Goal: Task Accomplishment & Management: Manage account settings

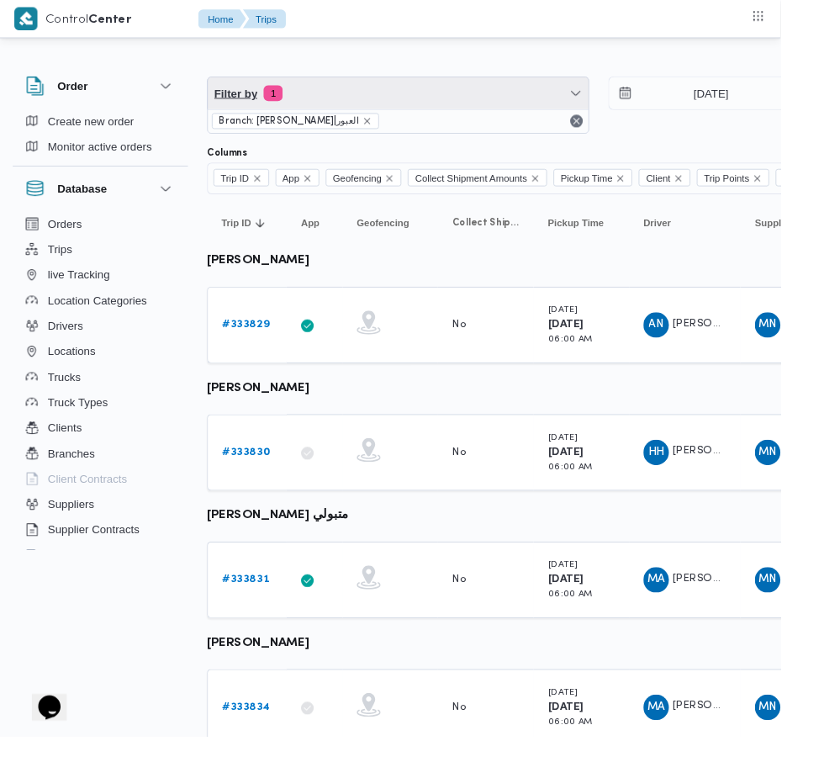
click at [399, 103] on span "Filter by 1" at bounding box center [420, 99] width 402 height 34
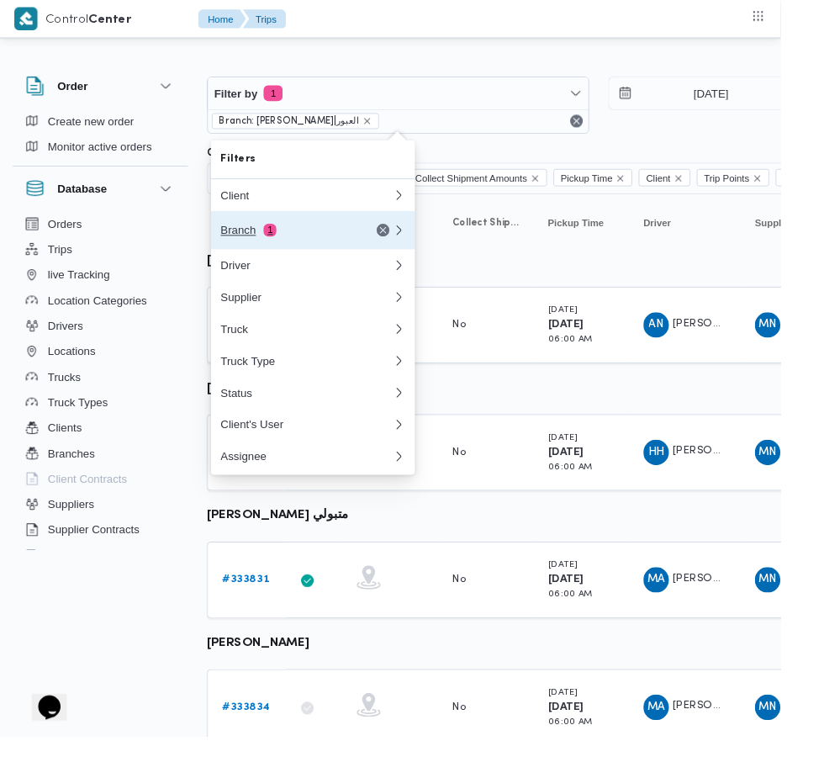
click at [329, 238] on div "Branch 1" at bounding box center [303, 242] width 141 height 13
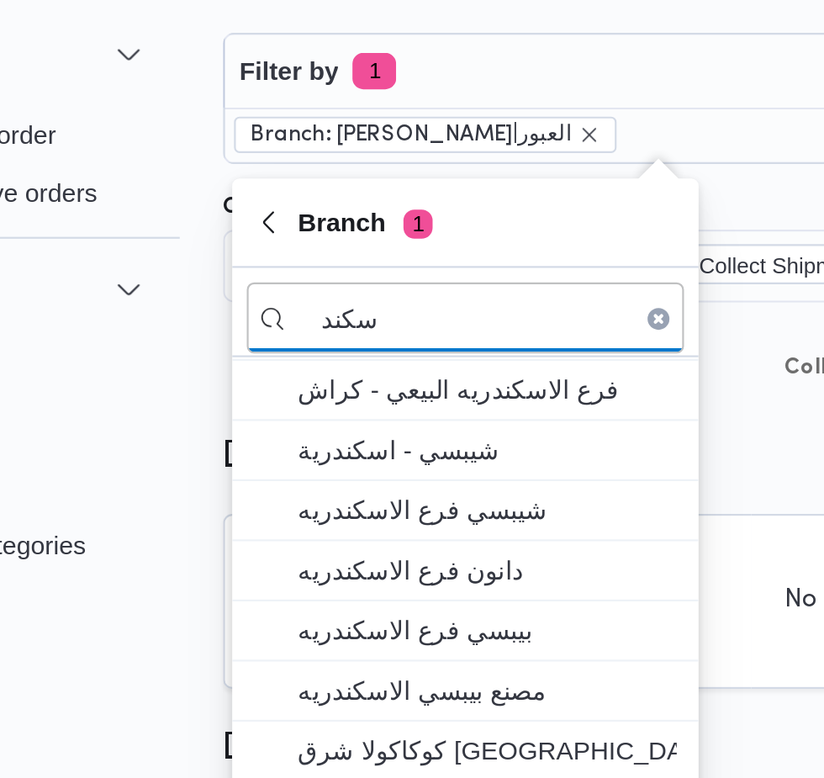
scroll to position [59, 0]
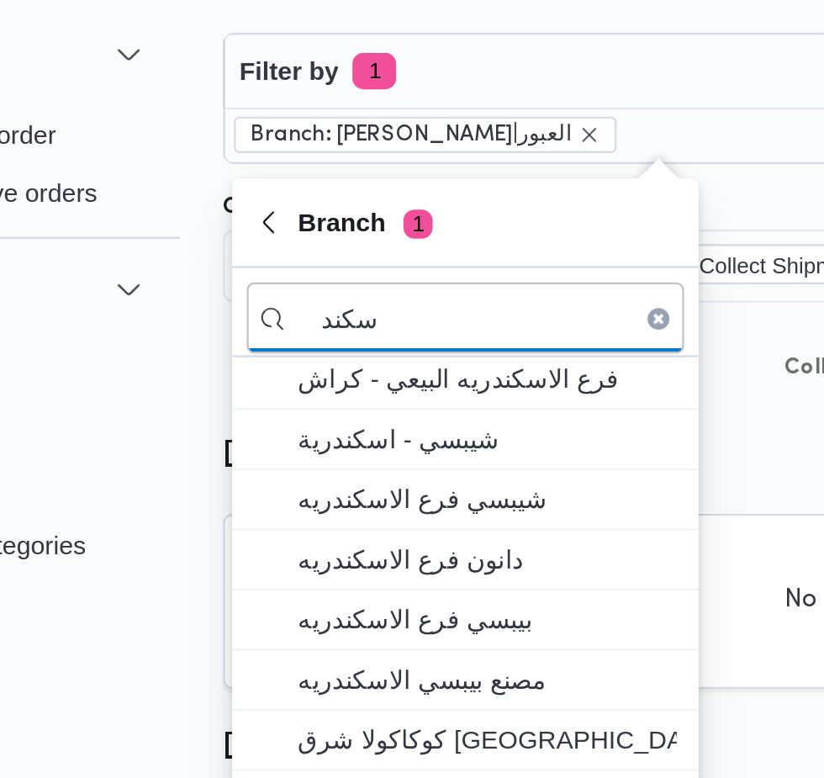
type input "سكند"
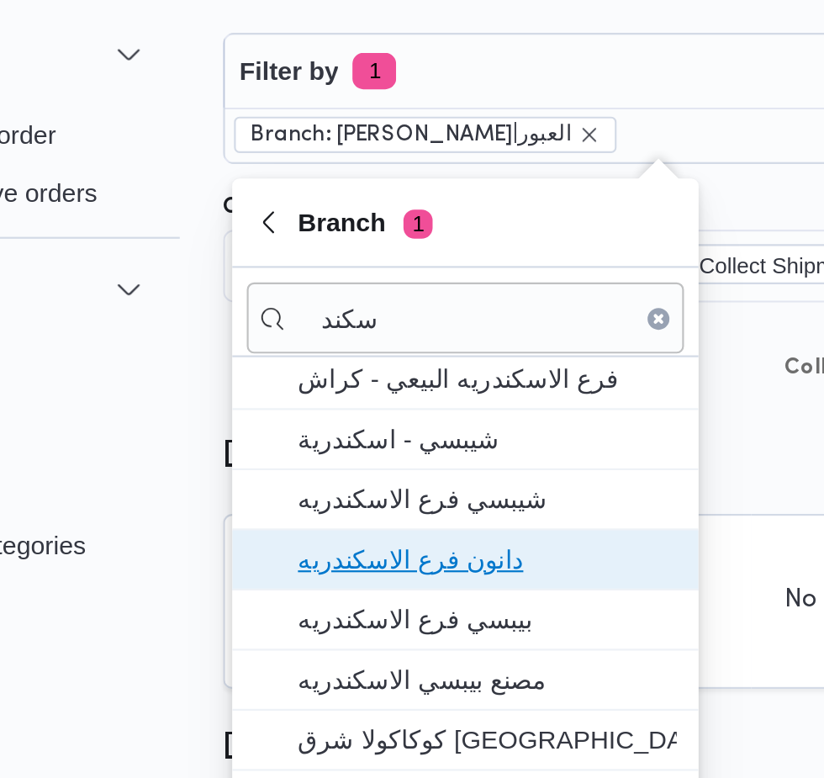
click at [387, 324] on span "دانون فرع الاسكندريه" at bounding box center [340, 324] width 175 height 20
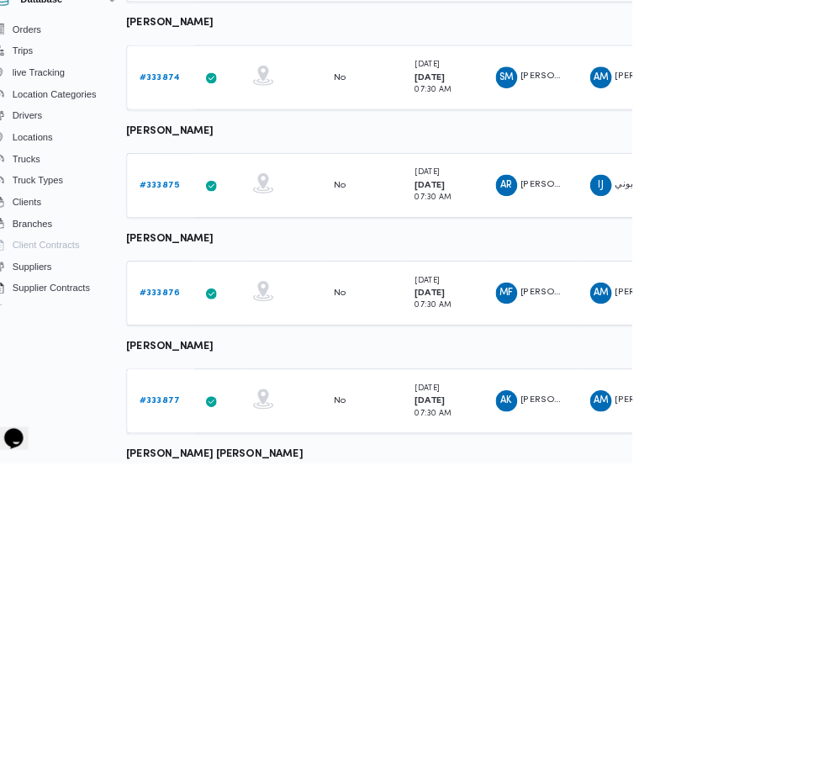
scroll to position [720, 0]
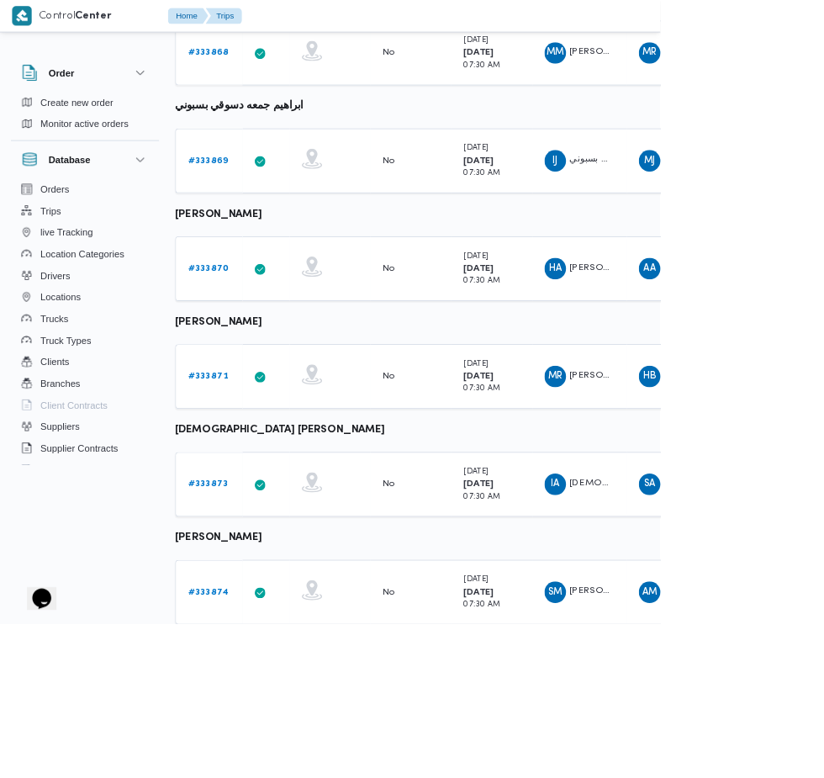
scroll to position [0, 0]
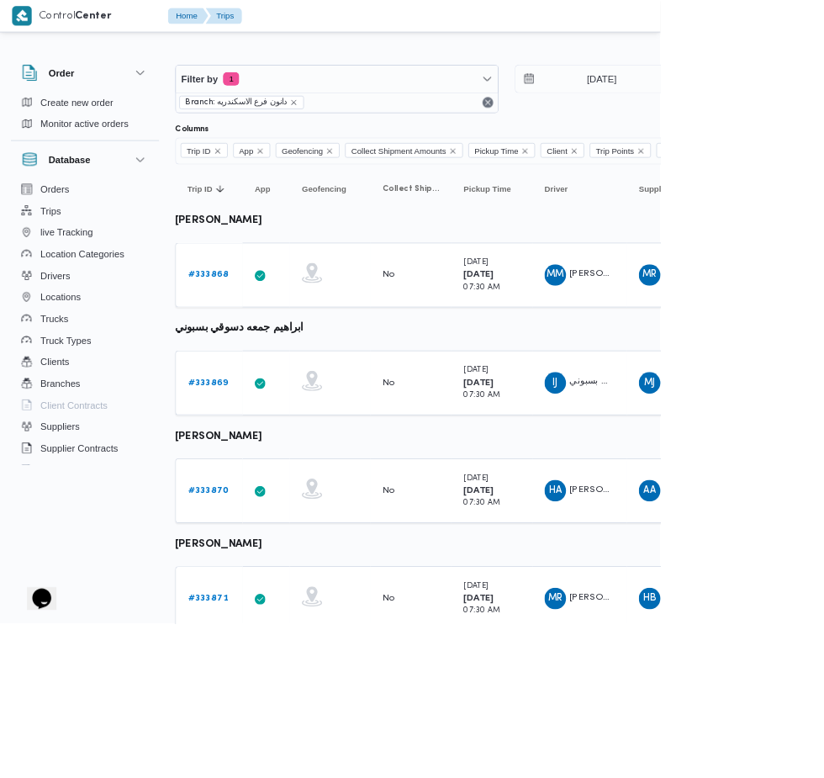
click at [248, 339] on b "# 333868" at bounding box center [260, 342] width 51 height 11
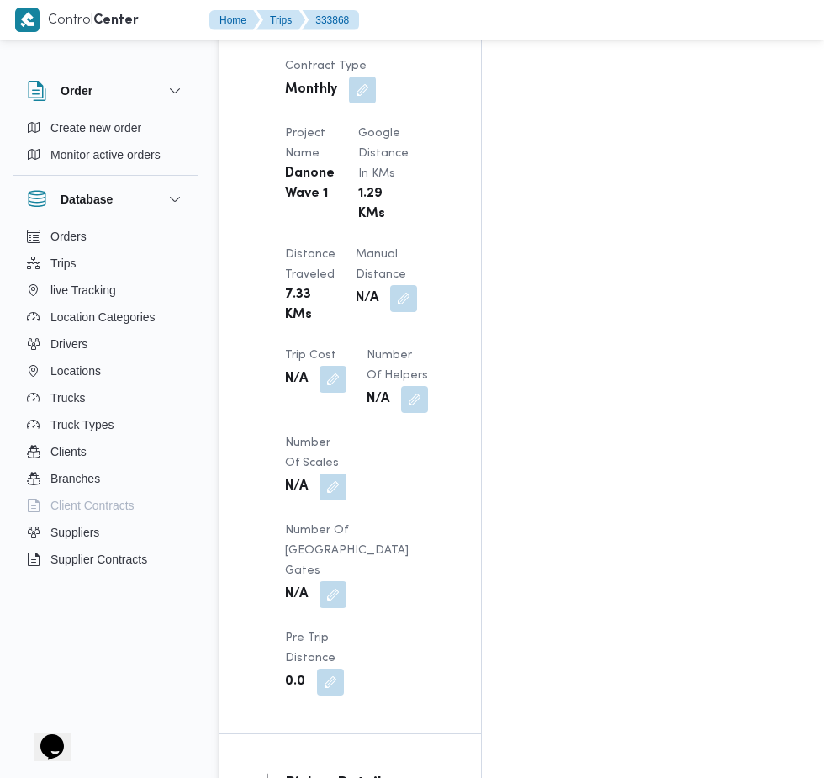
scroll to position [1496, 0]
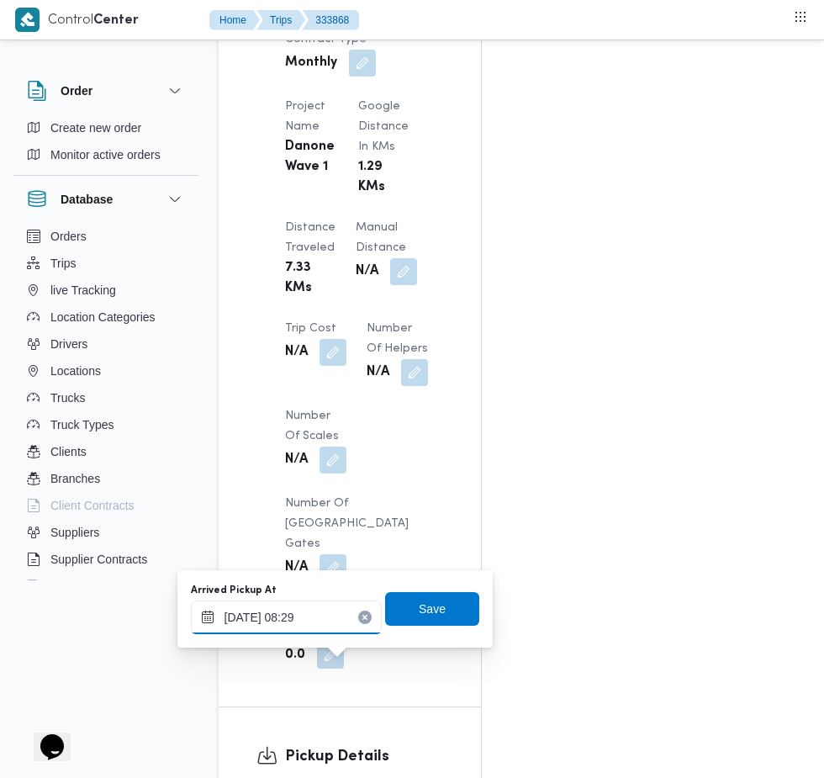
click at [311, 616] on input "[DATE] 08:29" at bounding box center [286, 617] width 191 height 34
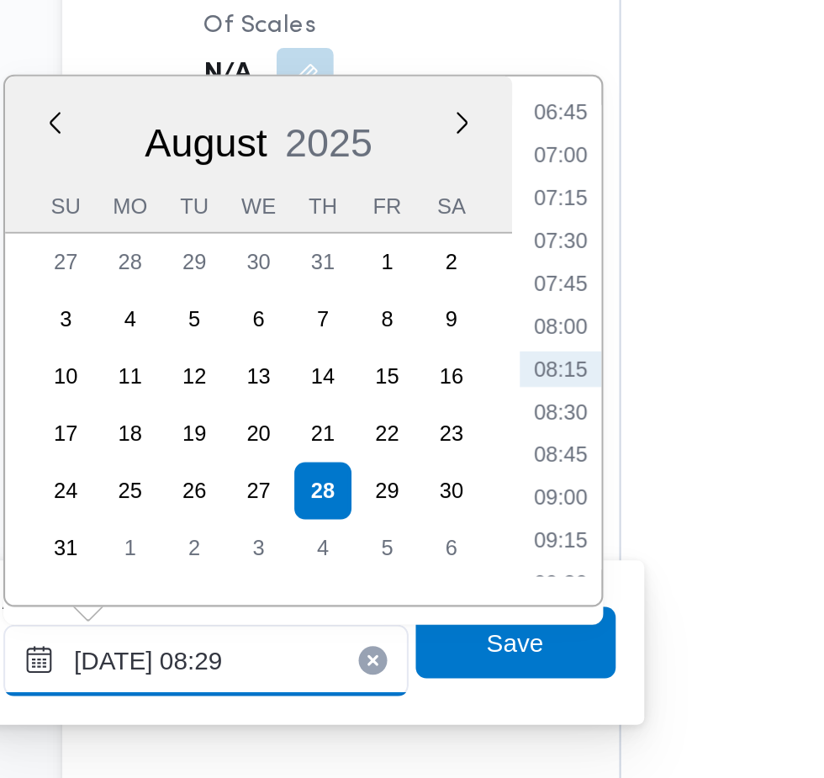
scroll to position [1624, 0]
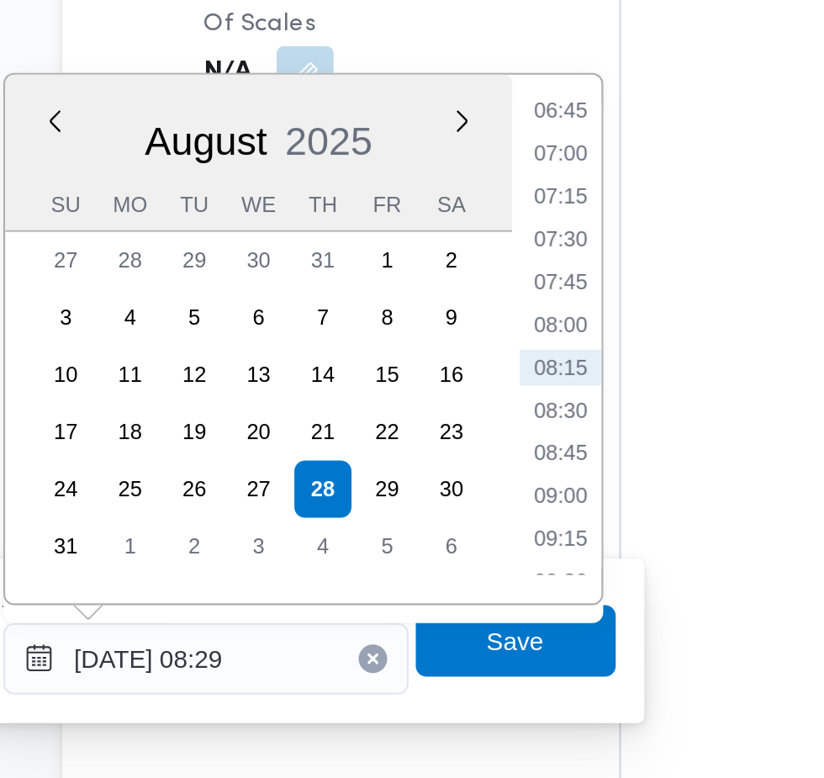
click at [459, 393] on li "07:15" at bounding box center [453, 388] width 39 height 17
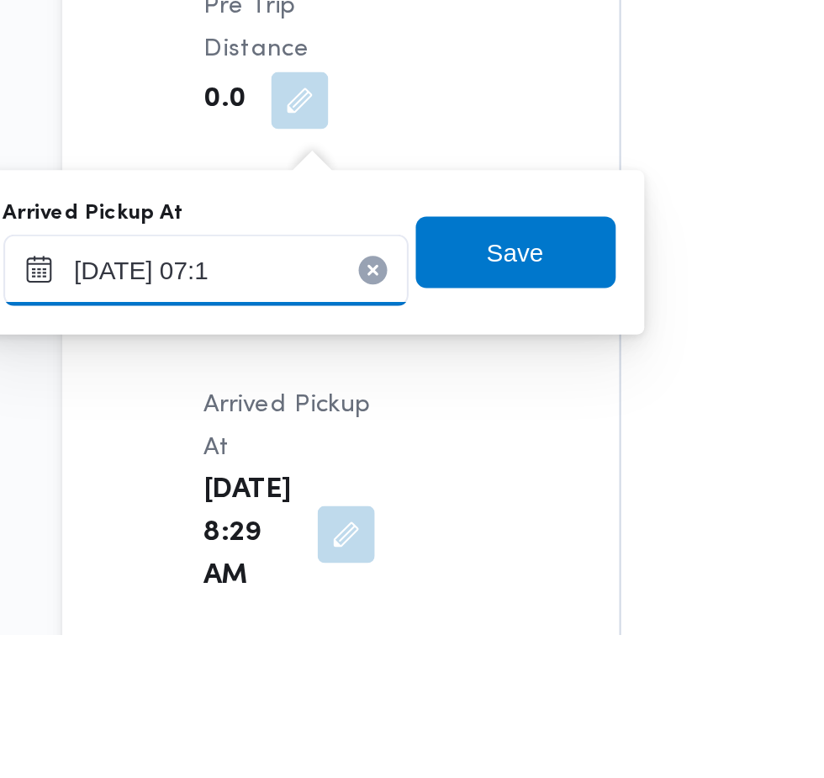
type input "[DATE] 07:10"
click at [454, 599] on span "Save" at bounding box center [432, 598] width 94 height 34
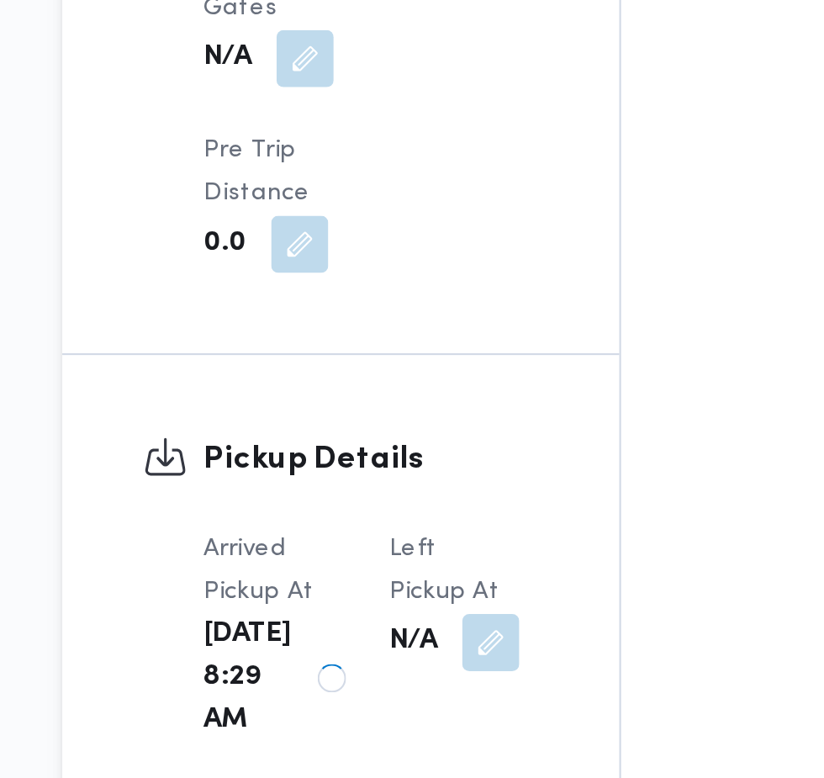
click at [409, 700] on button "button" at bounding box center [420, 713] width 27 height 27
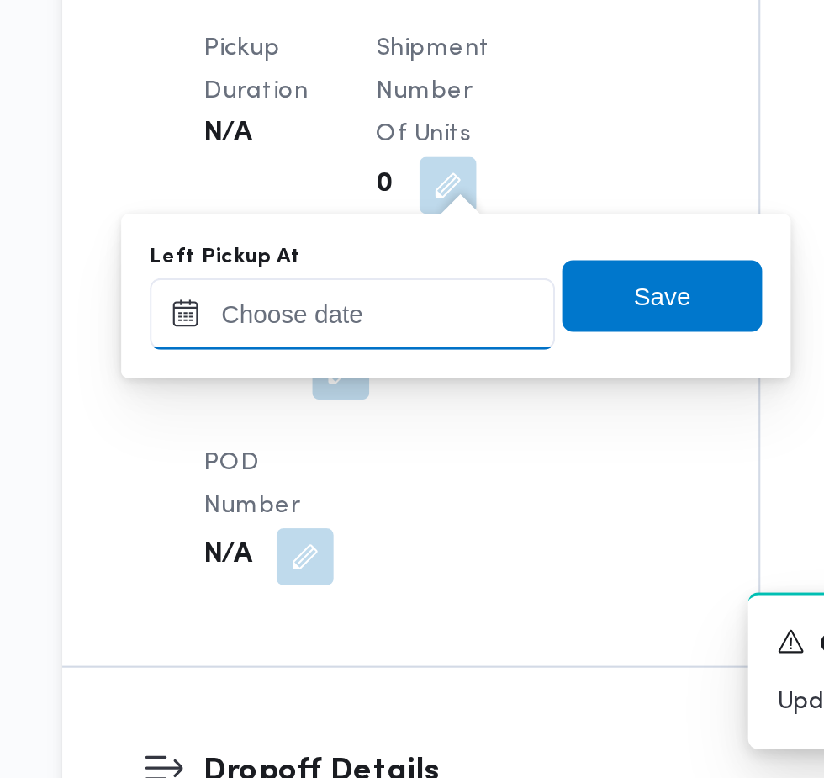
click at [355, 564] on input "Left Pickup At" at bounding box center [355, 559] width 191 height 34
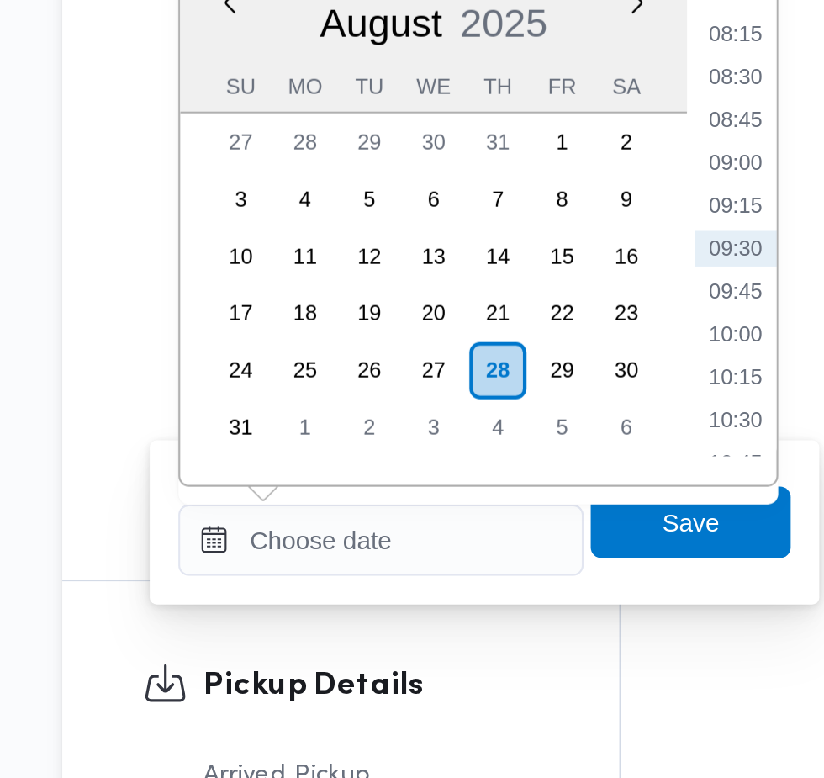
click at [546, 368] on li "08:45" at bounding box center [535, 361] width 39 height 17
type input "[DATE] 08:45"
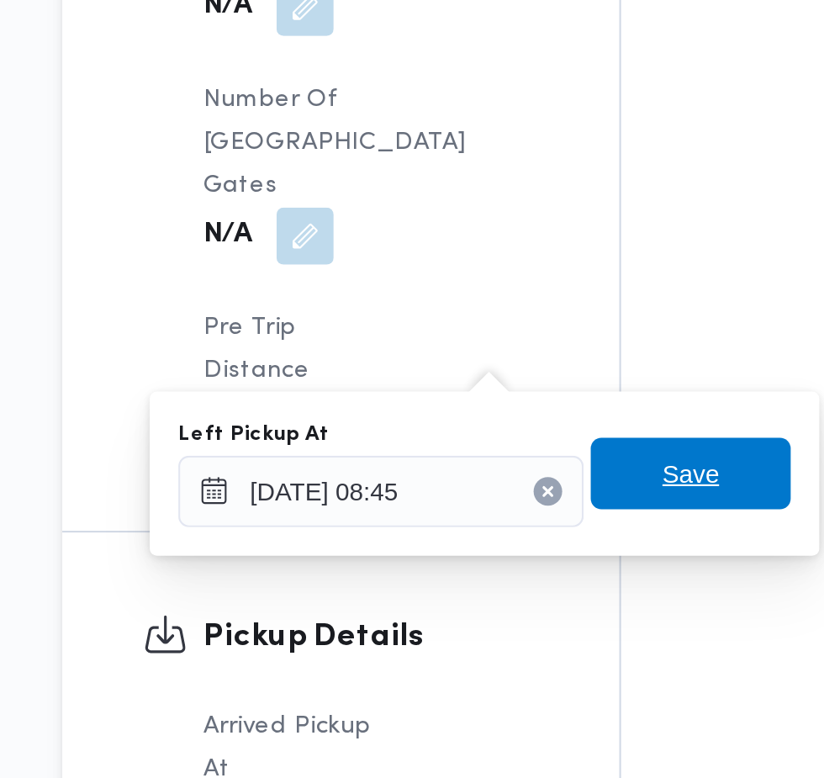
click at [528, 550] on span "Save" at bounding box center [514, 551] width 27 height 20
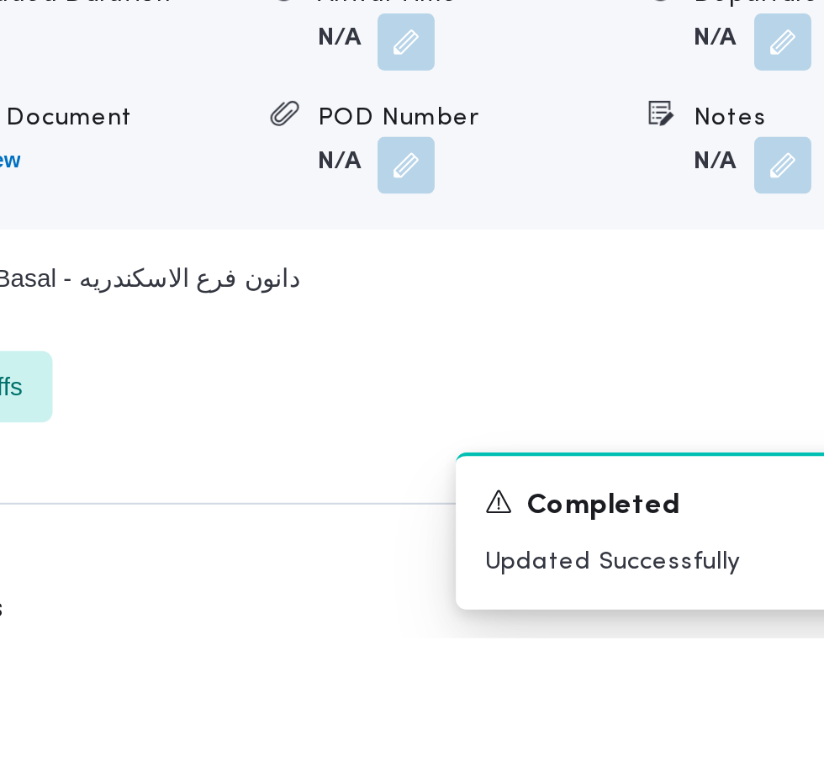
scroll to position [2072, 0]
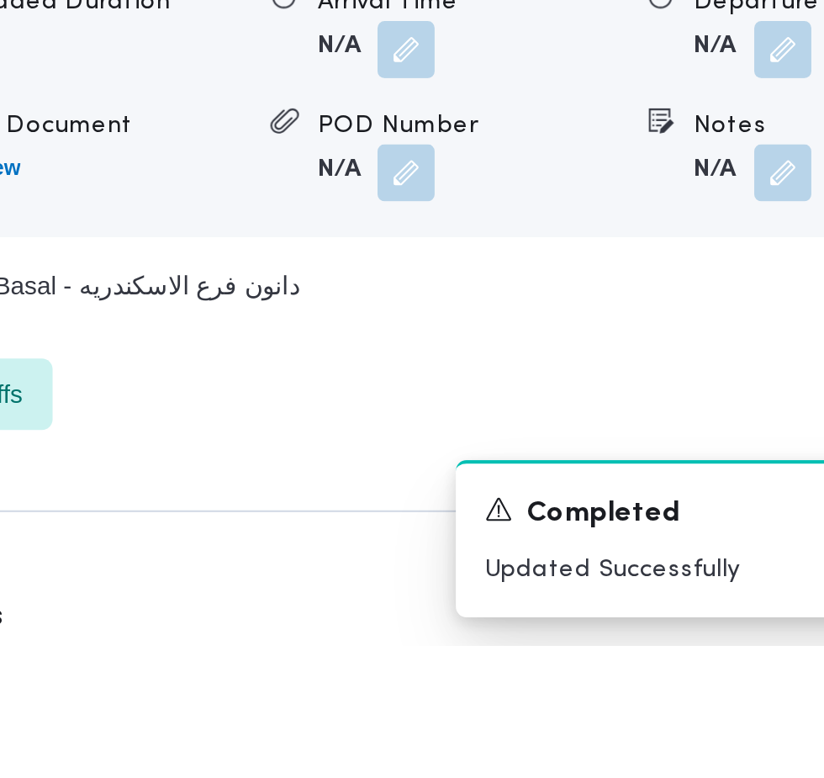
click at [524, 510] on button "button" at bounding box center [517, 496] width 27 height 27
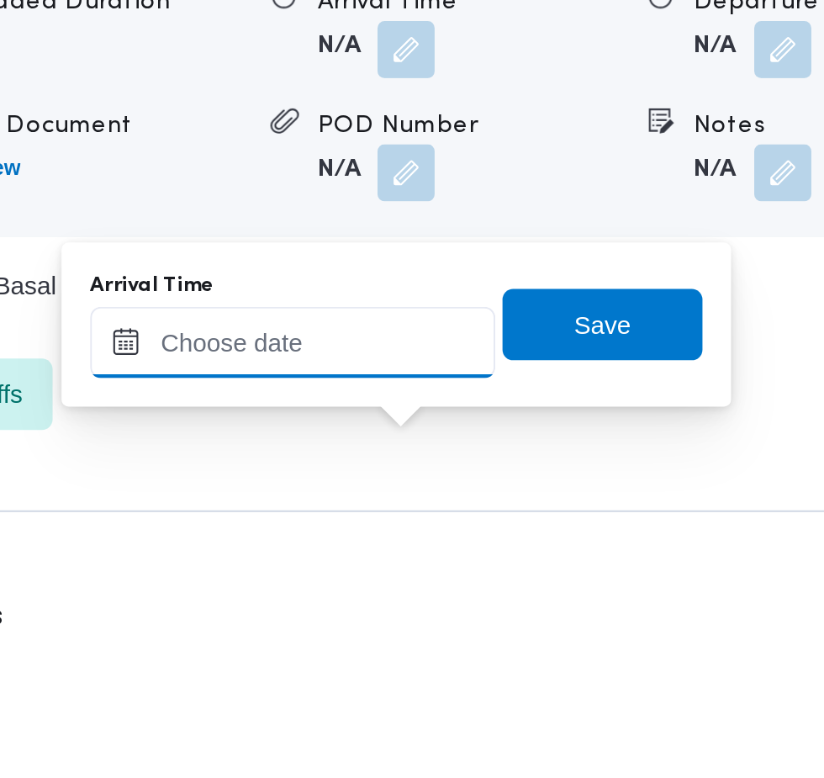
click at [509, 634] on input "Arrival Time" at bounding box center [464, 635] width 191 height 34
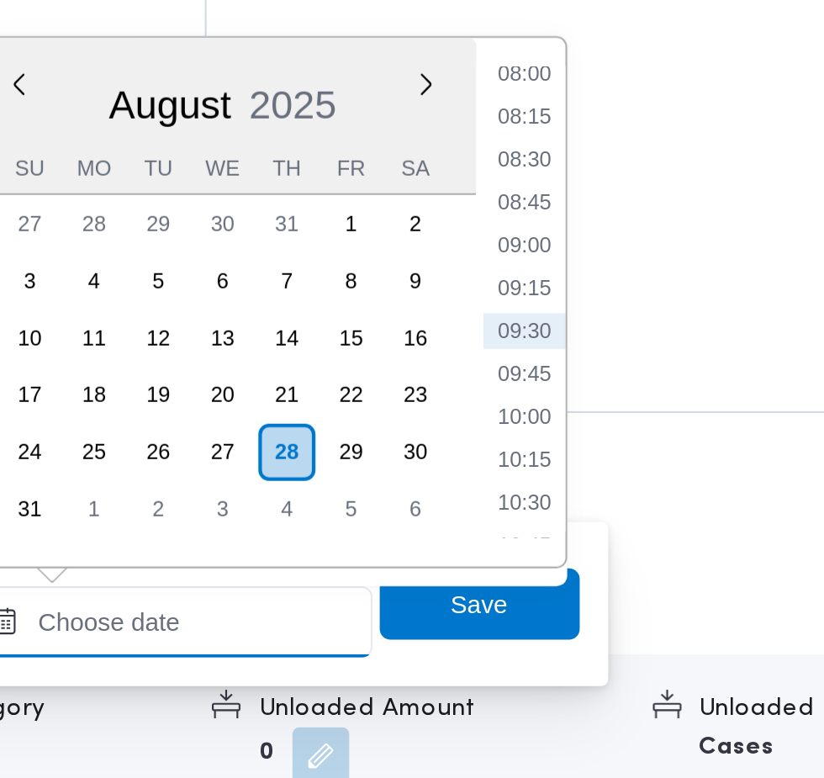
scroll to position [2171, 0]
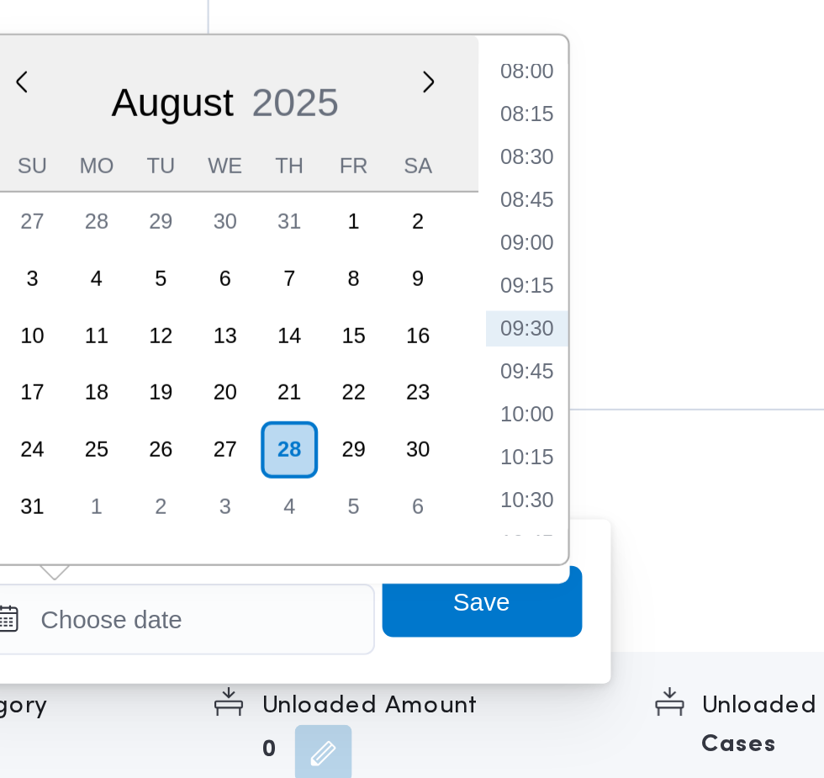
click at [639, 531] on li "09:30" at bounding box center [631, 530] width 39 height 17
type input "[DATE] 09:30"
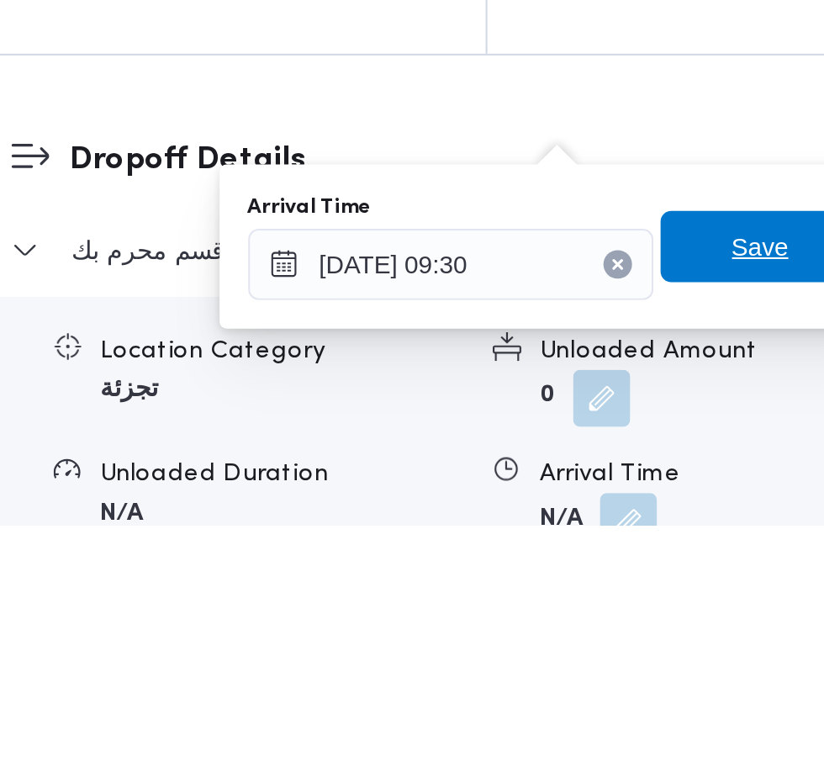
click at [606, 648] on span "Save" at bounding box center [610, 646] width 27 height 20
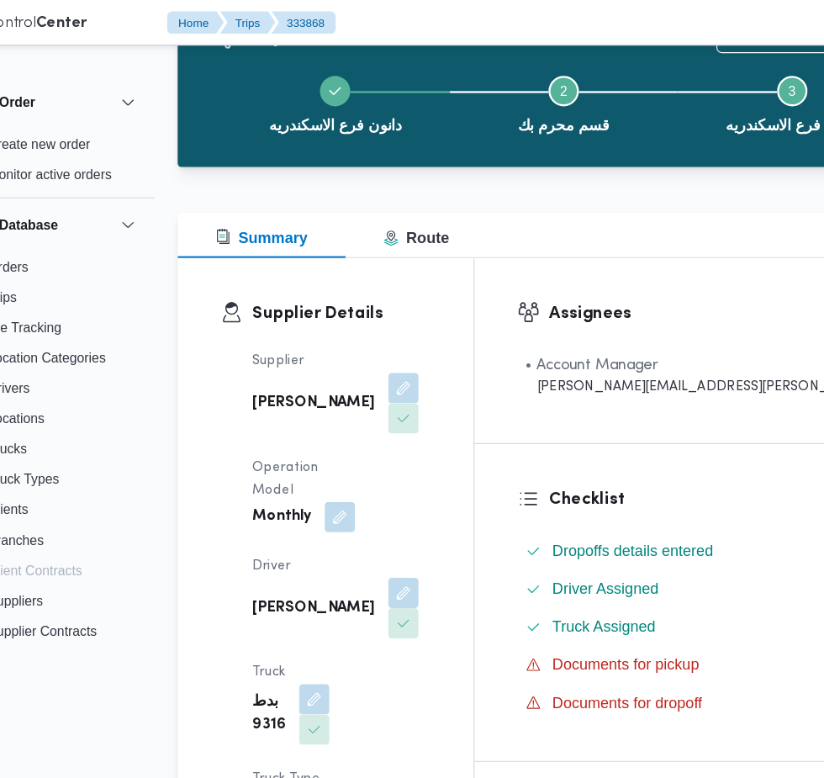
scroll to position [0, 0]
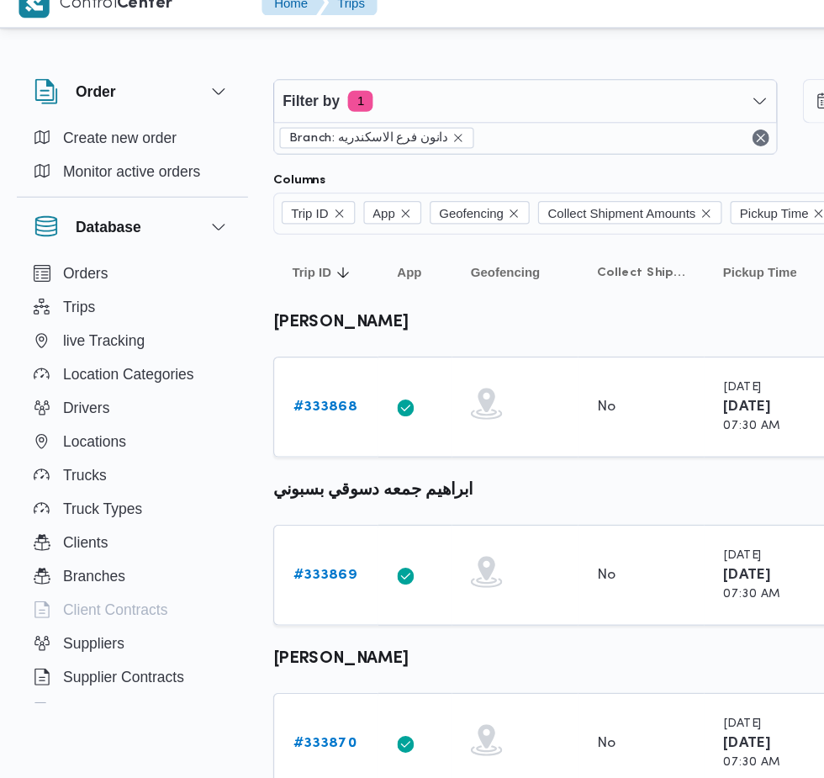
click at [259, 477] on b "# 333869" at bounding box center [260, 477] width 50 height 11
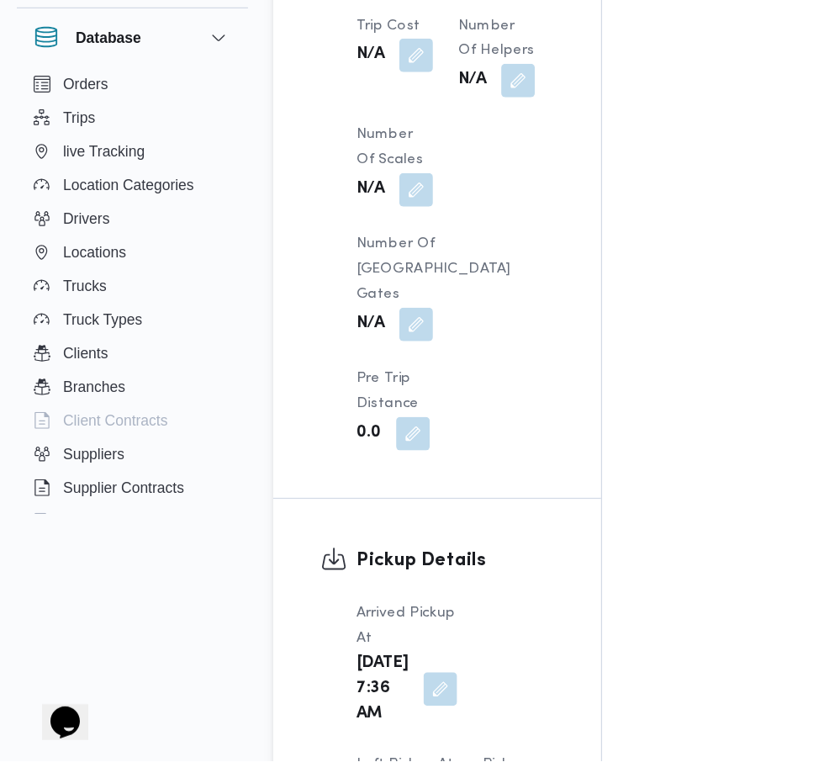
scroll to position [1722, 0]
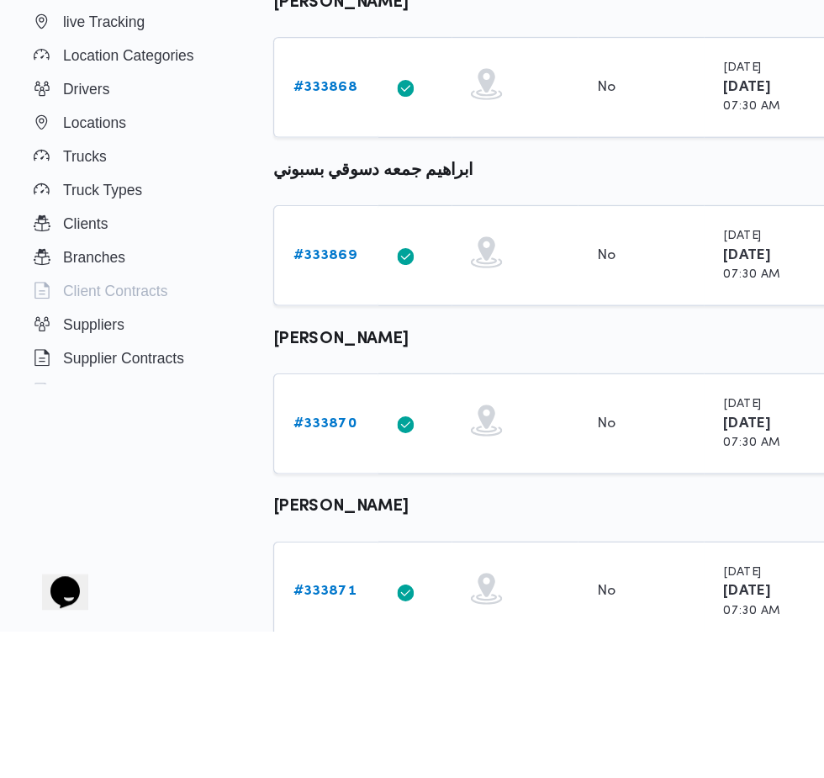
click at [263, 611] on b "# 333870" at bounding box center [260, 611] width 51 height 11
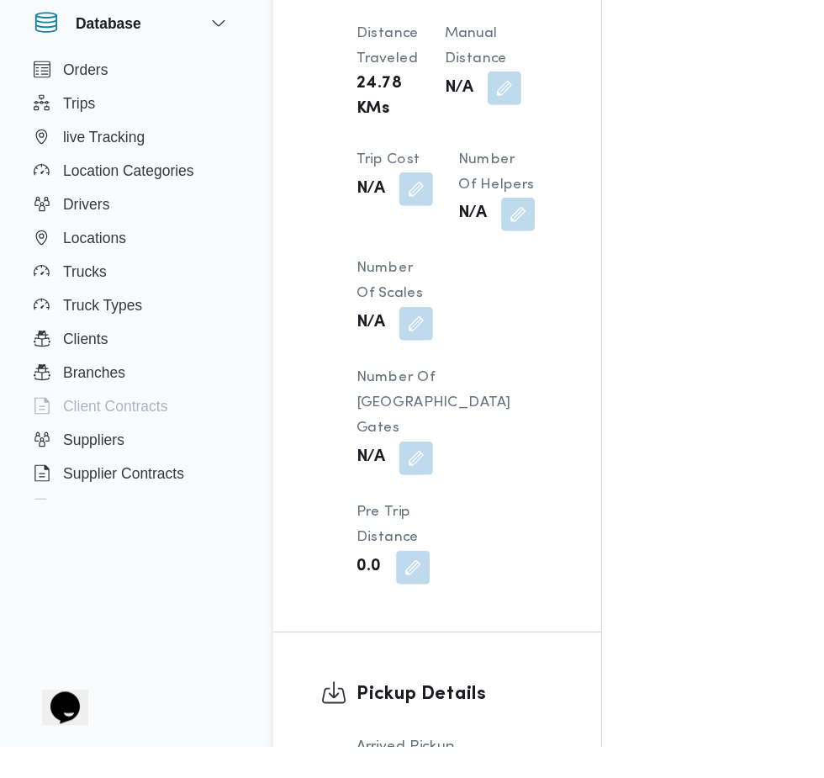
scroll to position [1538, 0]
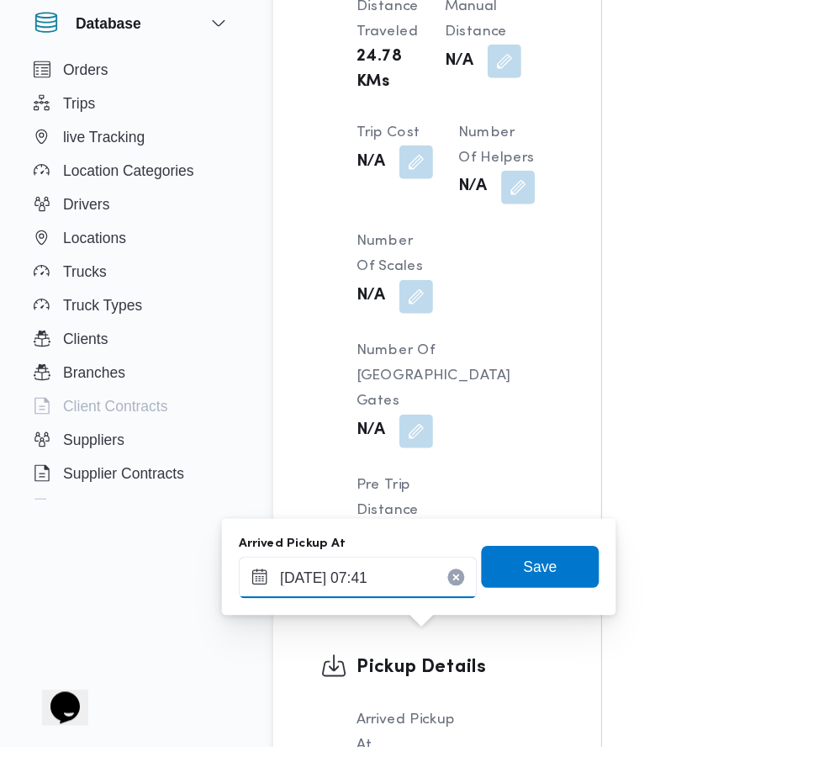
click at [289, 641] on input "[DATE] 07:41" at bounding box center [286, 642] width 191 height 34
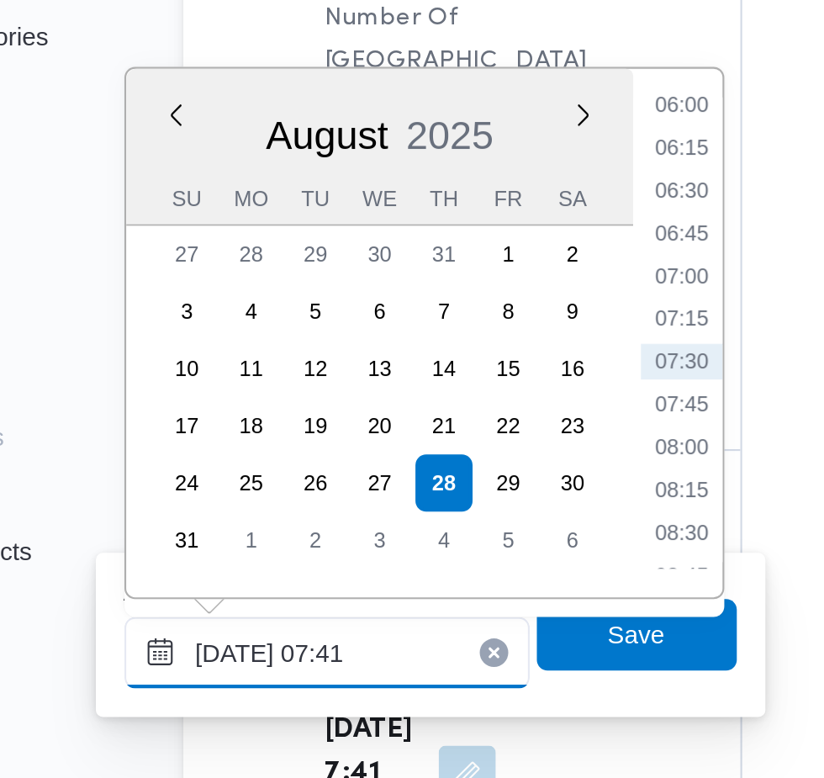
scroll to position [1691, 0]
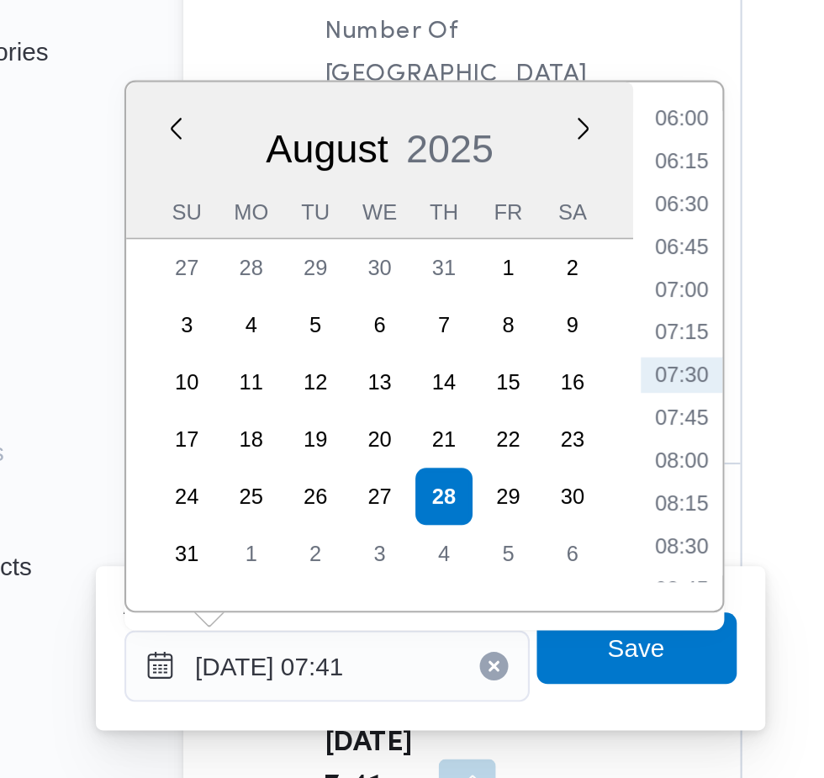
click at [453, 429] on li "07:00" at bounding box center [453, 428] width 39 height 17
type input "[DATE] 07:00"
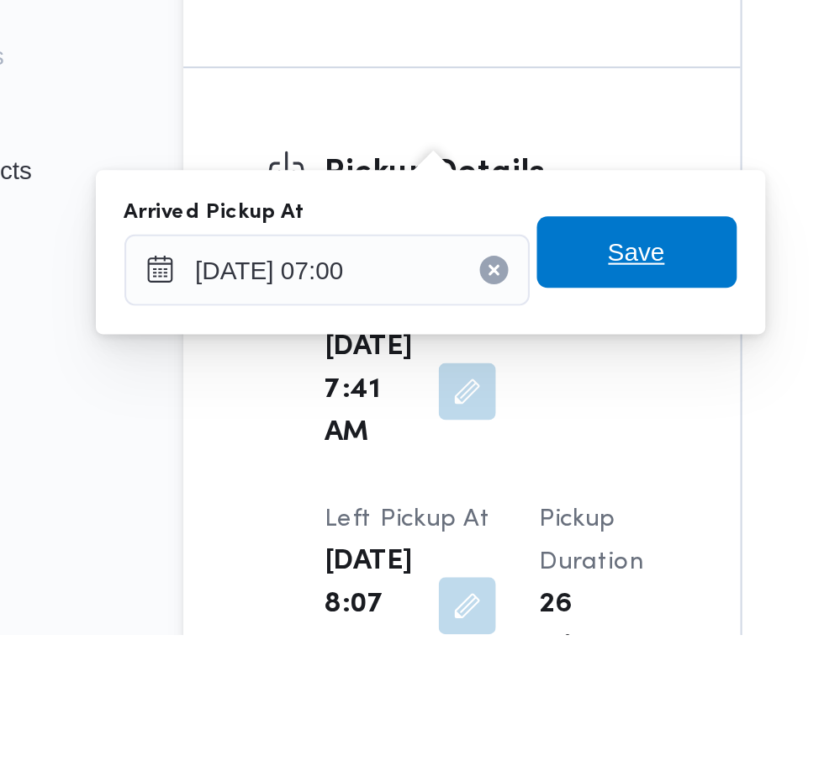
click at [450, 611] on span "Save" at bounding box center [432, 598] width 94 height 34
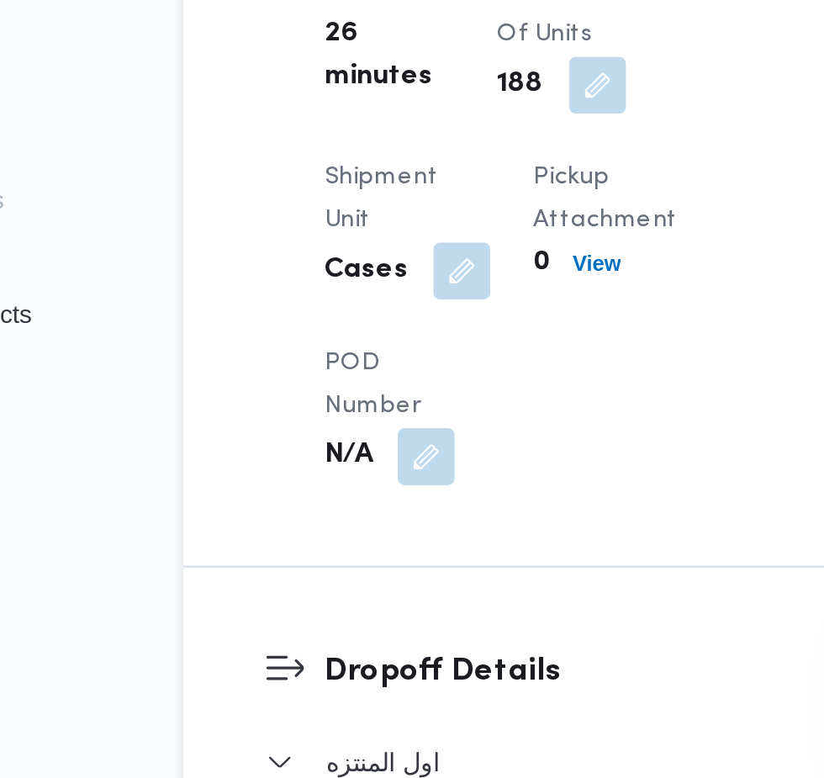
scroll to position [1604, 0]
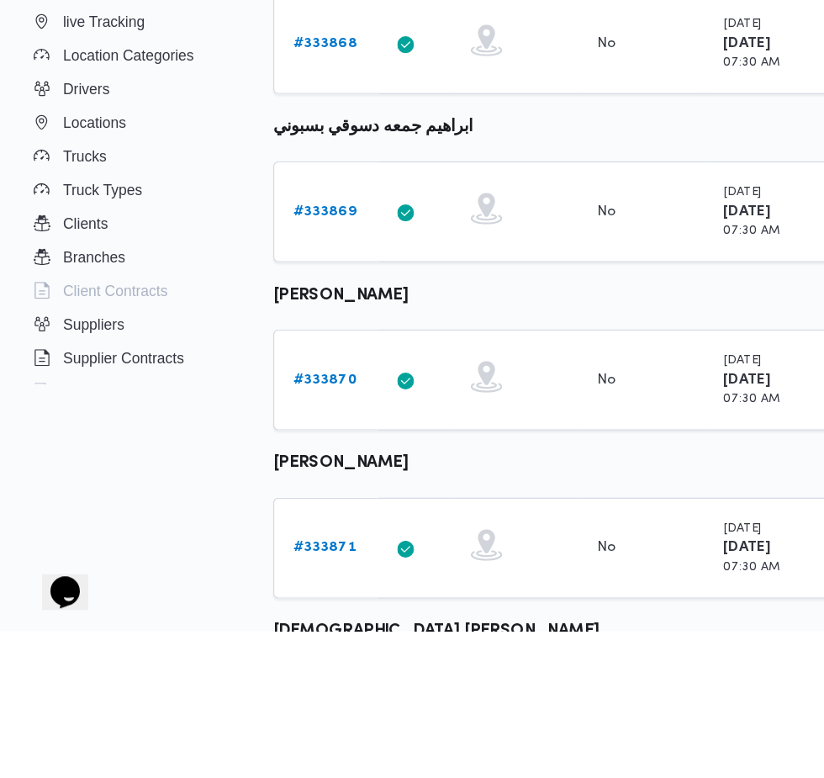
scroll to position [35, 0]
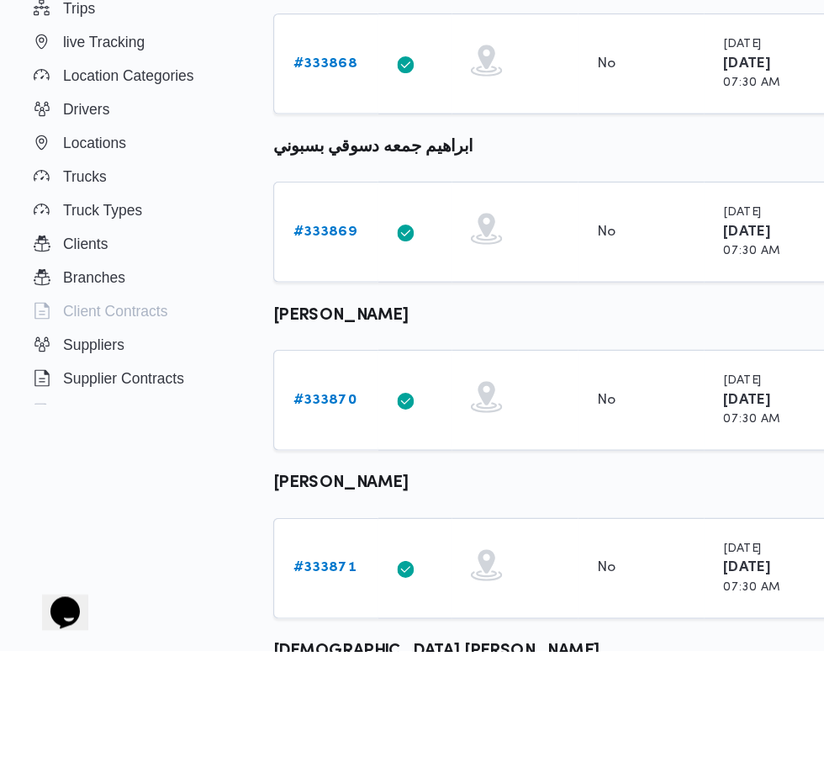
click at [277, 705] on b "# 333871" at bounding box center [260, 710] width 50 height 11
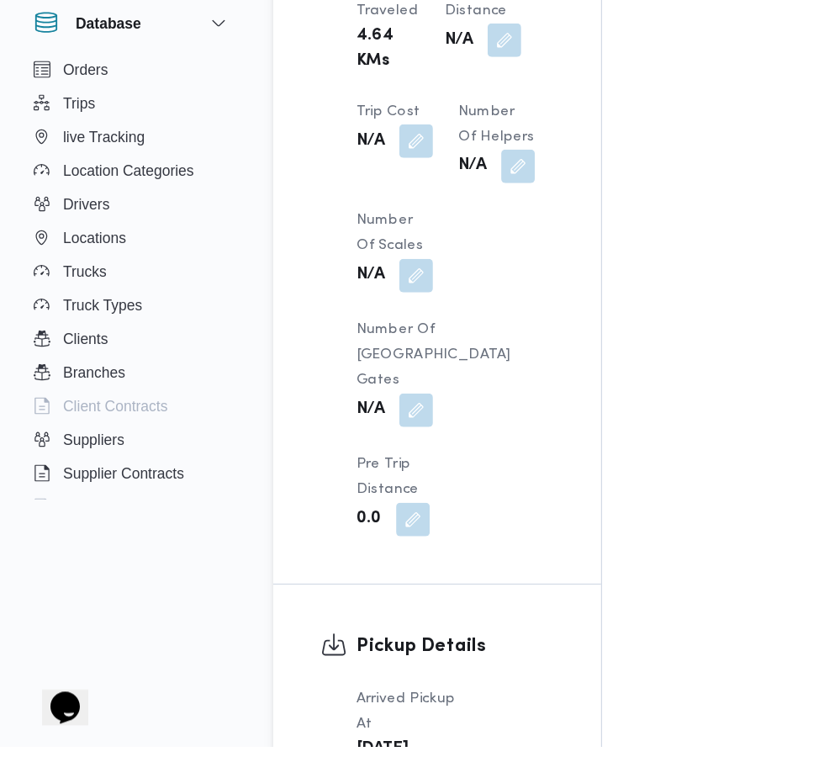
scroll to position [1562, 0]
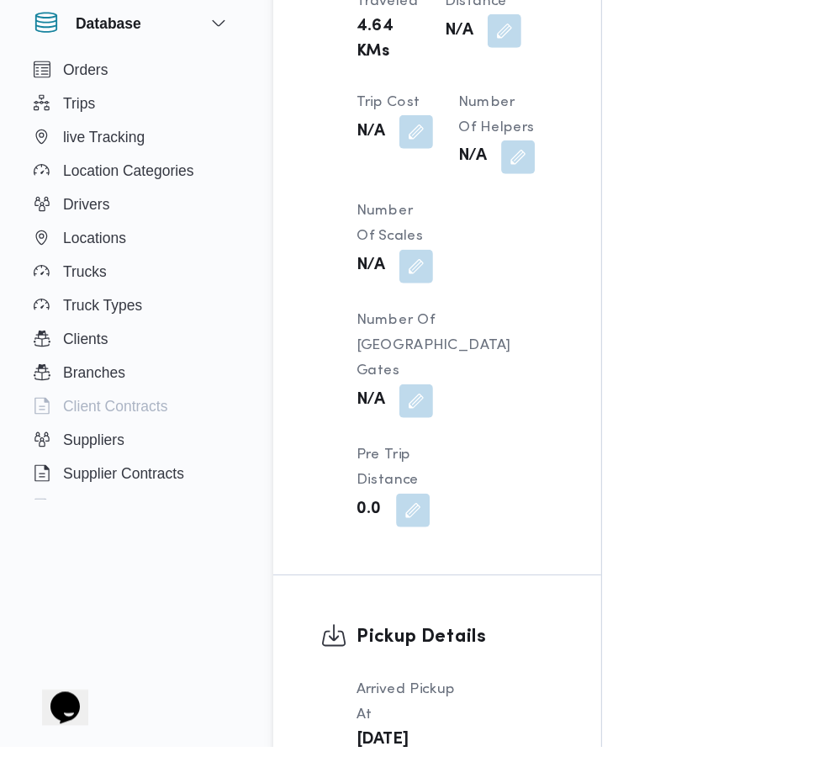
click at [340, 777] on button "button" at bounding box center [352, 792] width 27 height 27
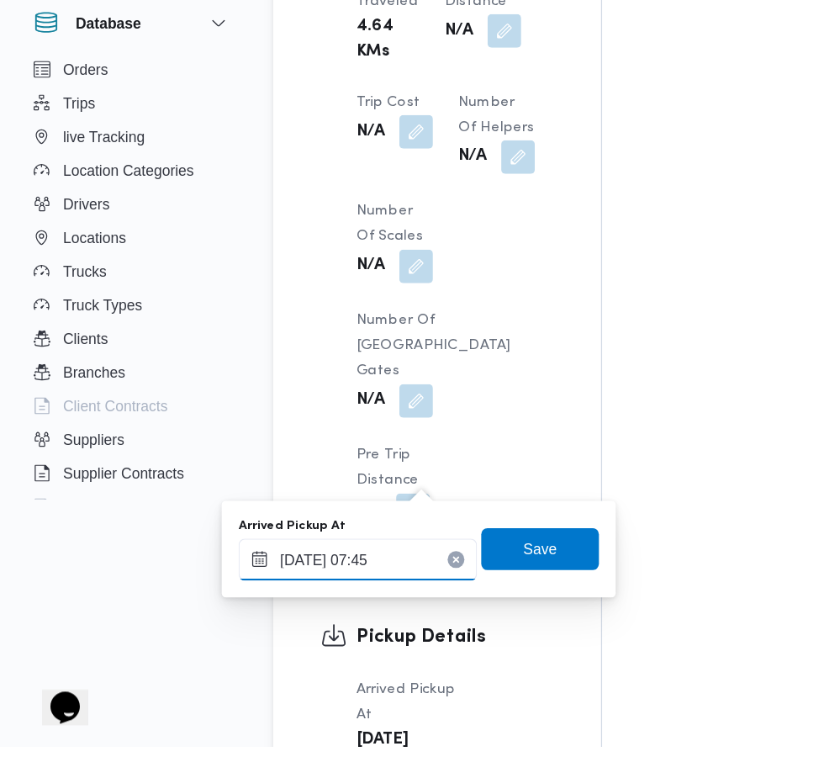
click at [314, 627] on input "[DATE] 07:45" at bounding box center [286, 628] width 191 height 34
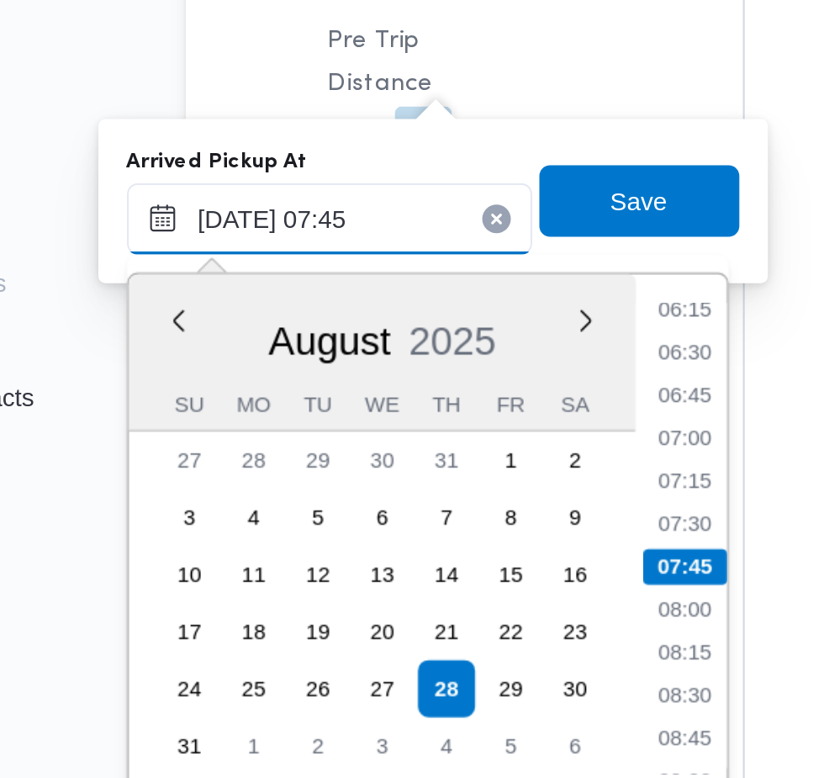
scroll to position [1715, 0]
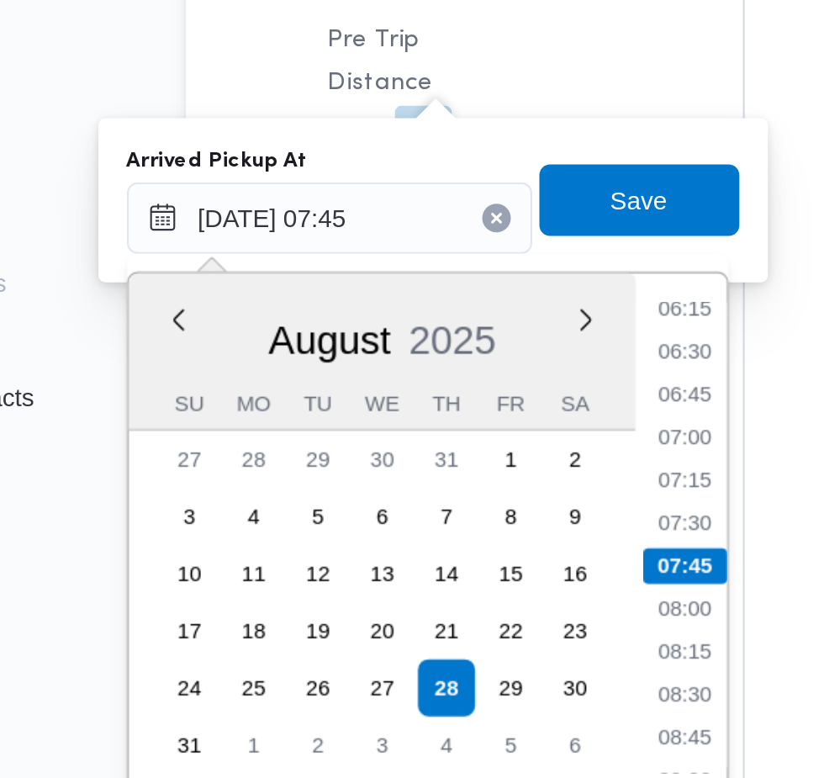
click at [458, 583] on li "07:00" at bounding box center [453, 578] width 39 height 17
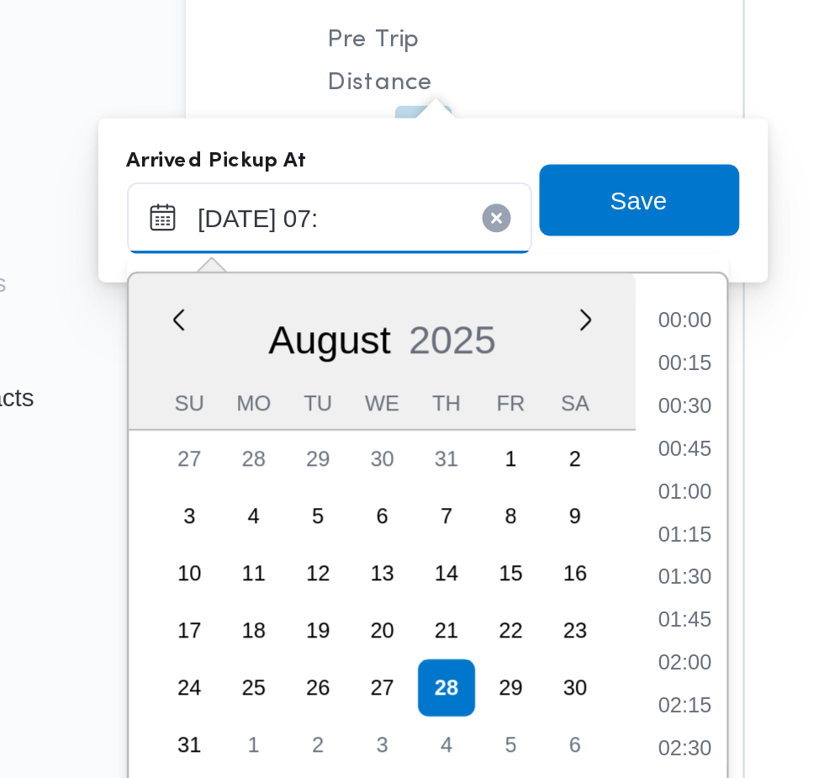
scroll to position [449, 0]
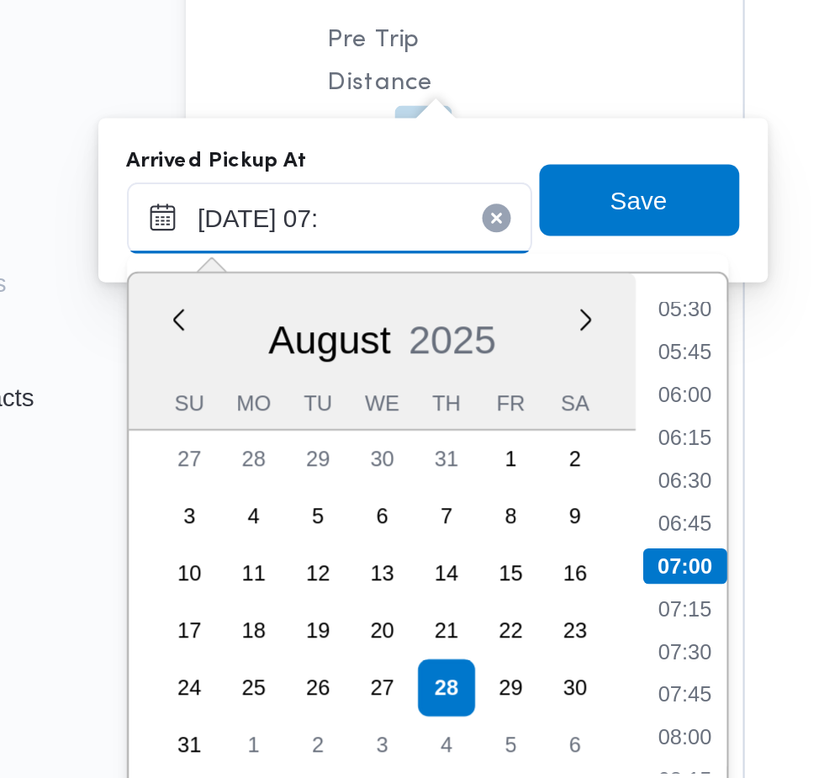
click at [324, 477] on input "[DATE] 07:" at bounding box center [286, 475] width 191 height 34
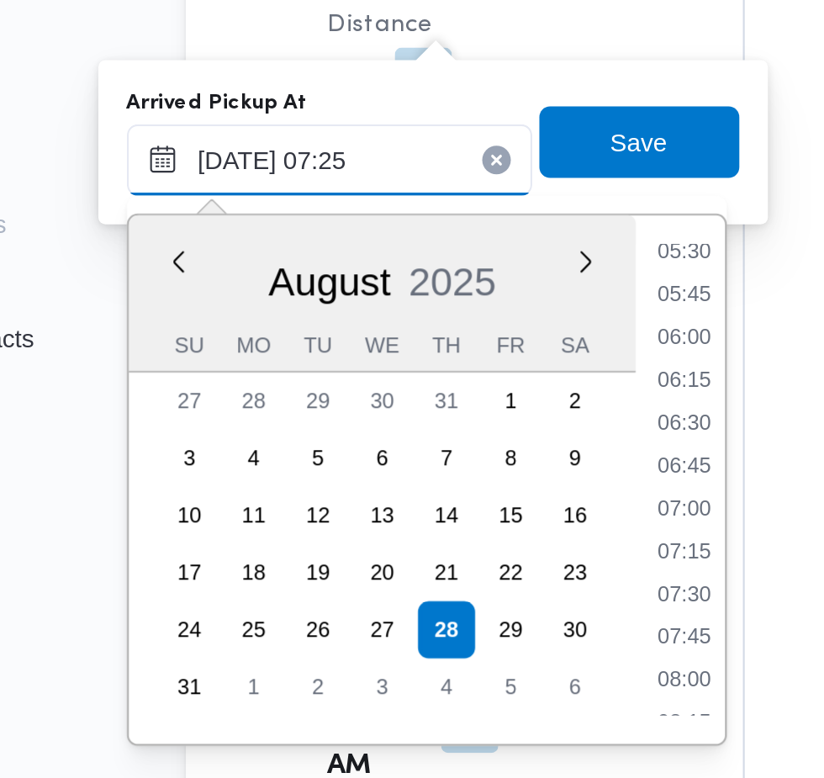
type input "[DATE] 07:25"
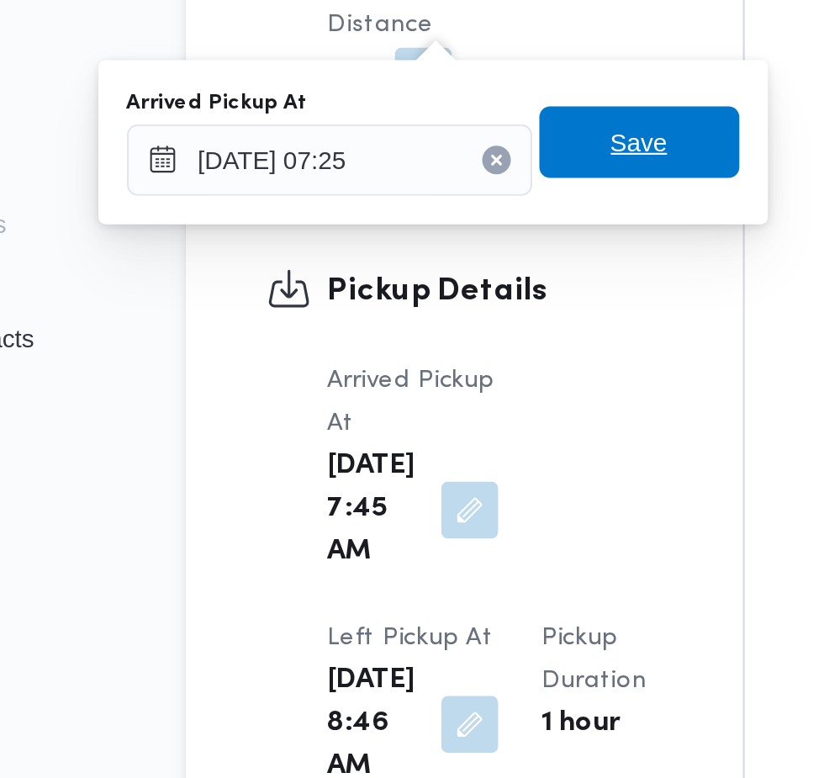
click at [452, 471] on span "Save" at bounding box center [432, 467] width 94 height 34
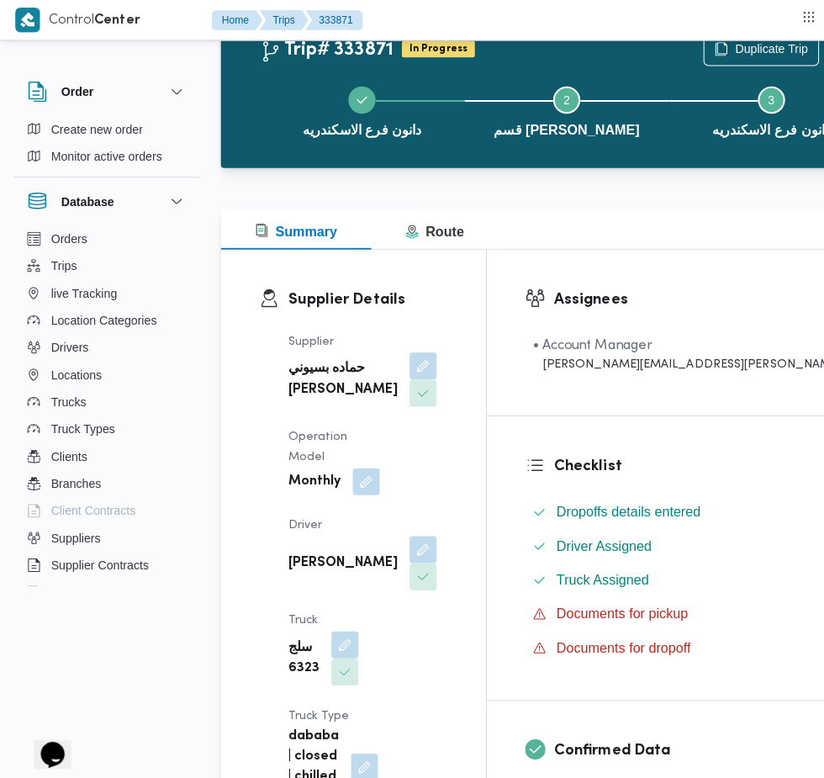
scroll to position [0, 0]
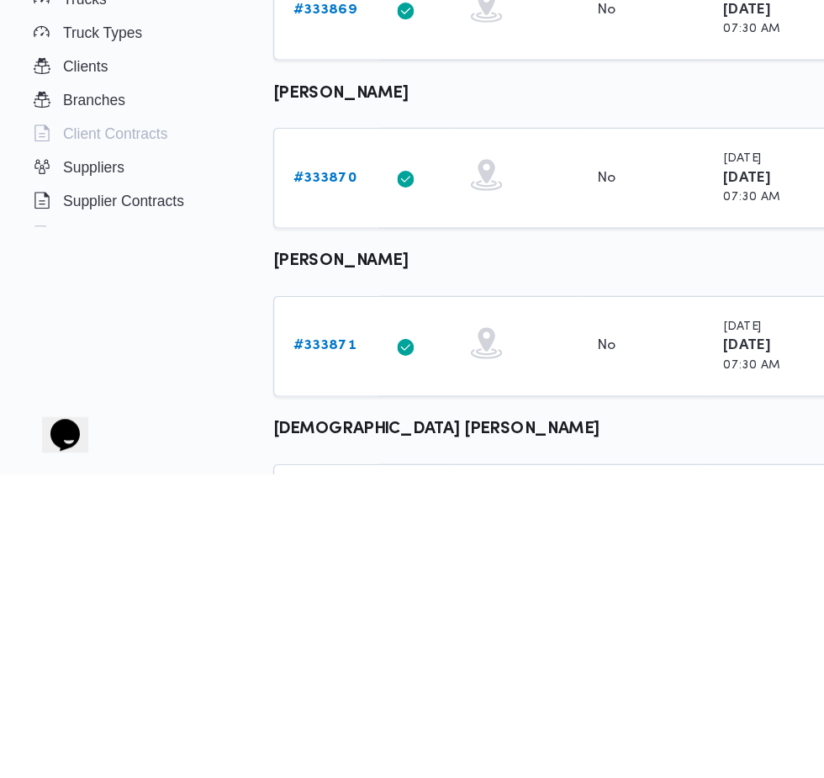
scroll to position [71, 0]
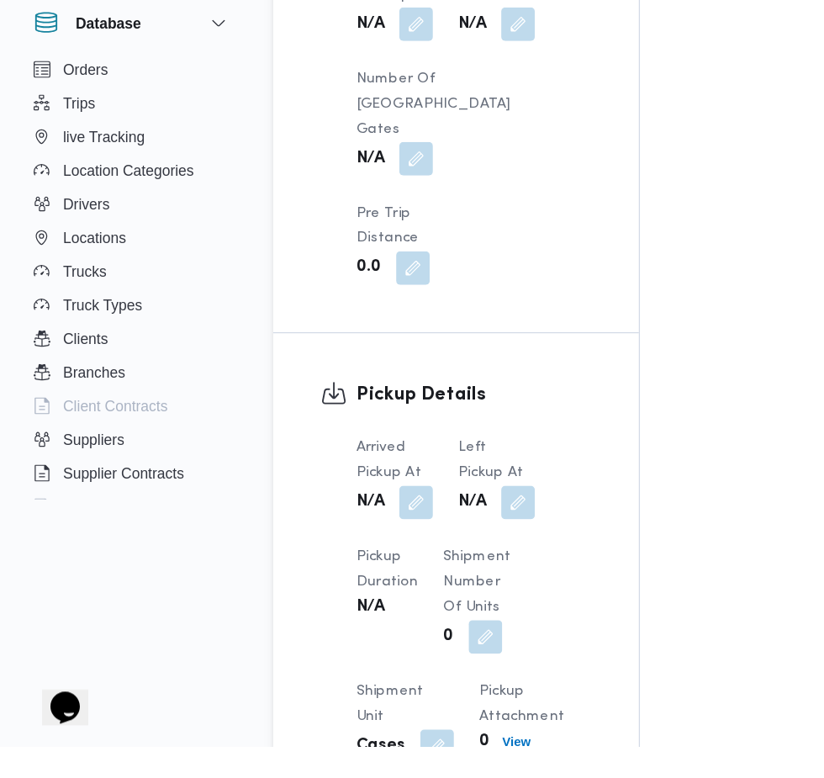
scroll to position [1506, 0]
click at [334, 569] on button "button" at bounding box center [332, 582] width 27 height 27
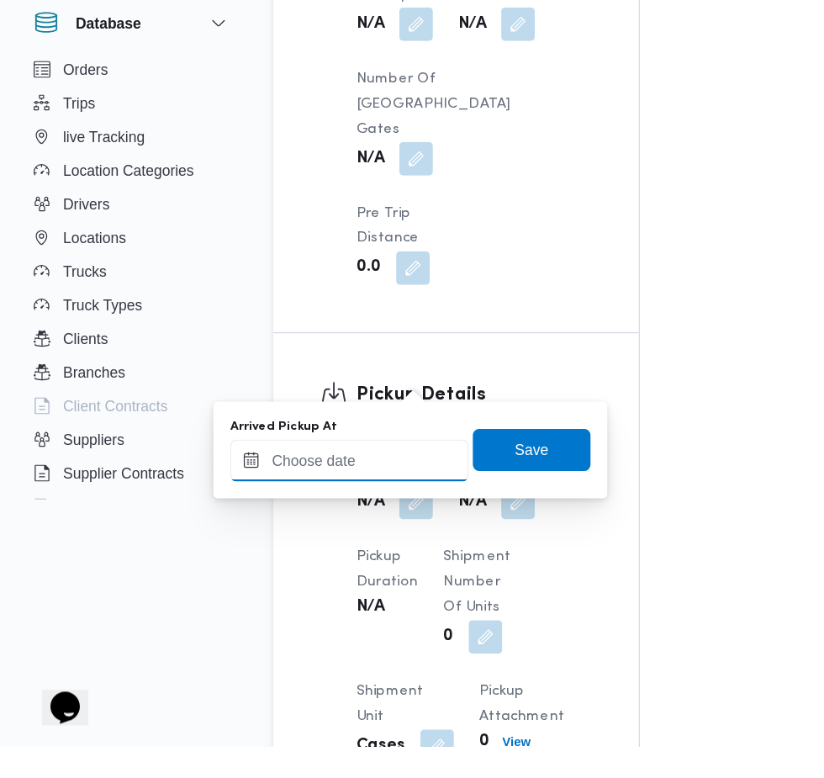
click at [303, 547] on input "Arrived Pickup At" at bounding box center [279, 549] width 191 height 34
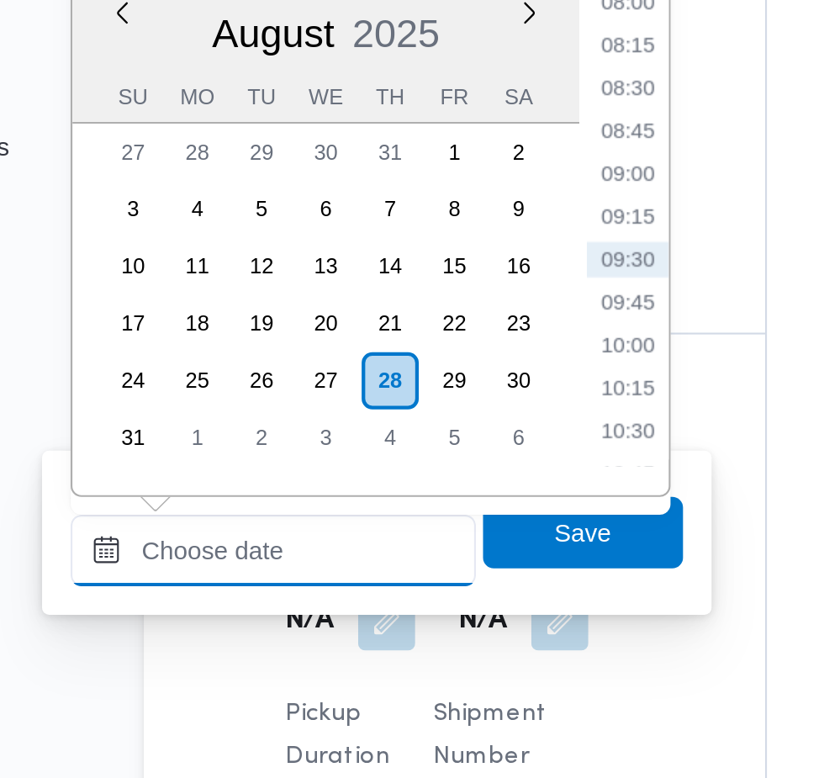
scroll to position [1548, 0]
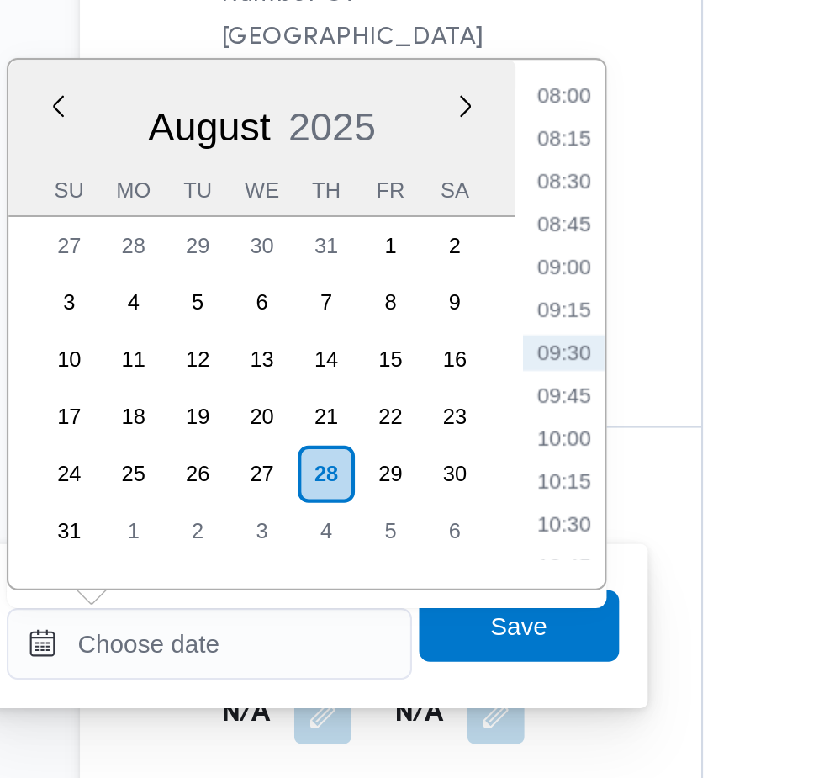
click at [455, 252] on li "08:00" at bounding box center [446, 248] width 39 height 17
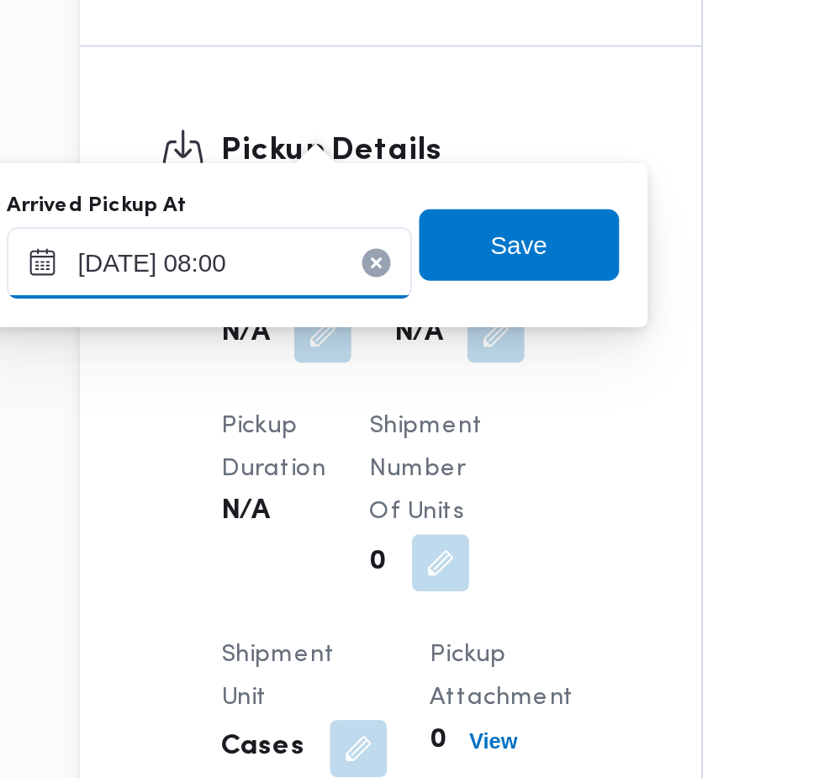
click at [342, 507] on input "[DATE] 08:00" at bounding box center [279, 507] width 191 height 34
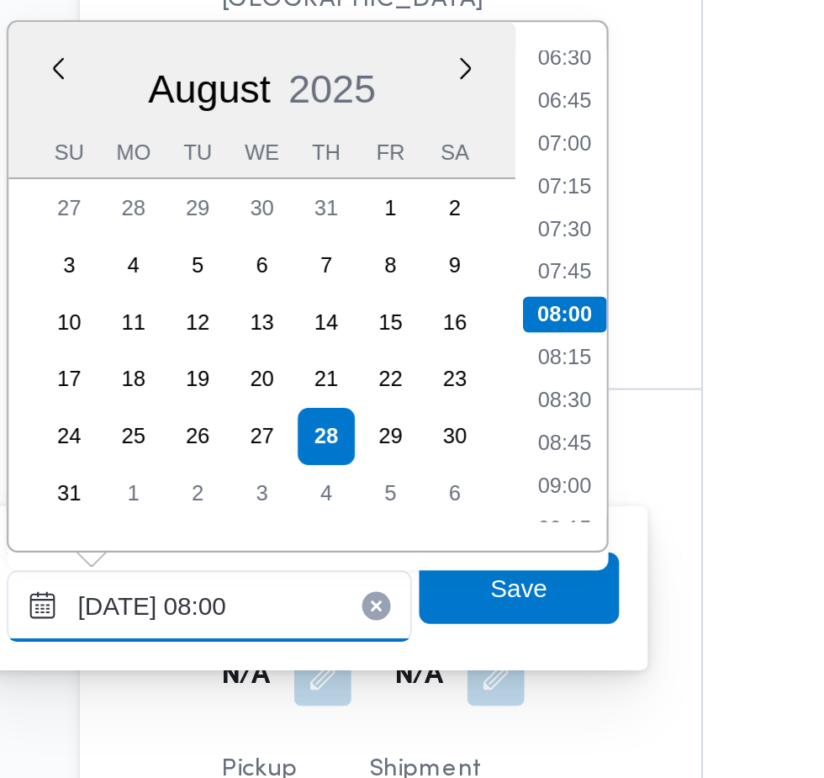
scroll to position [1548, 0]
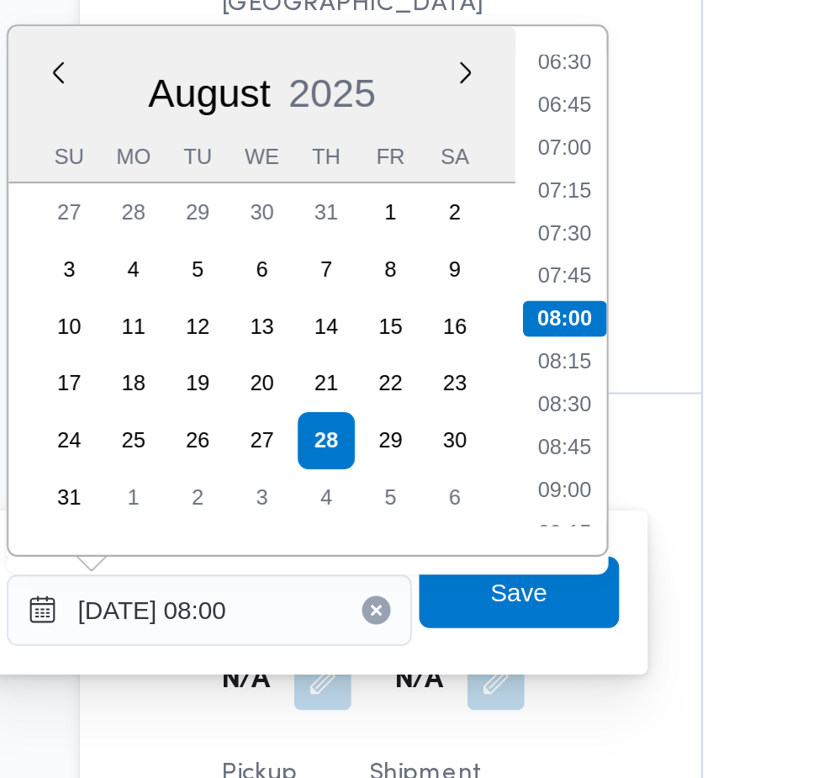
click at [451, 332] on li "07:30" at bounding box center [446, 330] width 39 height 17
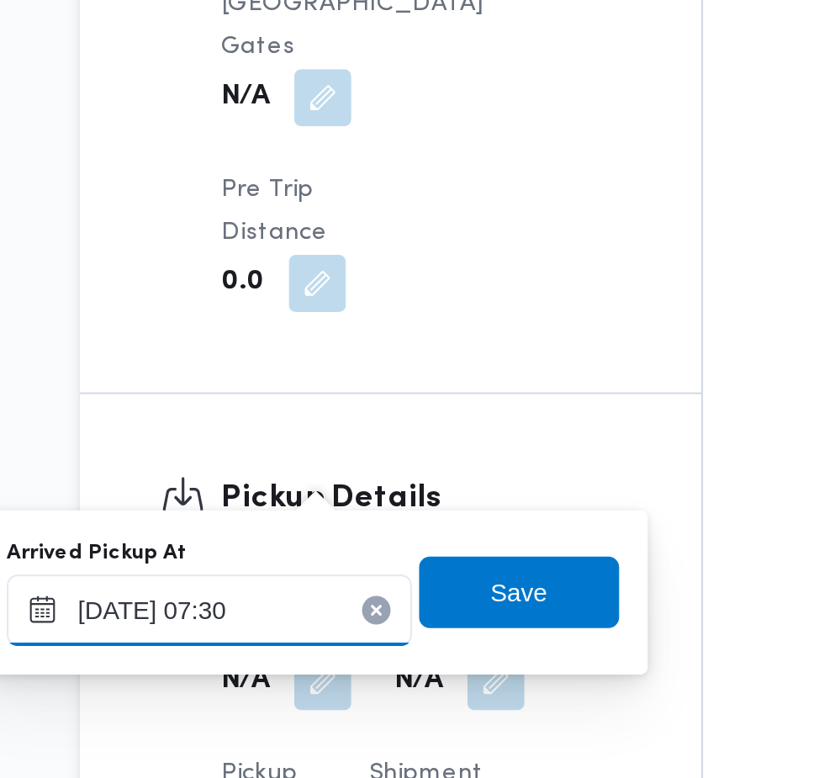
scroll to position [1548, 0]
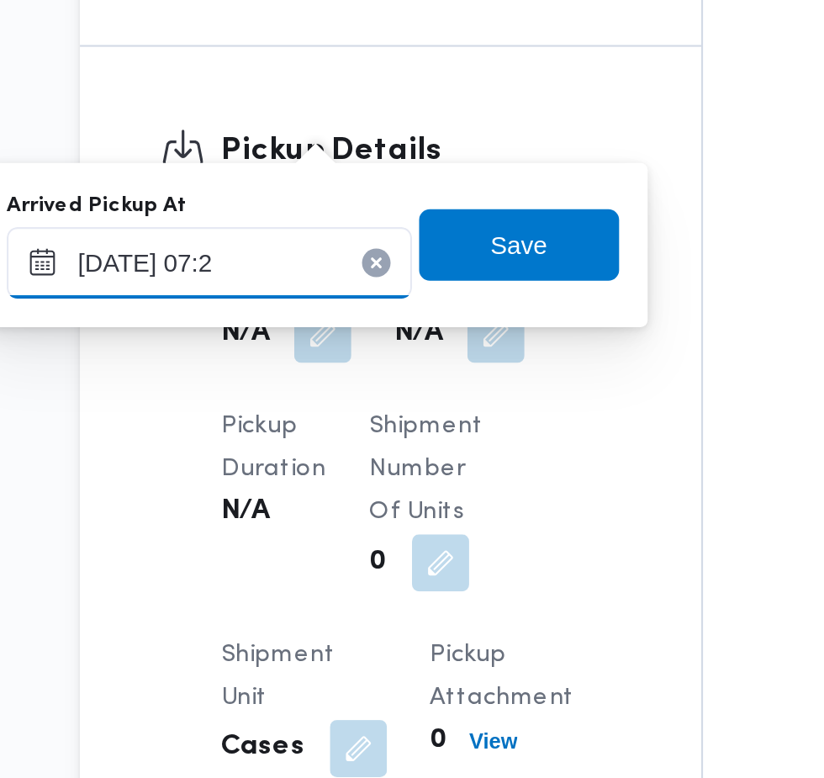
type input "[DATE] 07:24"
click at [445, 507] on span "Save" at bounding box center [425, 499] width 94 height 34
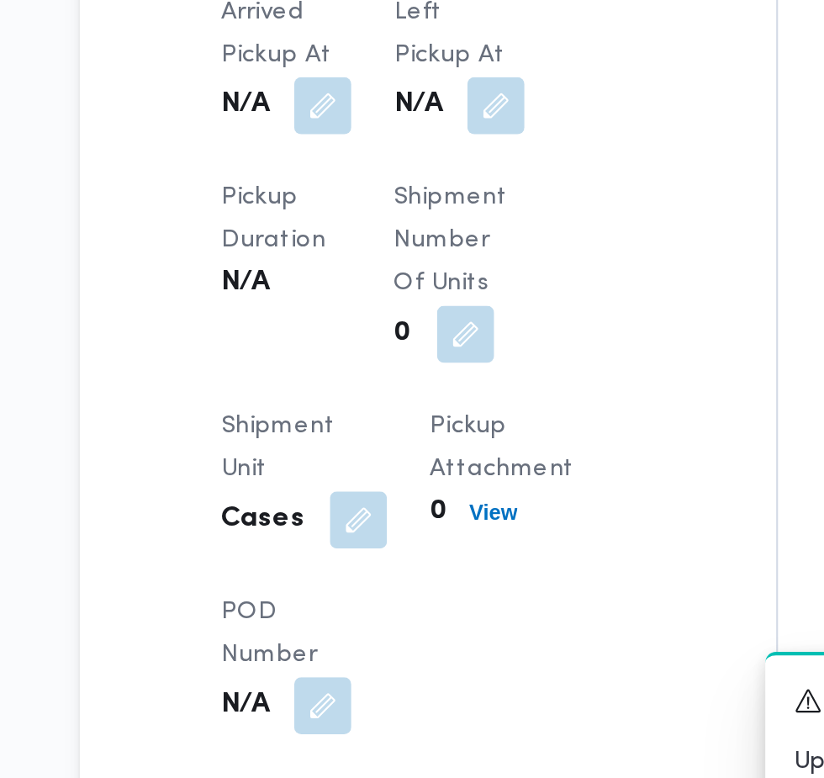
click at [423, 446] on button "button" at bounding box center [414, 432] width 27 height 27
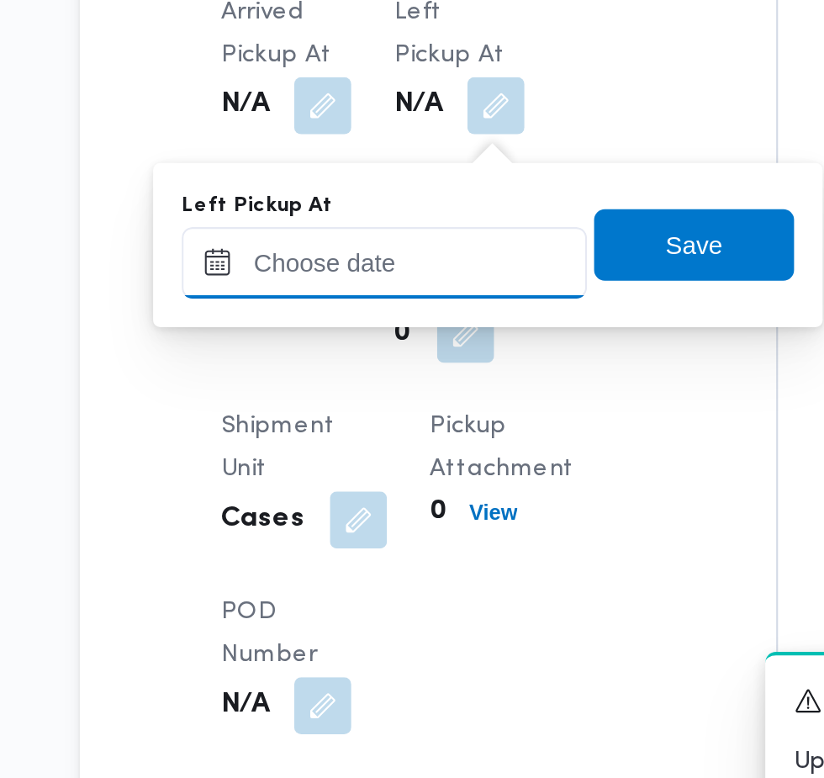
click at [383, 512] on input "Left Pickup At" at bounding box center [361, 507] width 191 height 34
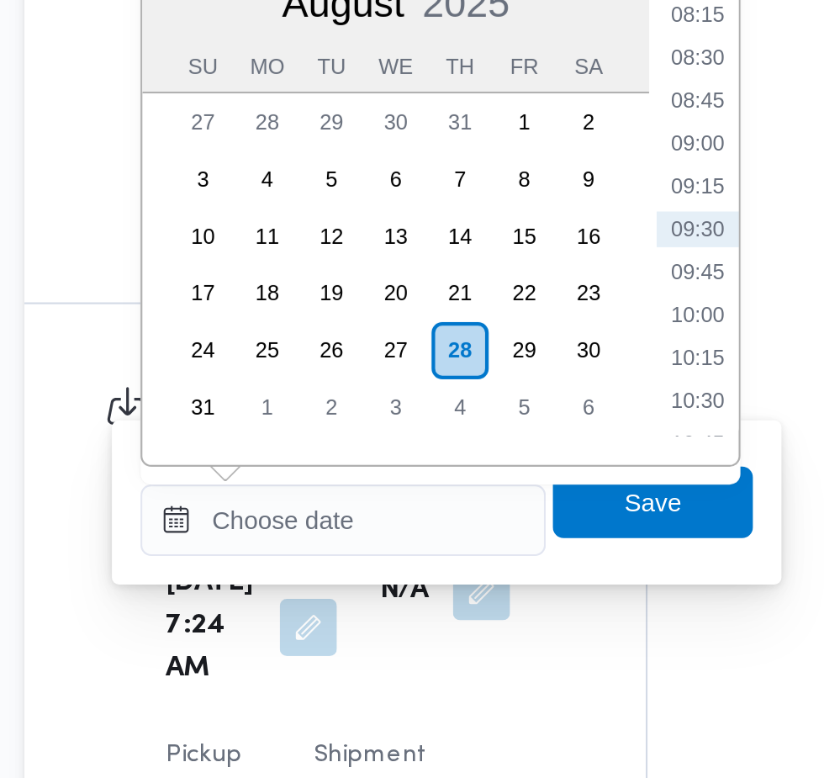
click at [535, 330] on li "09:00" at bounding box center [535, 329] width 39 height 17
type input "[DATE] 09:00"
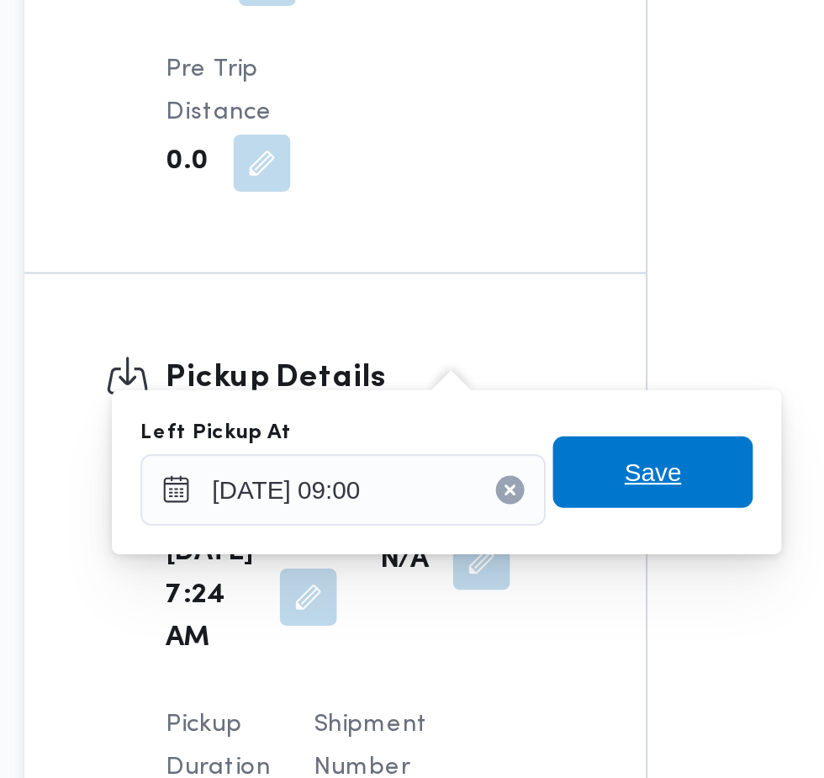
click at [528, 500] on span "Save" at bounding box center [514, 498] width 27 height 20
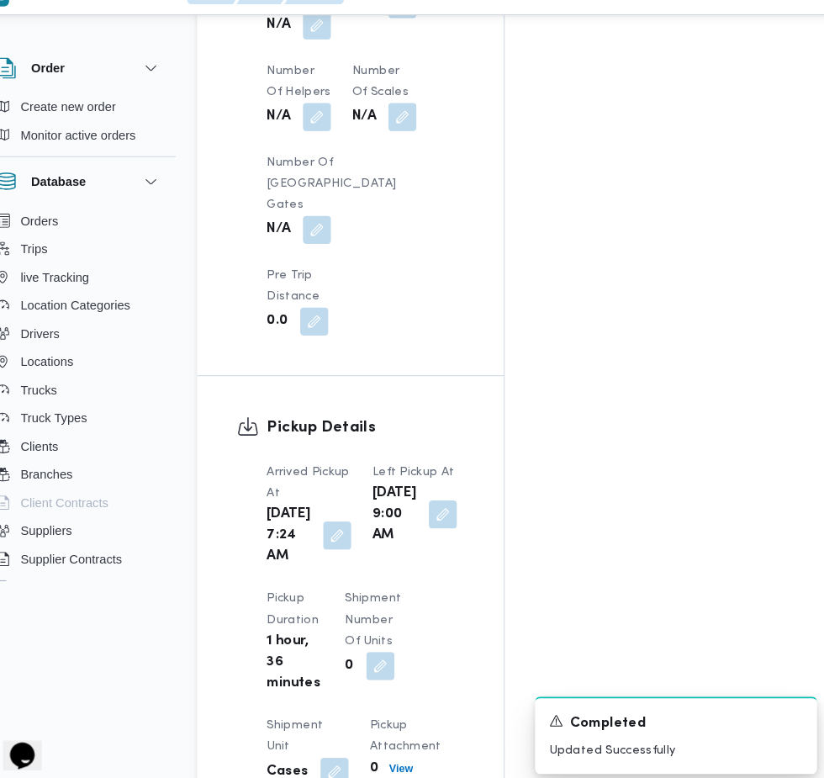
scroll to position [1570, 0]
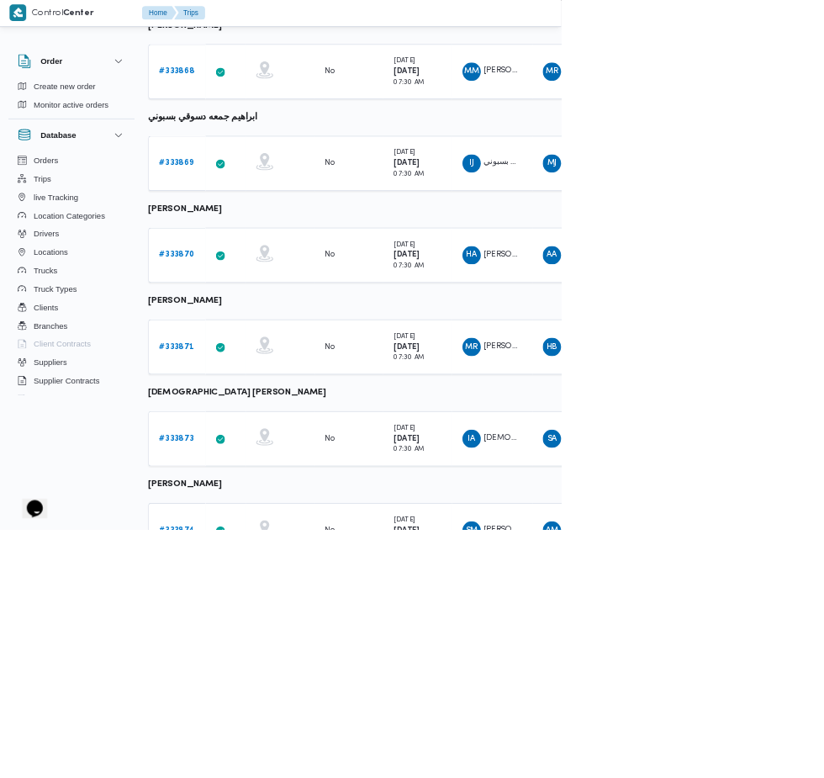
scroll to position [247, 0]
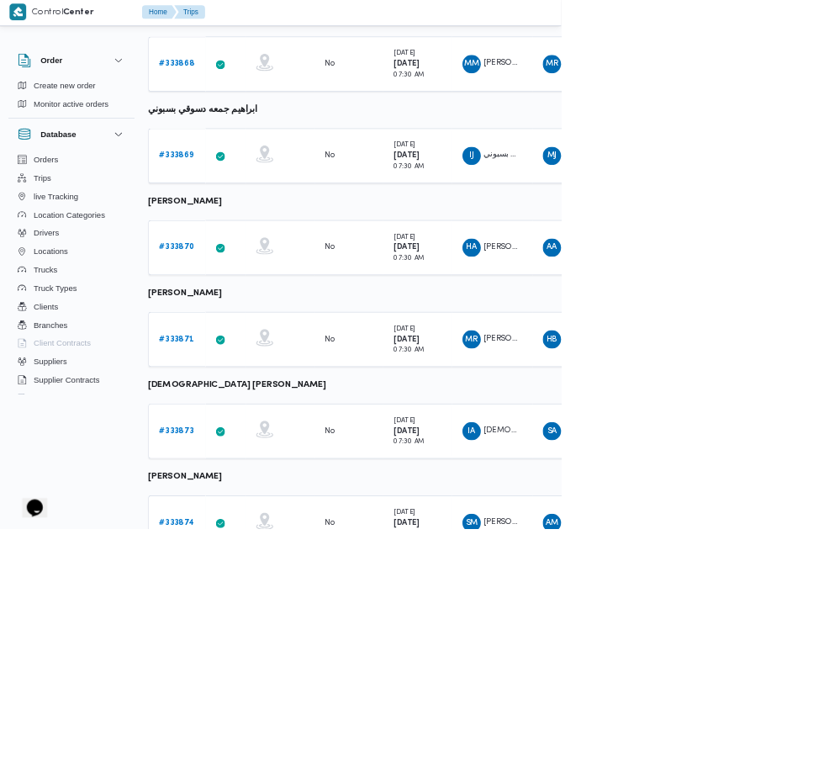
click at [259, 632] on b "# 333873" at bounding box center [260, 633] width 50 height 11
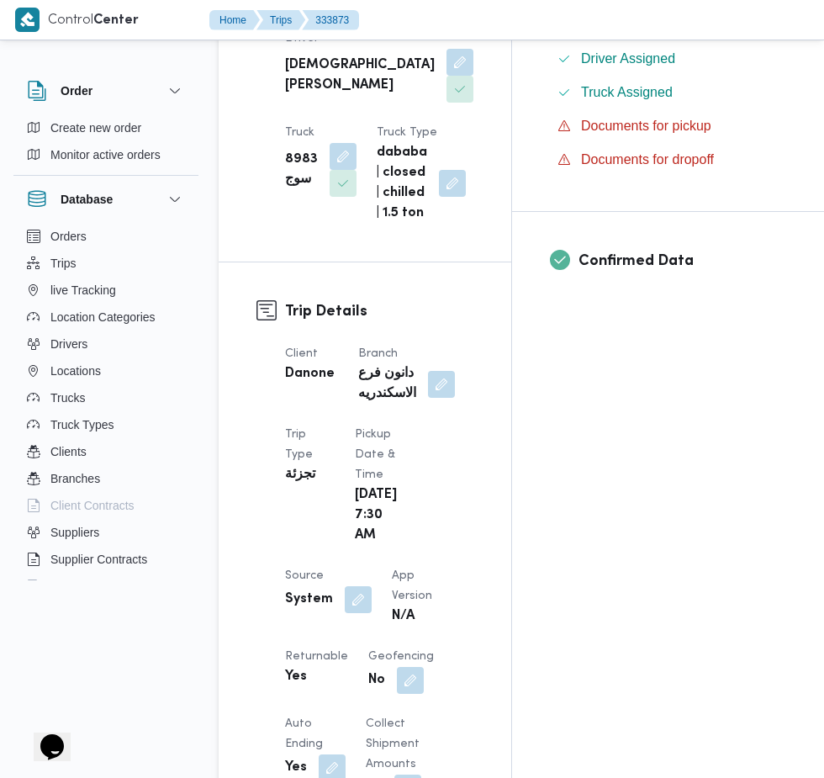
scroll to position [534, 0]
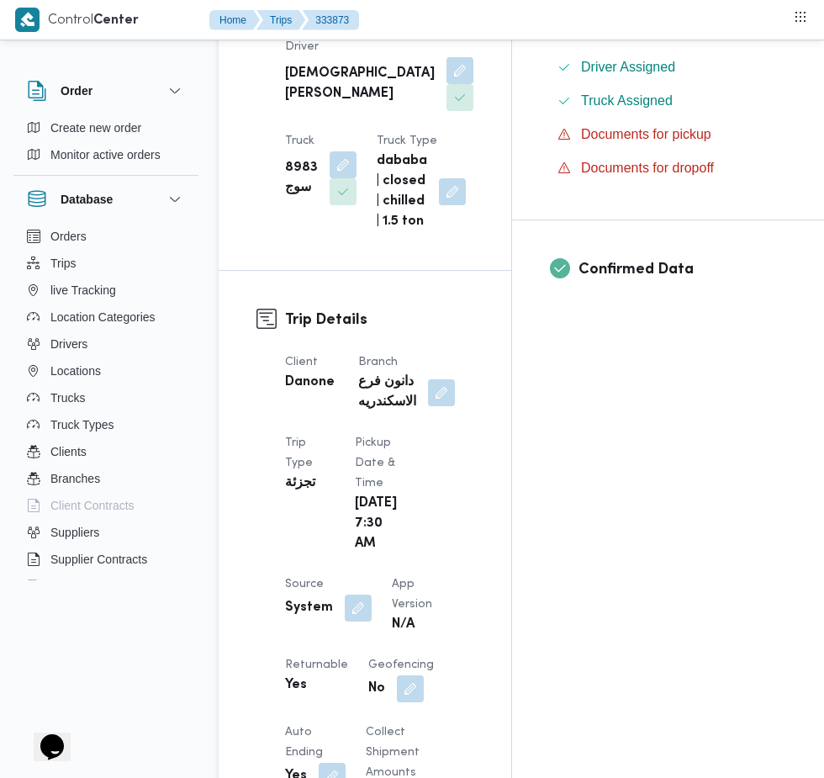
click at [361, 596] on button "button" at bounding box center [358, 607] width 27 height 27
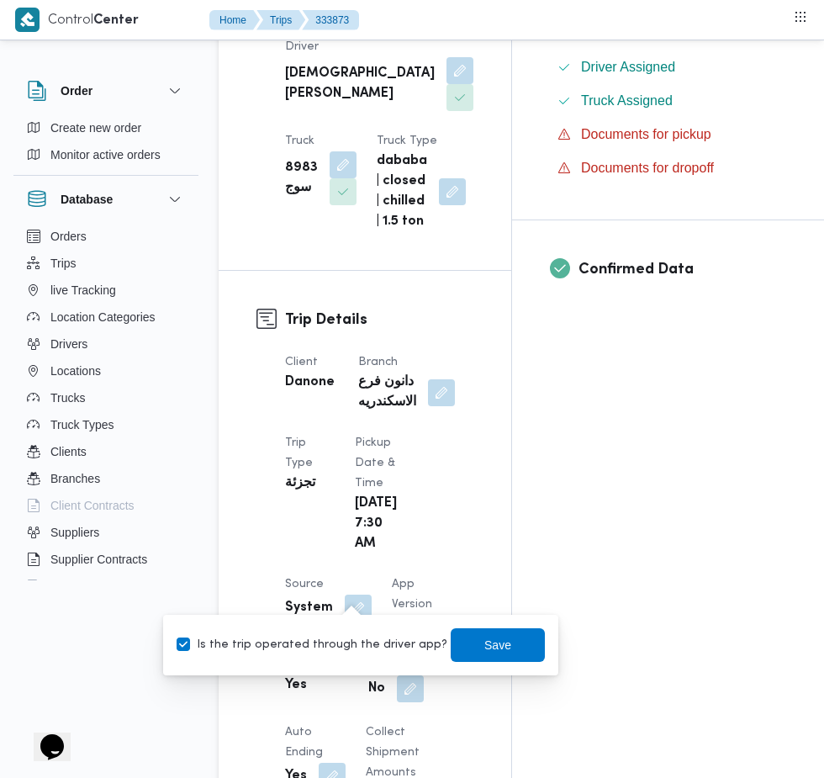
click at [346, 647] on label "Is the trip operated through the driver app?" at bounding box center [312, 645] width 271 height 20
checkbox input "false"
click at [484, 644] on span "Save" at bounding box center [497, 645] width 27 height 20
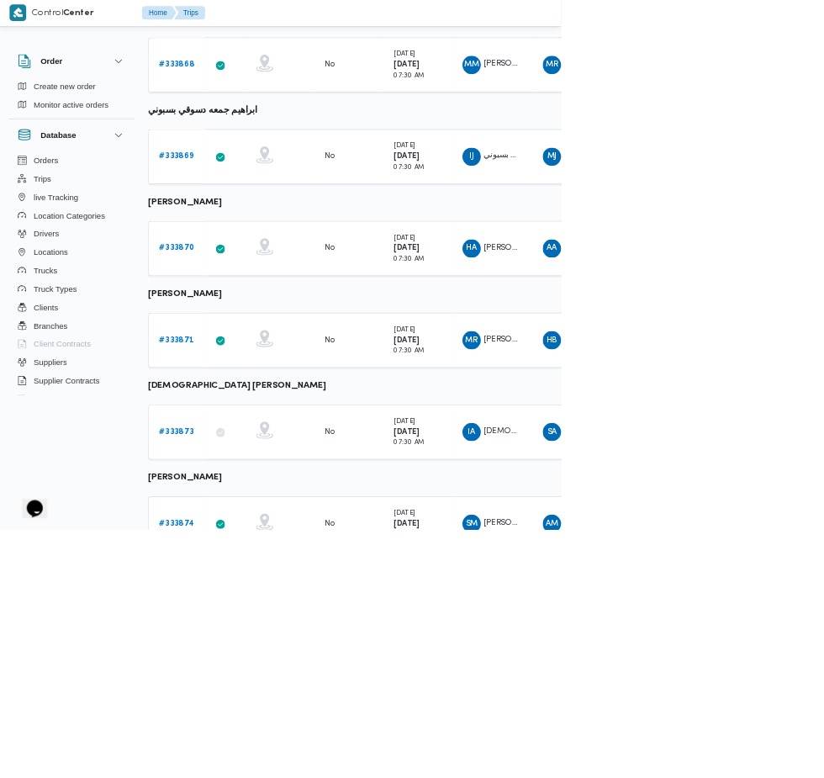
scroll to position [180, 0]
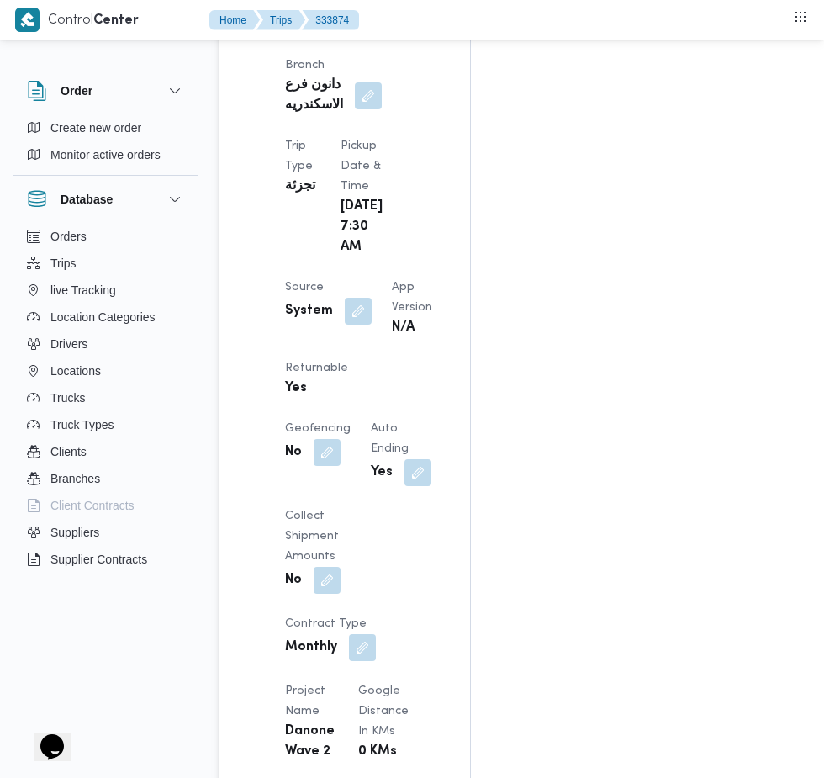
scroll to position [959, 0]
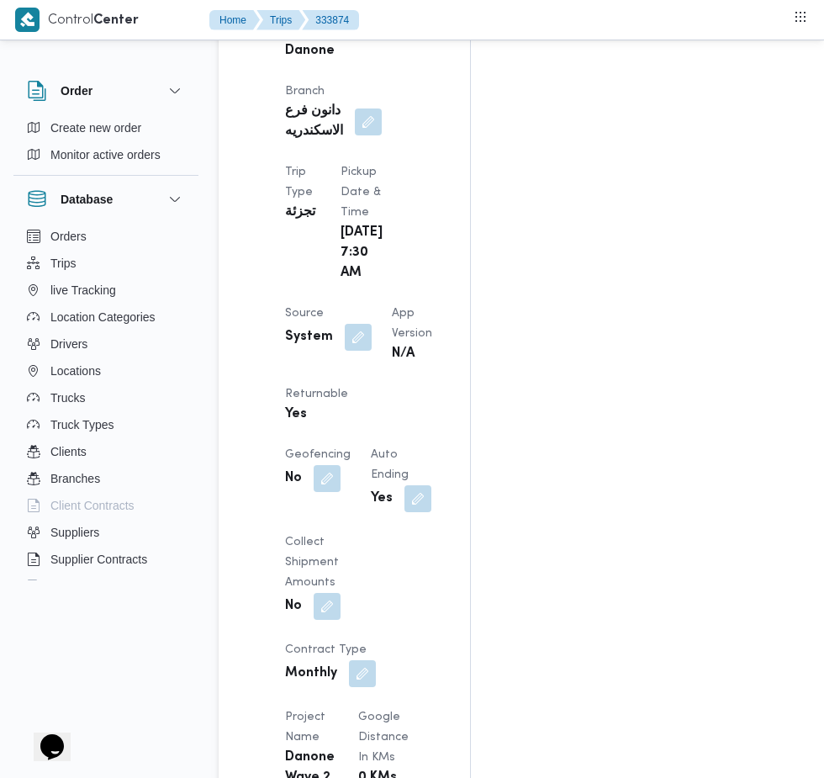
click at [347, 324] on button "button" at bounding box center [358, 337] width 27 height 27
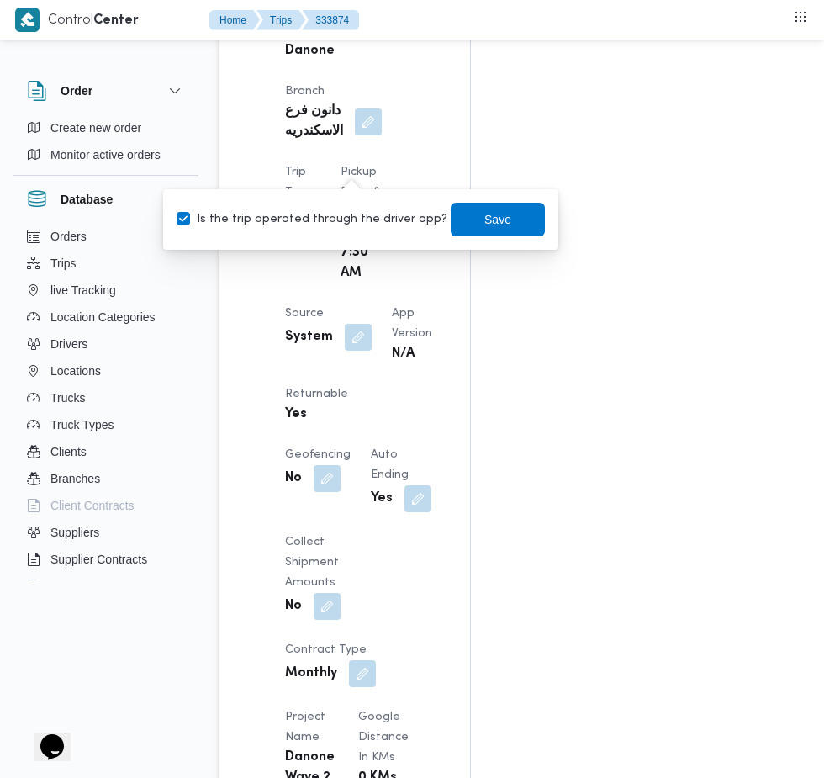
click at [336, 227] on label "Is the trip operated through the driver app?" at bounding box center [312, 219] width 271 height 20
checkbox input "false"
click at [488, 227] on span "Save" at bounding box center [497, 219] width 27 height 20
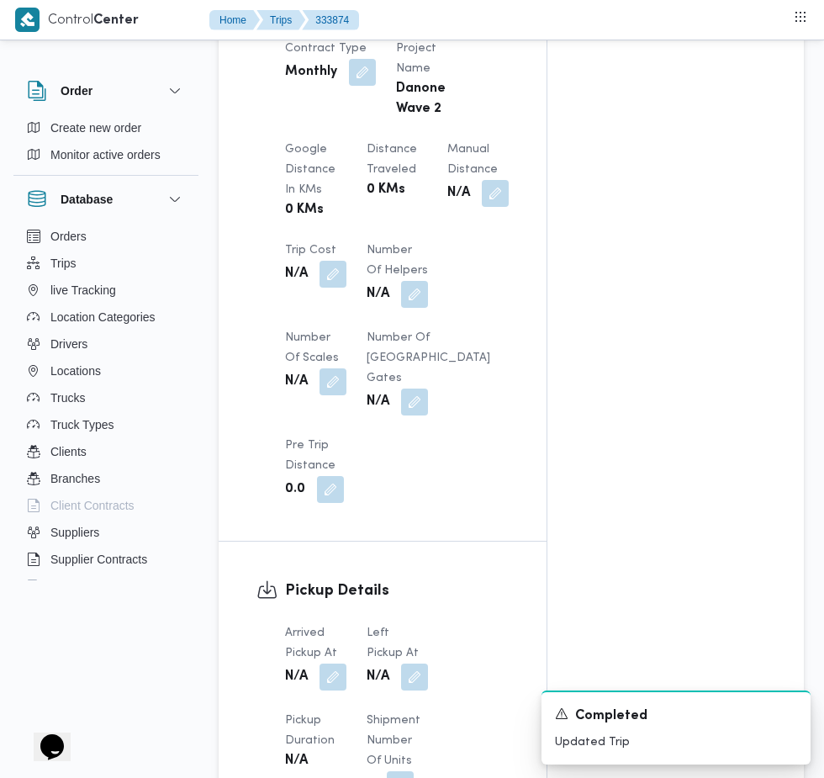
scroll to position [1404, 0]
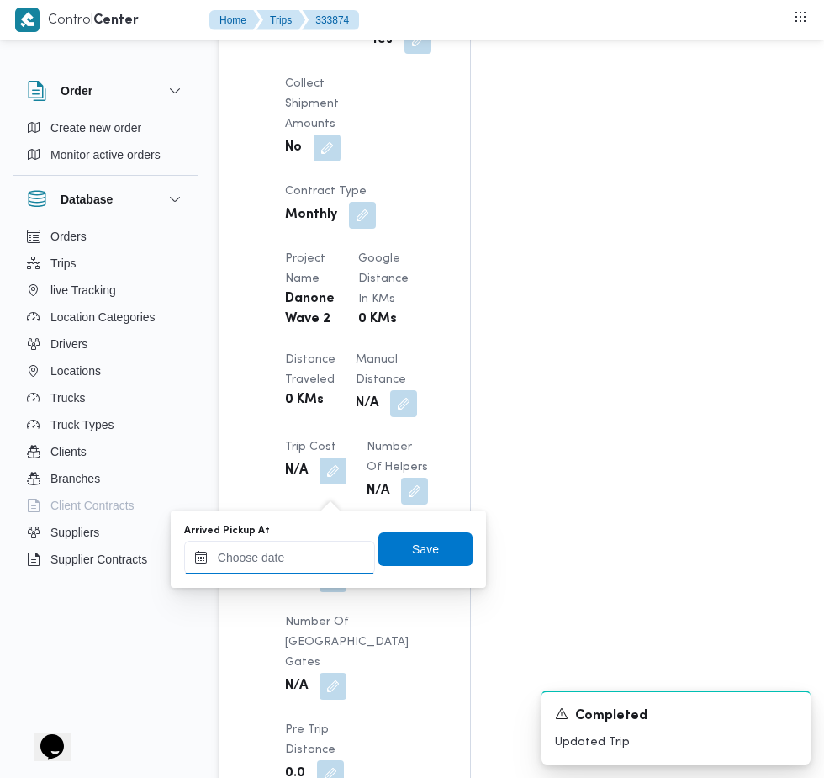
click at [305, 557] on input "Arrived Pickup At" at bounding box center [279, 558] width 191 height 34
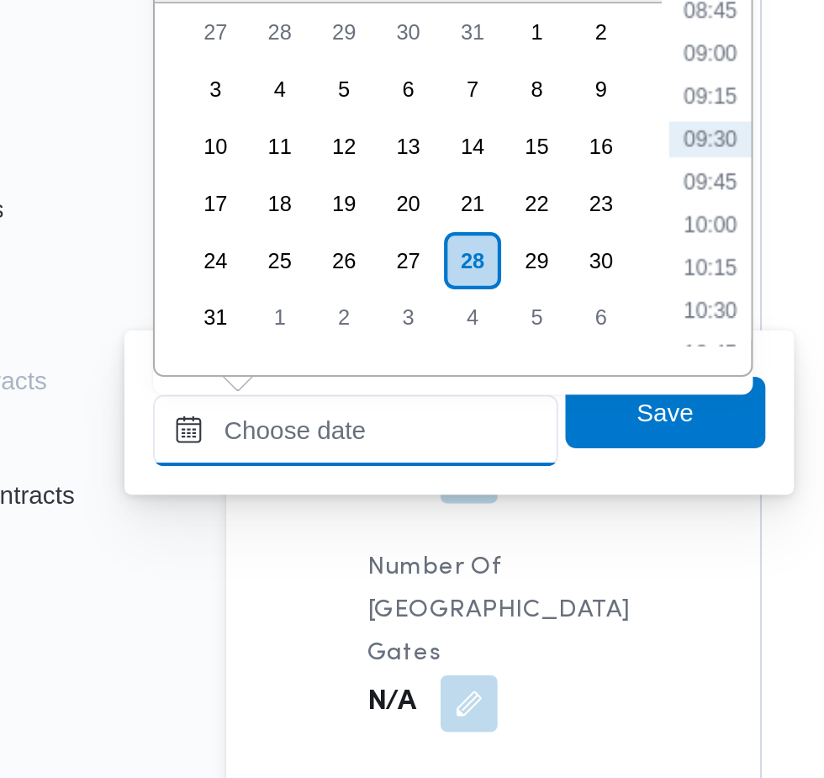
scroll to position [1432, 0]
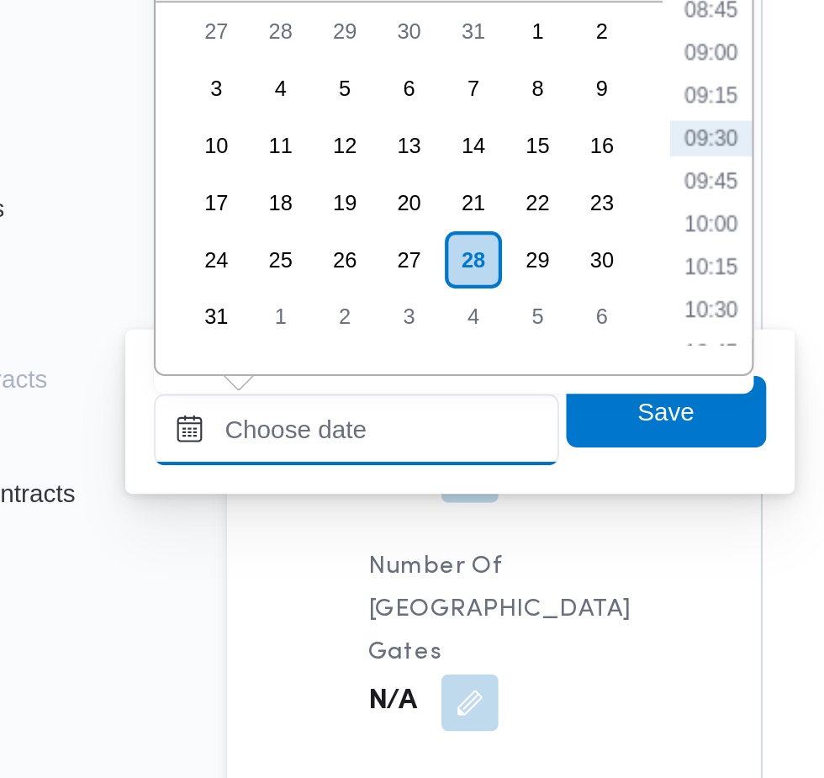
paste input "[DATE] 07:30"
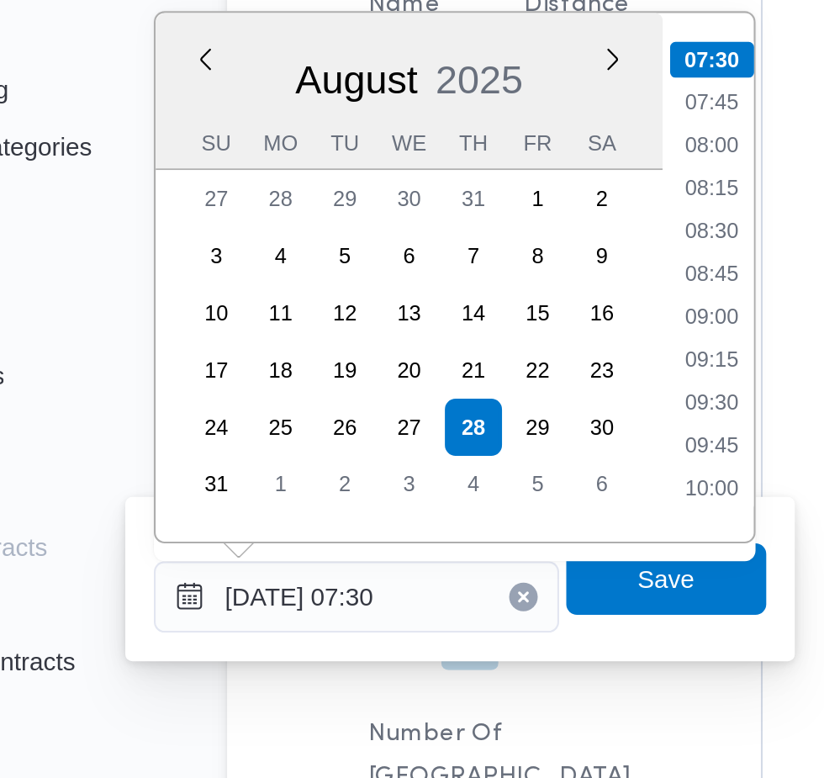
click at [461, 296] on li "07:45" at bounding box center [446, 296] width 39 height 17
type input "[DATE] 07:45"
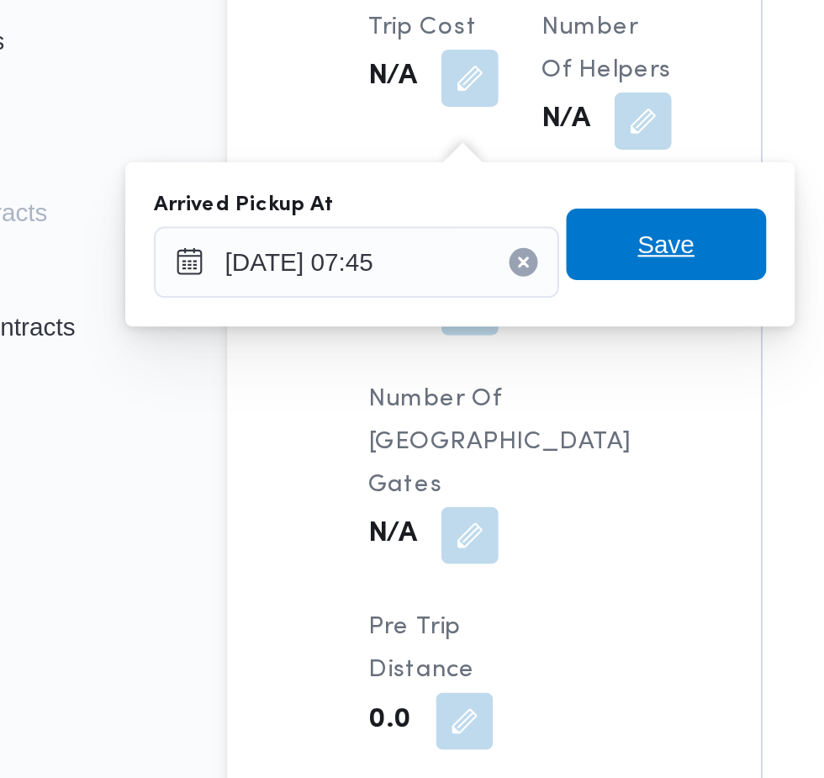
click at [448, 520] on span "Save" at bounding box center [425, 521] width 94 height 34
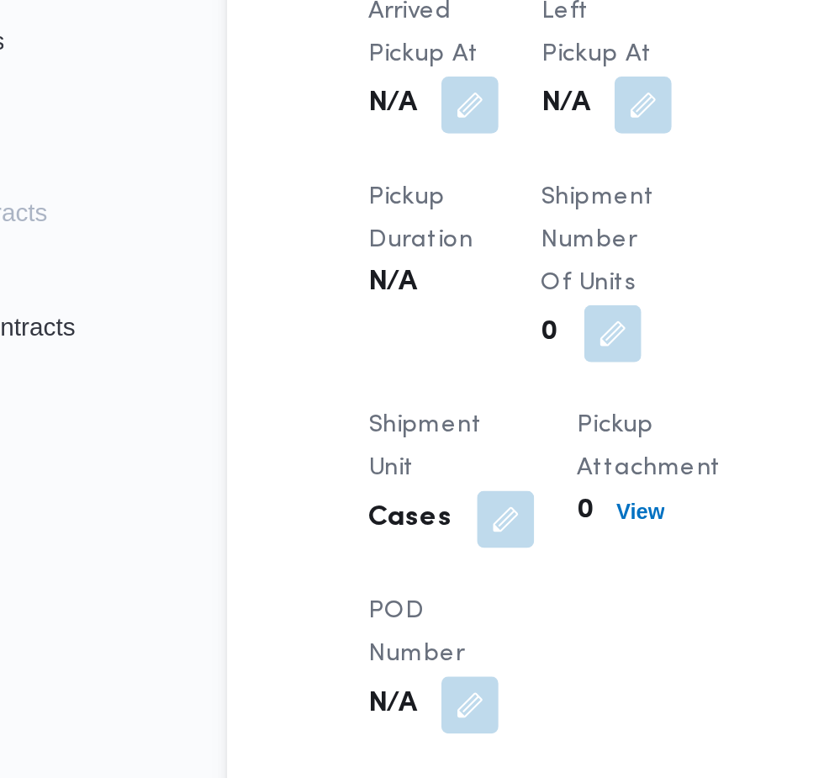
click at [416, 468] on button "button" at bounding box center [414, 454] width 27 height 27
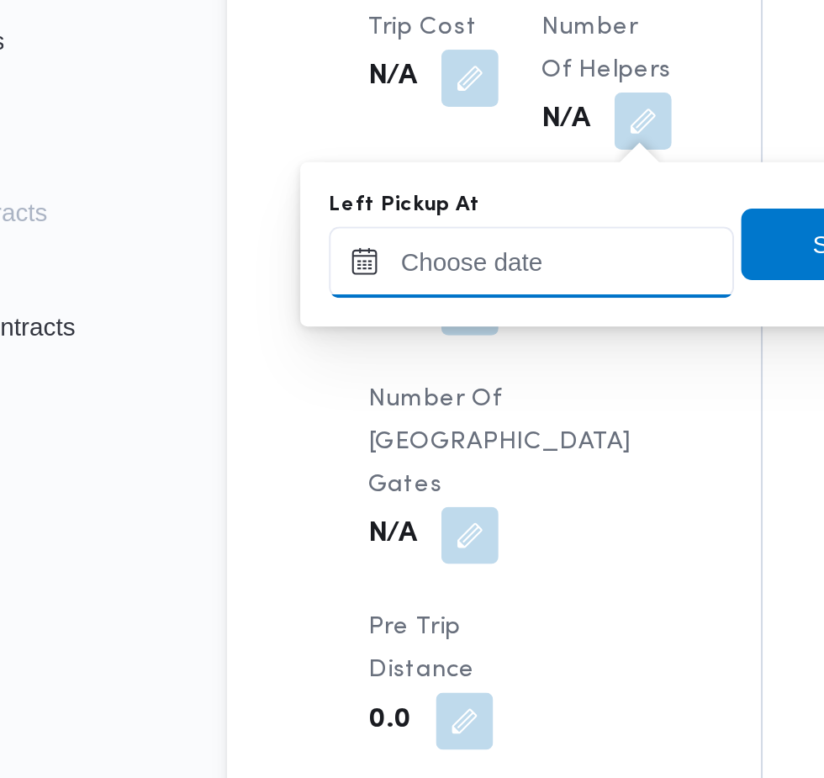
click at [379, 525] on input "Left Pickup At" at bounding box center [361, 529] width 191 height 34
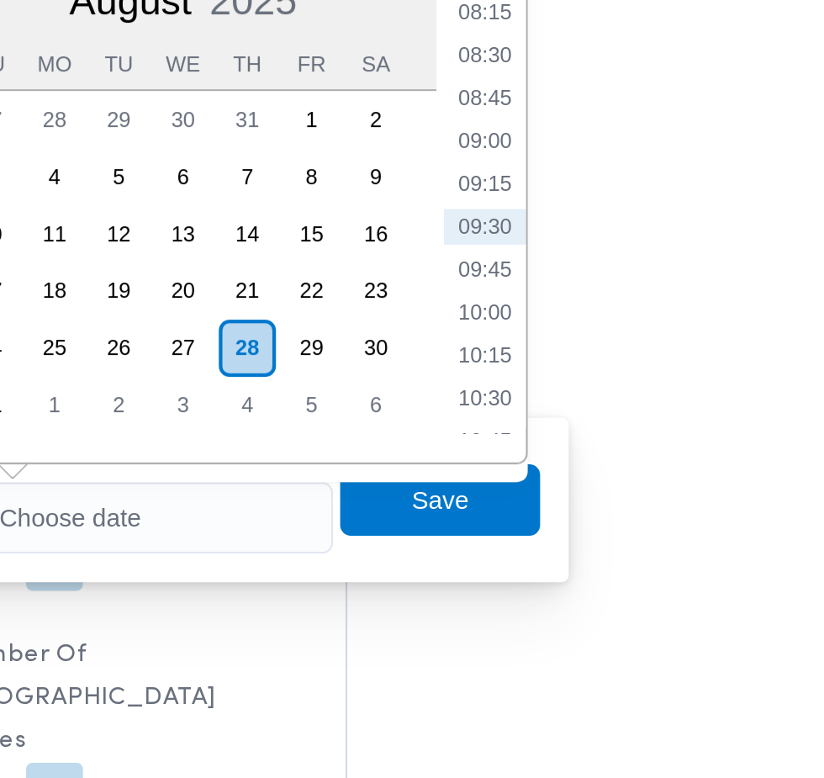
click at [537, 346] on li "09:00" at bounding box center [535, 351] width 39 height 17
type input "[DATE] 09:00"
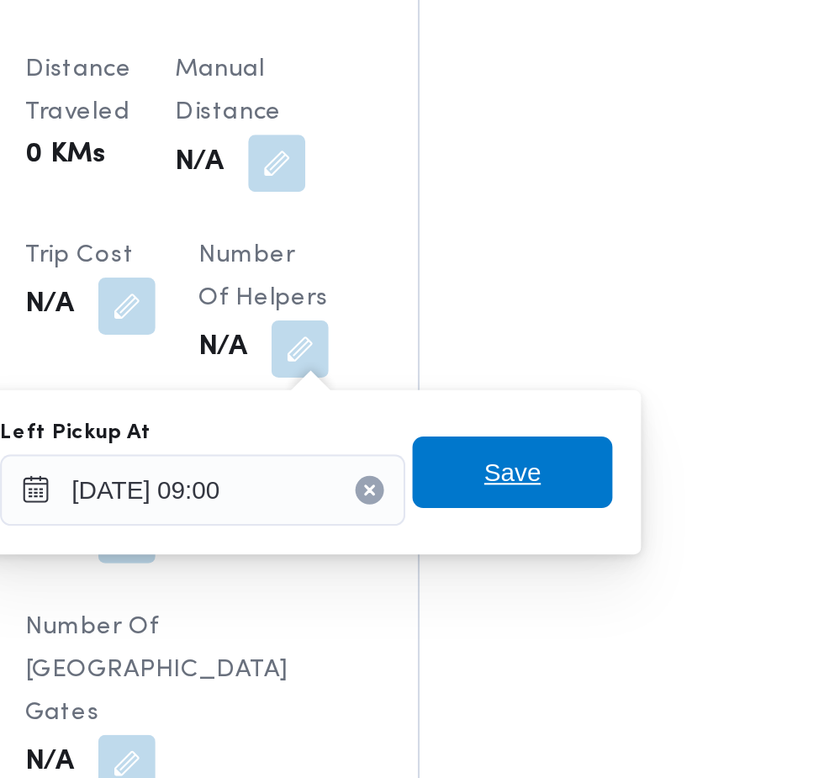
click at [524, 522] on span "Save" at bounding box center [514, 520] width 27 height 20
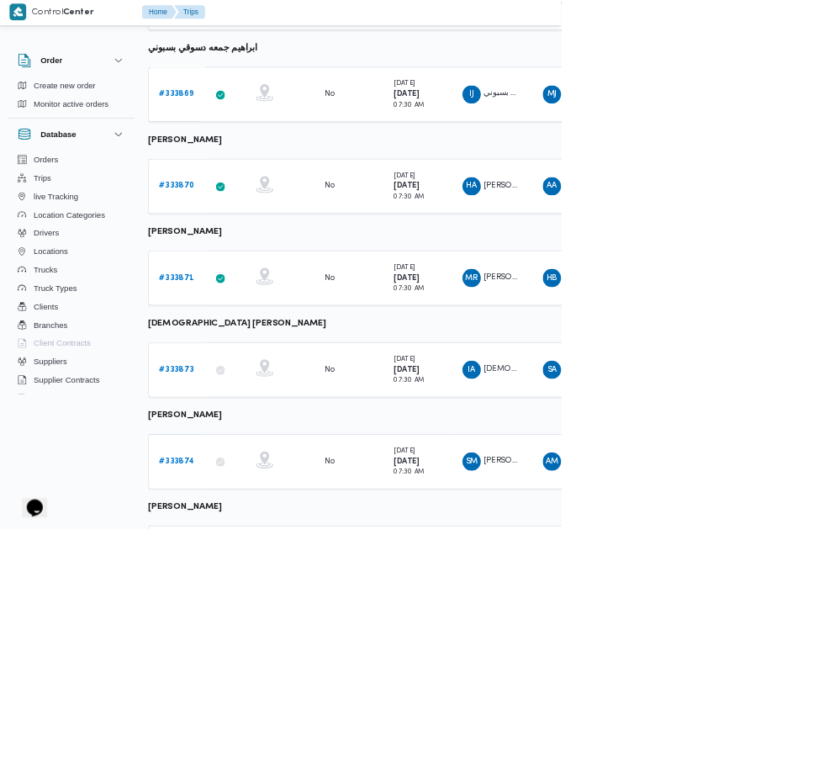
scroll to position [350, 0]
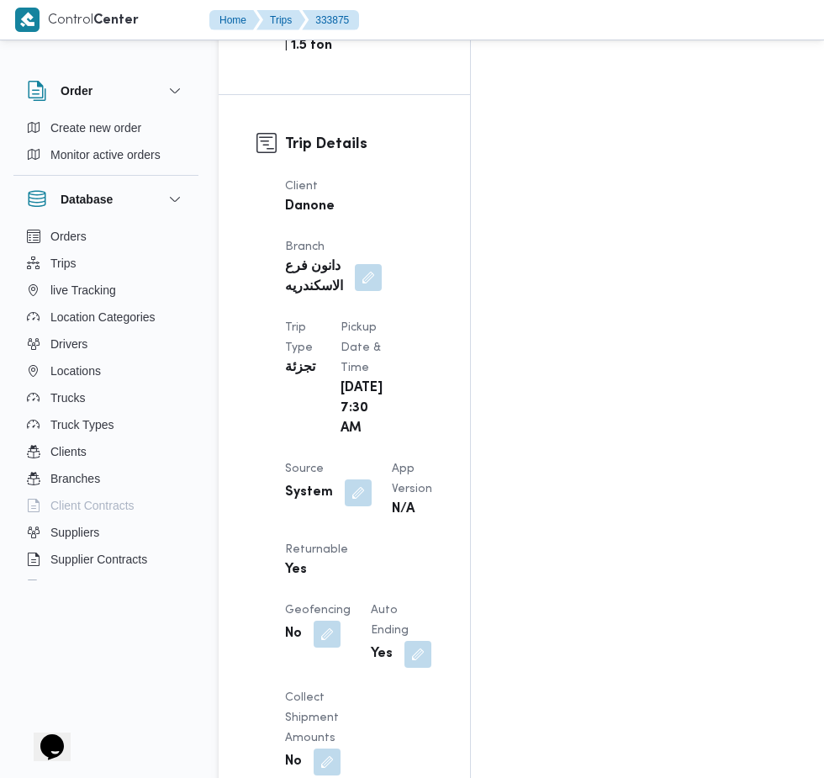
scroll to position [789, 0]
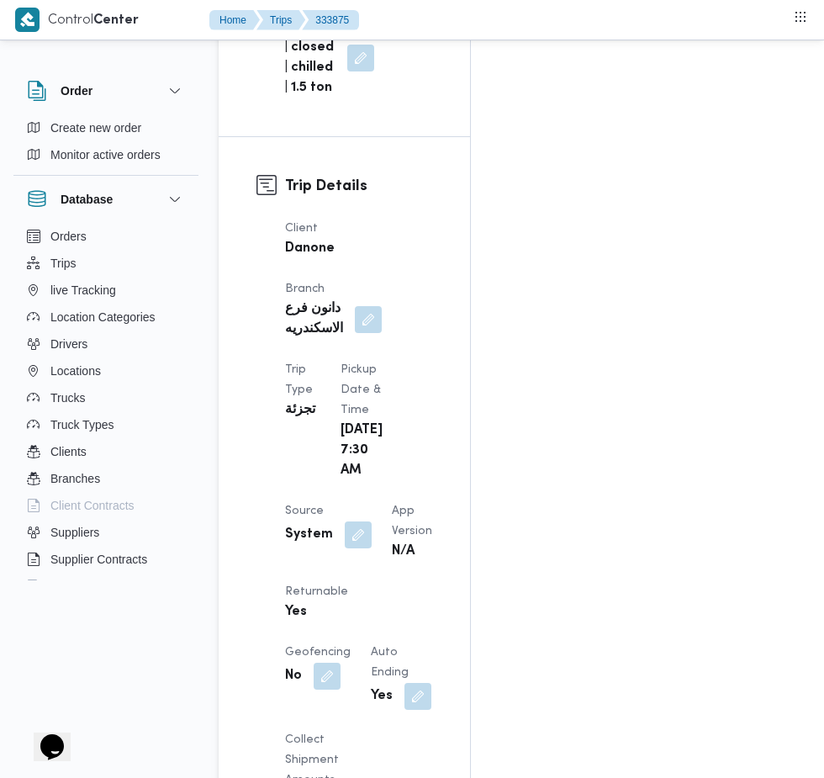
click at [345, 521] on button "button" at bounding box center [358, 534] width 27 height 27
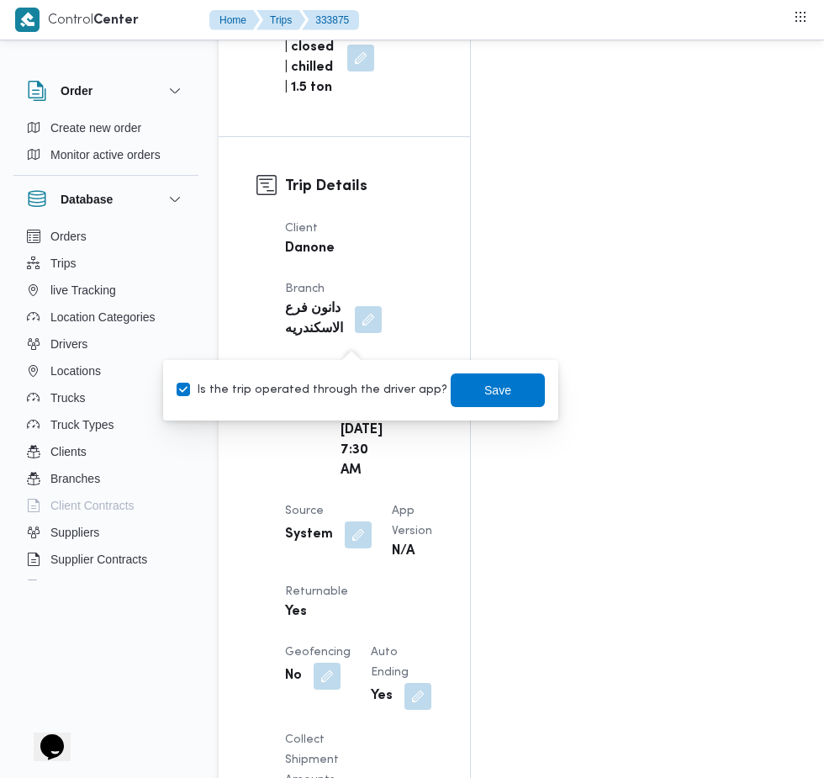
click at [354, 391] on label "Is the trip operated through the driver app?" at bounding box center [312, 390] width 271 height 20
checkbox input "false"
click at [509, 396] on span "Save" at bounding box center [498, 390] width 94 height 34
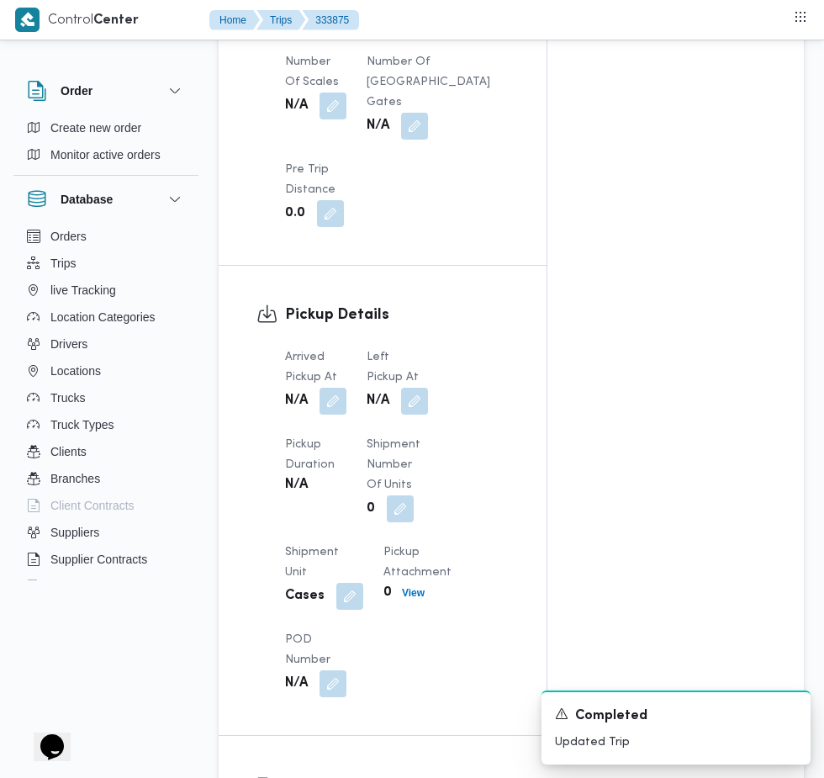
scroll to position [1522, 0]
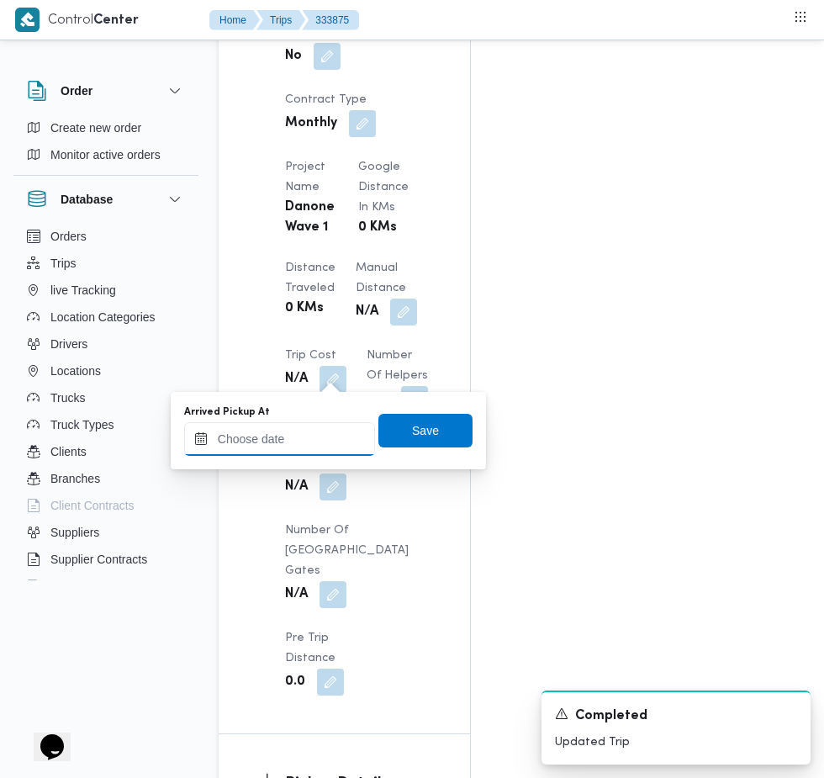
click at [323, 441] on input "Arrived Pickup At" at bounding box center [279, 439] width 191 height 34
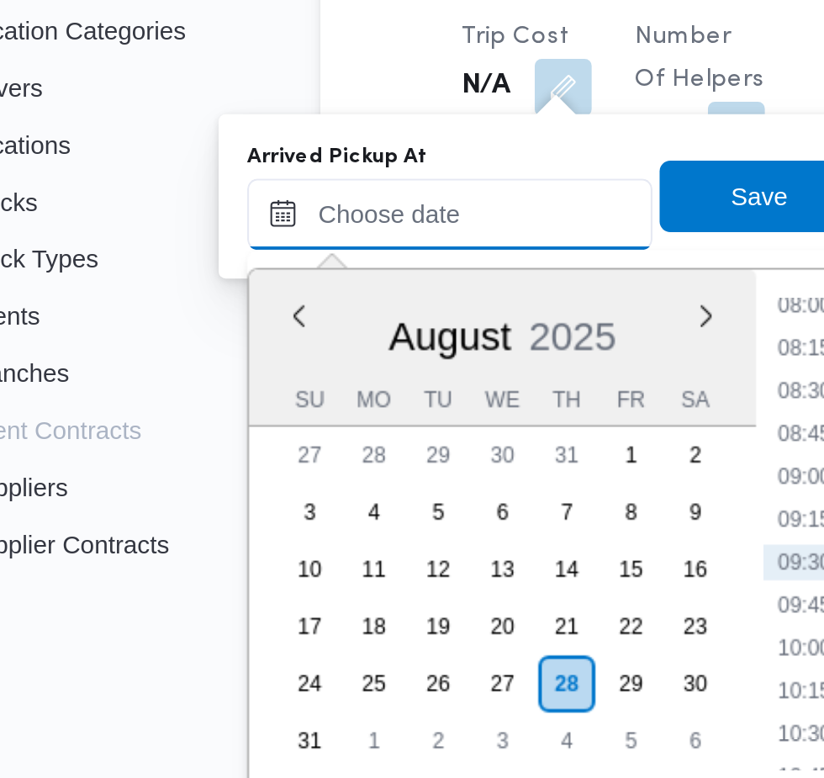
scroll to position [1558, 0]
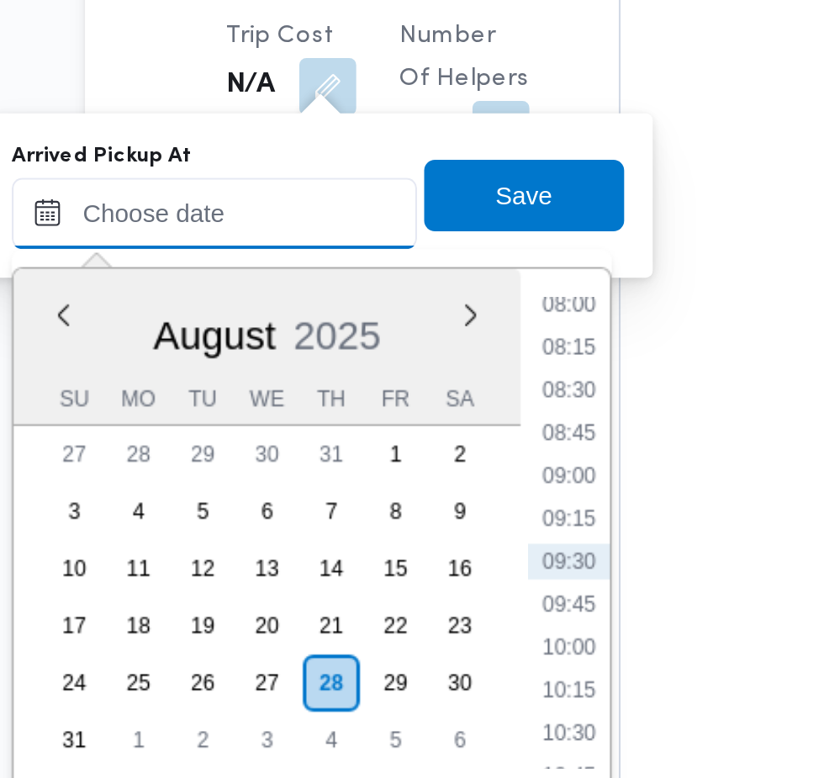
paste input "[DATE] 07:30"
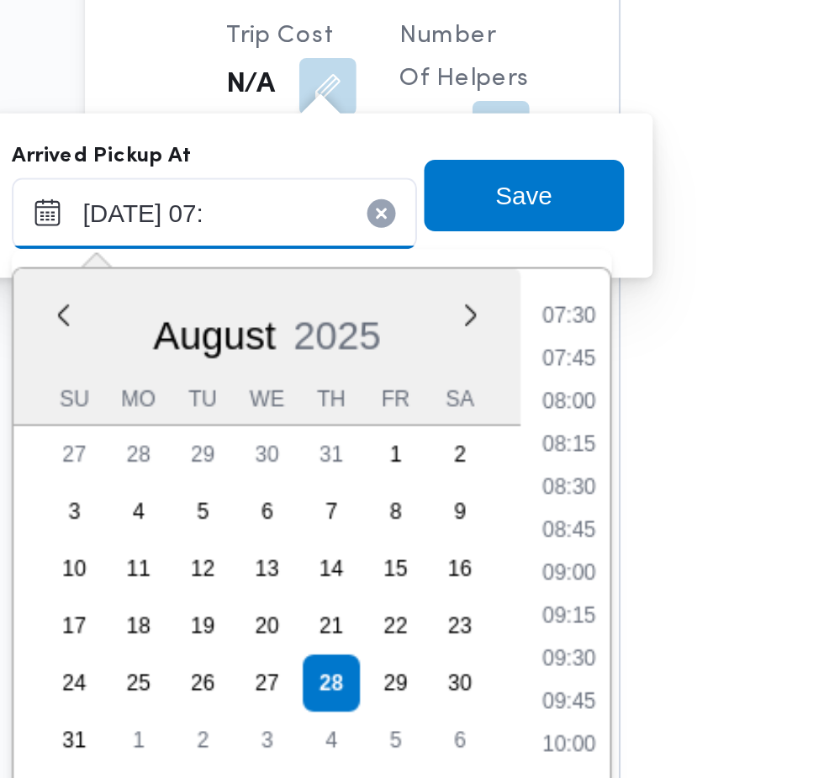
scroll to position [565, 0]
type input "[DATE] 07:20"
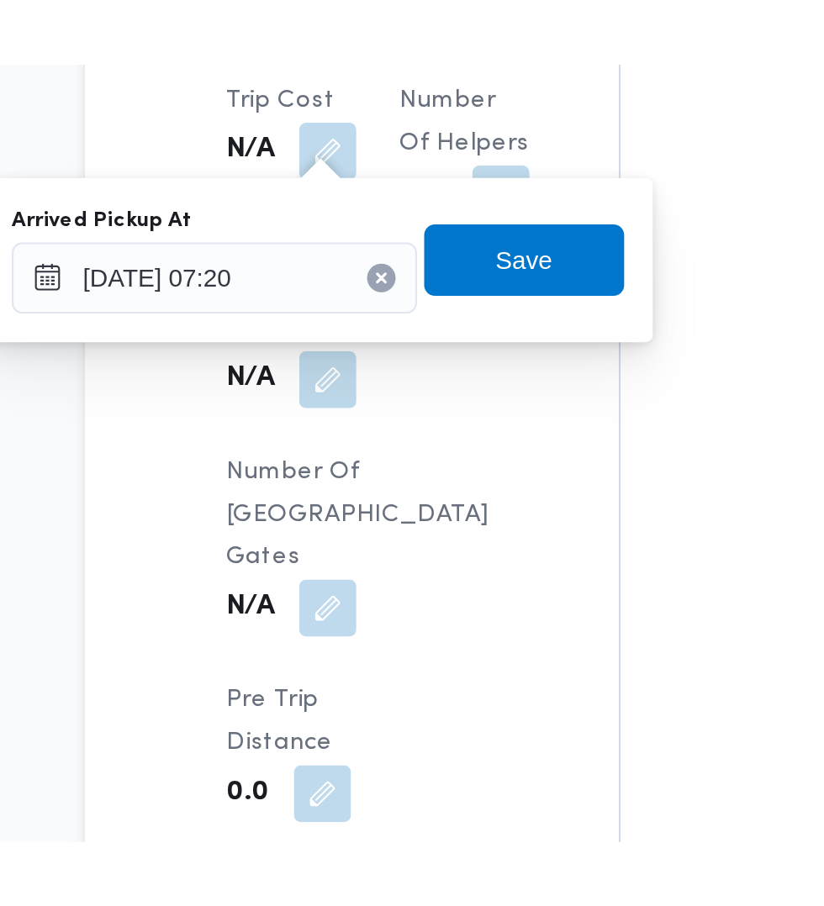
scroll to position [1558, 0]
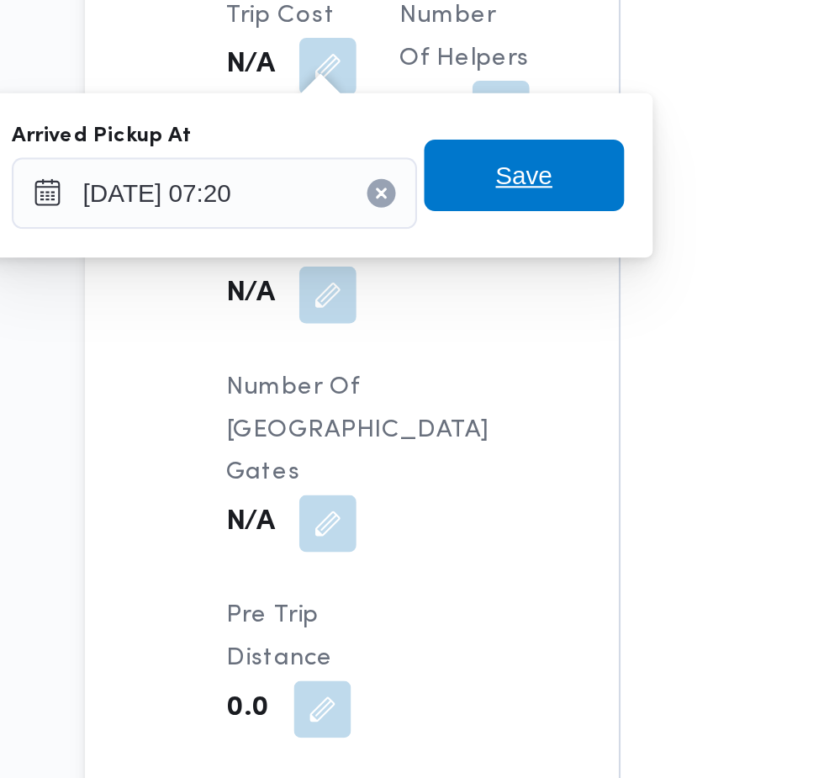
click at [451, 398] on span "Save" at bounding box center [425, 395] width 94 height 34
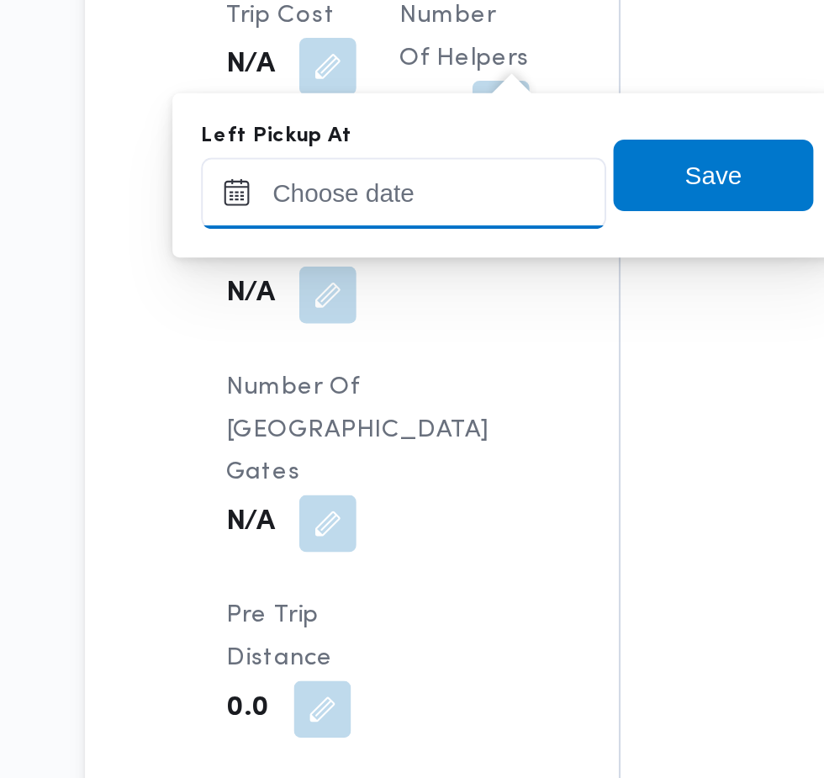
click at [392, 402] on input "Left Pickup At" at bounding box center [368, 404] width 191 height 34
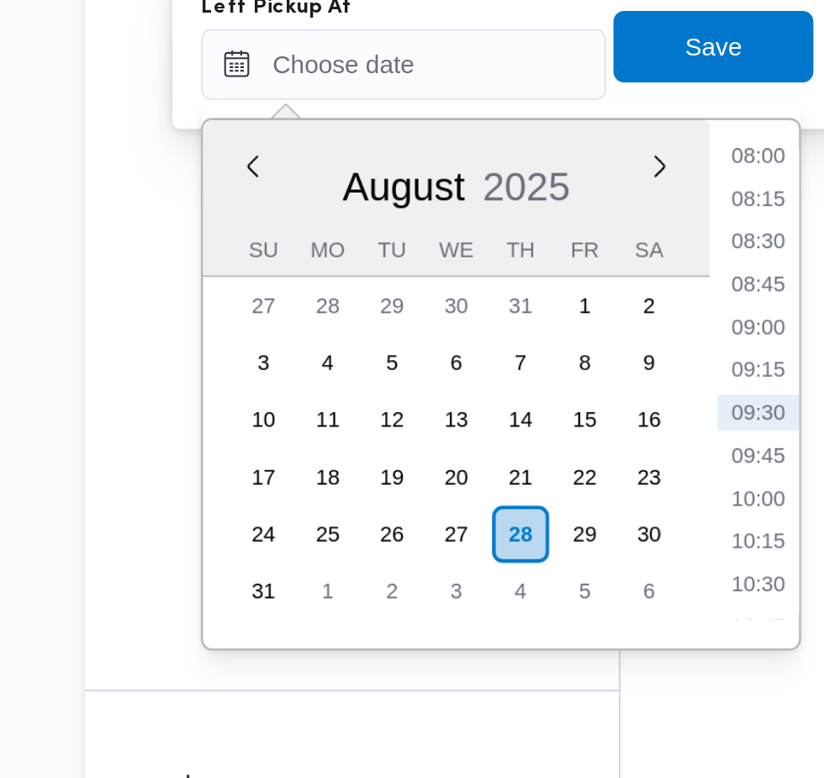
click at [534, 511] on li "08:45" at bounding box center [535, 507] width 39 height 17
type input "[DATE] 08:45"
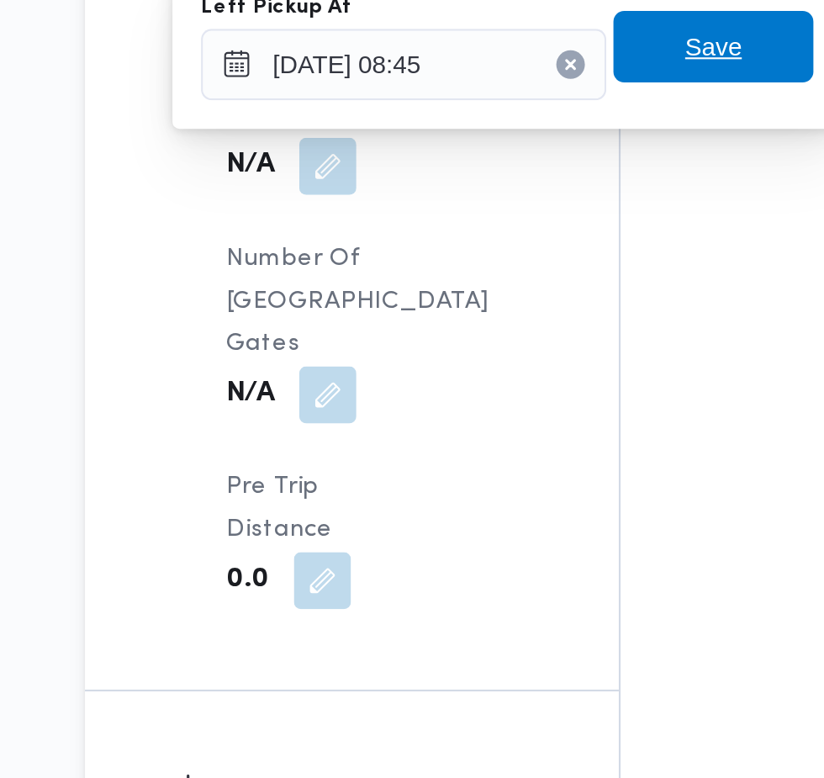
click at [510, 399] on span "Save" at bounding box center [514, 395] width 27 height 20
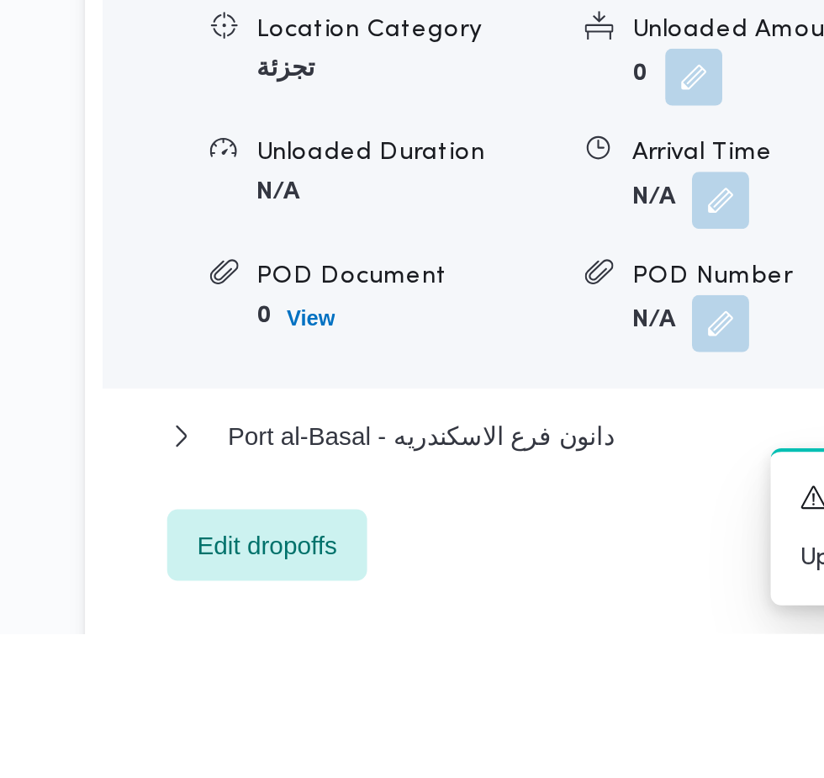
scroll to position [1860, 0]
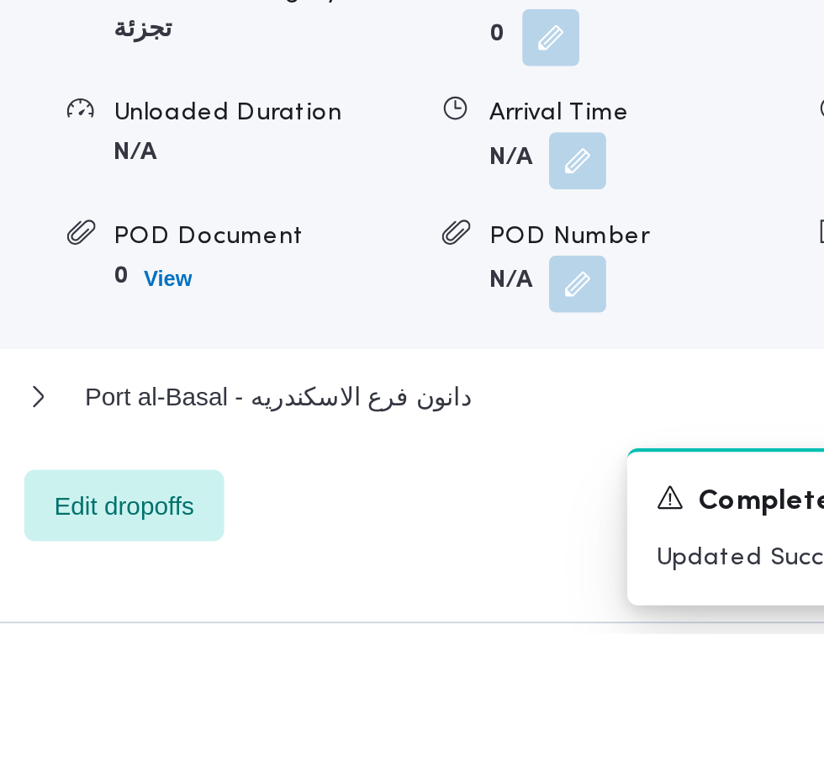
click at [519, 568] on button "button" at bounding box center [517, 554] width 27 height 27
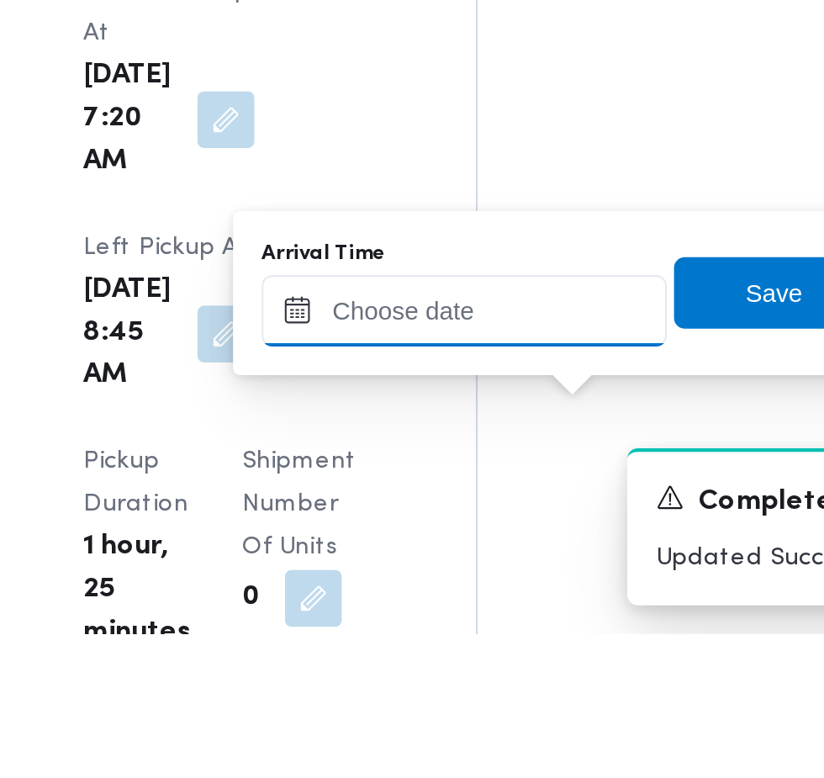
click at [509, 622] on input "Arrival Time" at bounding box center [464, 626] width 191 height 34
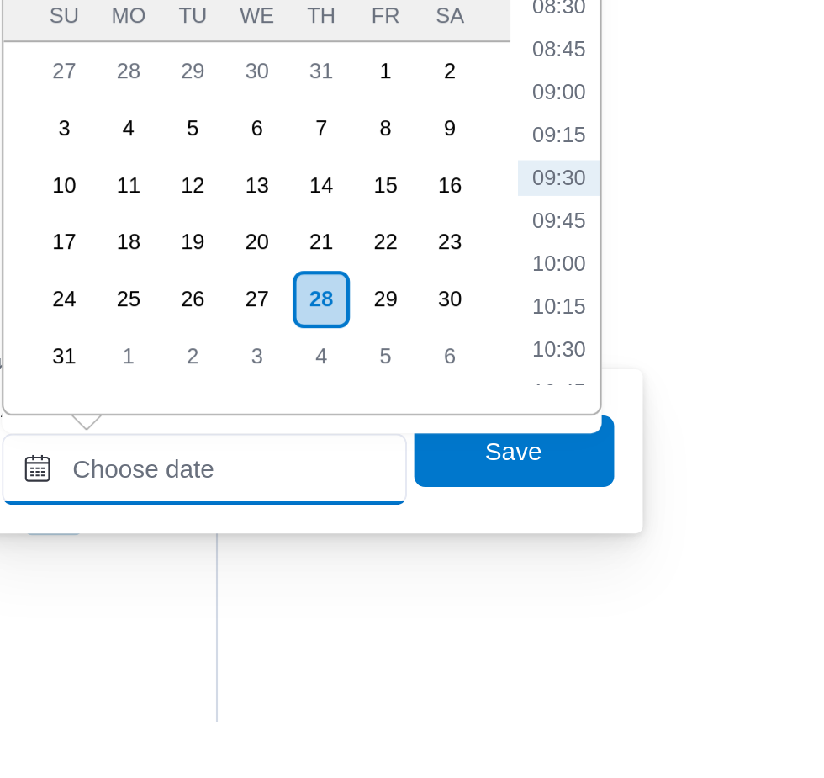
scroll to position [1957, 0]
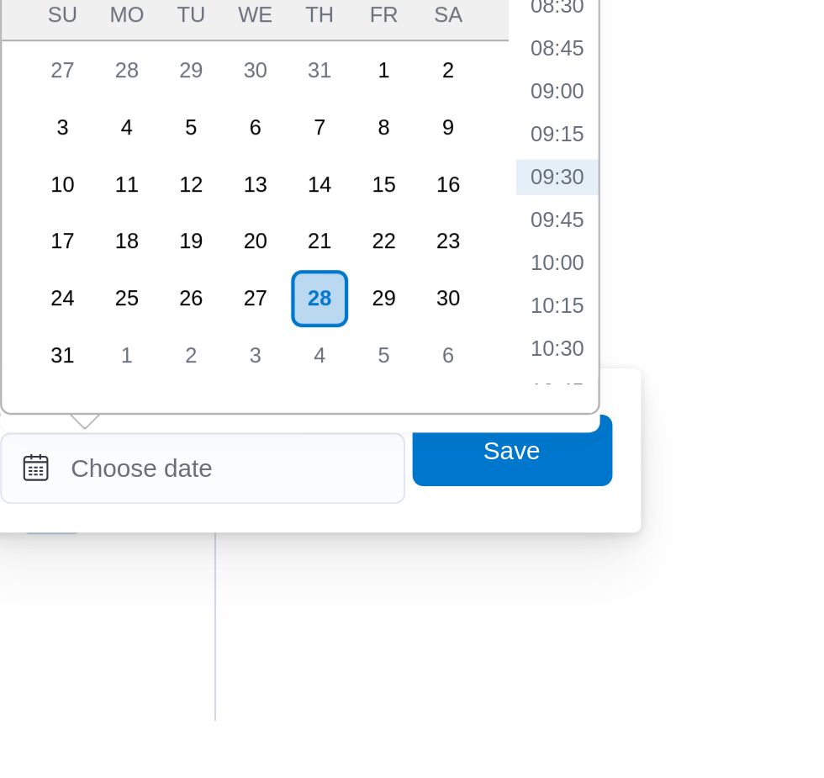
click at [637, 479] on li "09:00" at bounding box center [631, 481] width 39 height 17
type input "[DATE] 09:00"
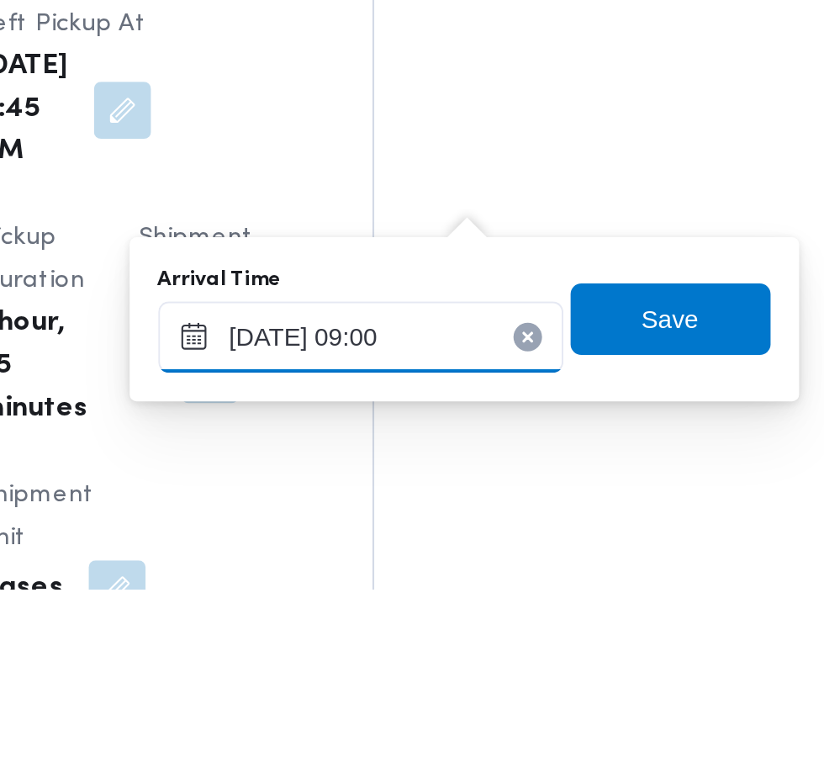
scroll to position [1961, 0]
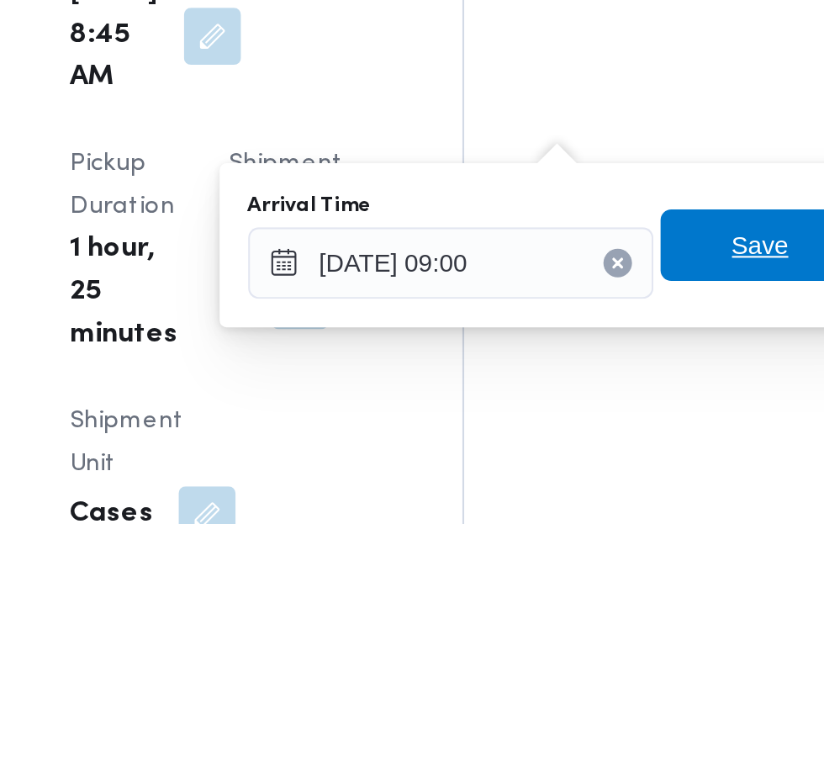
click at [604, 647] on span "Save" at bounding box center [610, 646] width 27 height 20
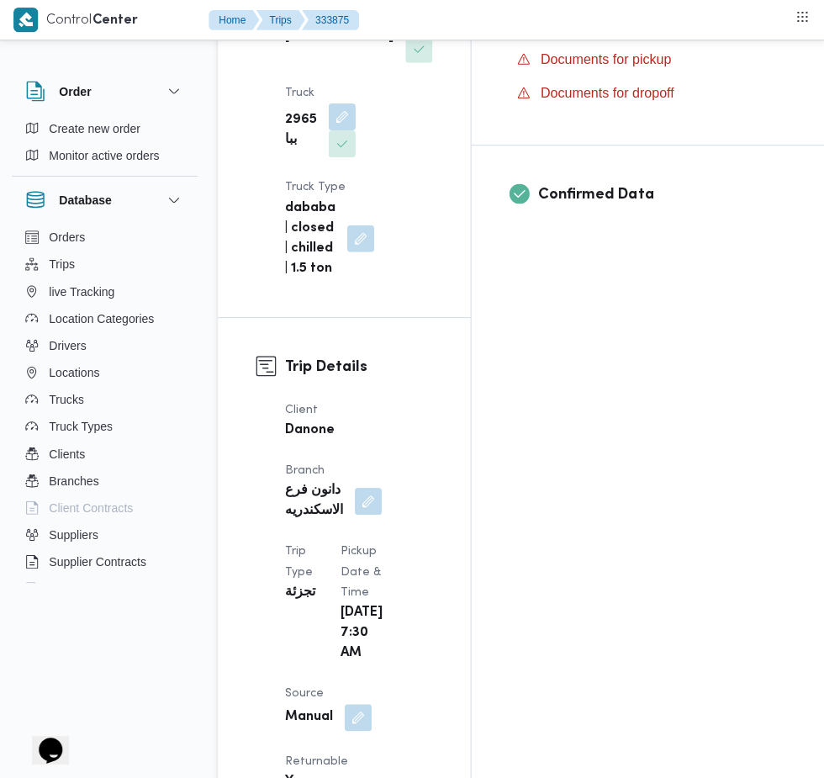
scroll to position [593, 0]
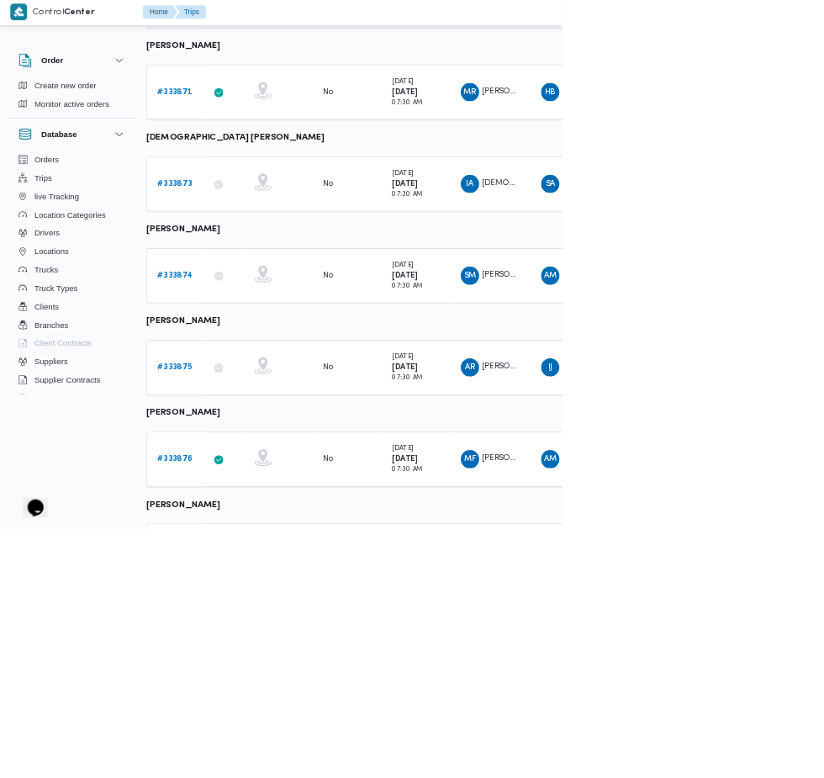
scroll to position [720, 4]
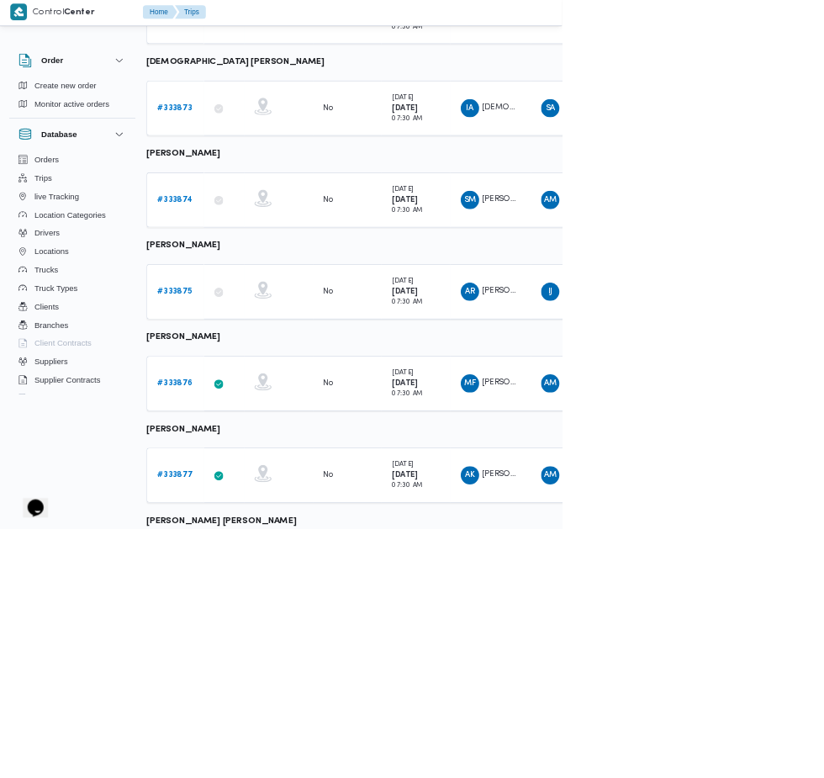
click at [255, 562] on b "# 333876" at bounding box center [255, 564] width 51 height 11
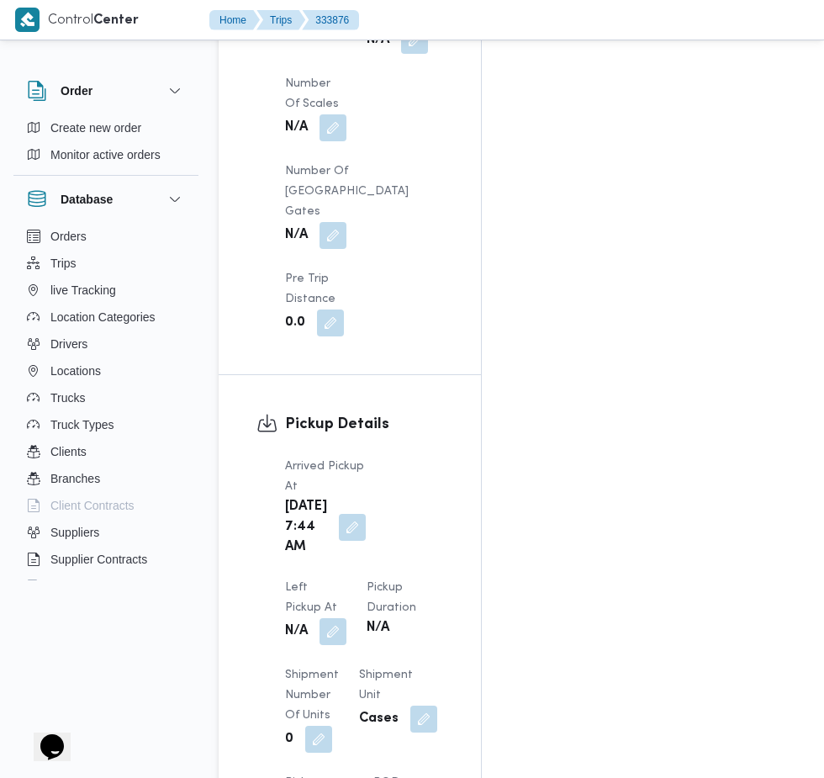
scroll to position [1816, 0]
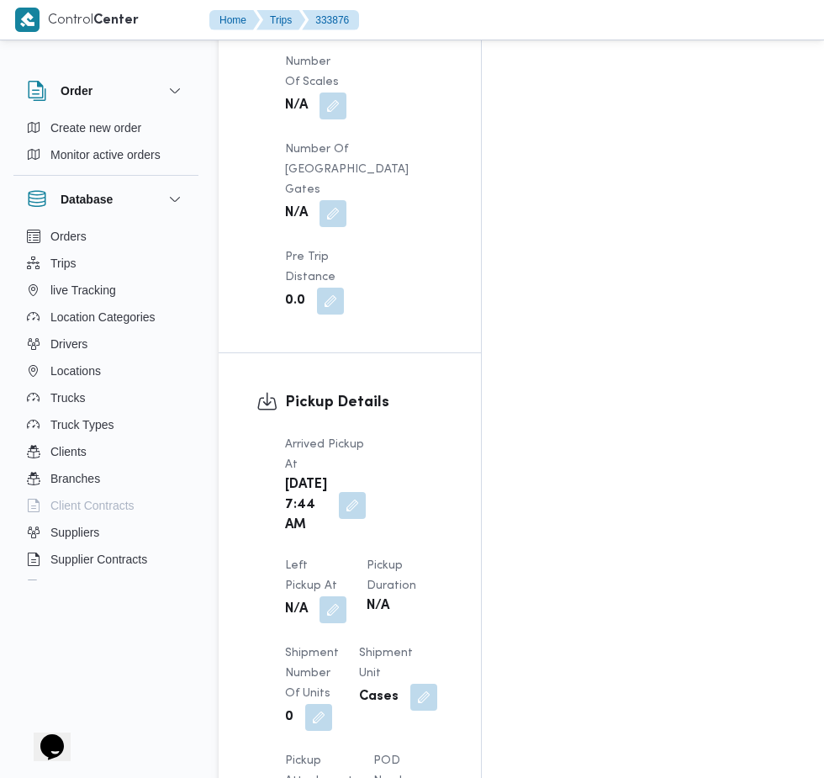
click at [340, 492] on button "button" at bounding box center [352, 505] width 27 height 27
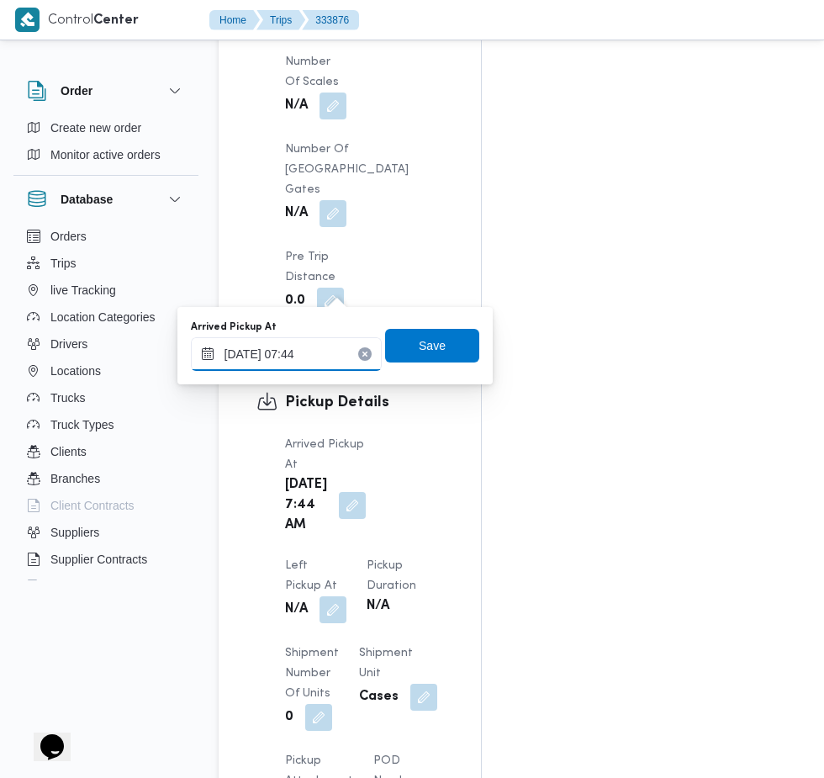
click at [325, 353] on input "[DATE] 07:44" at bounding box center [286, 354] width 191 height 34
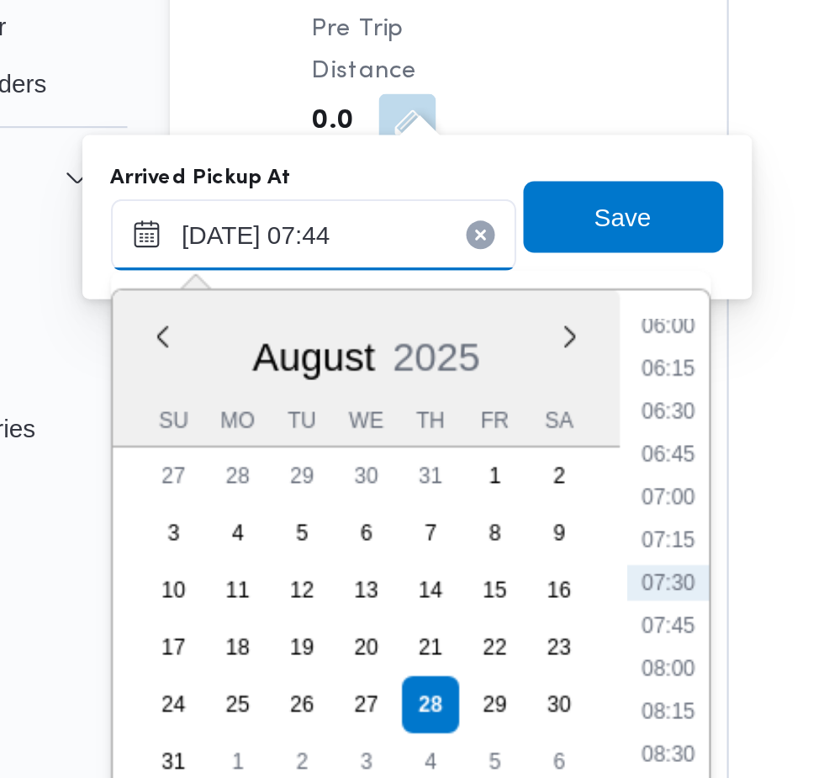
scroll to position [1944, 0]
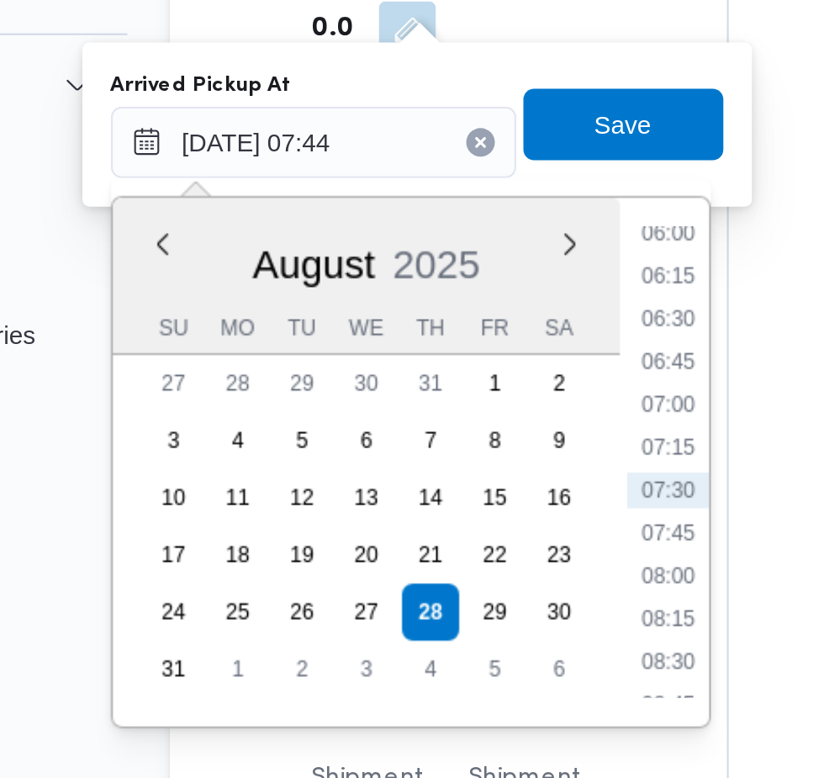
click at [457, 372] on li "07:15" at bounding box center [453, 369] width 39 height 17
type input "[DATE] 07:15"
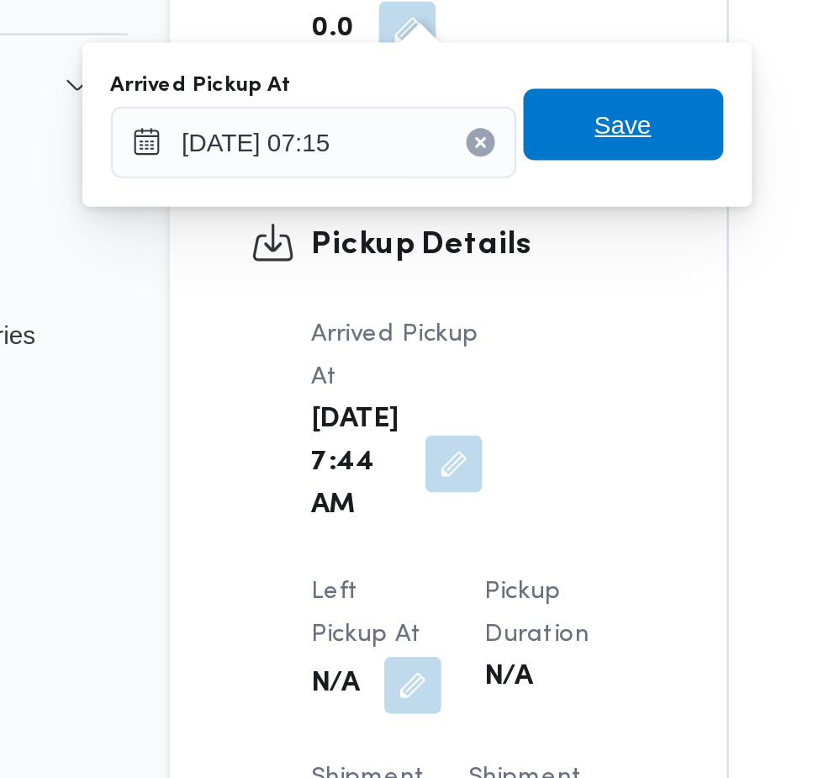
click at [452, 226] on span "Save" at bounding box center [432, 218] width 94 height 34
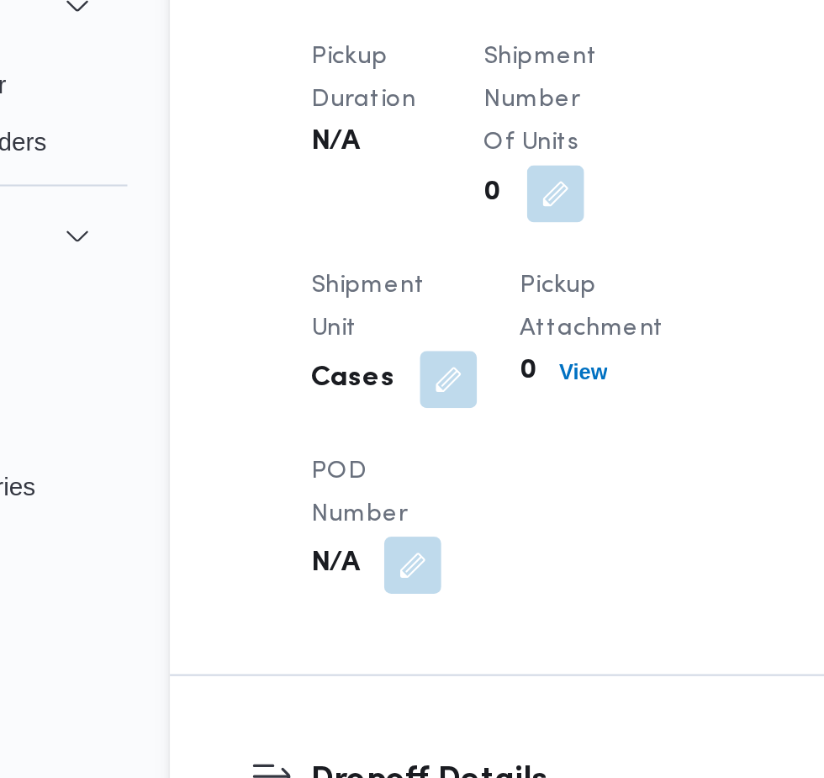
click at [432, 51] on button "button" at bounding box center [433, 37] width 27 height 27
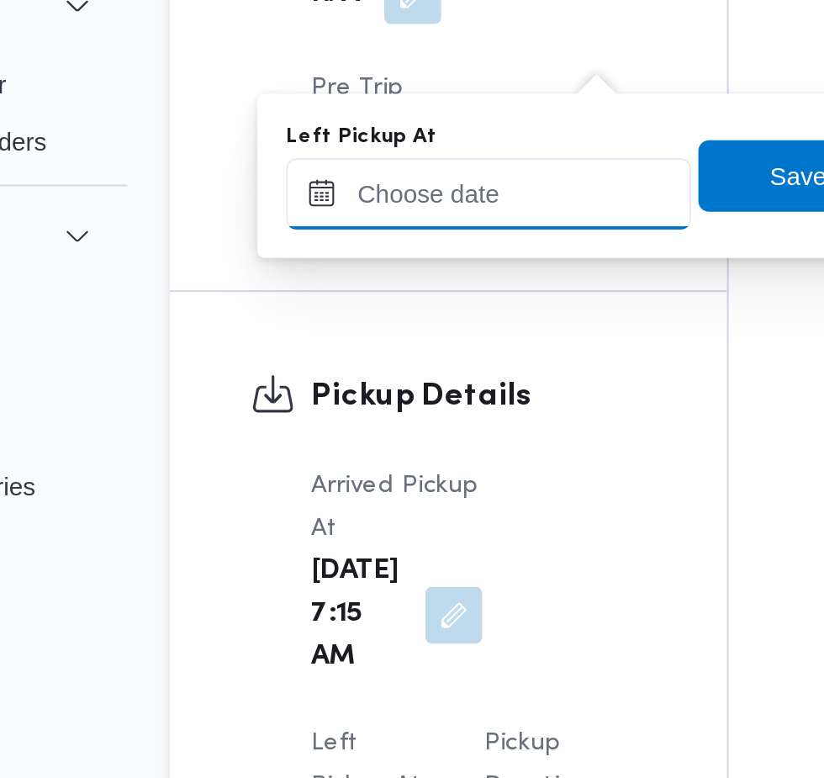
click at [364, 179] on input "Left Pickup At" at bounding box center [368, 179] width 191 height 34
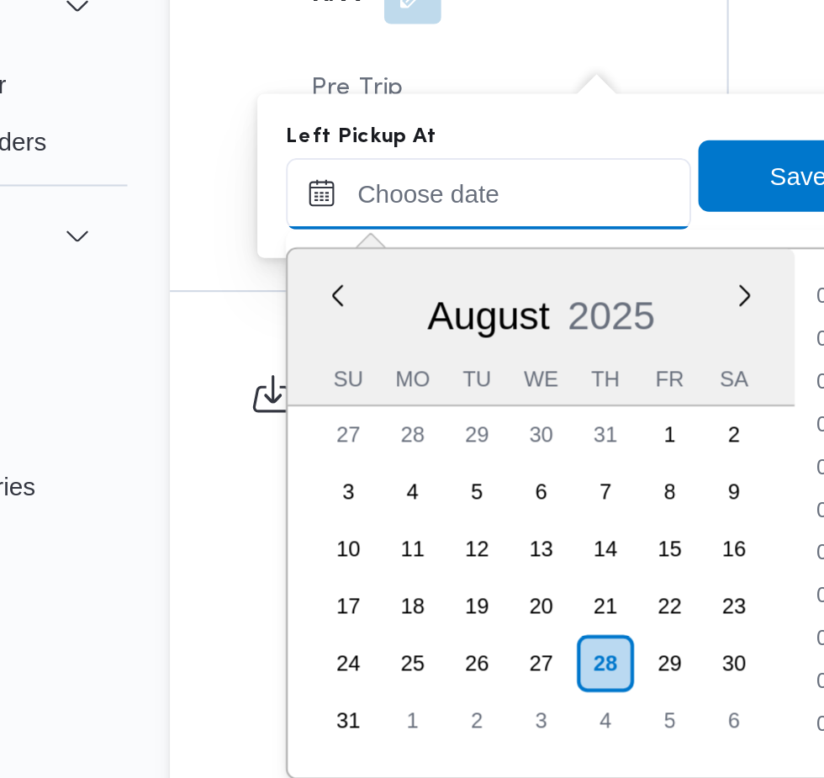
scroll to position [651, 0]
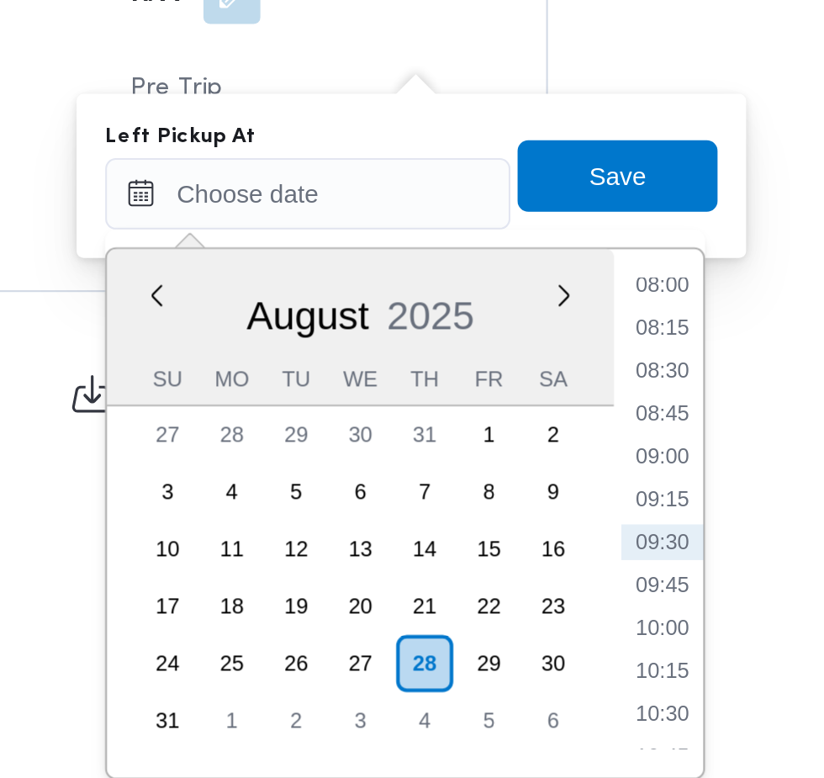
click at [548, 267] on li "08:30" at bounding box center [535, 262] width 39 height 17
type input "[DATE] 08:30"
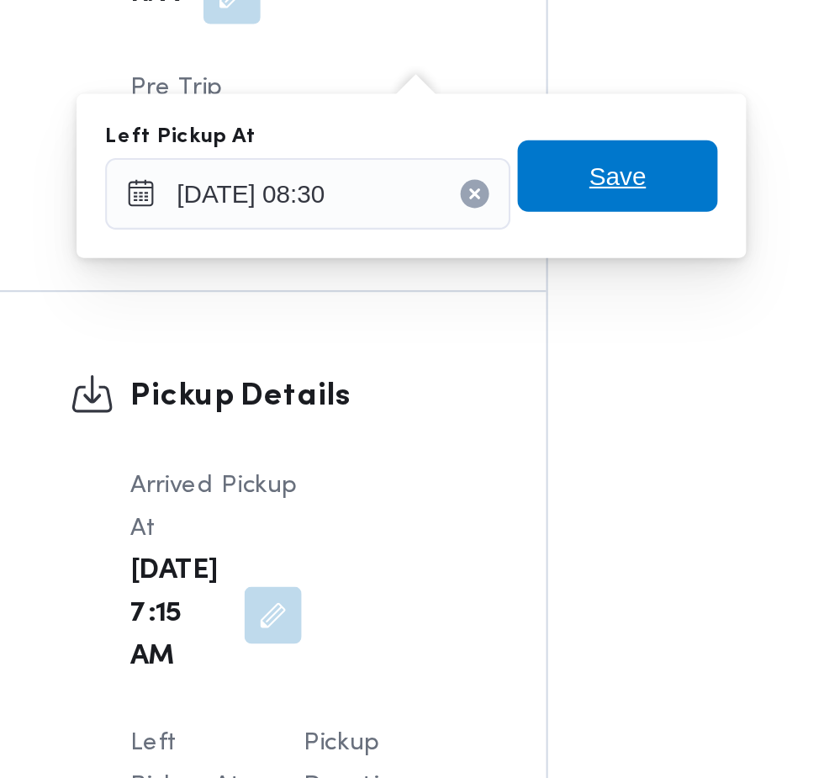
click at [534, 177] on span "Save" at bounding box center [514, 171] width 94 height 34
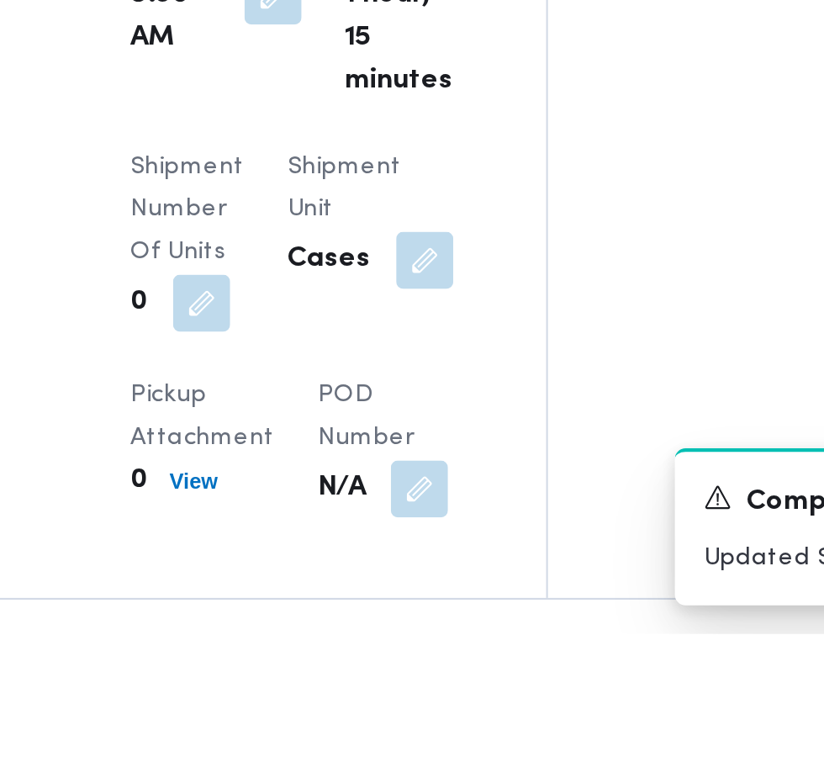
scroll to position [1946, 0]
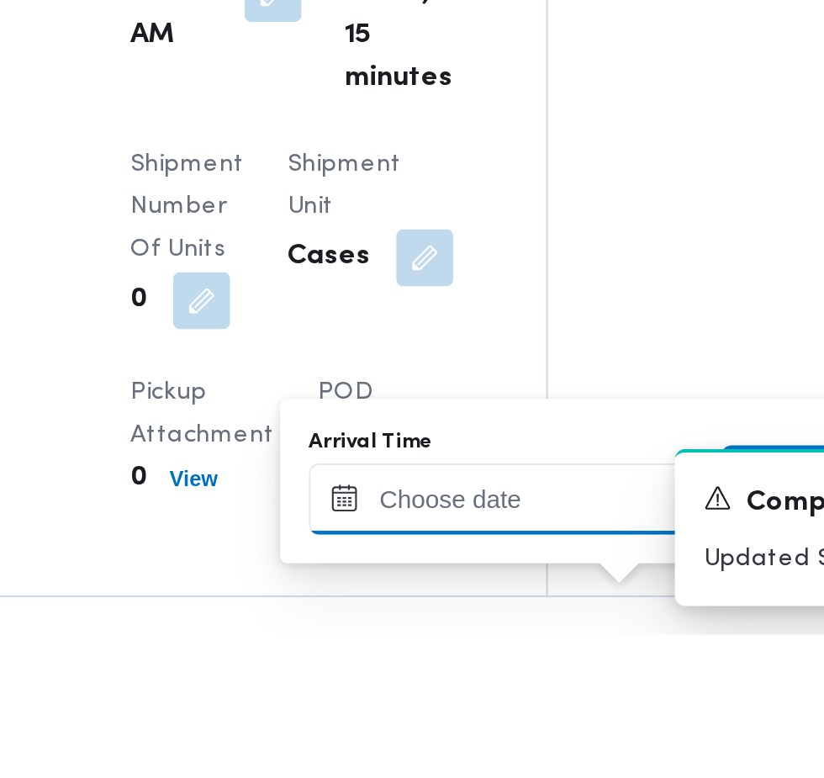
click at [474, 716] on input "Arrival Time" at bounding box center [464, 714] width 191 height 34
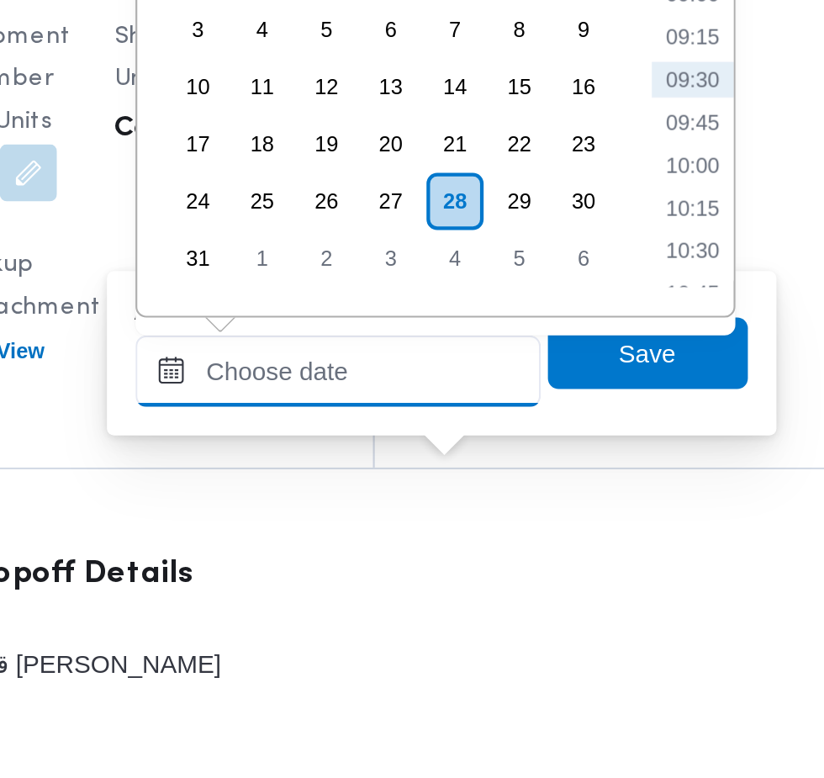
scroll to position [2035, 0]
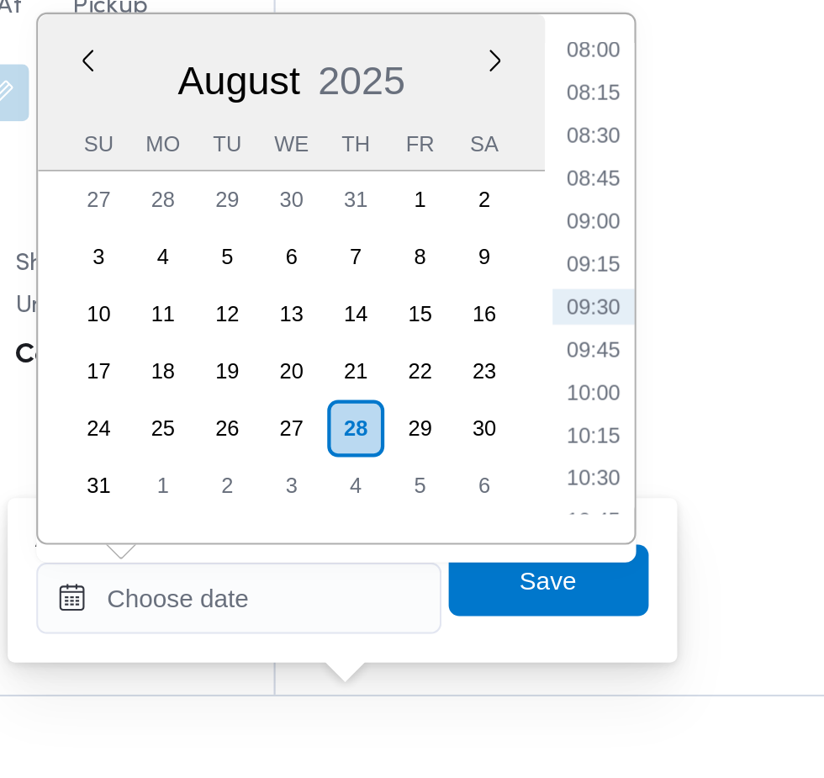
click at [639, 446] on li "09:00" at bounding box center [631, 447] width 39 height 17
type input "[DATE] 09:00"
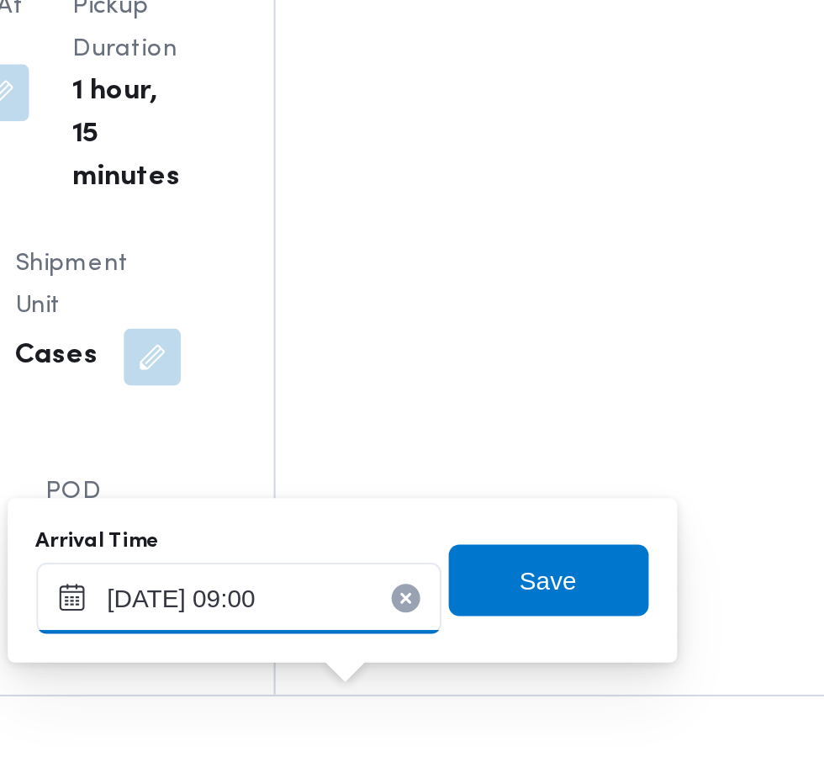
scroll to position [2036, 0]
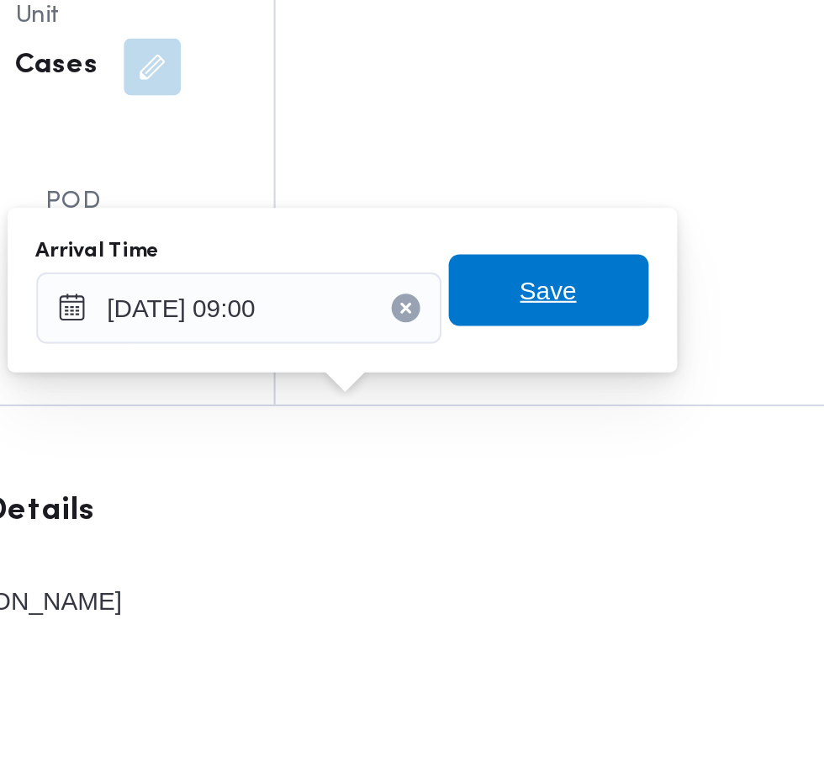
click at [635, 621] on span "Save" at bounding box center [610, 616] width 94 height 34
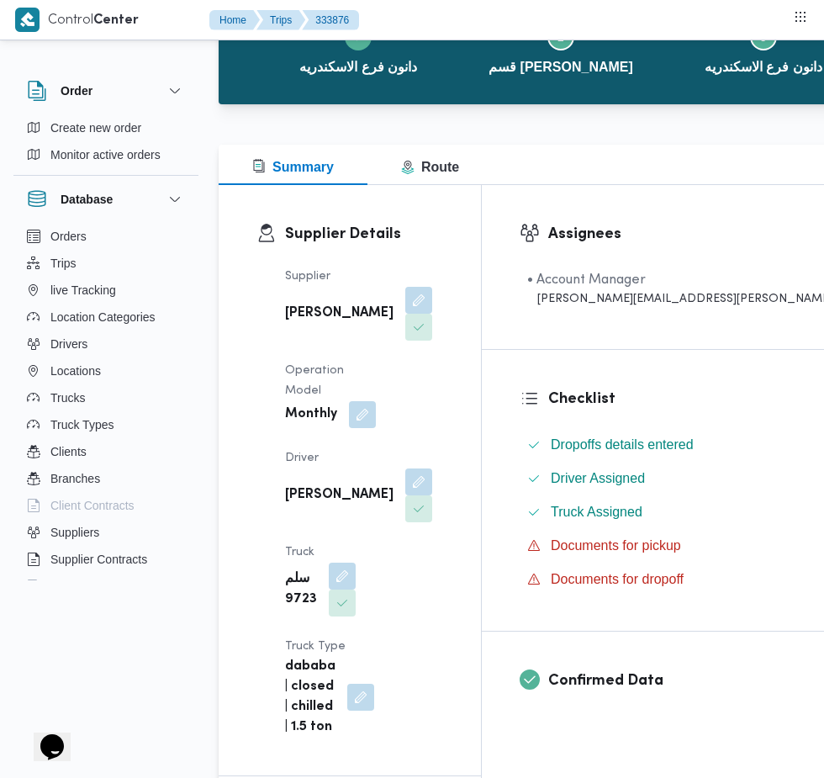
scroll to position [187, 0]
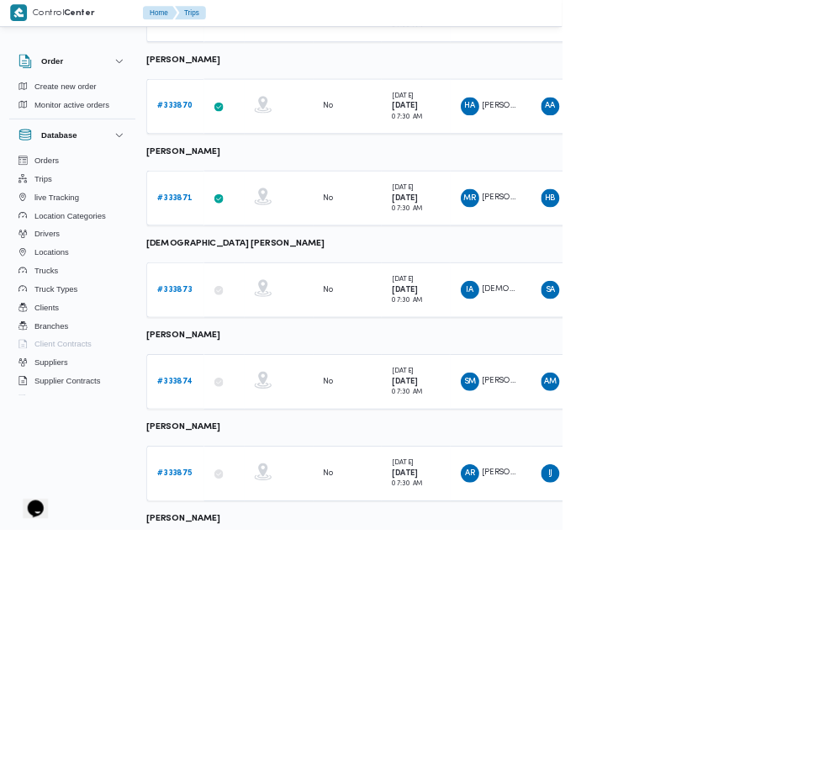
scroll to position [720, 4]
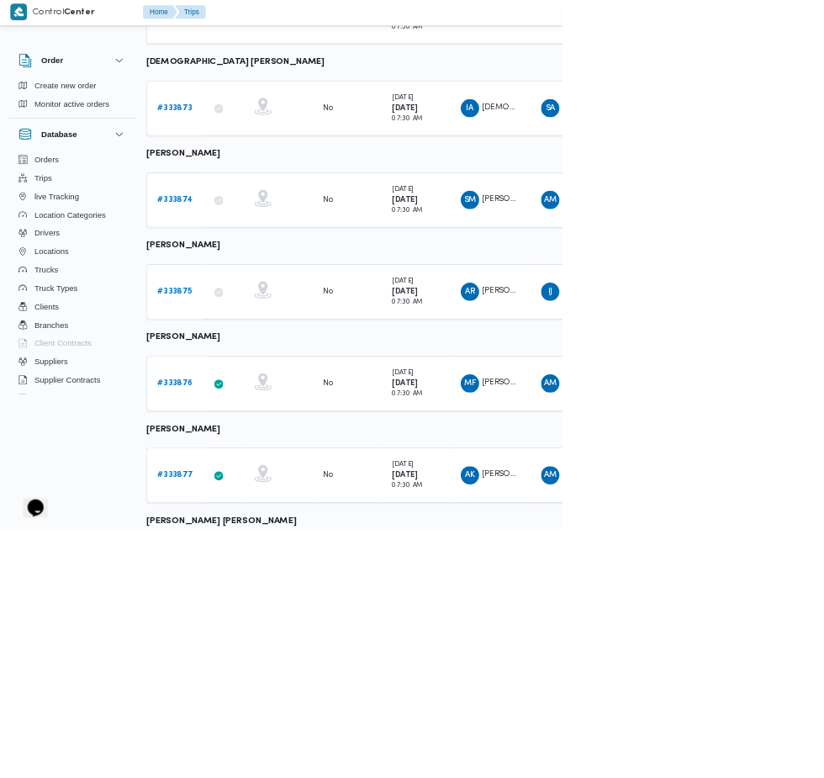
click at [255, 696] on b "# 333877" at bounding box center [255, 699] width 51 height 11
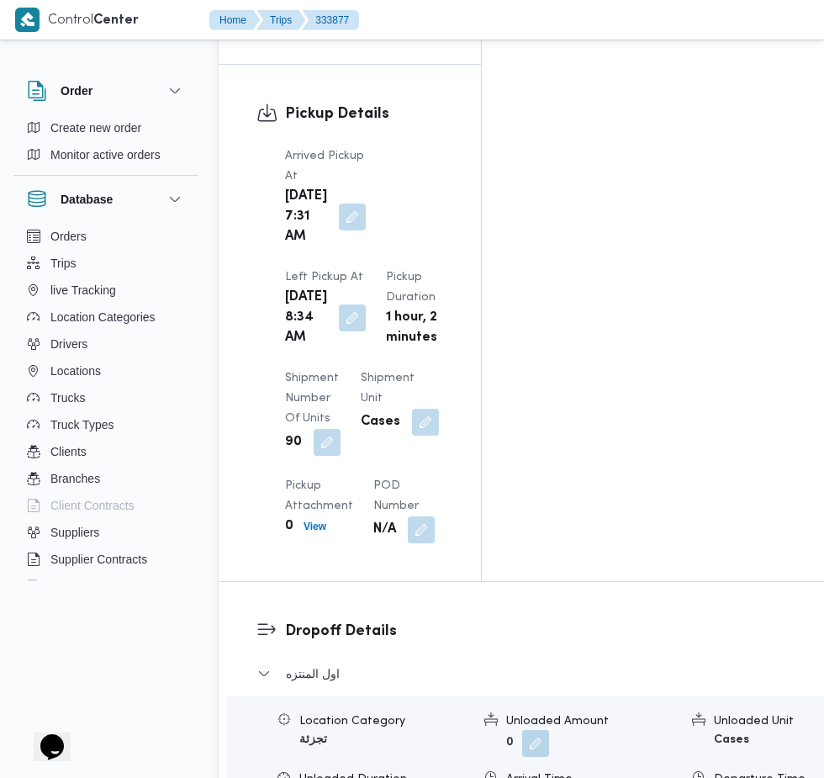
scroll to position [2195, 0]
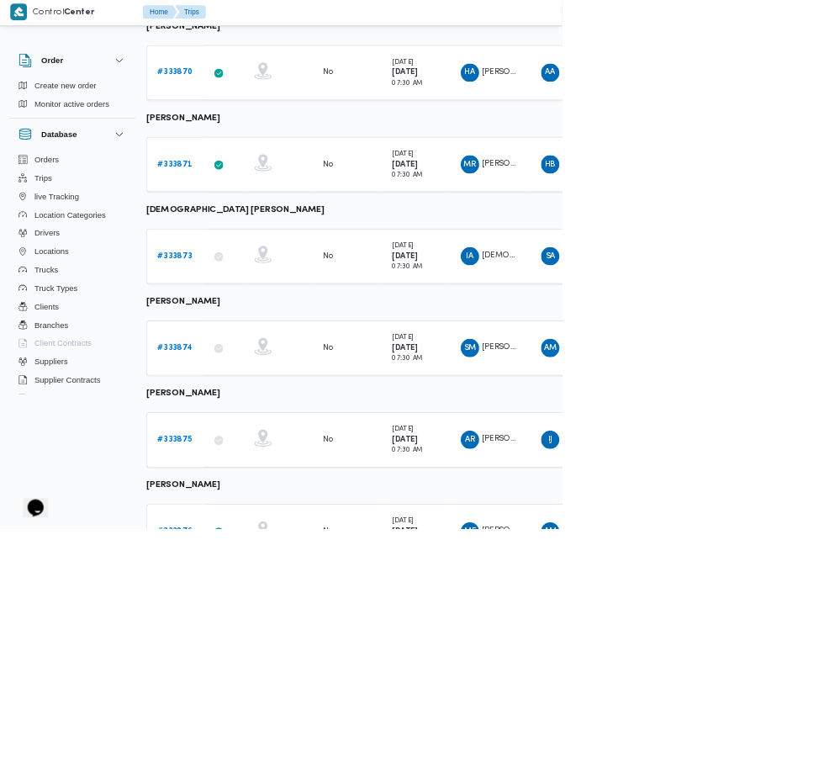
scroll to position [720, 4]
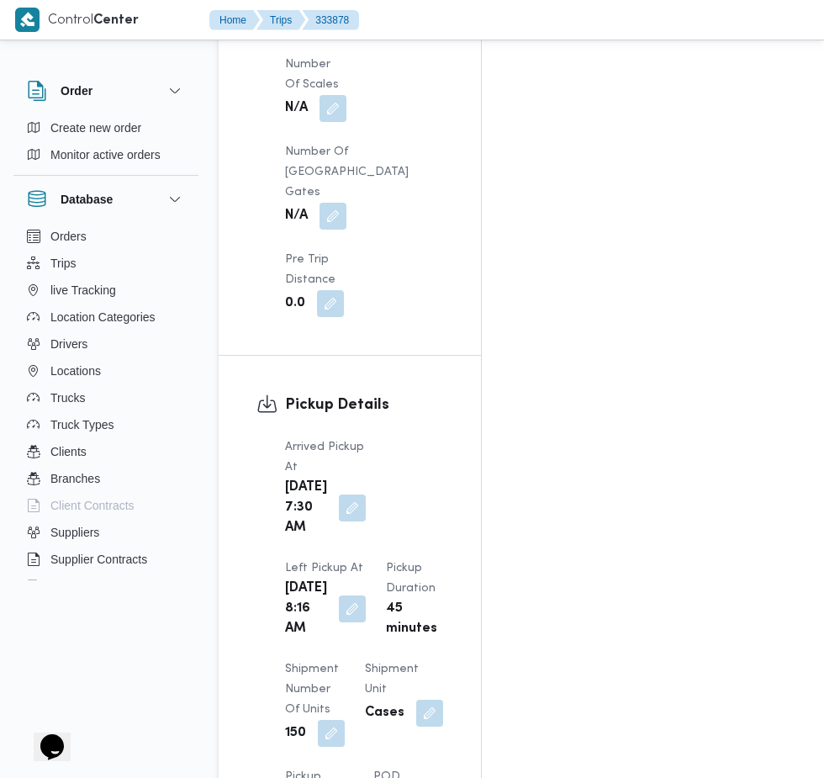
scroll to position [1848, 0]
click at [342, 493] on span at bounding box center [347, 506] width 35 height 27
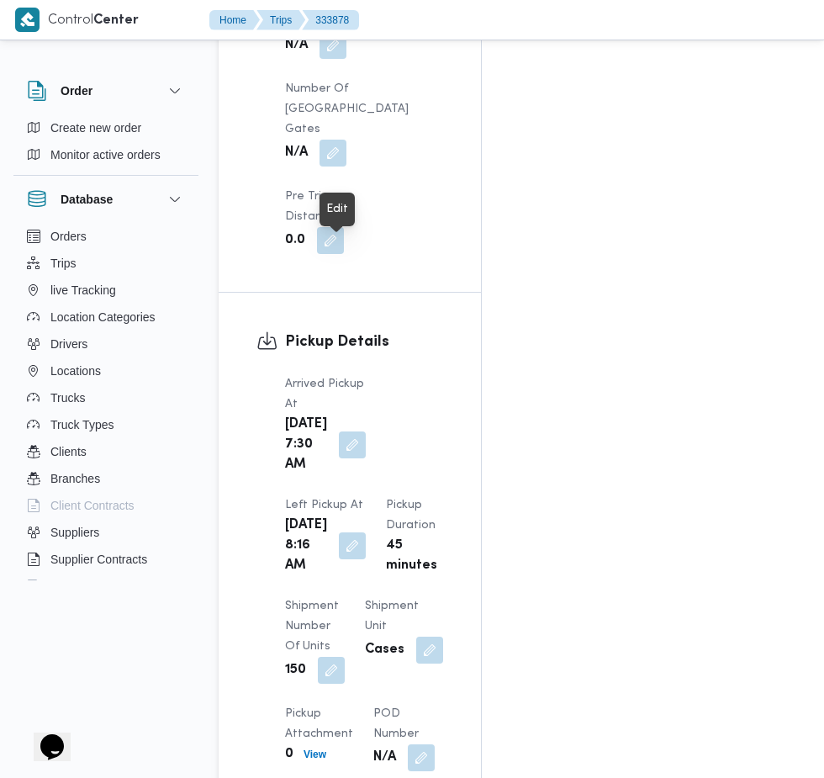
scroll to position [1967, 0]
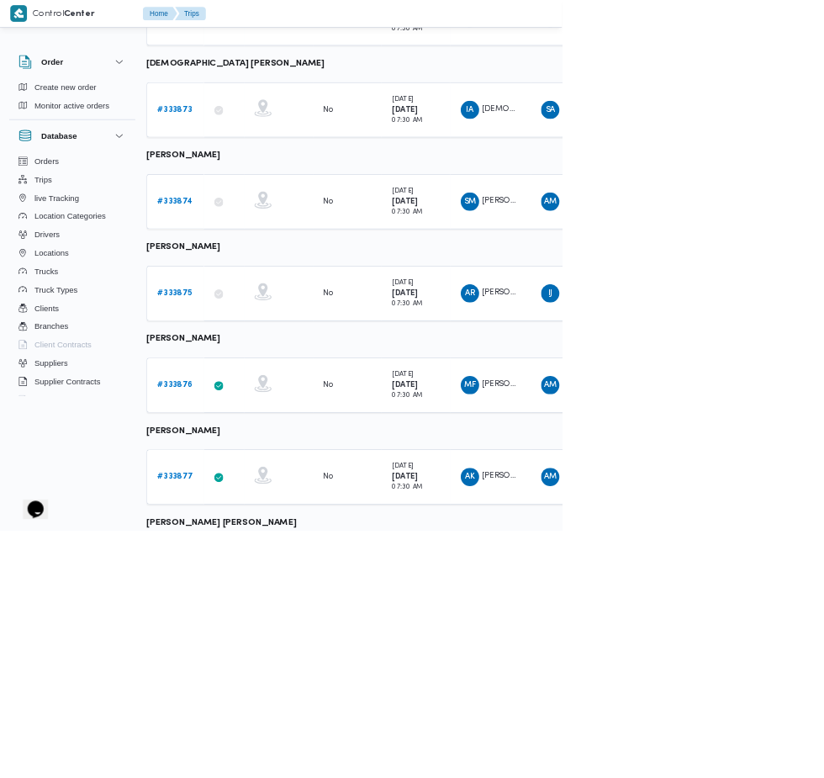
scroll to position [720, 4]
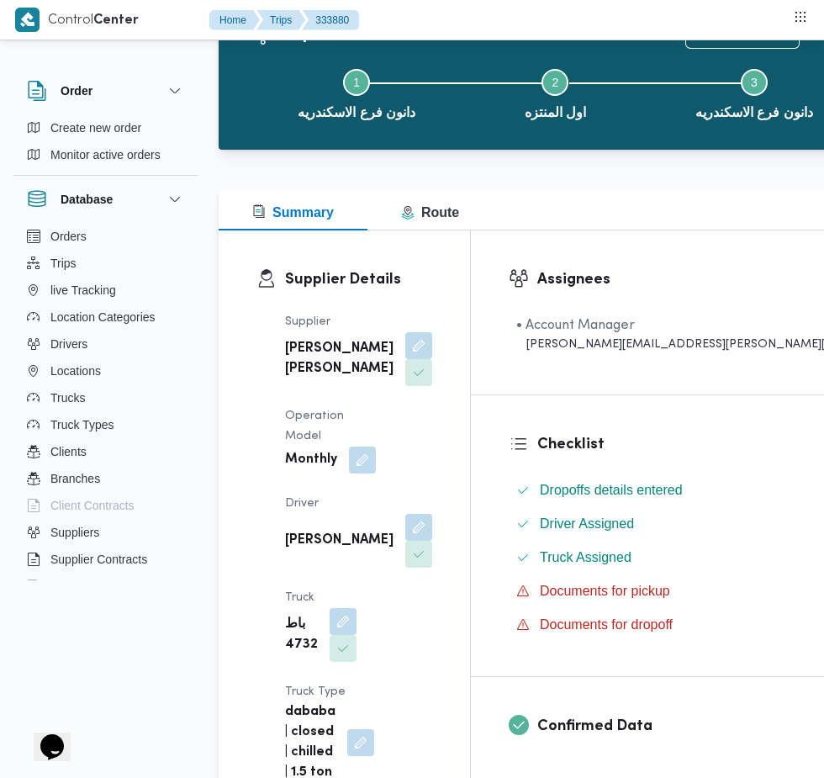
scroll to position [80, 0]
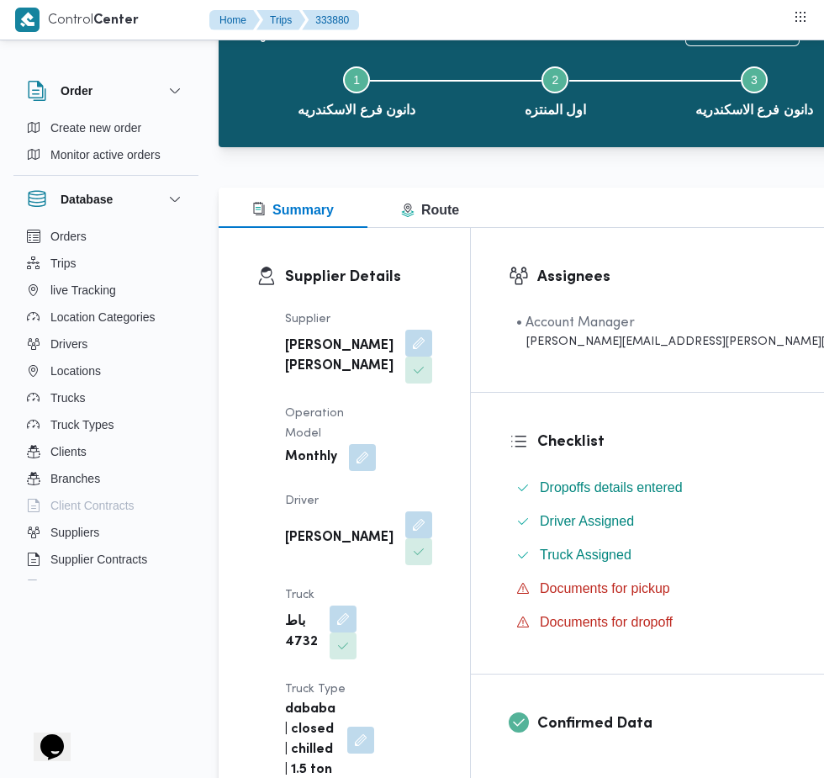
click at [405, 538] on button "button" at bounding box center [418, 524] width 27 height 27
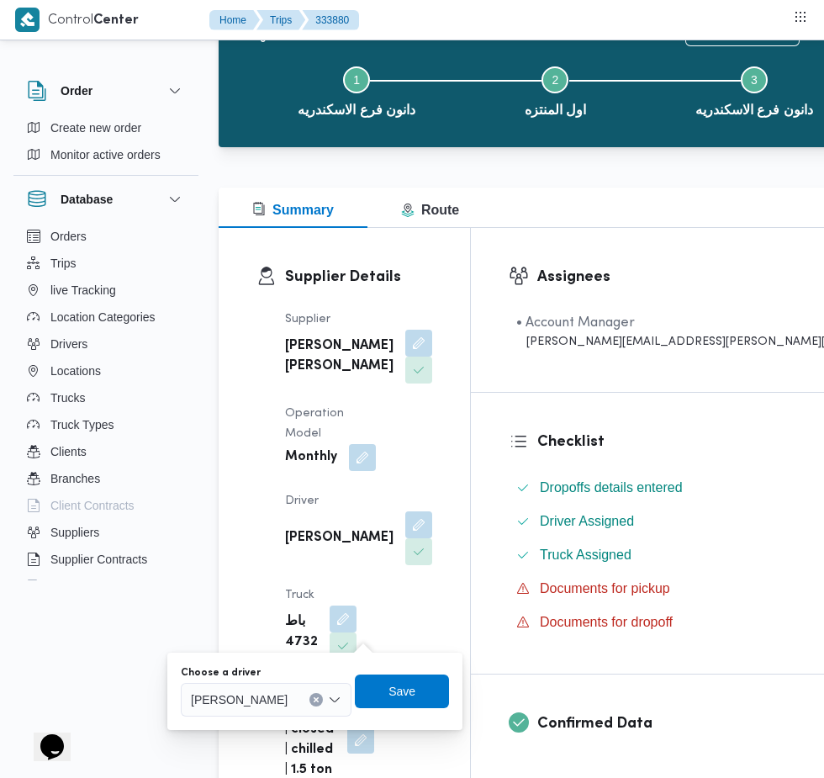
click at [323, 709] on div "[PERSON_NAME]" at bounding box center [266, 700] width 171 height 34
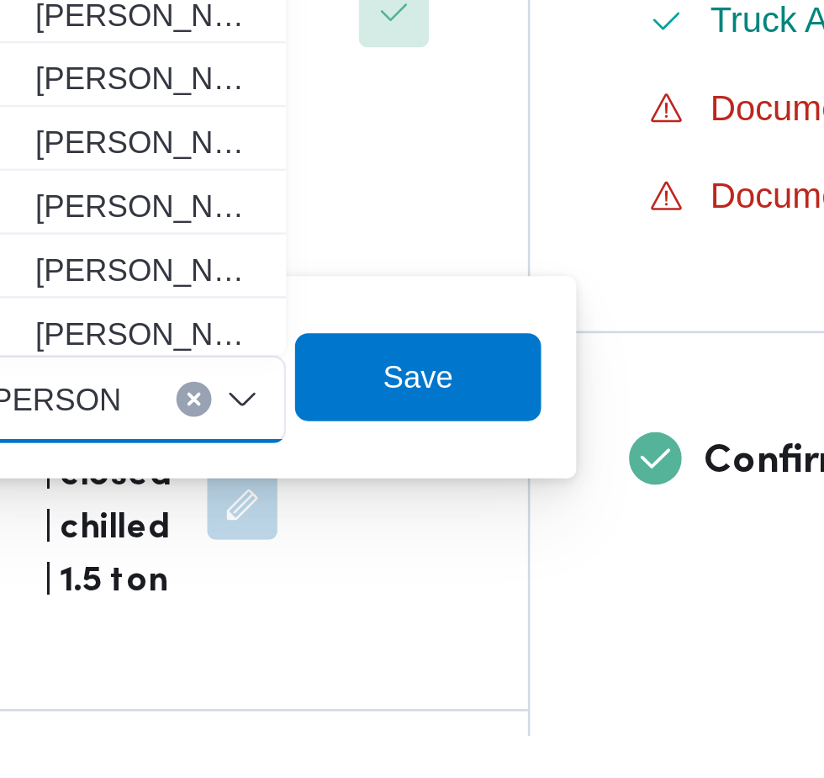
scroll to position [0, 0]
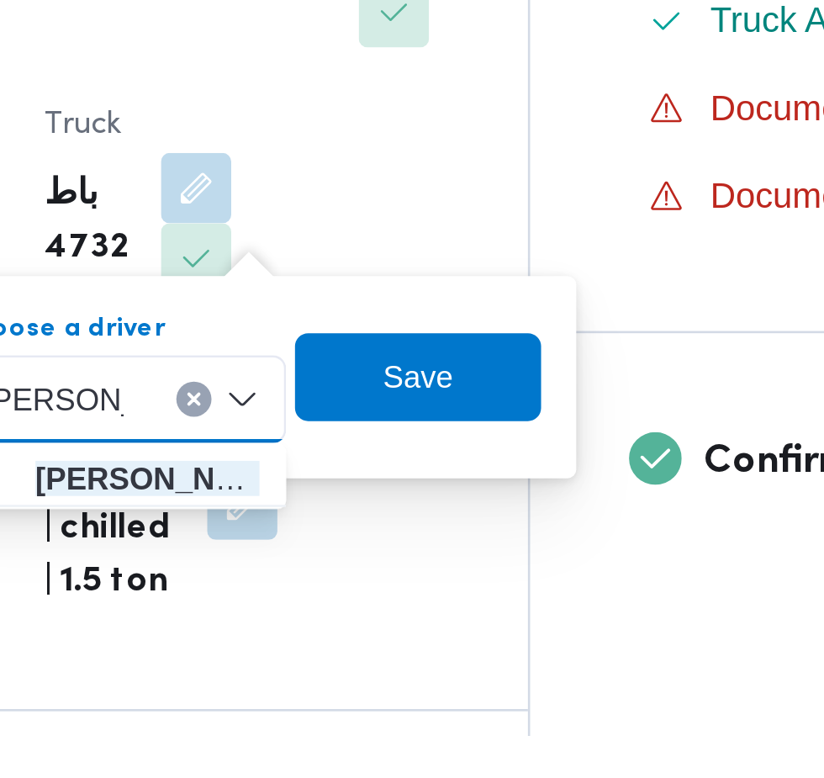
type input "[PERSON_NAME]"
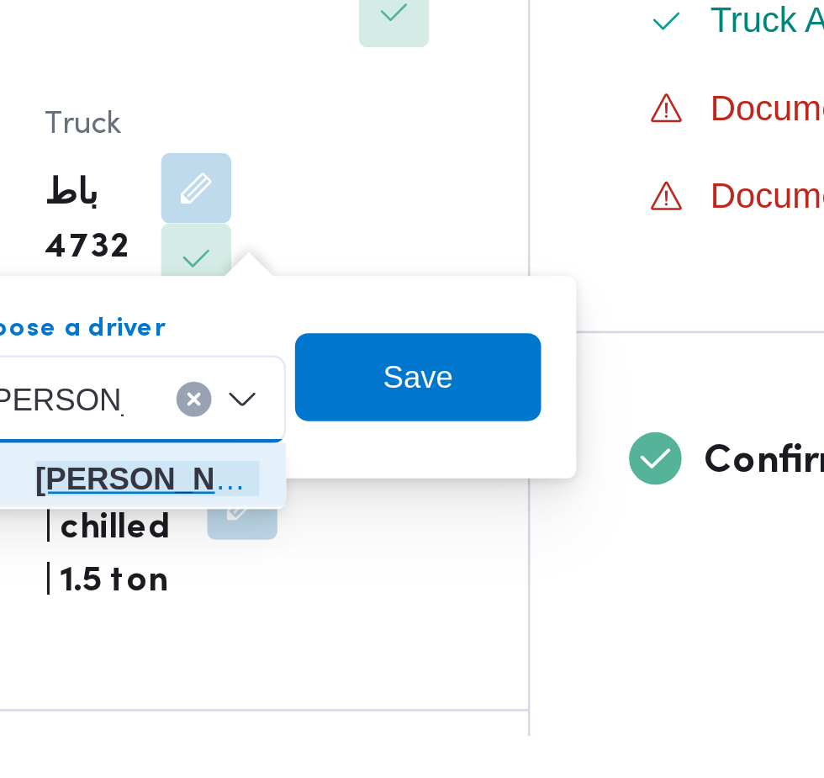
click at [351, 674] on span "[PERSON_NAME]" at bounding box center [325, 679] width 86 height 20
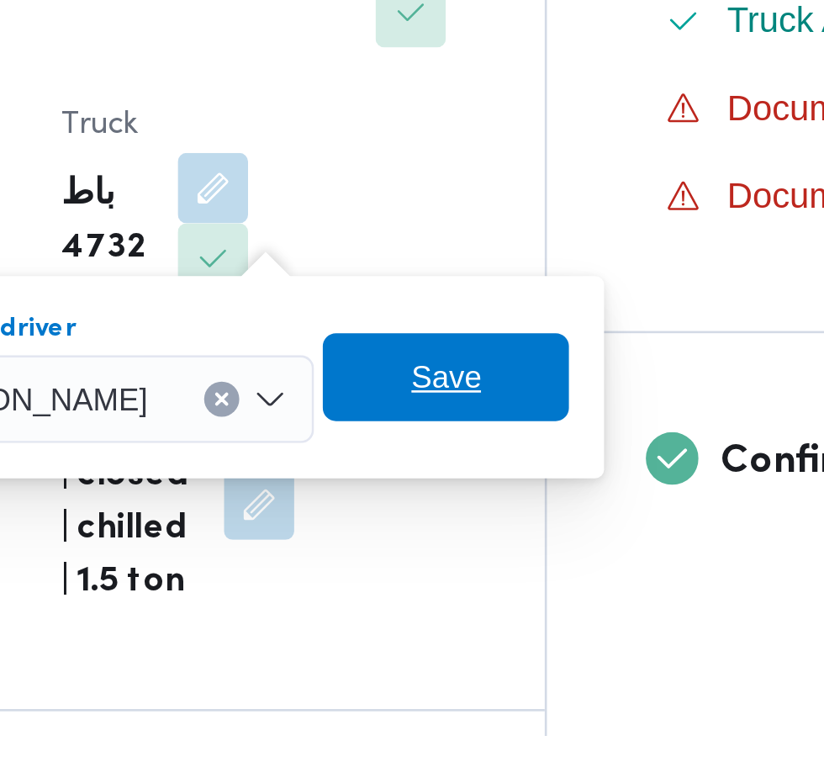
click at [479, 641] on span "Save" at bounding box center [432, 641] width 94 height 34
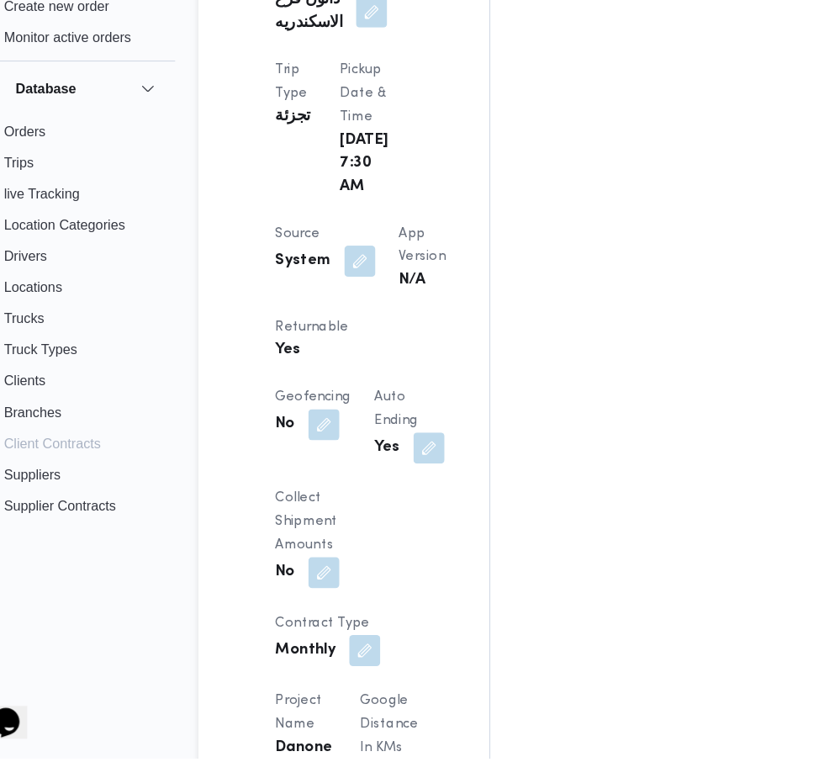
scroll to position [950, 0]
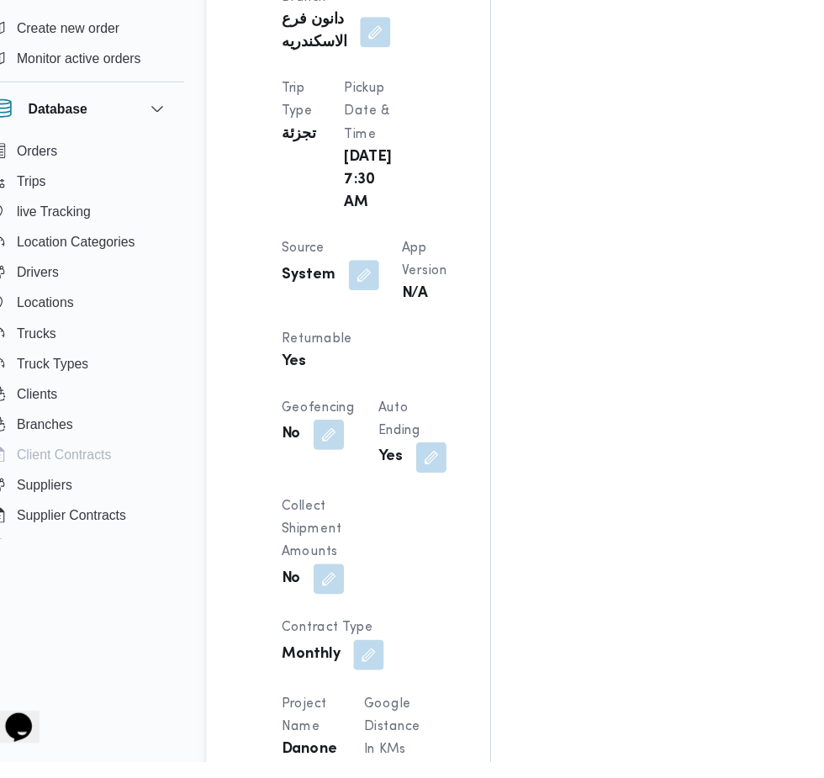
click at [355, 333] on button "button" at bounding box center [358, 346] width 27 height 27
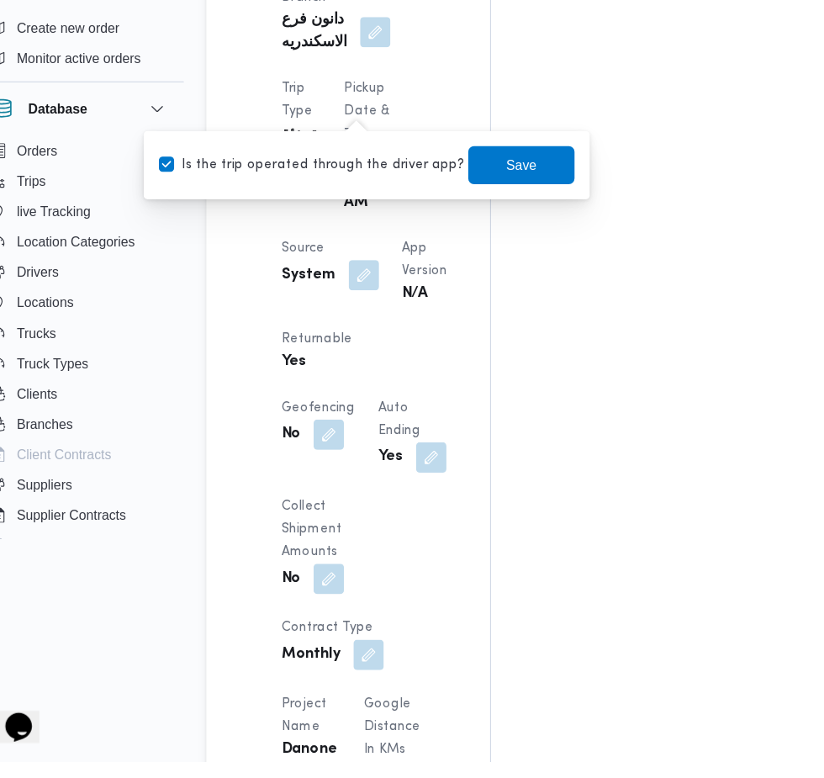
click at [365, 249] on label "Is the trip operated through the driver app?" at bounding box center [312, 249] width 271 height 20
checkbox input "false"
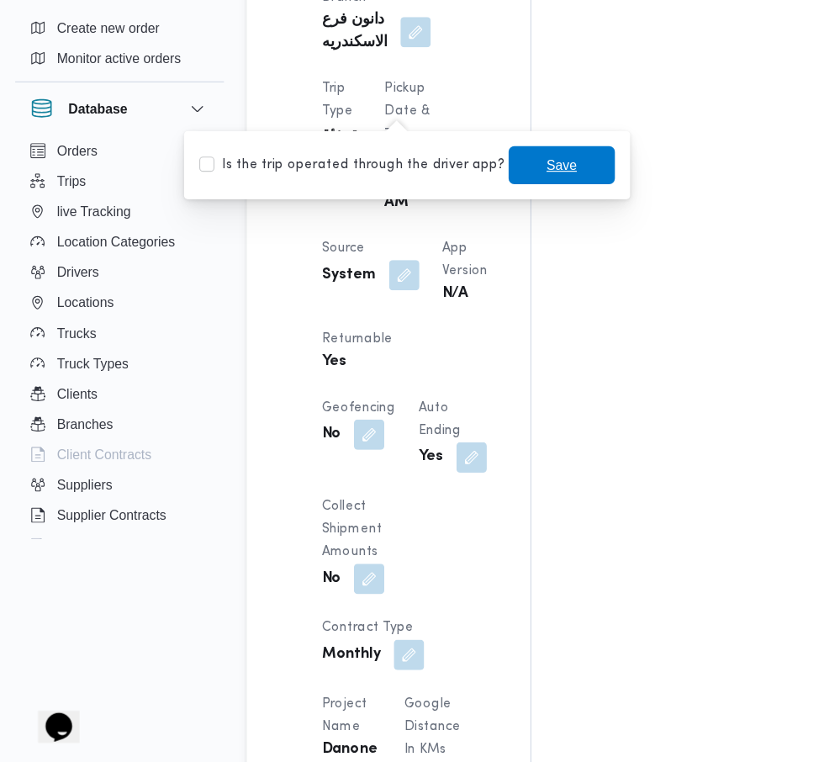
click at [453, 258] on span "Save" at bounding box center [498, 249] width 94 height 34
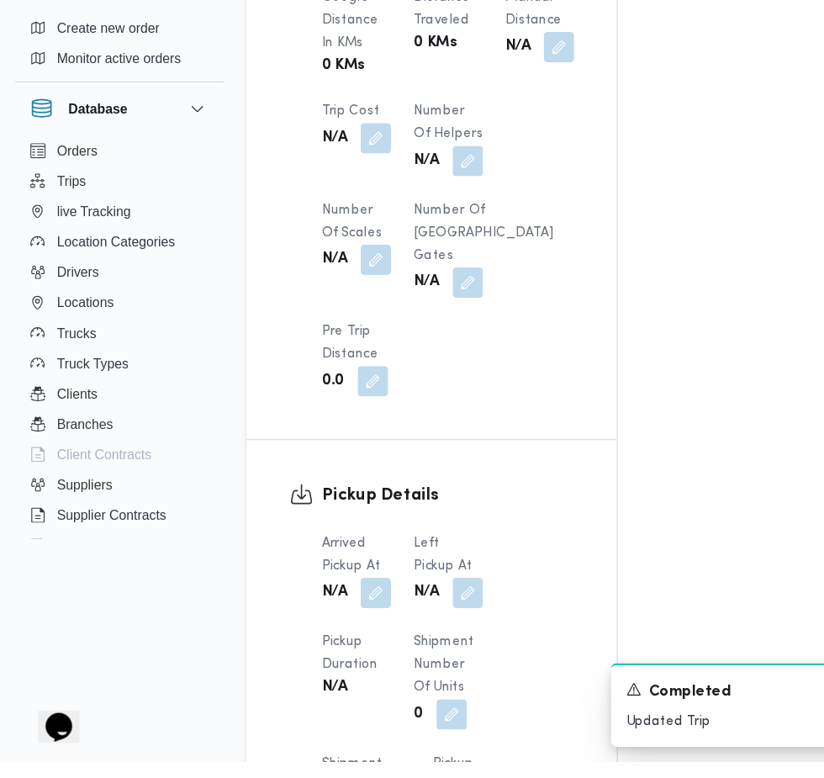
scroll to position [1415, 0]
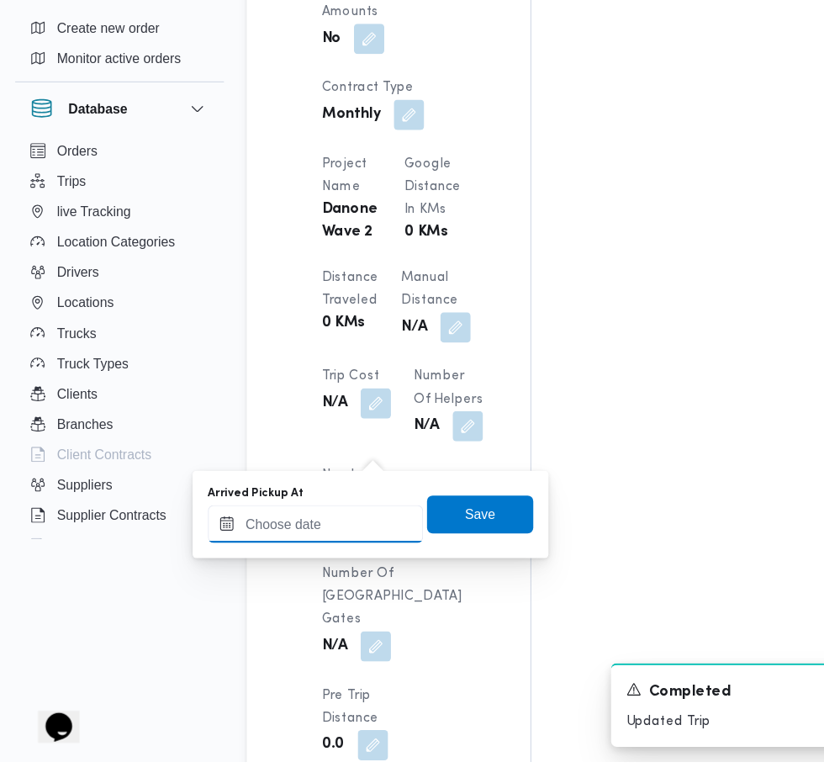
click at [307, 566] on input "Arrived Pickup At" at bounding box center [279, 567] width 191 height 34
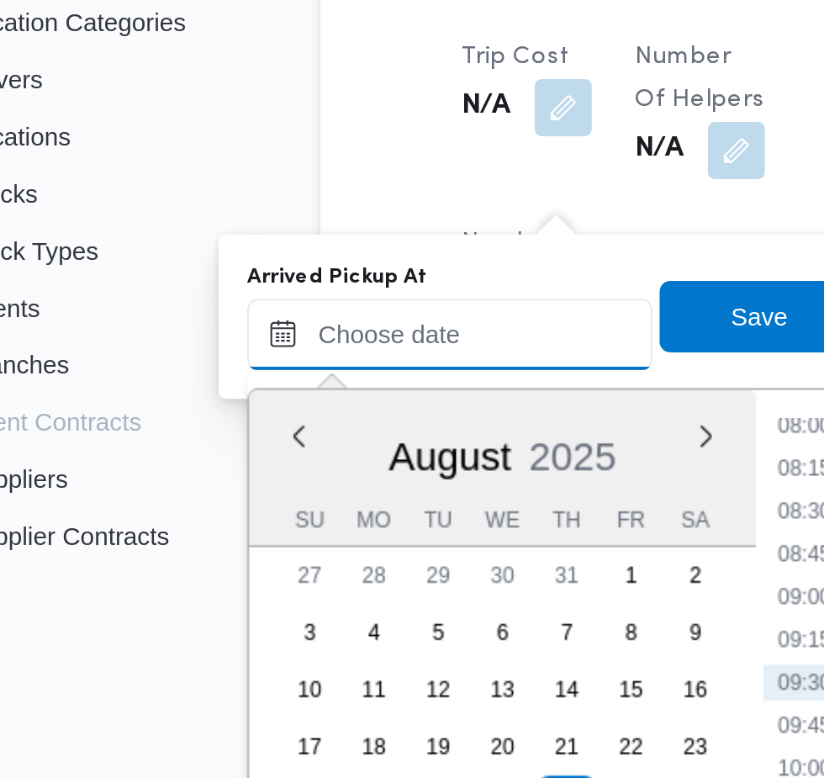
scroll to position [1517, 0]
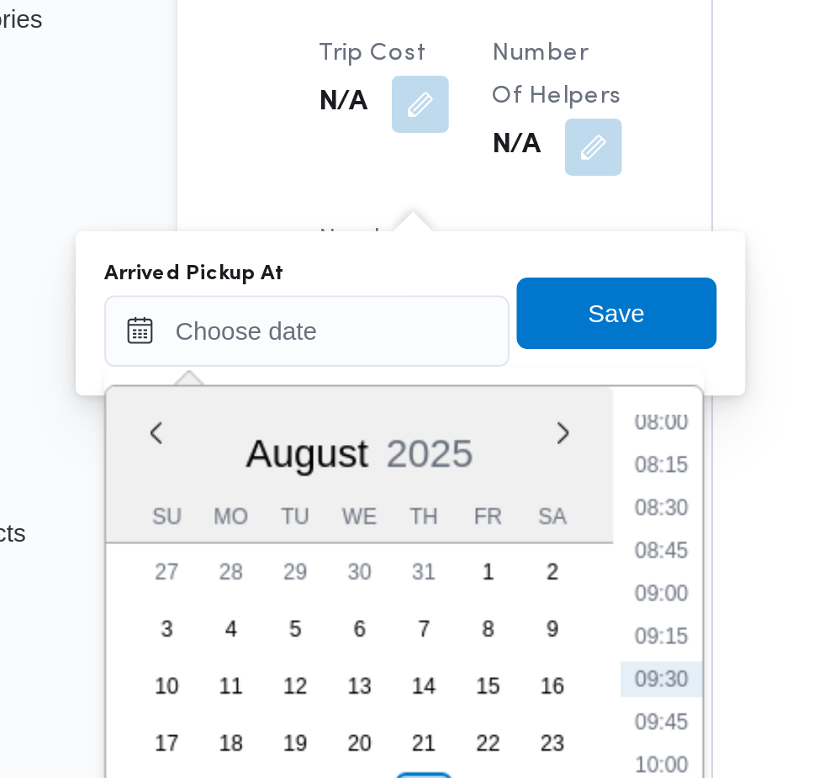
click at [447, 530] on li "08:15" at bounding box center [446, 527] width 39 height 17
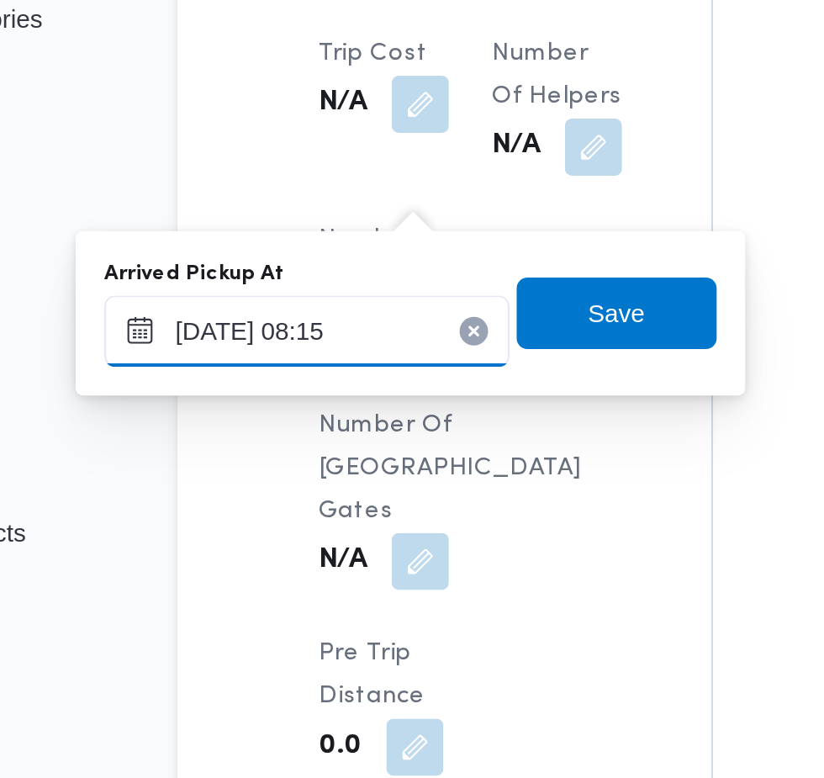
click at [335, 466] on input "[DATE] 08:15" at bounding box center [279, 464] width 191 height 34
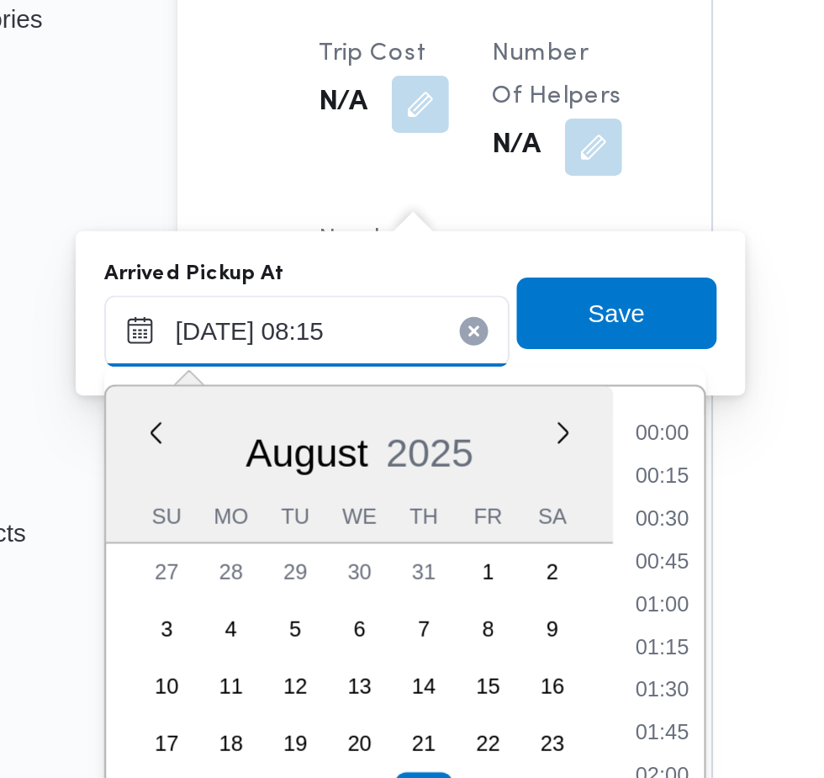
scroll to position [550, 0]
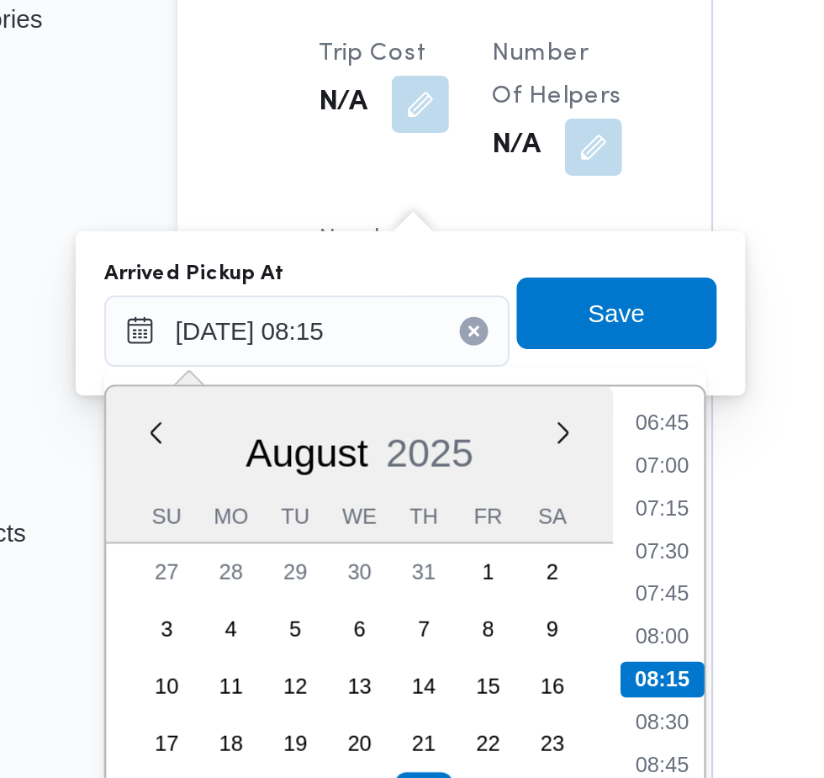
click at [455, 542] on li "07:15" at bounding box center [446, 547] width 39 height 17
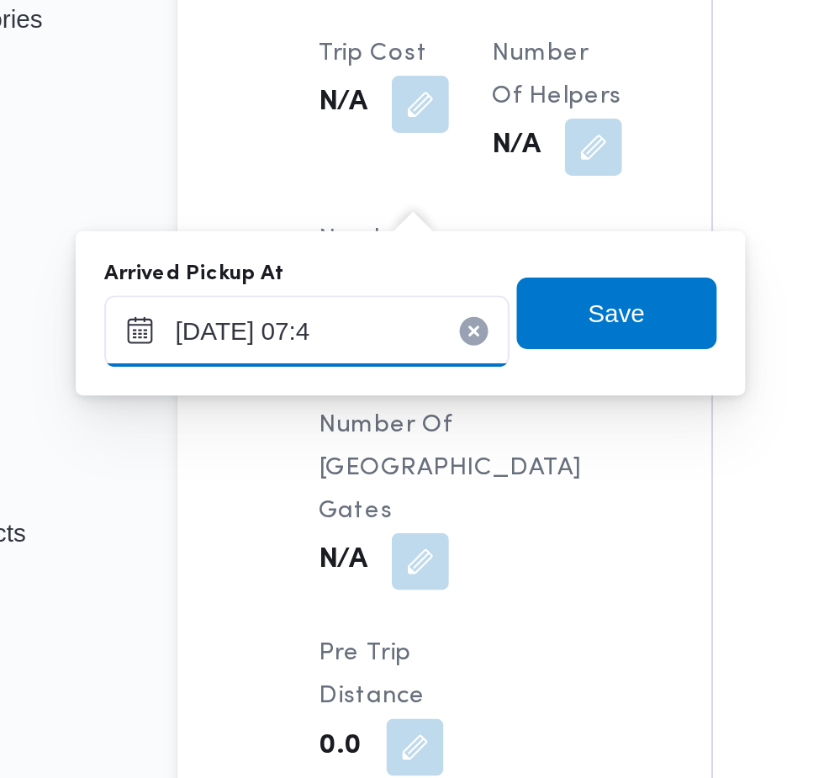
type input "[DATE] 07:40"
click at [448, 462] on span "Save" at bounding box center [425, 456] width 94 height 34
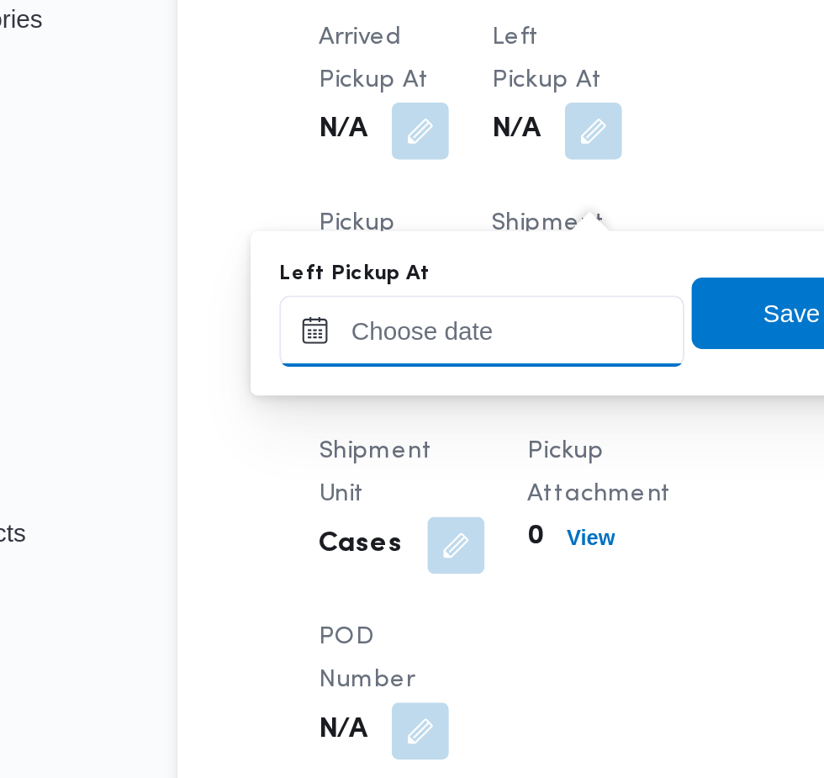
click at [394, 465] on input "Left Pickup At" at bounding box center [361, 464] width 191 height 34
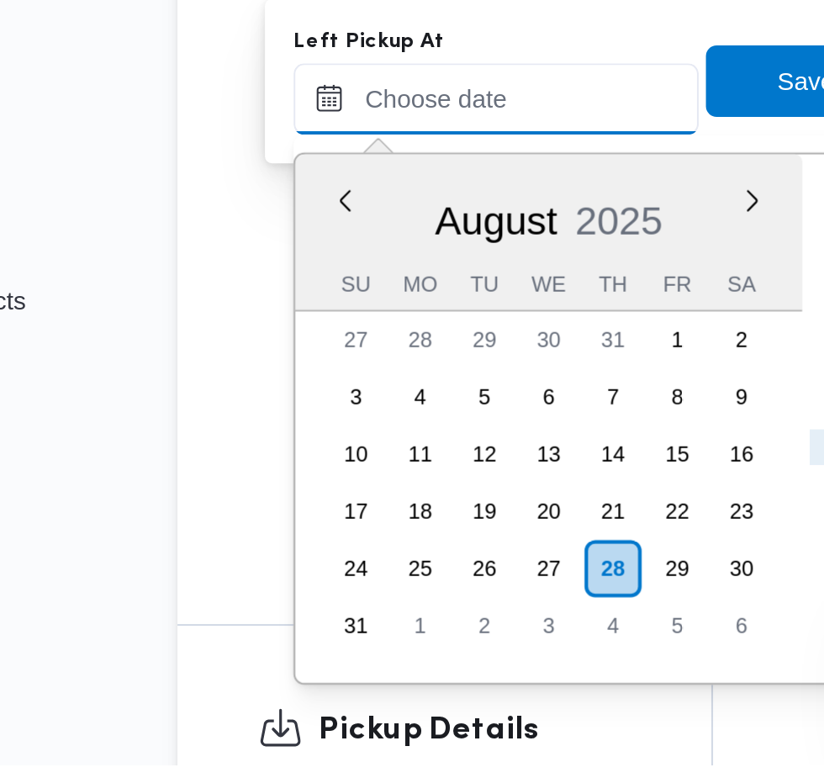
scroll to position [1517, 0]
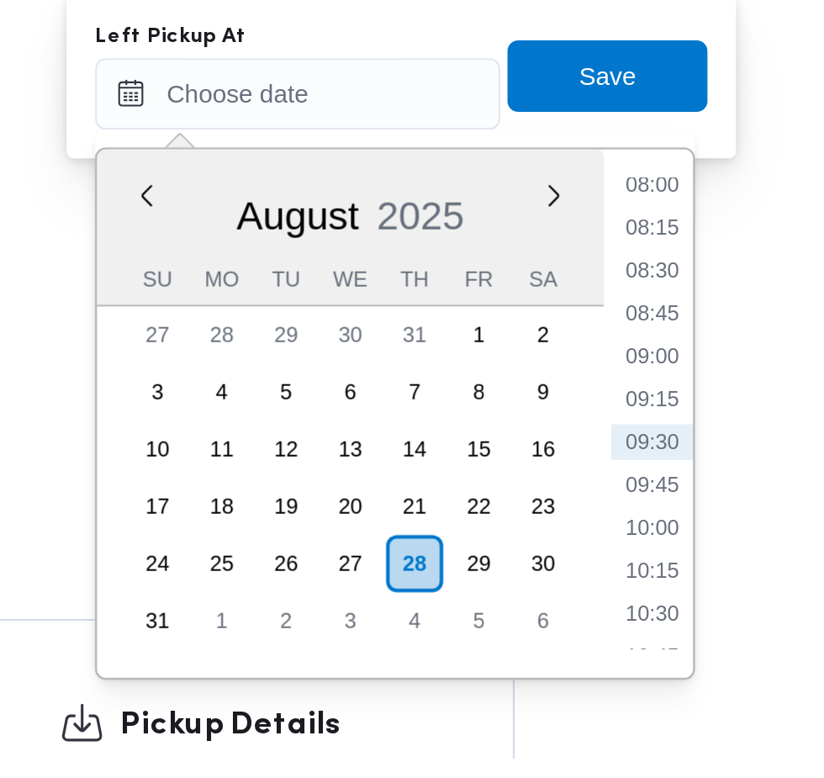
click at [543, 566] on li "08:45" at bounding box center [535, 568] width 39 height 17
type input "[DATE] 08:45"
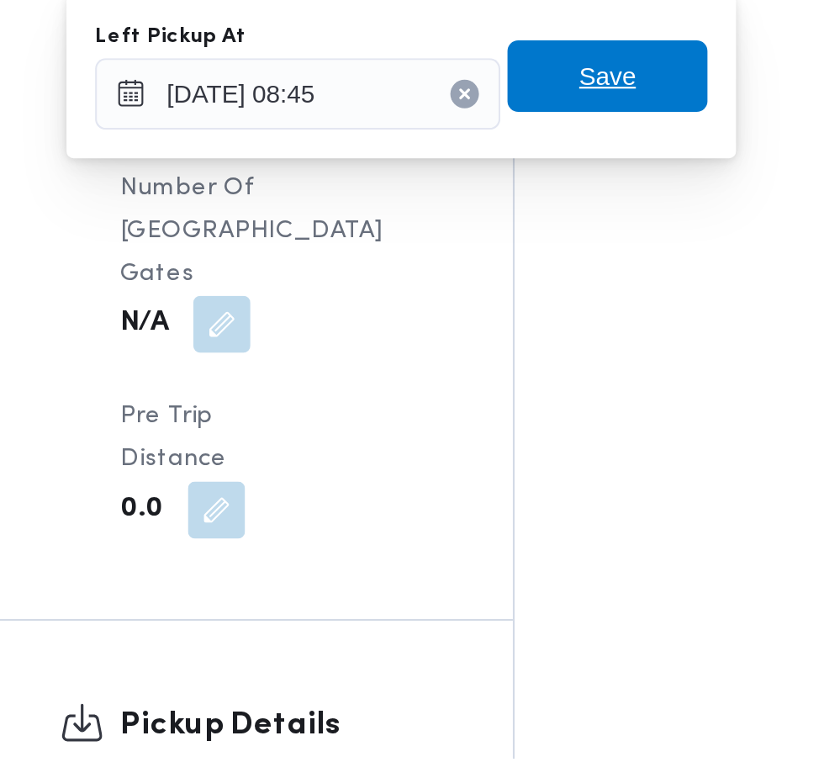
click at [544, 462] on span "Save" at bounding box center [514, 457] width 94 height 34
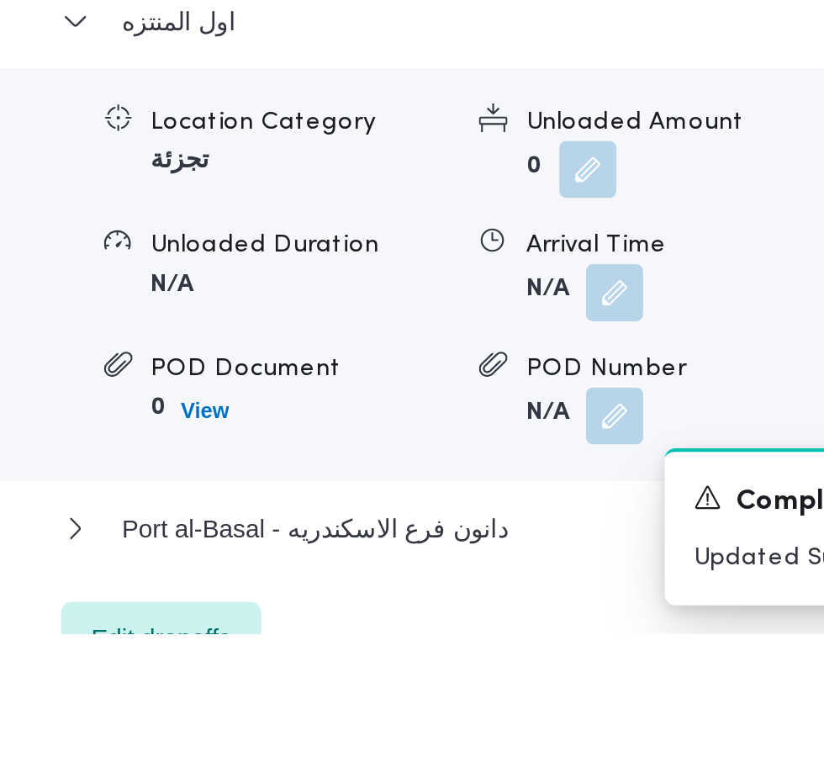
scroll to position [1860, 0]
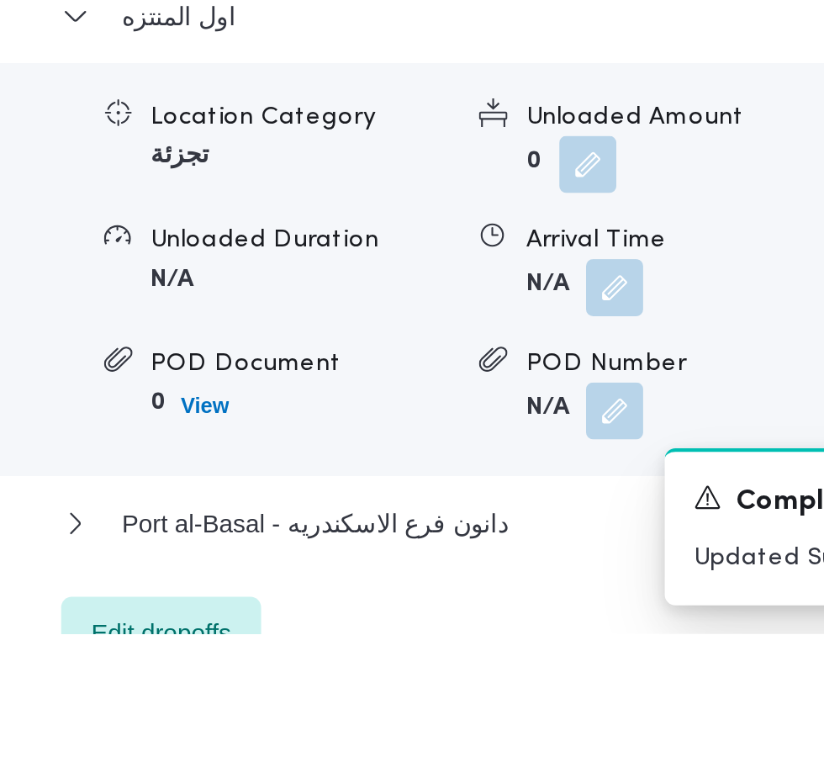
click at [525, 628] on button "button" at bounding box center [517, 614] width 27 height 27
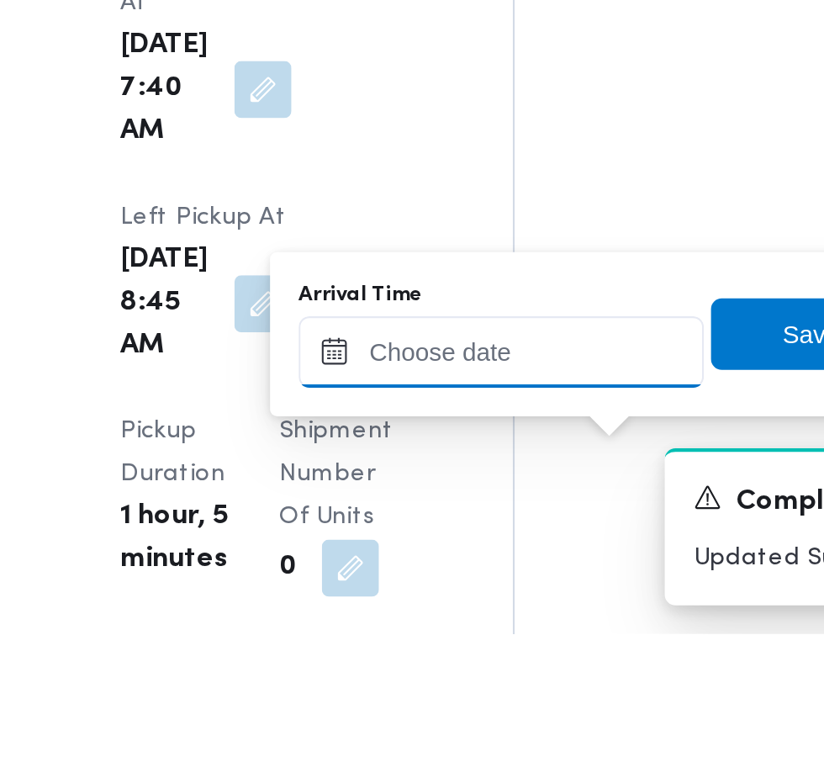
click at [492, 641] on input "Arrival Time" at bounding box center [464, 645] width 191 height 34
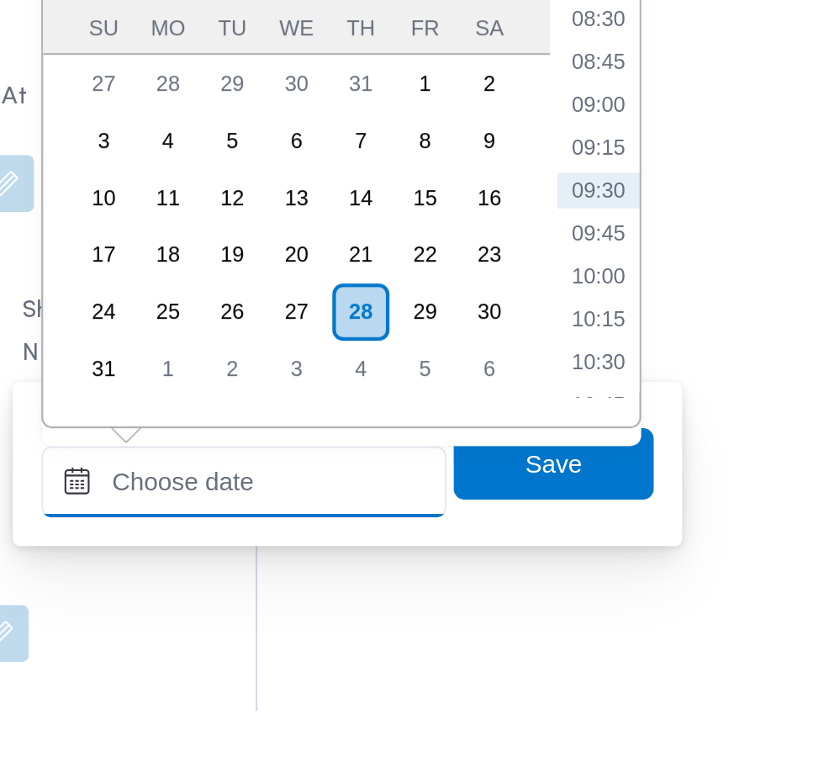
scroll to position [1953, 0]
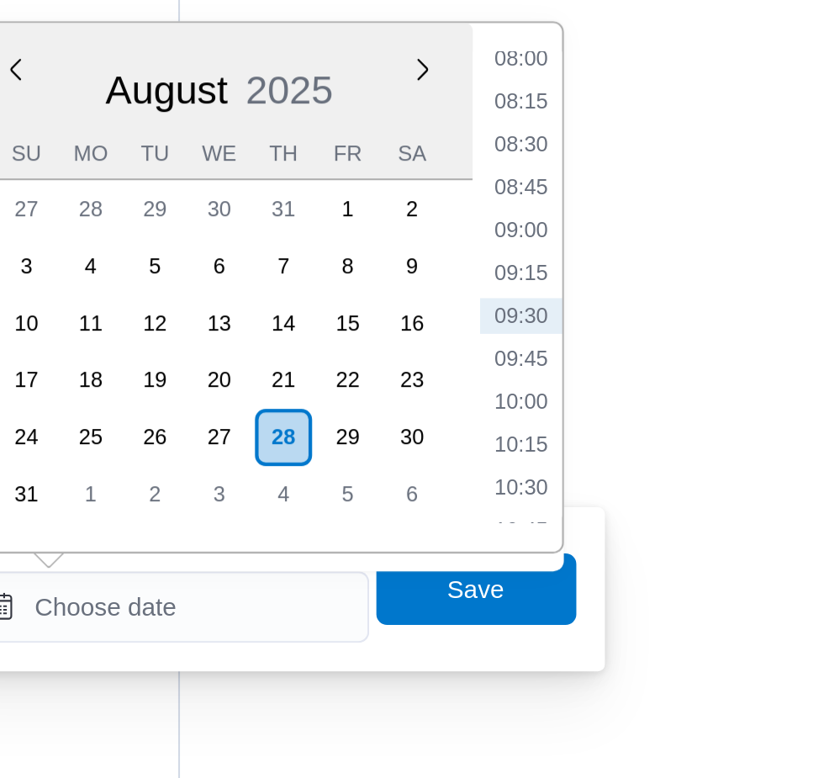
click at [638, 476] on li "08:45" at bounding box center [631, 472] width 39 height 17
type input "[DATE] 08:45"
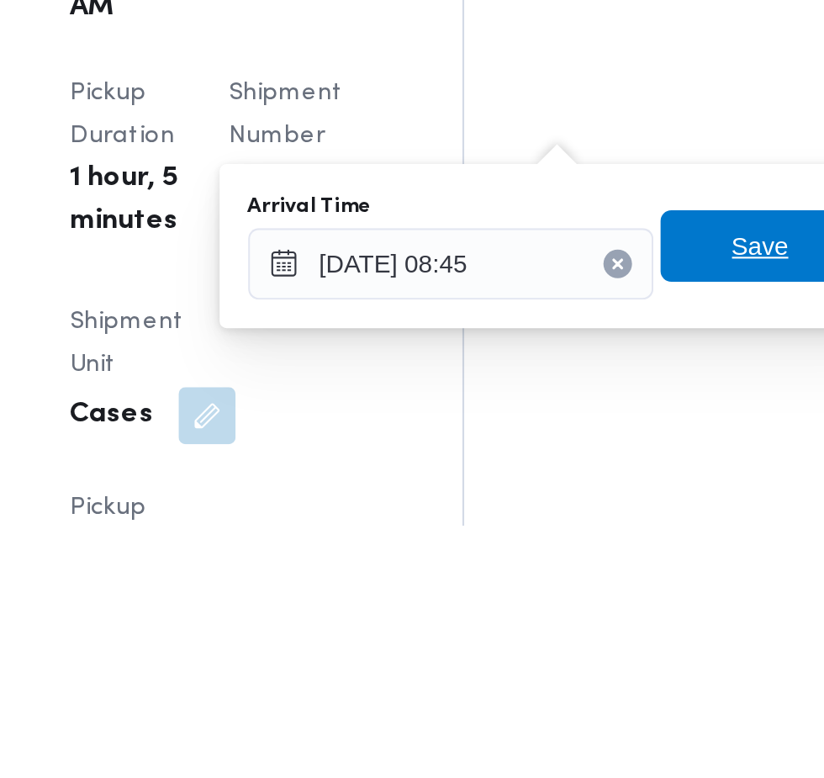
click at [605, 647] on span "Save" at bounding box center [610, 646] width 27 height 20
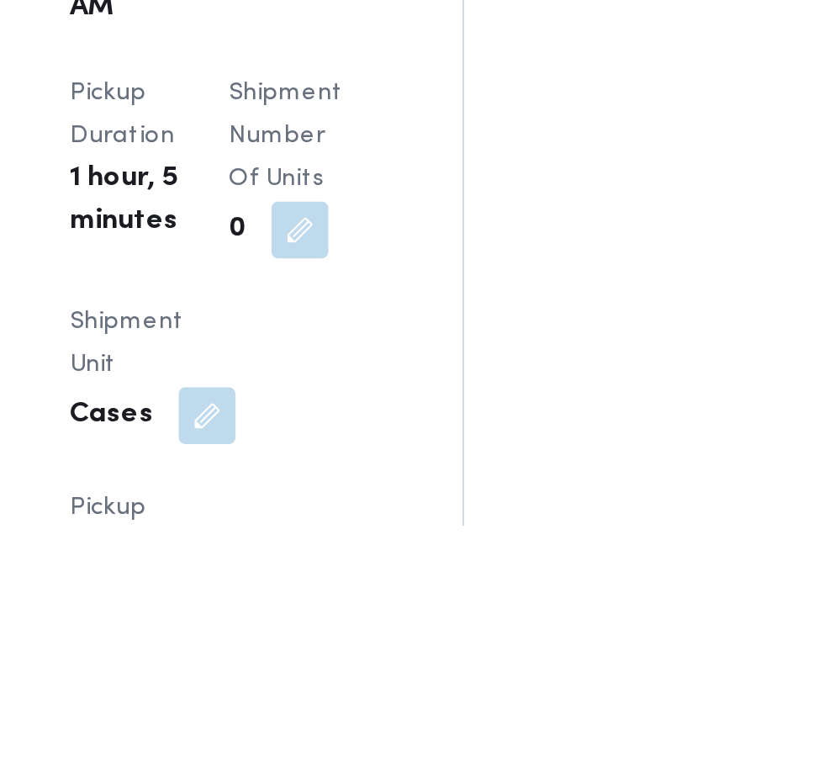
scroll to position [1969, 0]
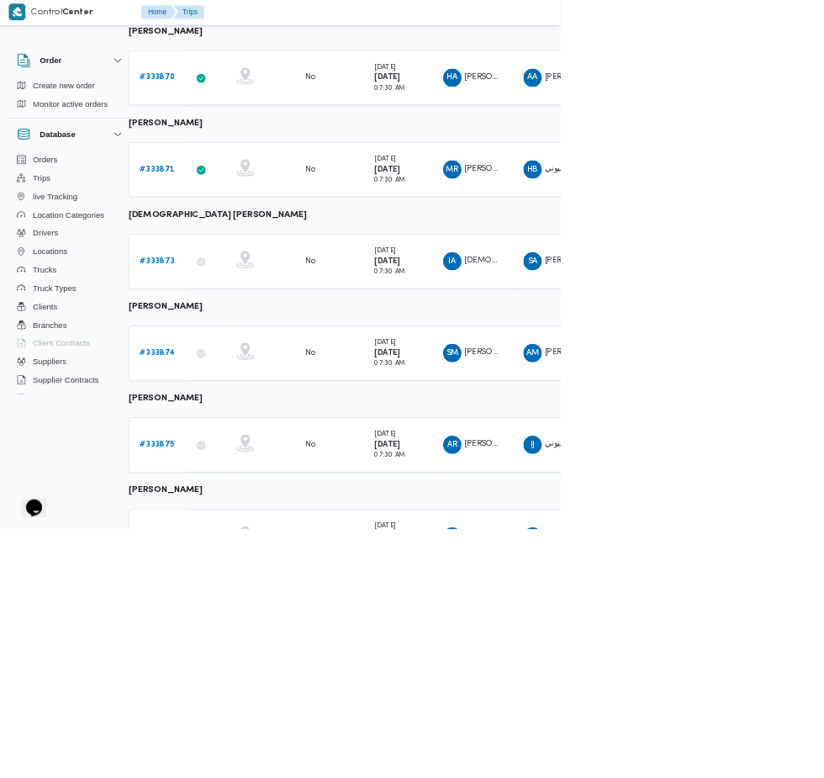
scroll to position [720, 27]
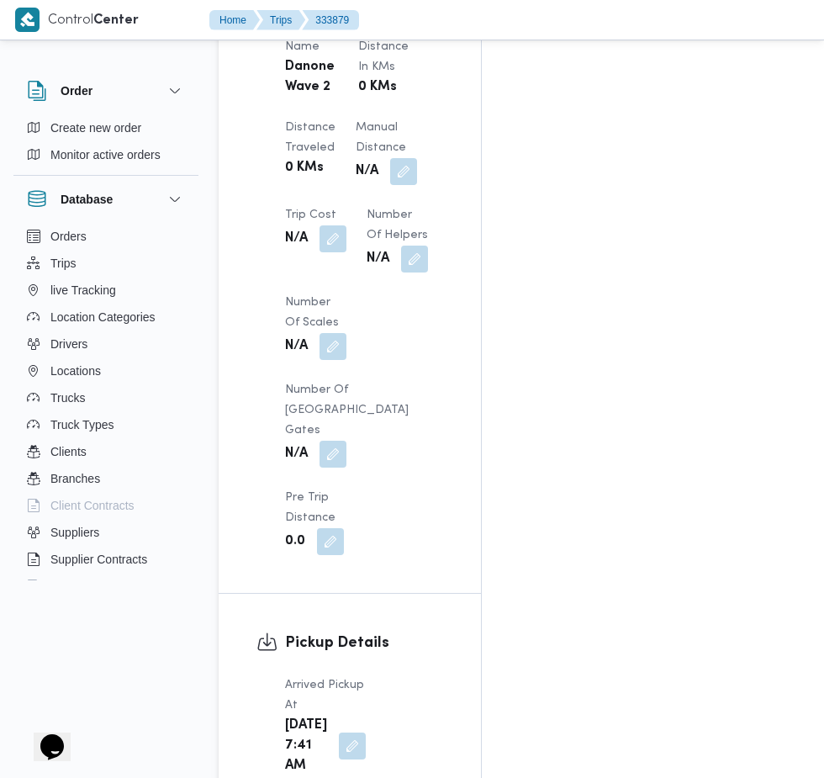
scroll to position [1583, 0]
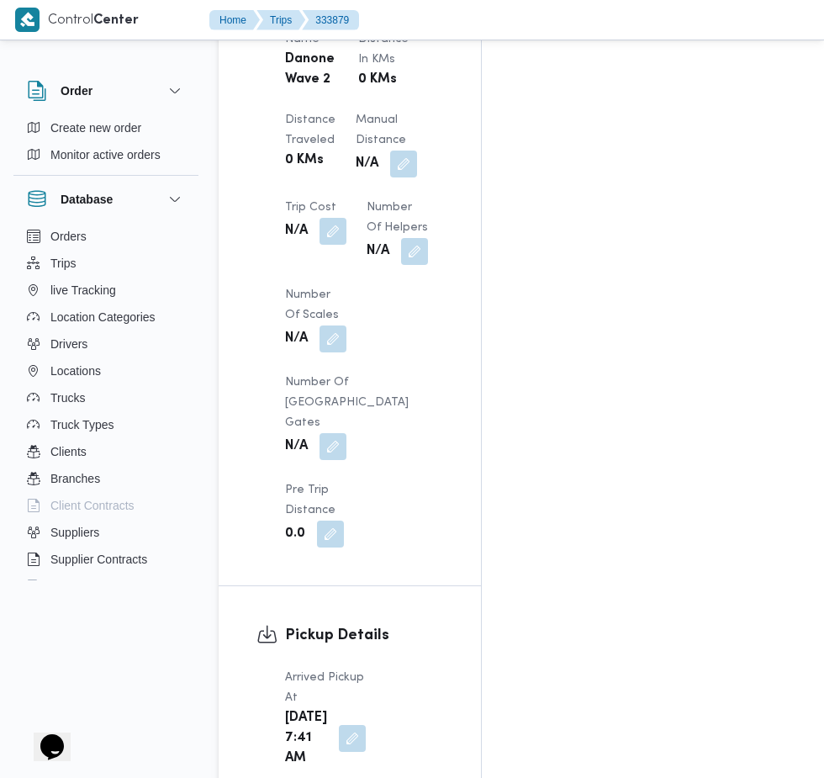
click at [341, 725] on button "button" at bounding box center [352, 738] width 27 height 27
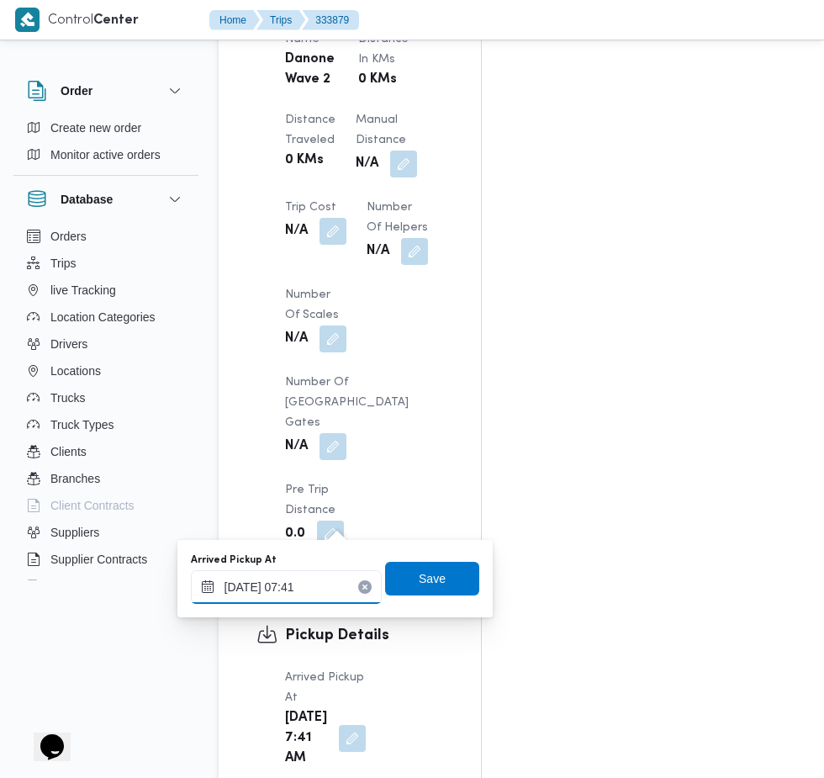
click at [318, 587] on input "[DATE] 07:41" at bounding box center [286, 587] width 191 height 34
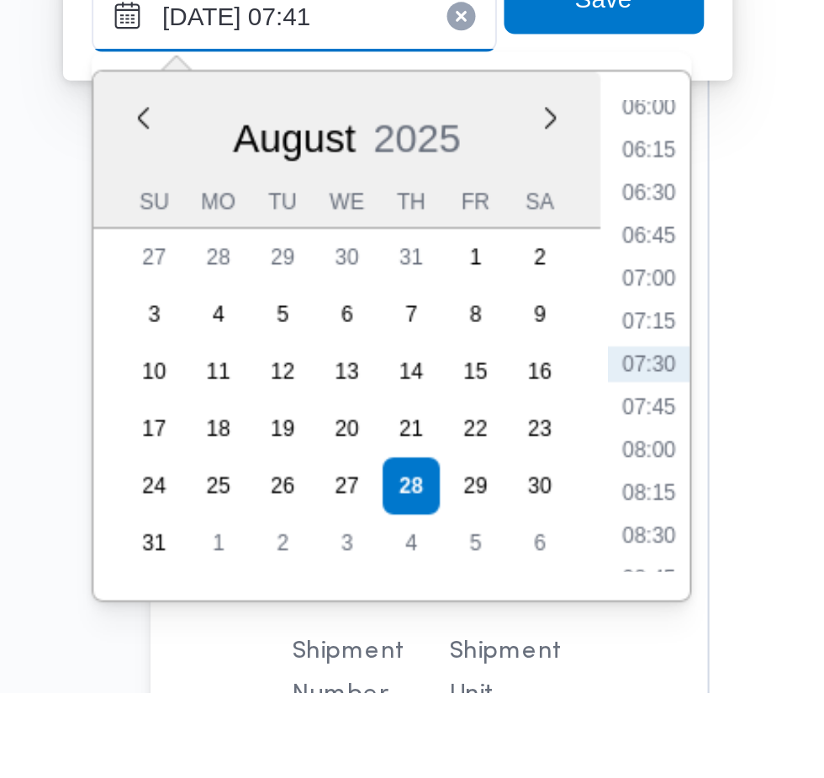
scroll to position [1711, 0]
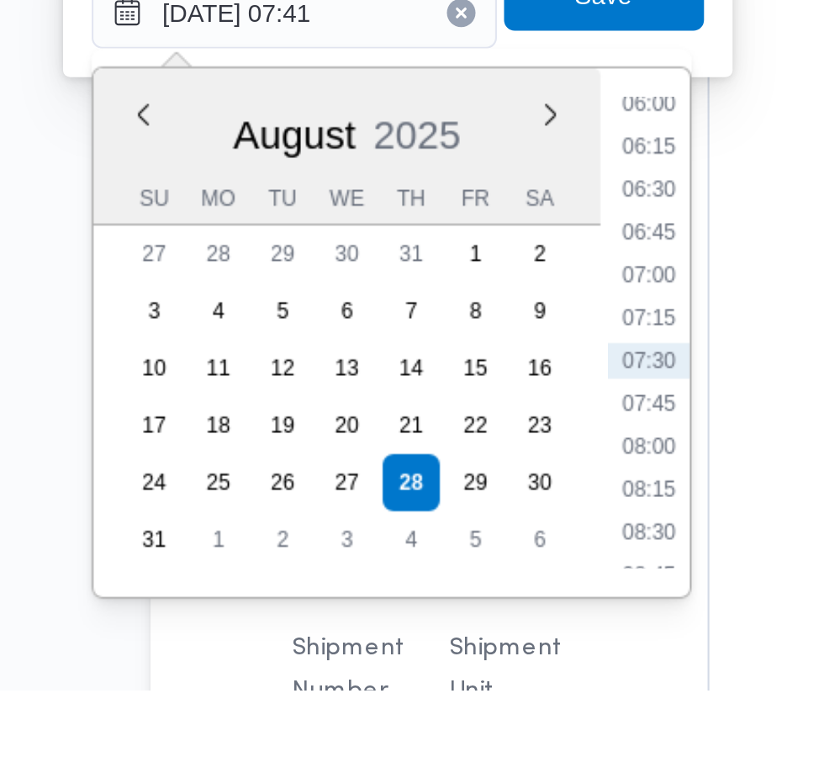
click at [462, 623] on li "07:30" at bounding box center [453, 623] width 39 height 17
type input "[DATE] 07:30"
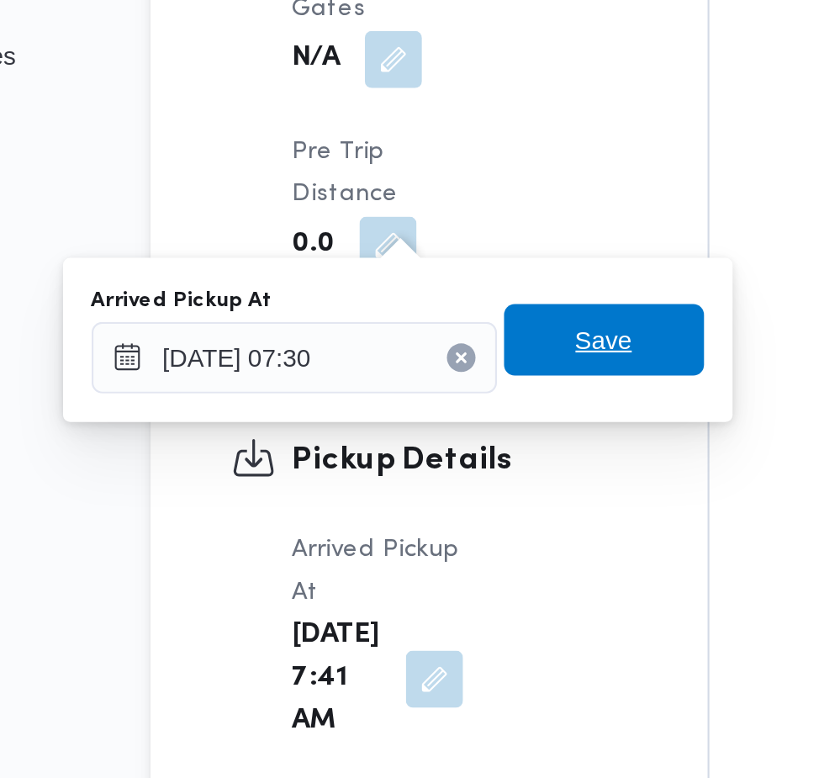
click at [437, 456] on span "Save" at bounding box center [432, 451] width 27 height 20
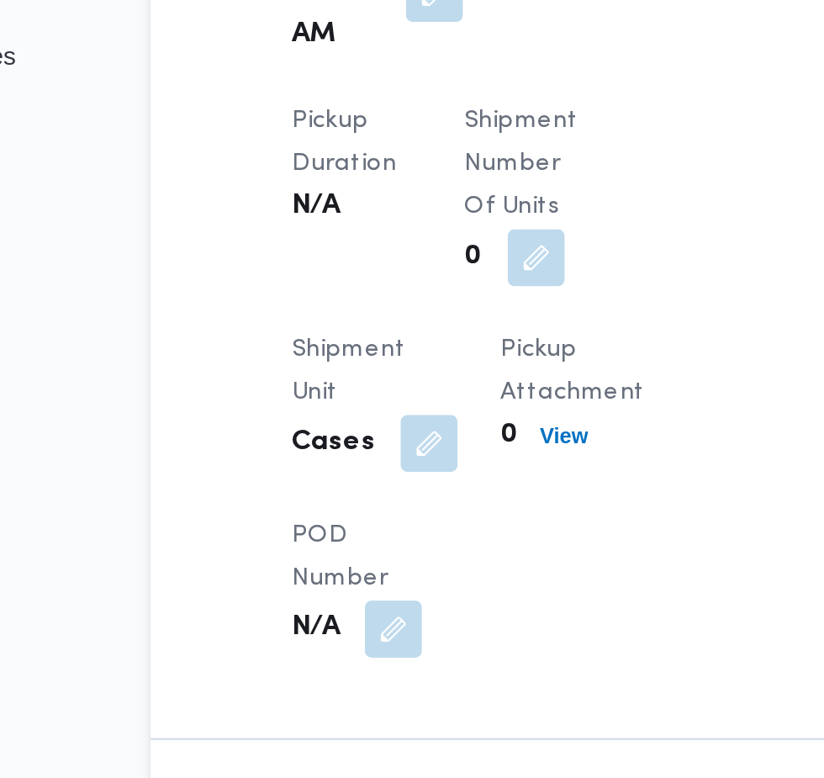
click at [424, 284] on button "button" at bounding box center [433, 270] width 27 height 27
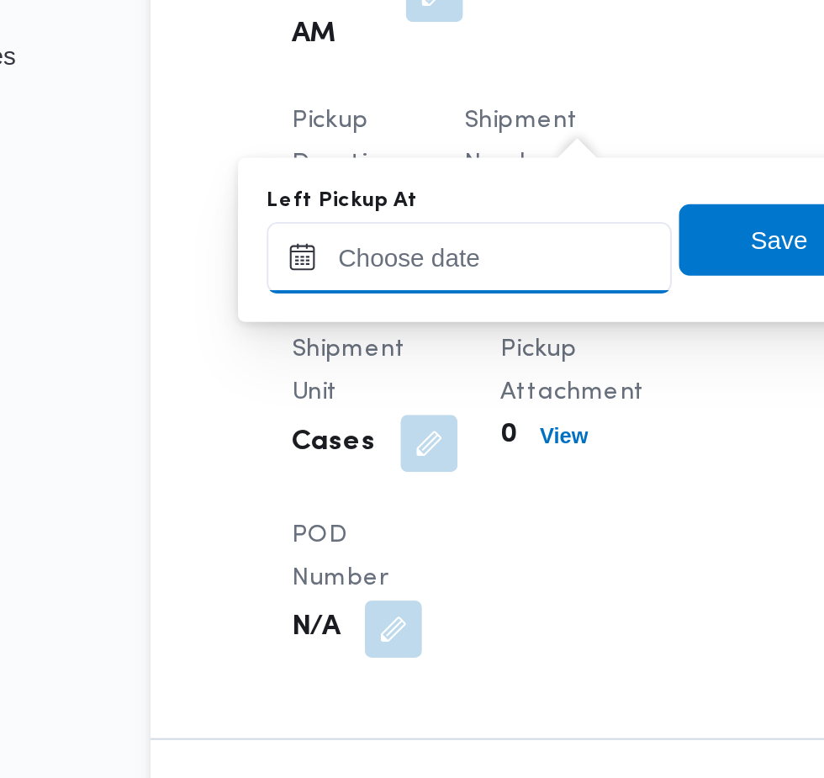
click at [393, 416] on input "Left Pickup At" at bounding box center [368, 412] width 191 height 34
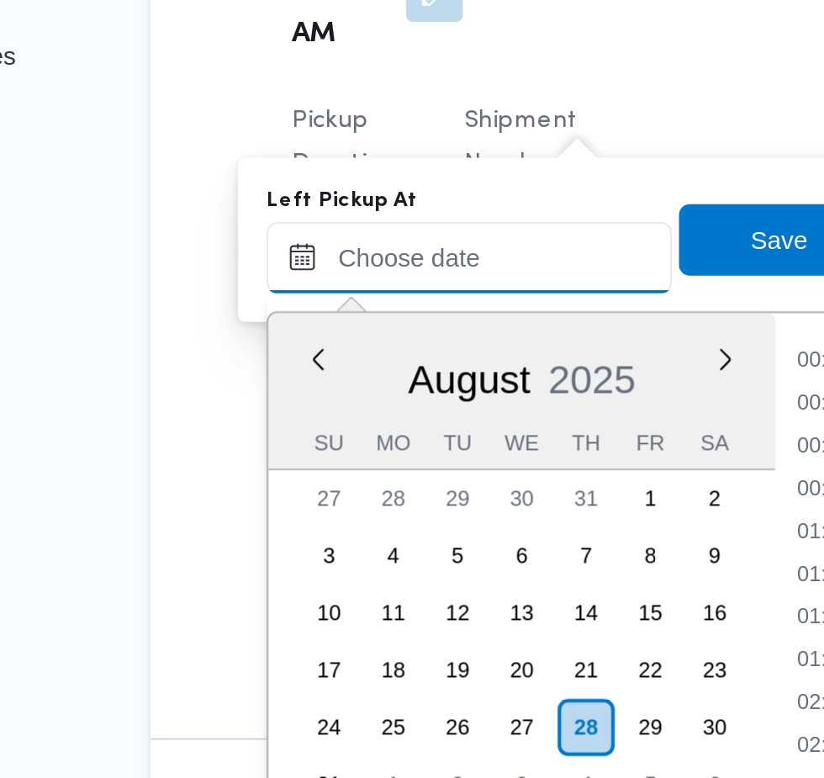
scroll to position [651, 0]
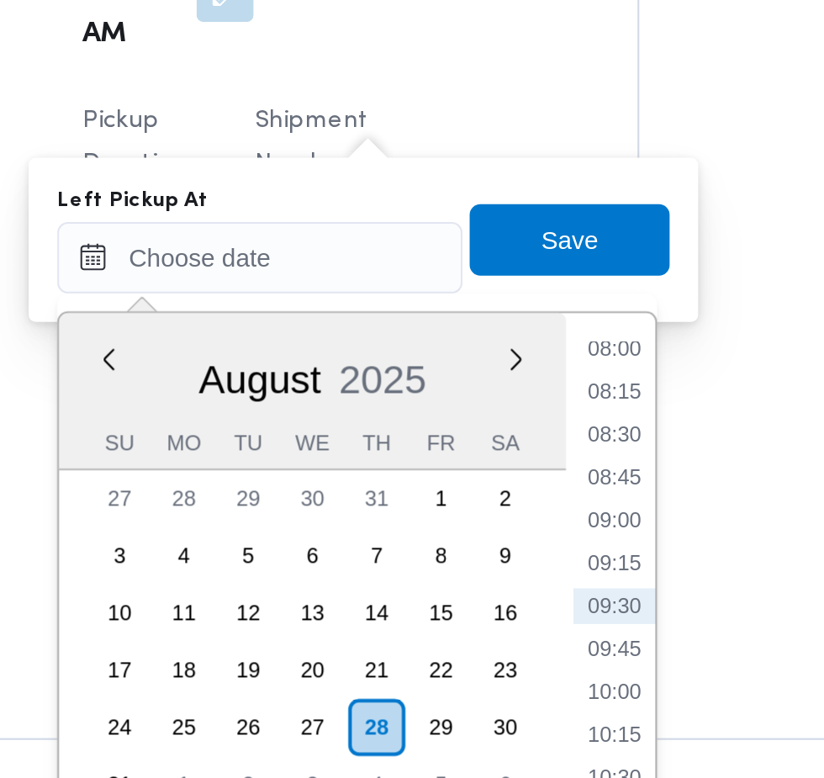
click at [536, 514] on li "08:45" at bounding box center [535, 515] width 39 height 17
type input "[DATE] 08:45"
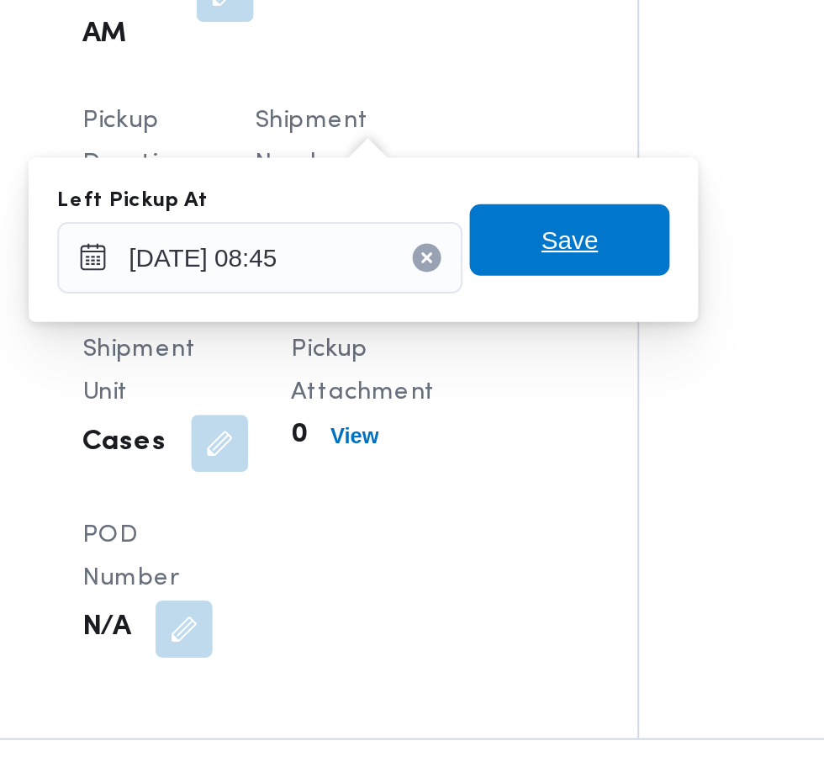
click at [534, 406] on span "Save" at bounding box center [514, 404] width 94 height 34
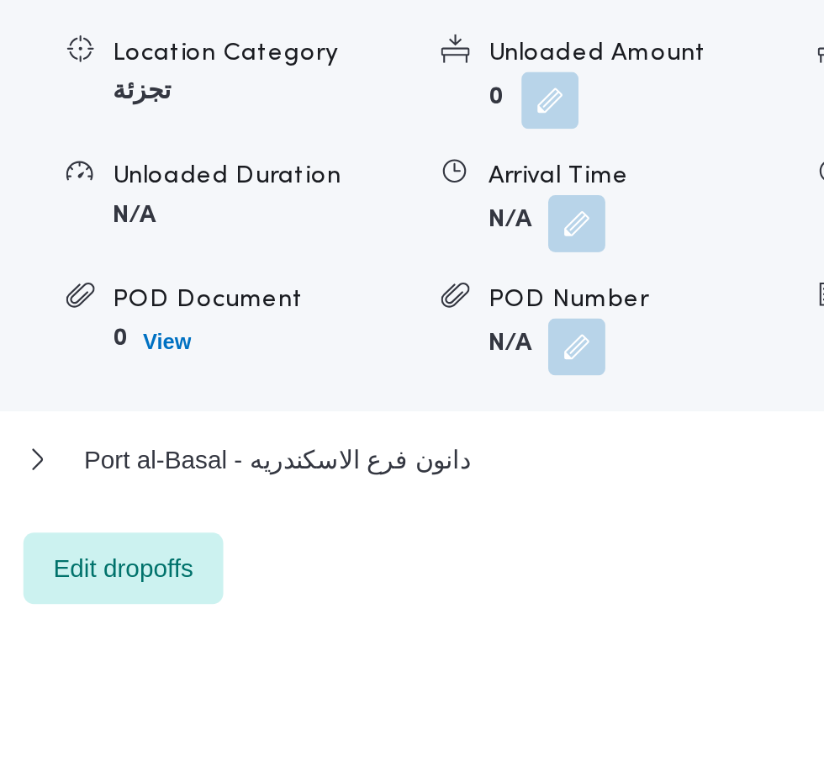
scroll to position [1987, 0]
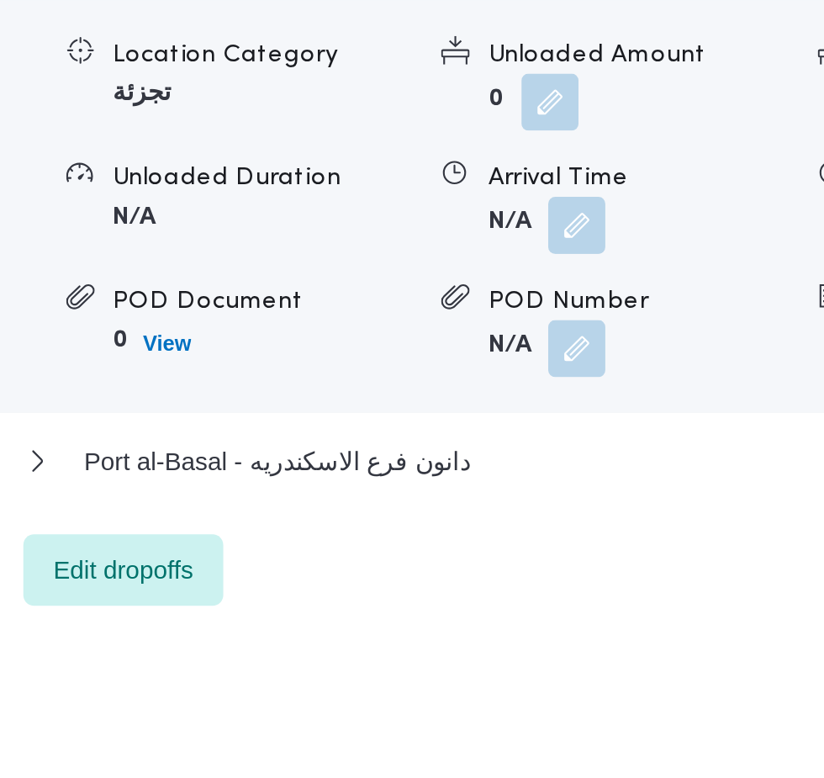
click at [520, 595] on button "button" at bounding box center [517, 581] width 27 height 27
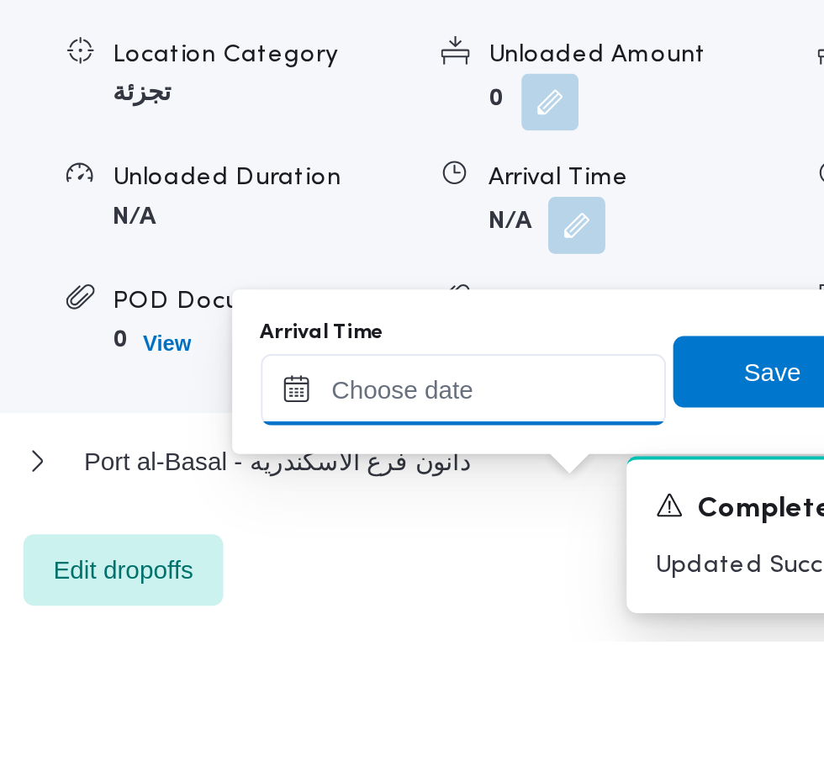
click at [509, 662] on input "Arrival Time" at bounding box center [464, 659] width 191 height 34
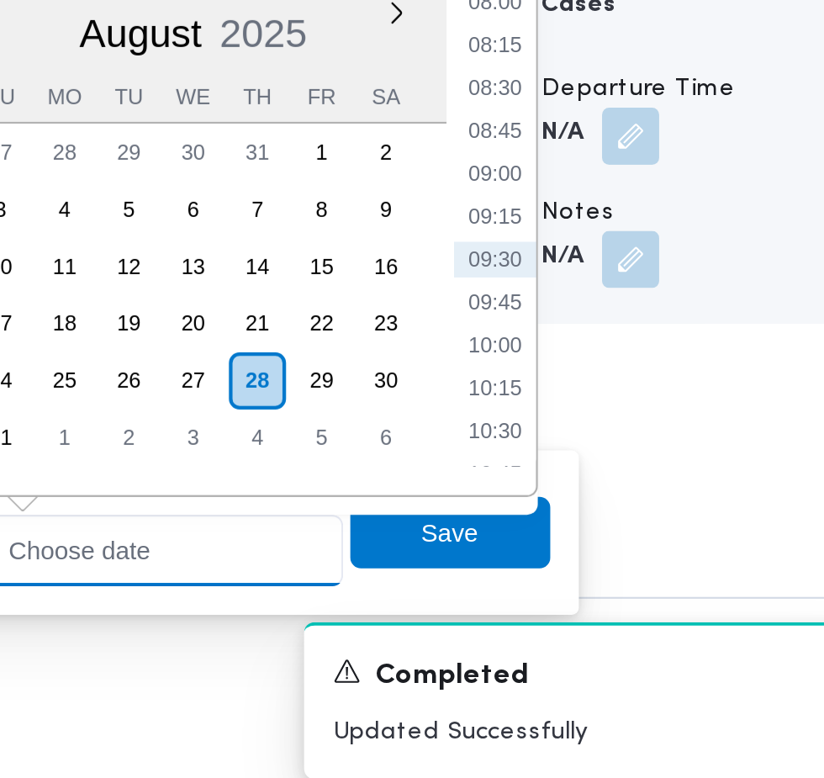
scroll to position [2108, 0]
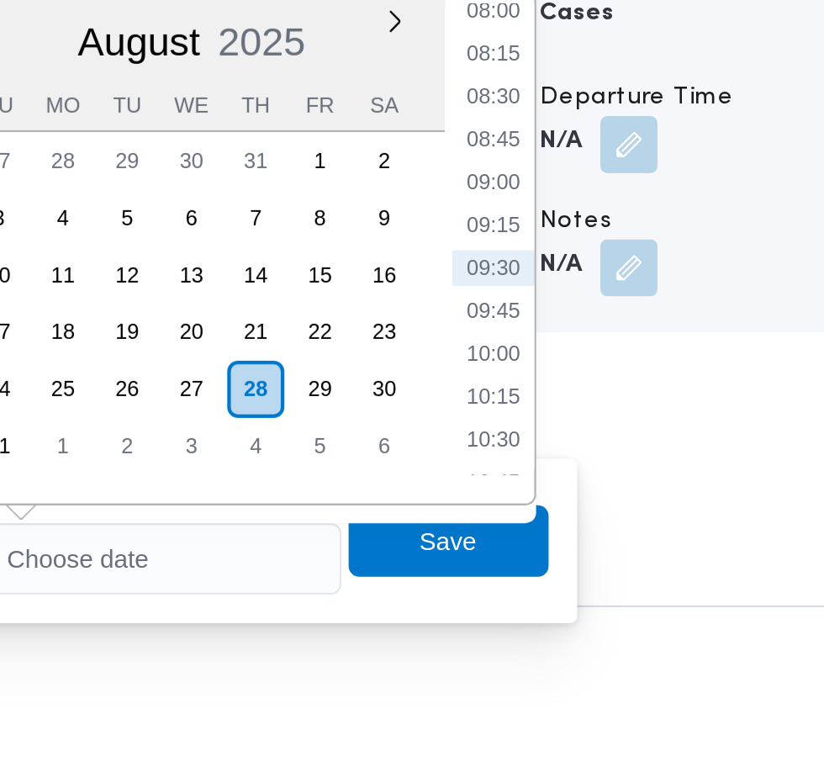
click at [633, 519] on ul "00:00 00:15 00:30 00:45 01:00 01:15 01:30 01:45 02:00 02:15 02:30 02:45 03:00 0…" at bounding box center [631, 506] width 39 height 222
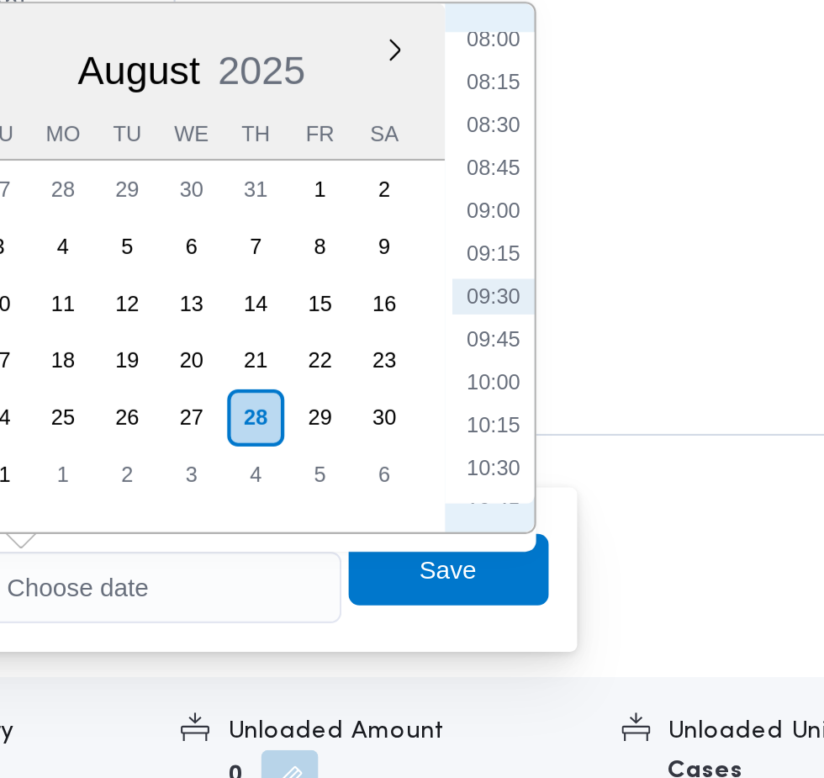
scroll to position [2121, 0]
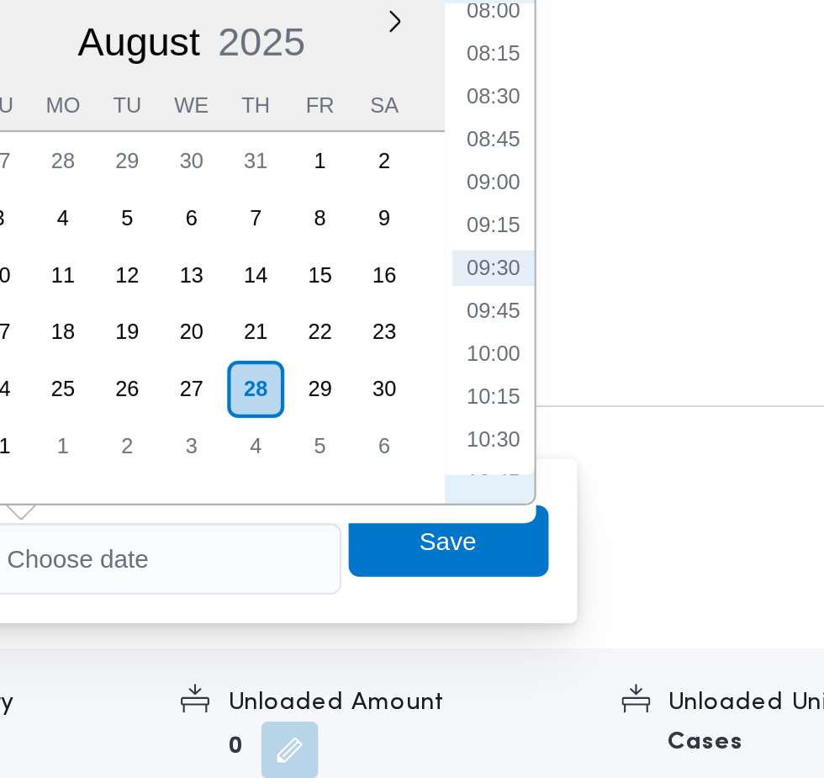
click at [643, 524] on li "09:30" at bounding box center [631, 519] width 39 height 17
type input "[DATE] 09:30"
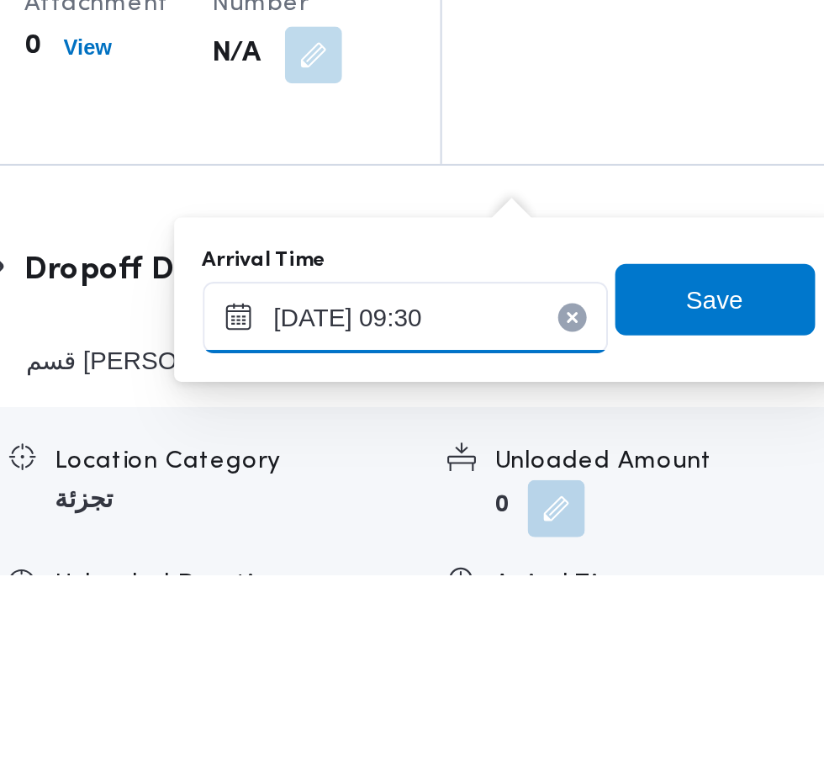
scroll to position [2123, 0]
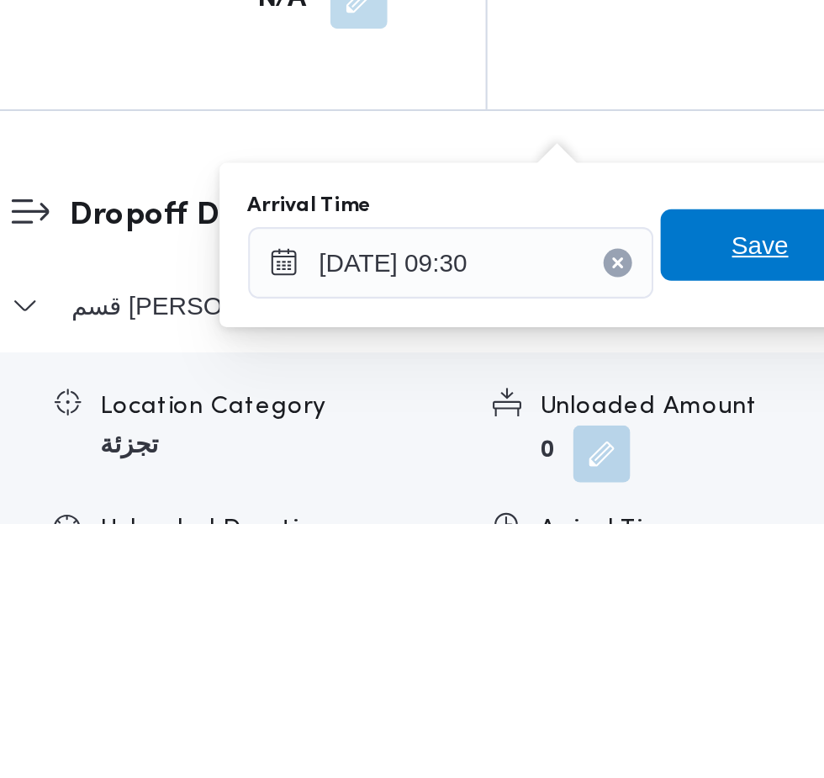
click at [606, 646] on span "Save" at bounding box center [610, 646] width 27 height 20
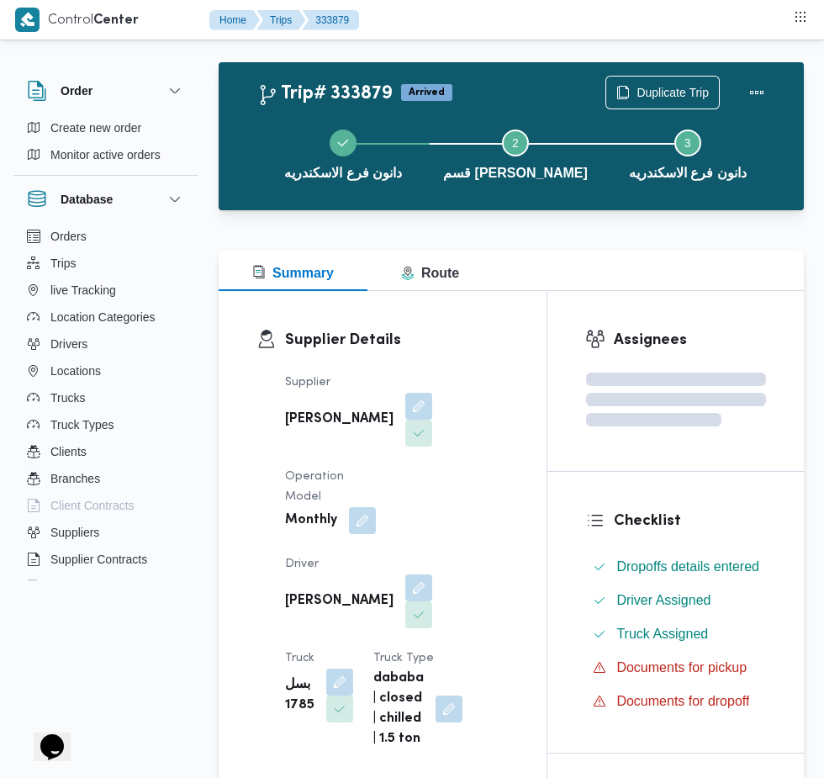
scroll to position [0, 0]
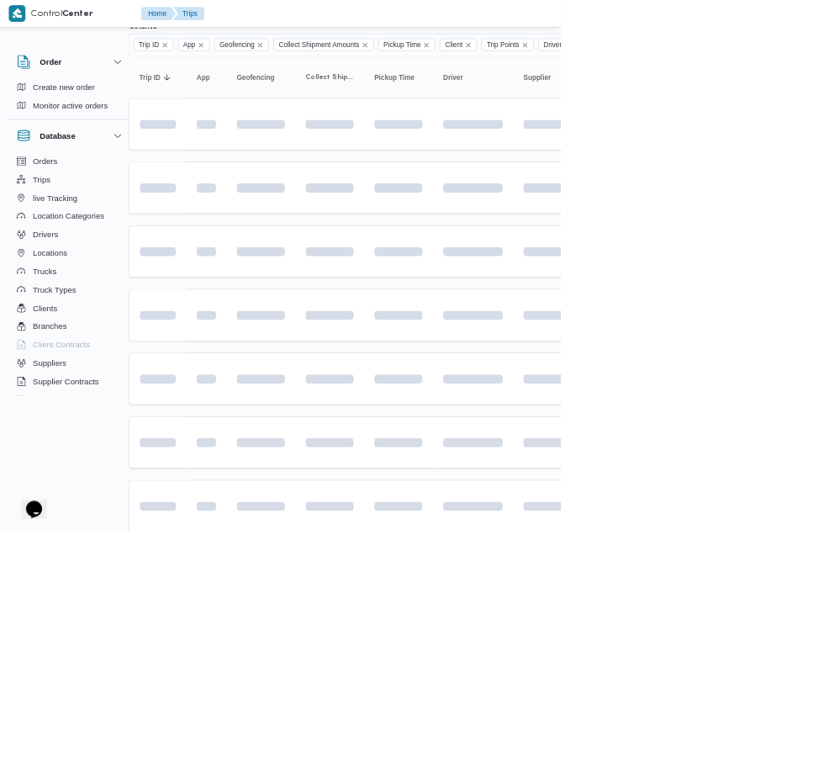
scroll to position [0, 27]
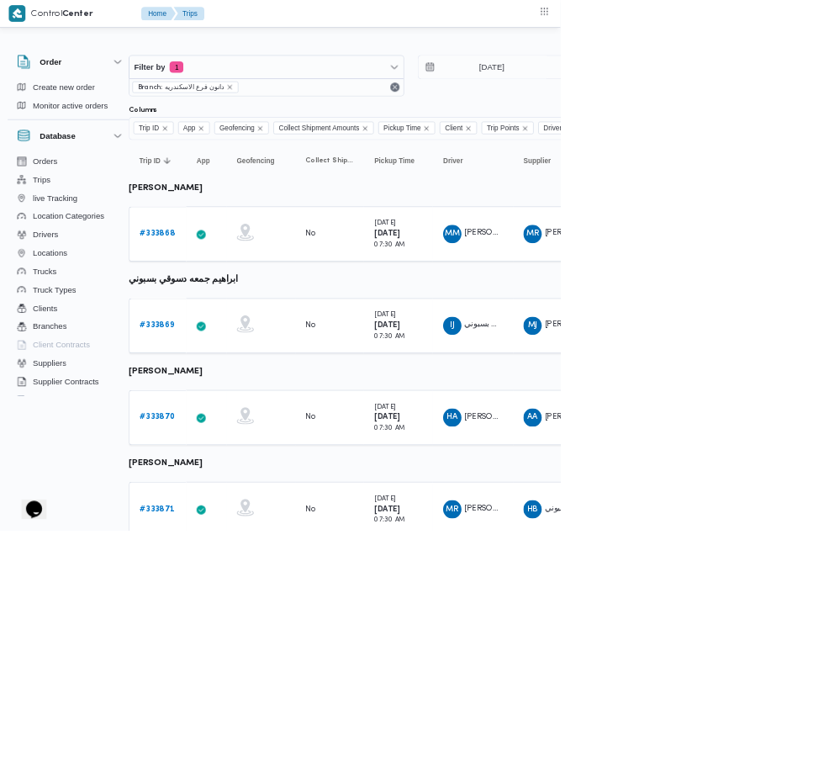
scroll to position [720, 27]
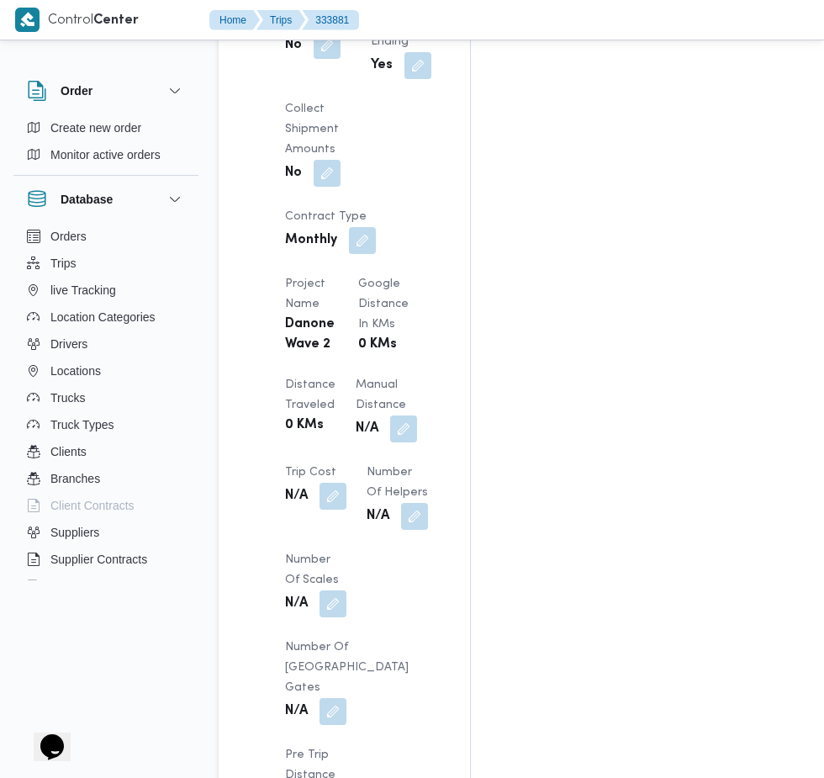
scroll to position [1386, 0]
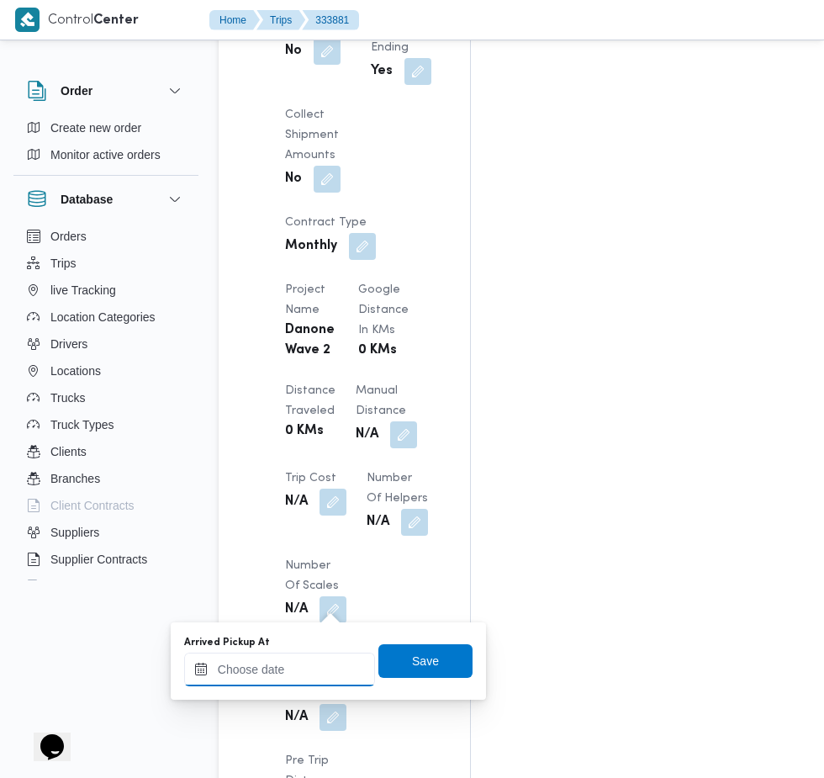
click at [319, 673] on input "Arrived Pickup At" at bounding box center [279, 669] width 191 height 34
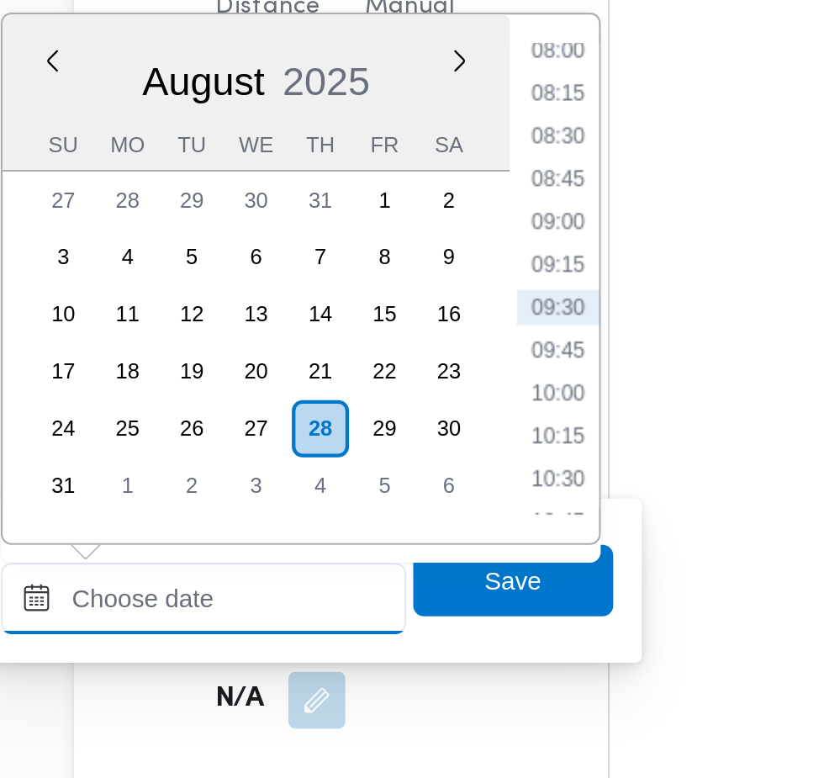
scroll to position [1437, 0]
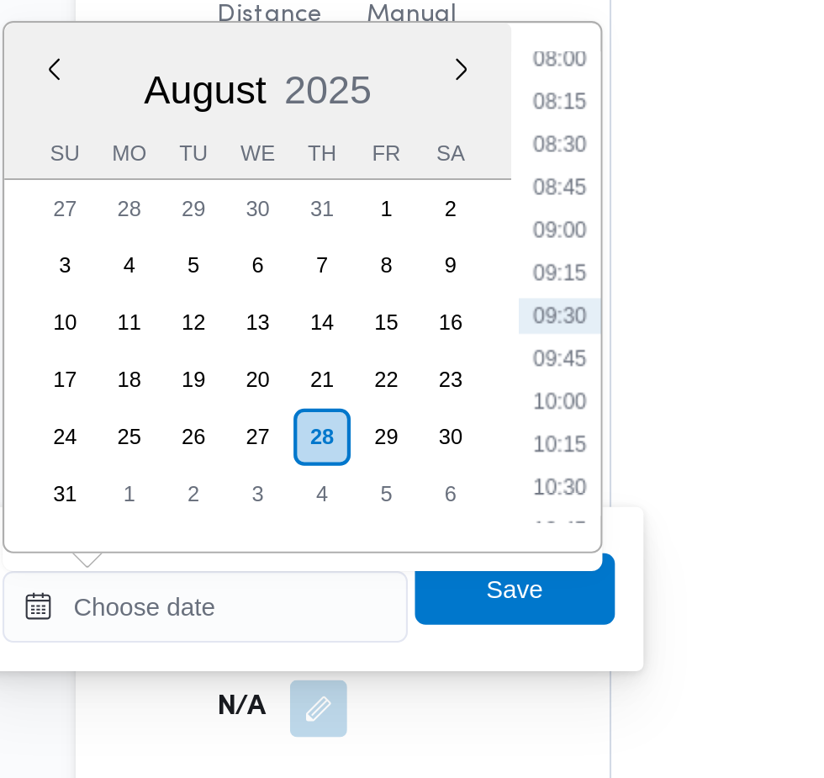
click at [452, 360] on li "08:00" at bounding box center [446, 360] width 39 height 17
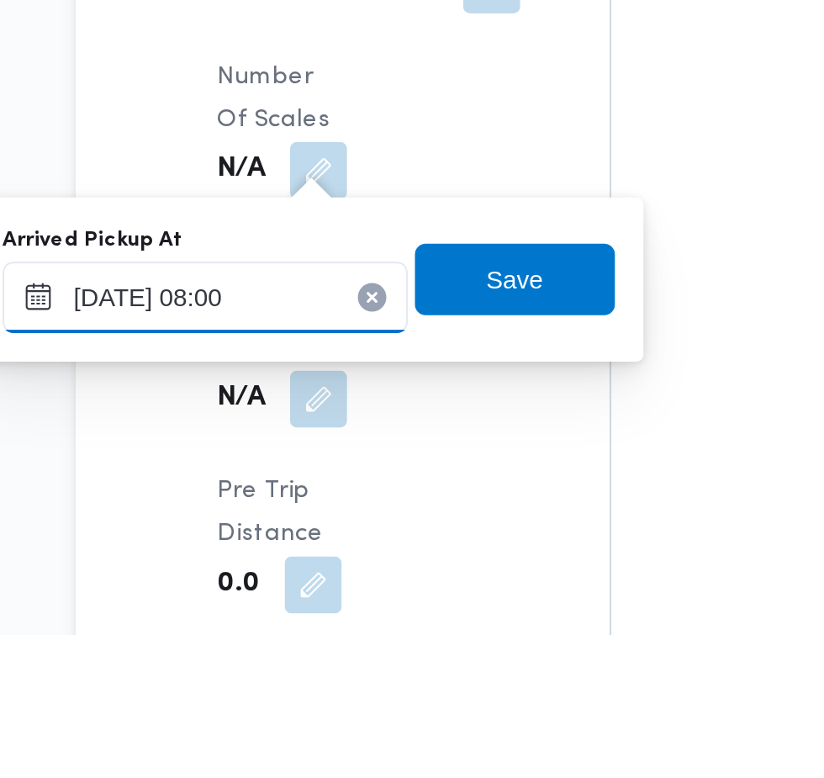
click at [347, 613] on input "[DATE] 08:00" at bounding box center [279, 619] width 191 height 34
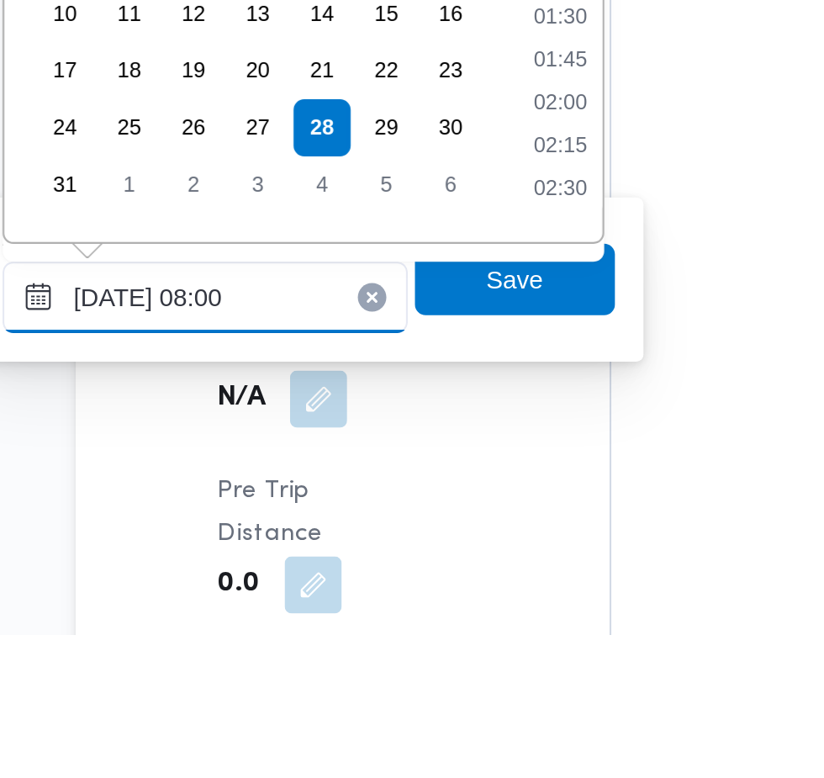
scroll to position [530, 0]
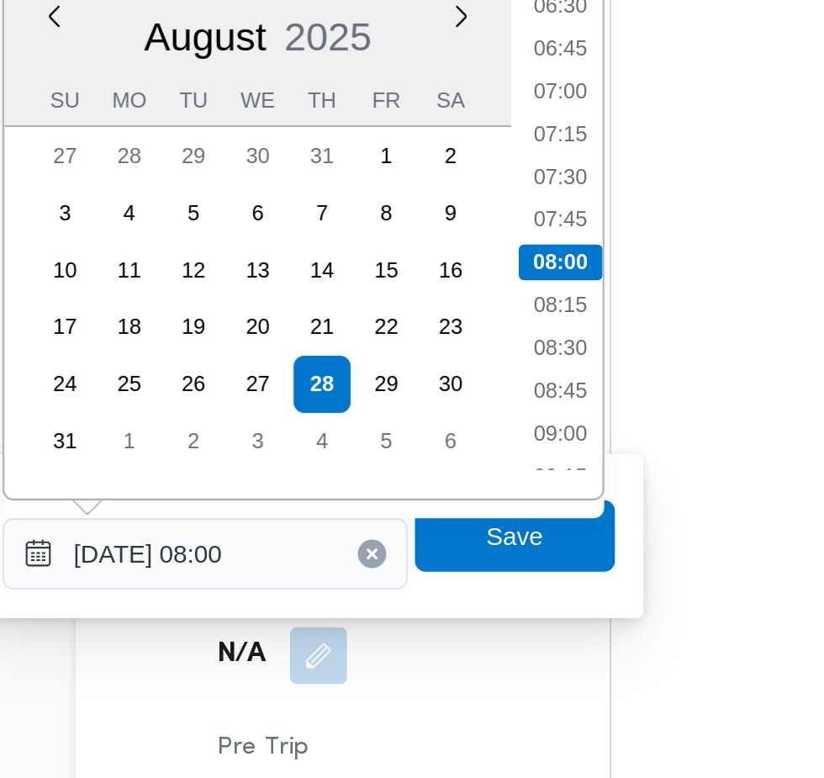
click at [451, 446] on li "07:30" at bounding box center [446, 441] width 39 height 17
type input "[DATE] 07:30"
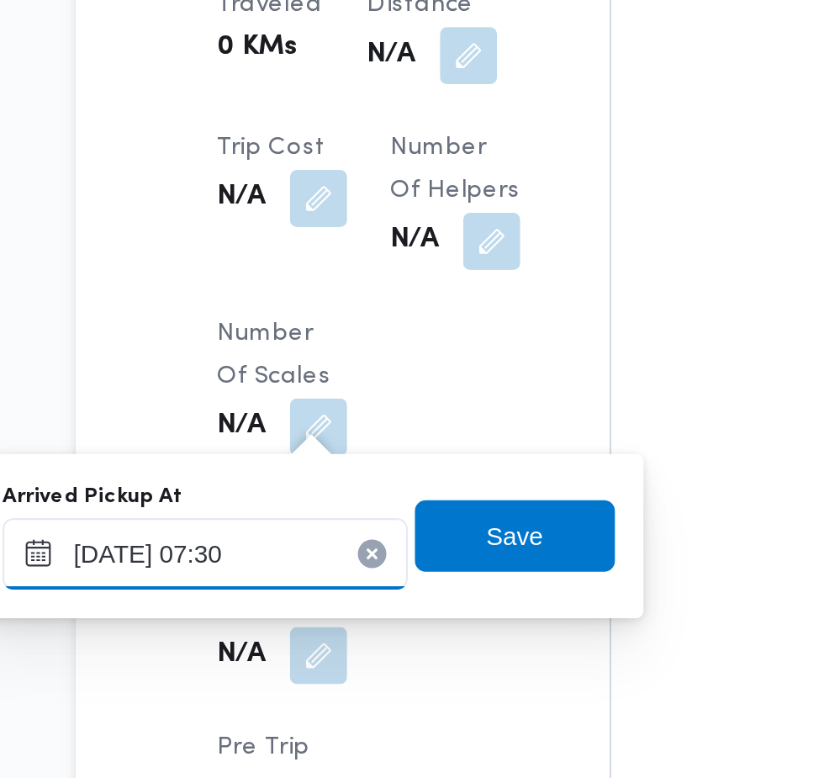
scroll to position [1437, 0]
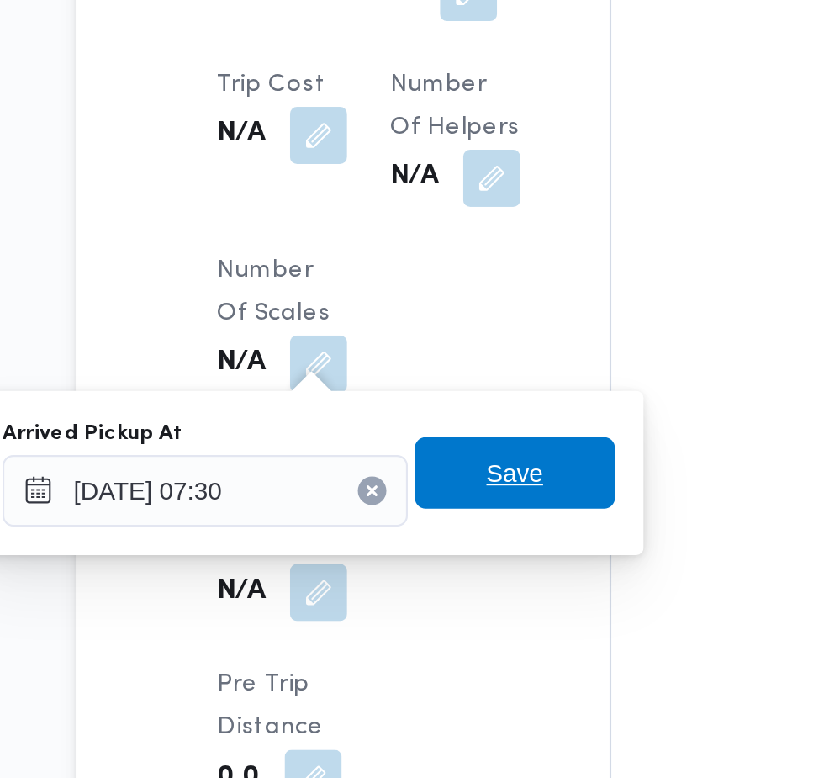
click at [439, 608] on span "Save" at bounding box center [425, 610] width 27 height 20
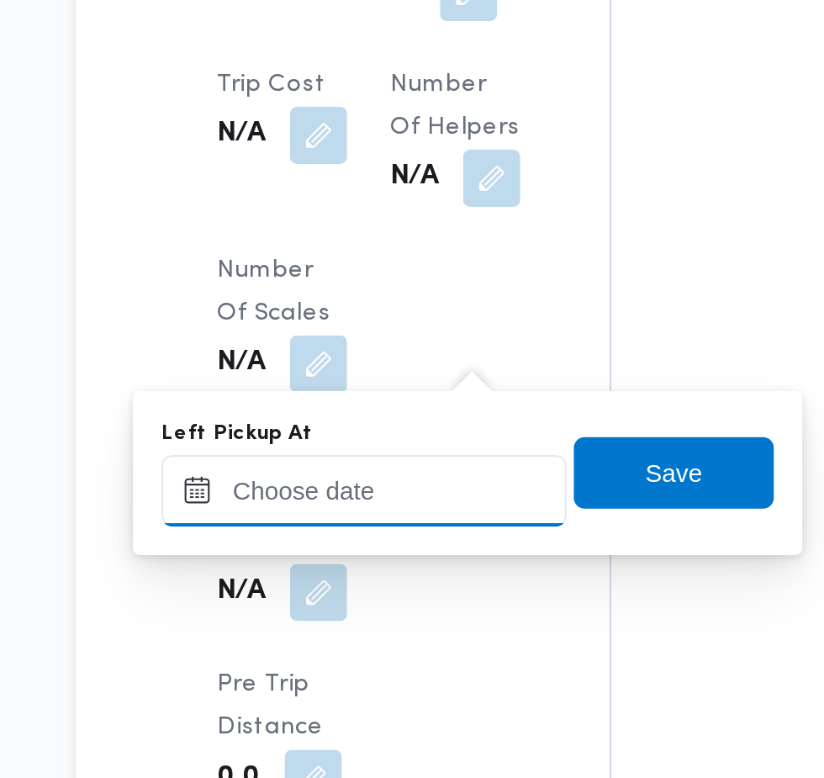
click at [382, 618] on input "Left Pickup At" at bounding box center [354, 619] width 191 height 34
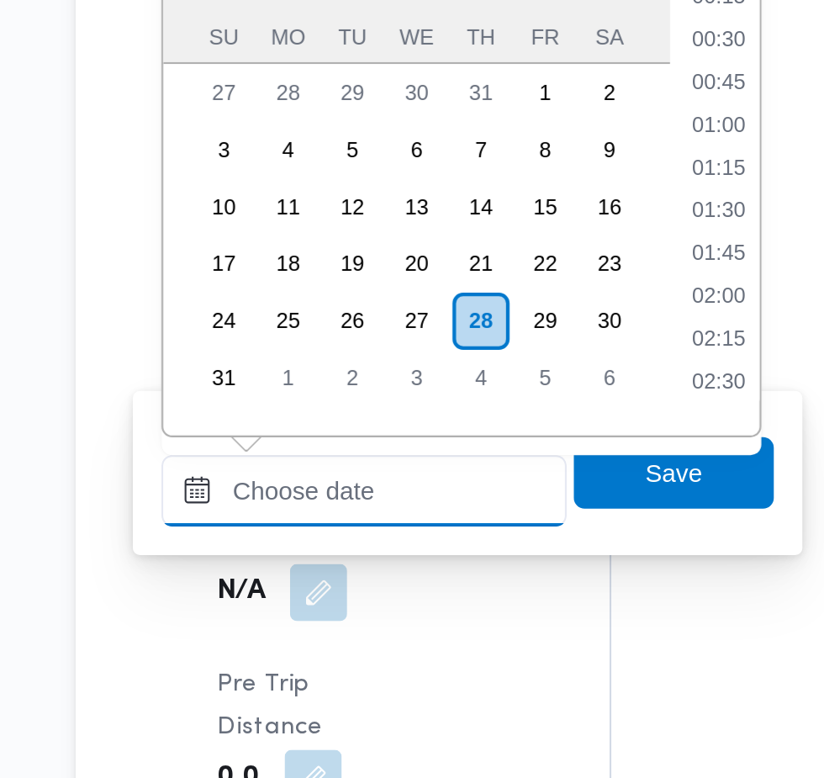
scroll to position [651, 0]
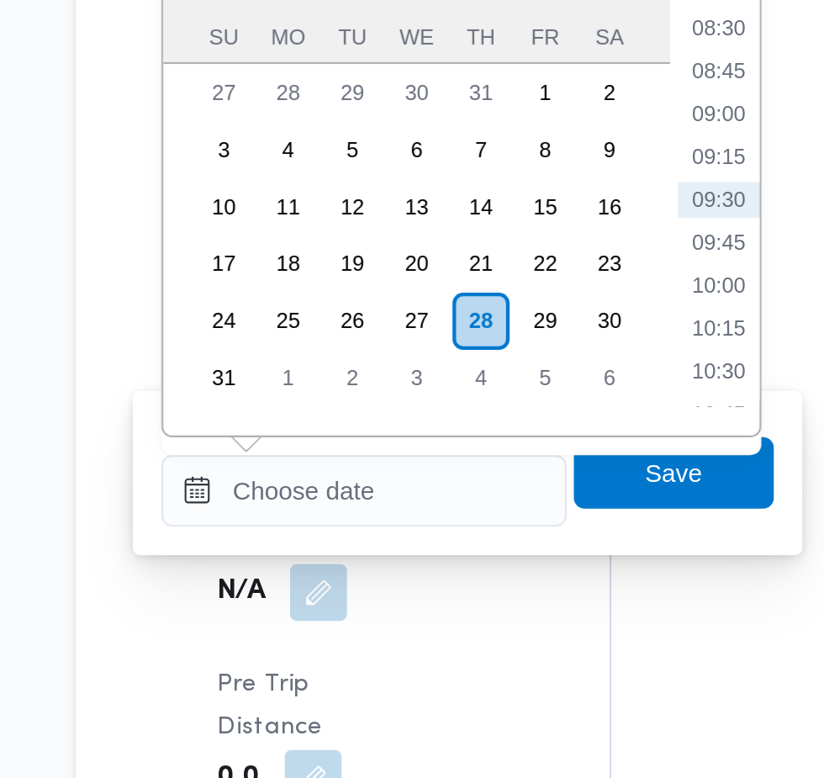
click at [525, 422] on li "08:45" at bounding box center [521, 421] width 39 height 17
type input "[DATE] 08:45"
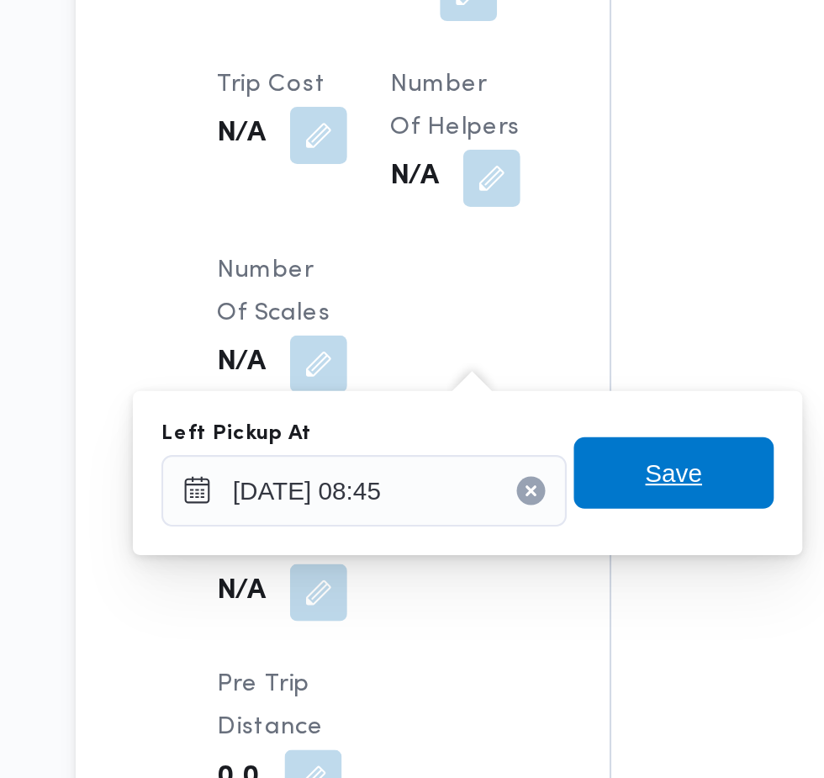
click at [505, 609] on span "Save" at bounding box center [500, 610] width 27 height 20
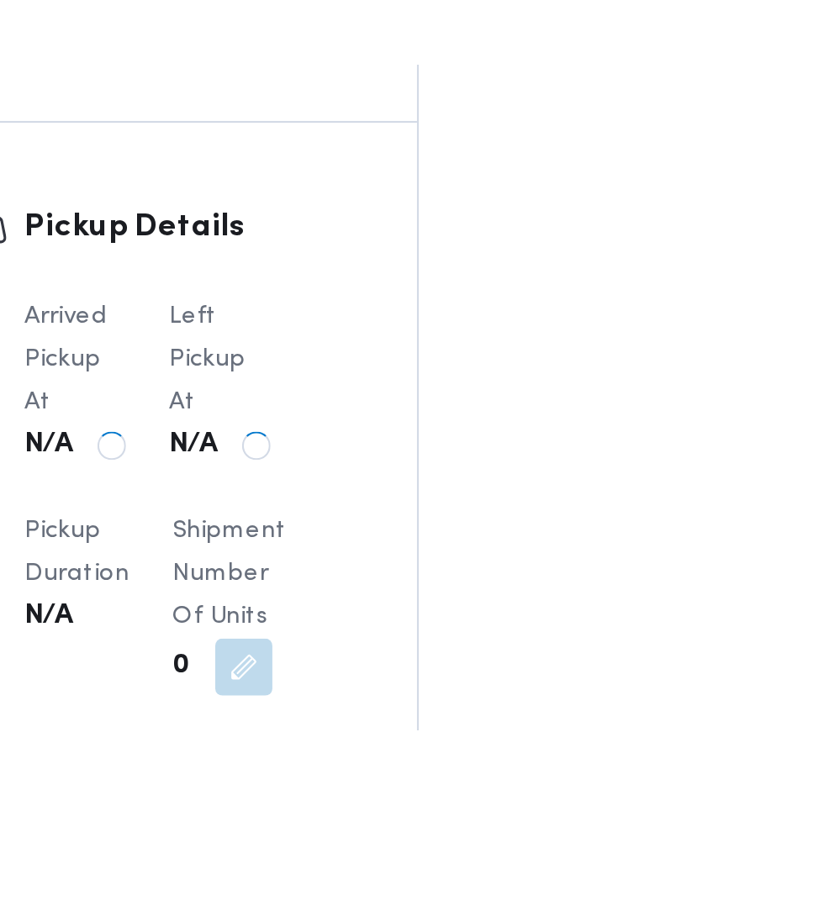
scroll to position [1751, 0]
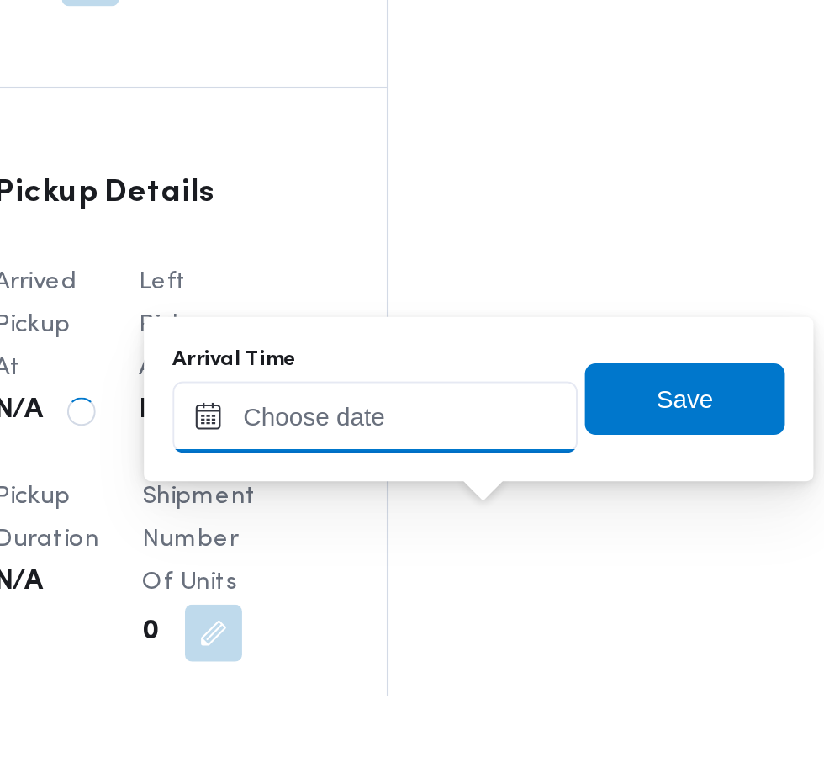
click at [493, 645] on input "Arrival Time" at bounding box center [464, 647] width 191 height 34
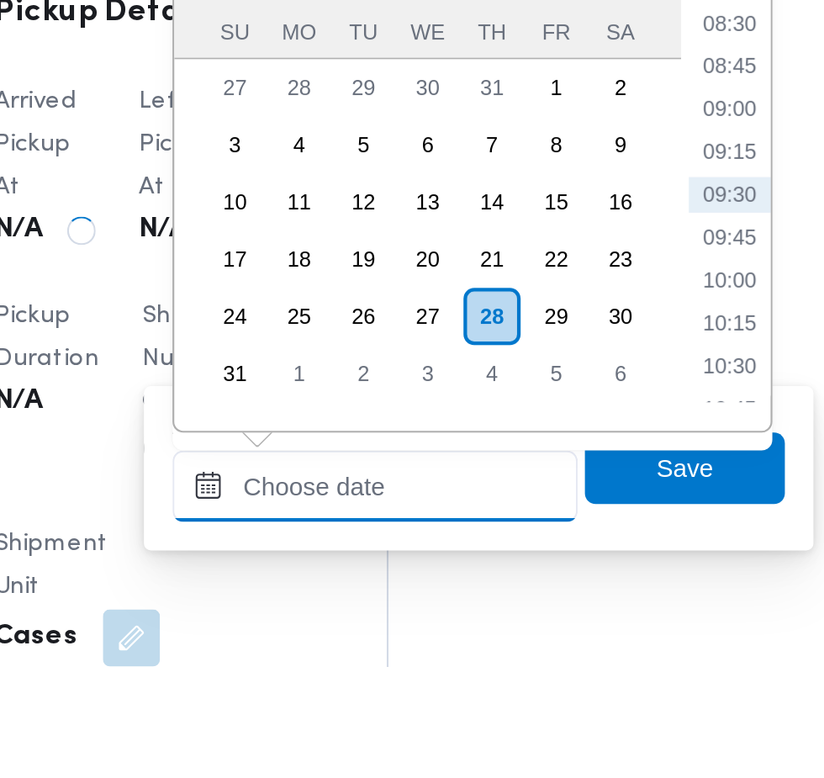
scroll to position [1823, 0]
click at [637, 542] on li "09:15" at bounding box center [631, 535] width 39 height 17
type input "28/08/2025 09:15"
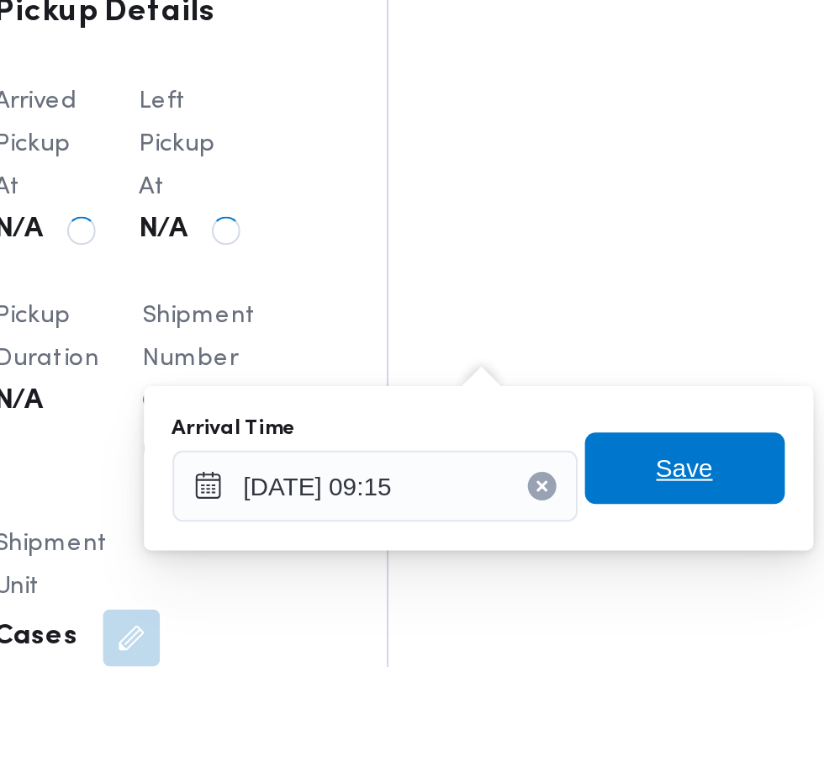
click at [613, 684] on span "Save" at bounding box center [610, 684] width 27 height 20
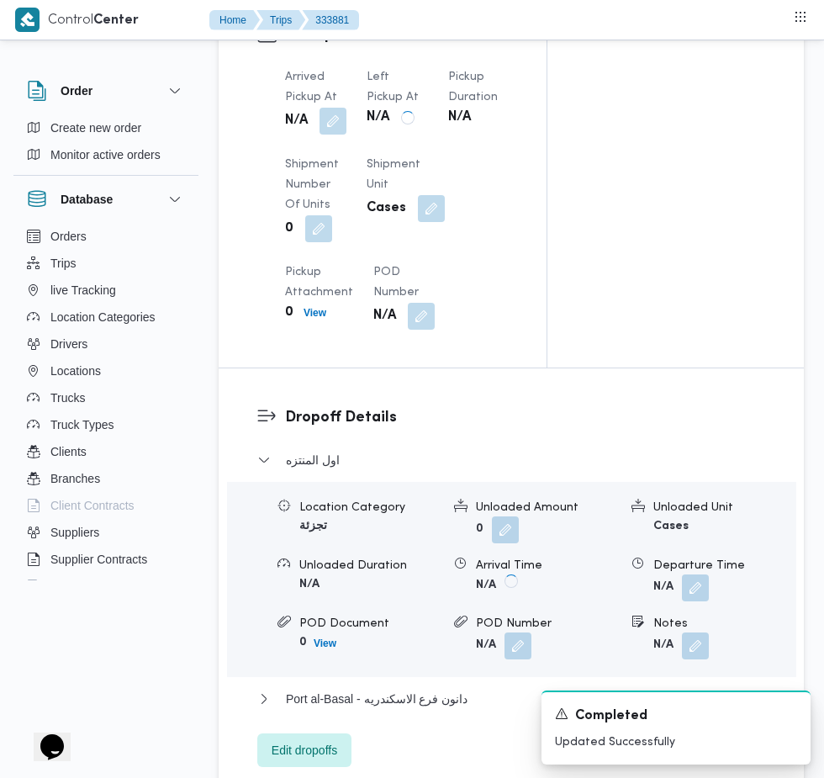
scroll to position [1870, 0]
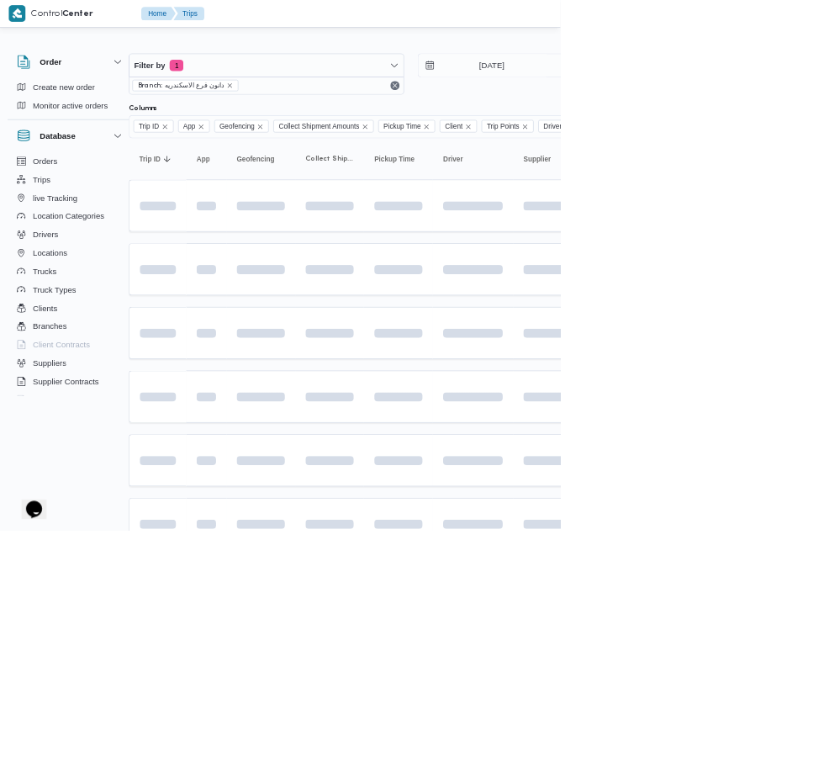
scroll to position [0, 27]
click at [401, 98] on span "Filter by 1" at bounding box center [394, 99] width 402 height 34
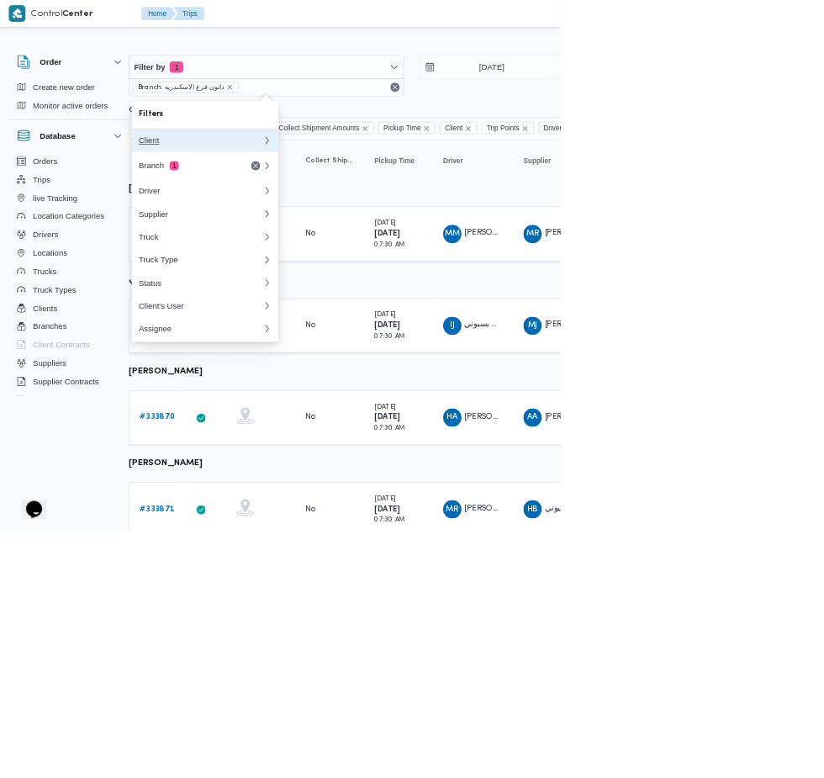
click at [322, 206] on div "Client" at bounding box center [297, 205] width 182 height 13
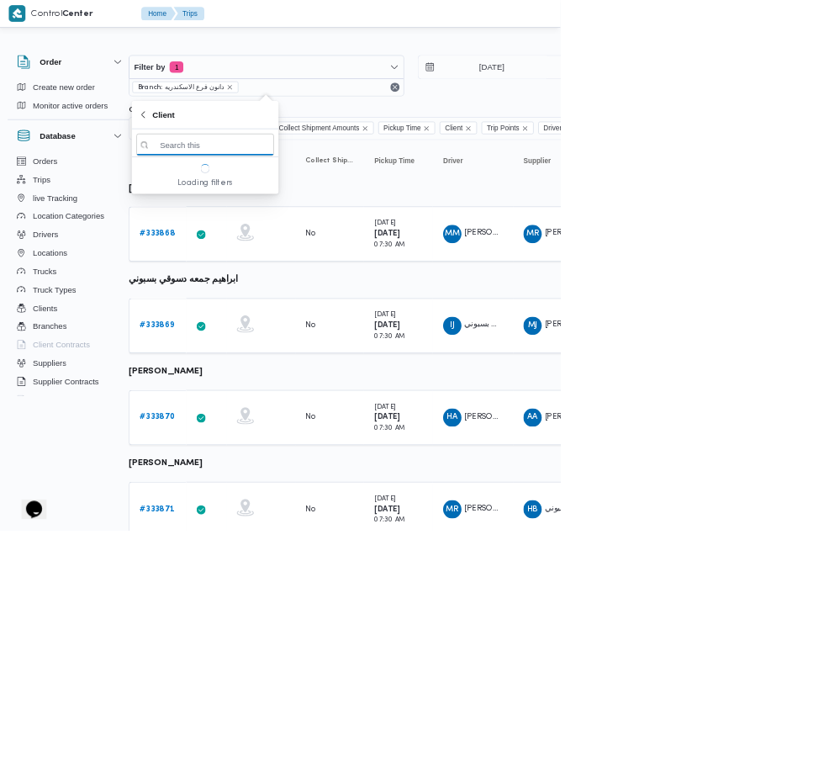
scroll to position [0, 26]
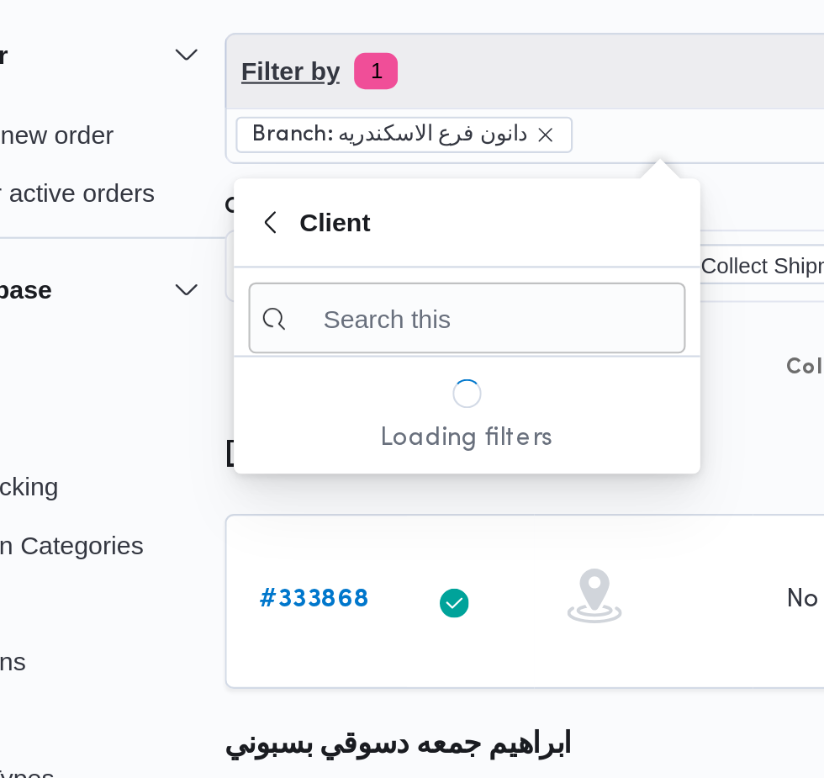
click at [352, 104] on span "Filter by 1" at bounding box center [394, 99] width 402 height 34
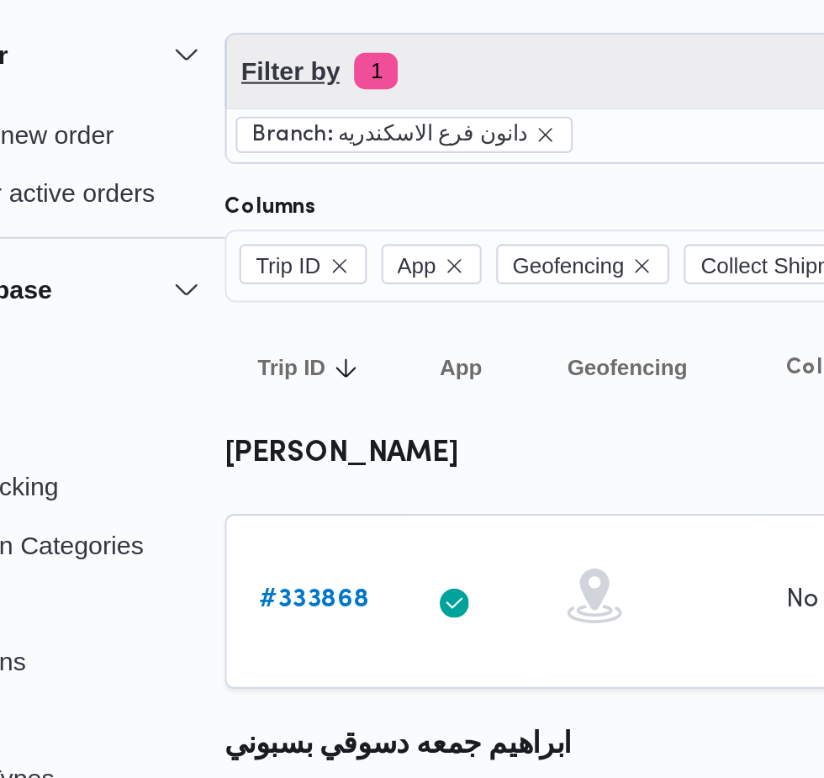
click at [352, 103] on span "Filter by 1" at bounding box center [394, 99] width 402 height 34
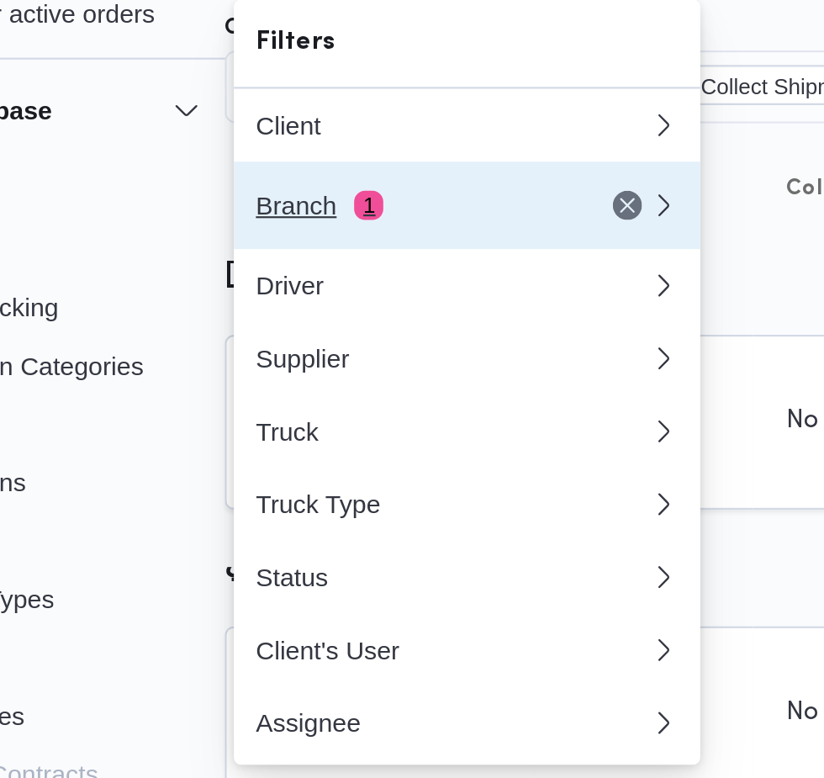
click at [280, 244] on div "Branch 1" at bounding box center [277, 242] width 141 height 13
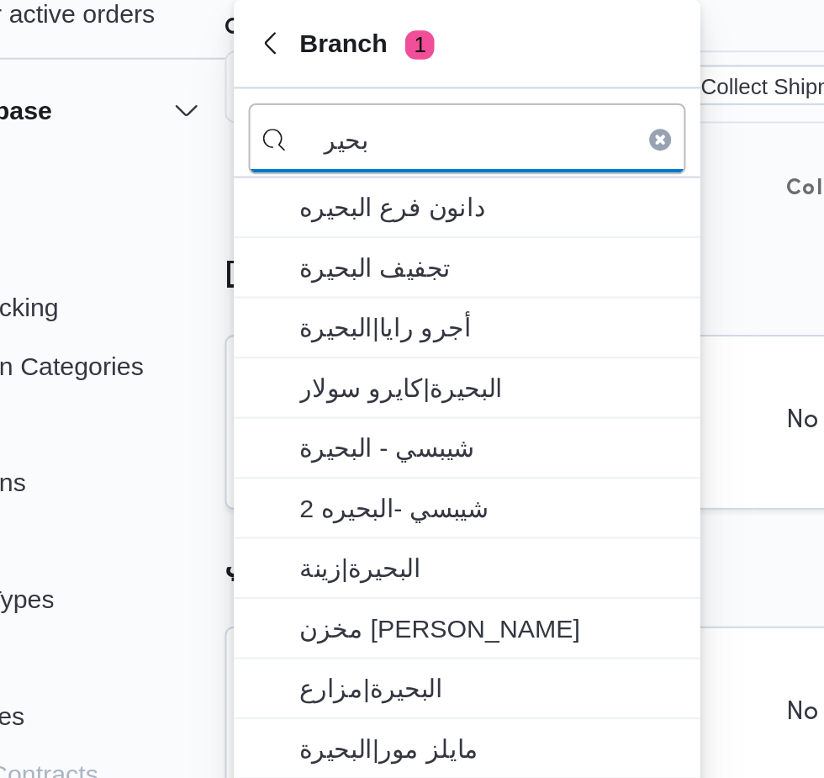
type input "بحير"
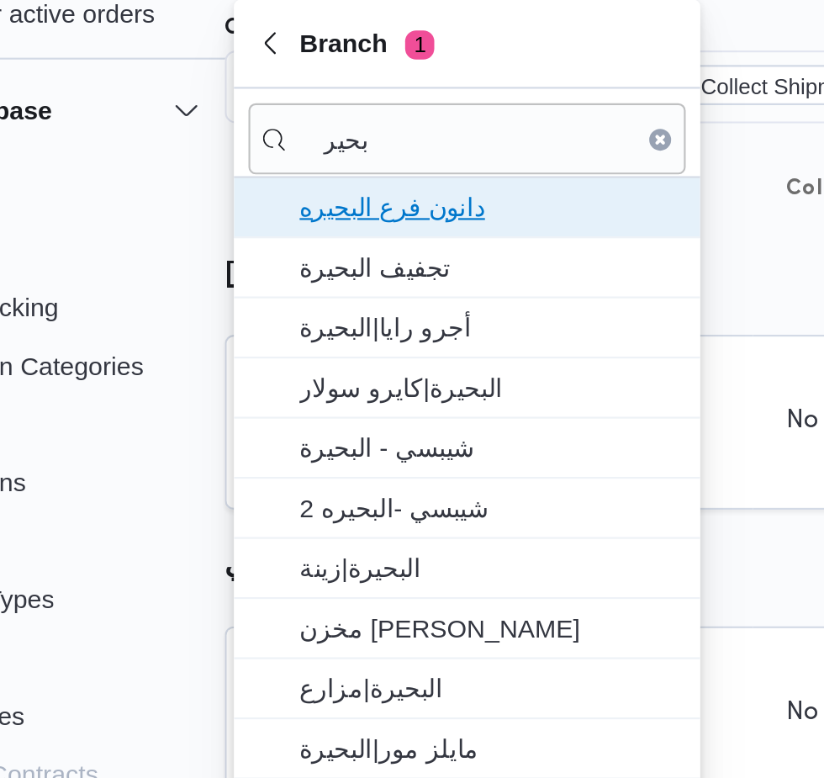
click at [361, 244] on span "دانون فرع البحيره" at bounding box center [314, 244] width 175 height 20
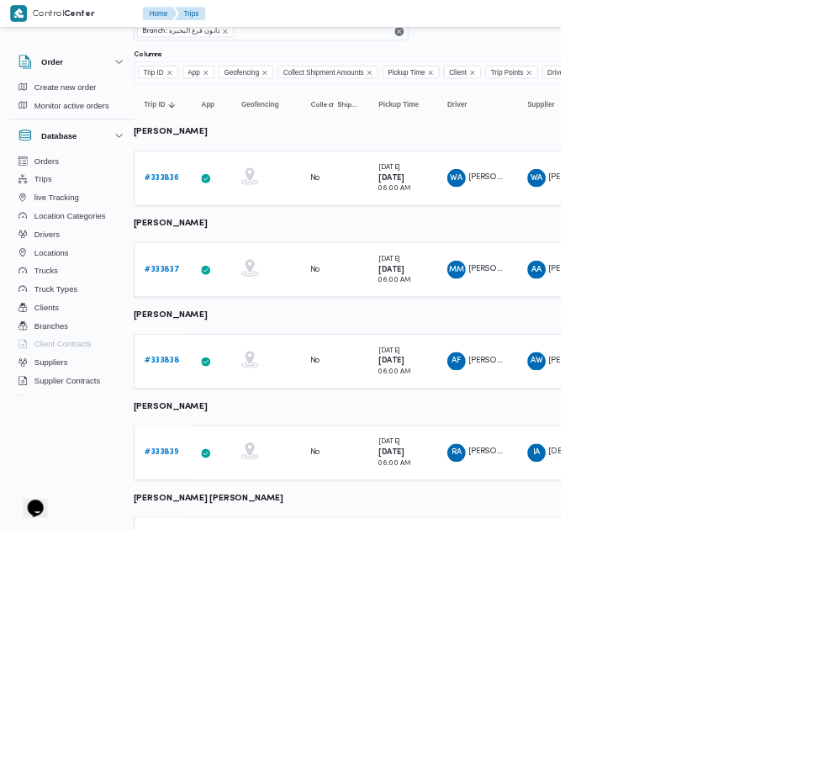
scroll to position [0, 22]
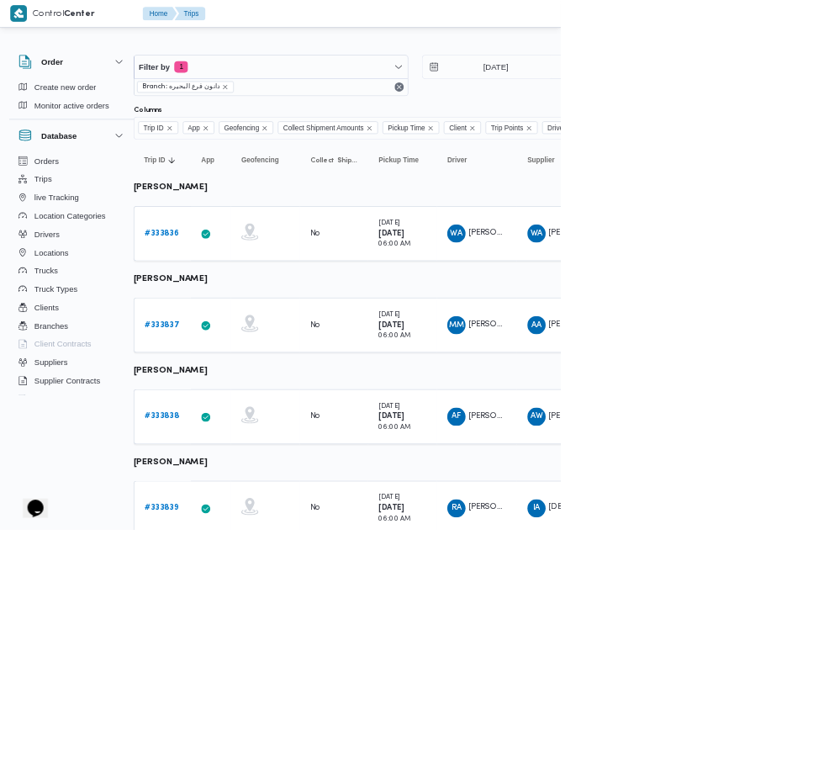
click at [242, 345] on b "# 333836" at bounding box center [238, 342] width 50 height 11
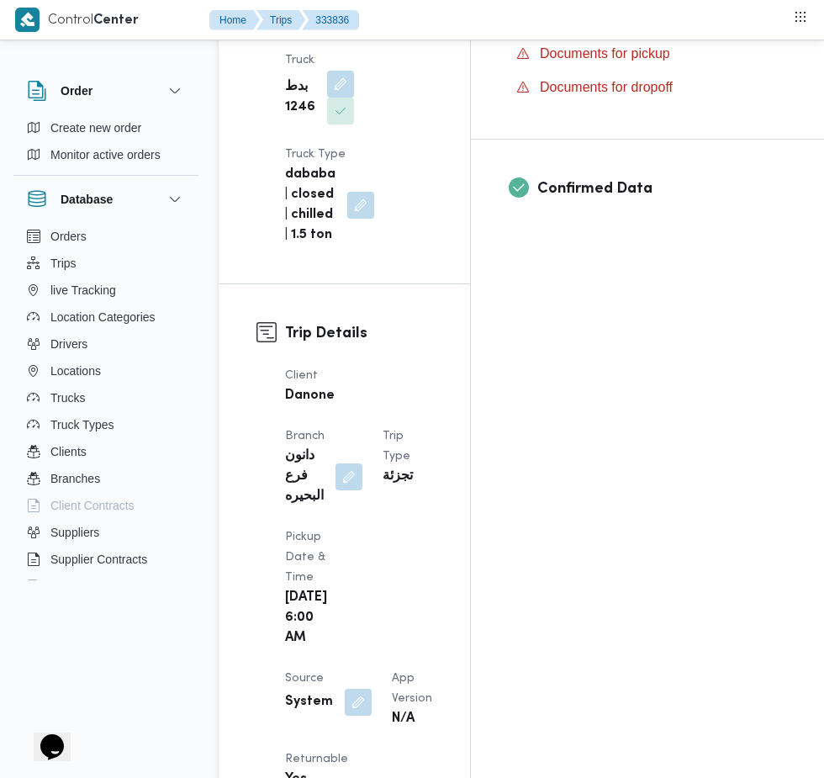
scroll to position [615, 0]
click at [355, 688] on button "button" at bounding box center [358, 701] width 27 height 27
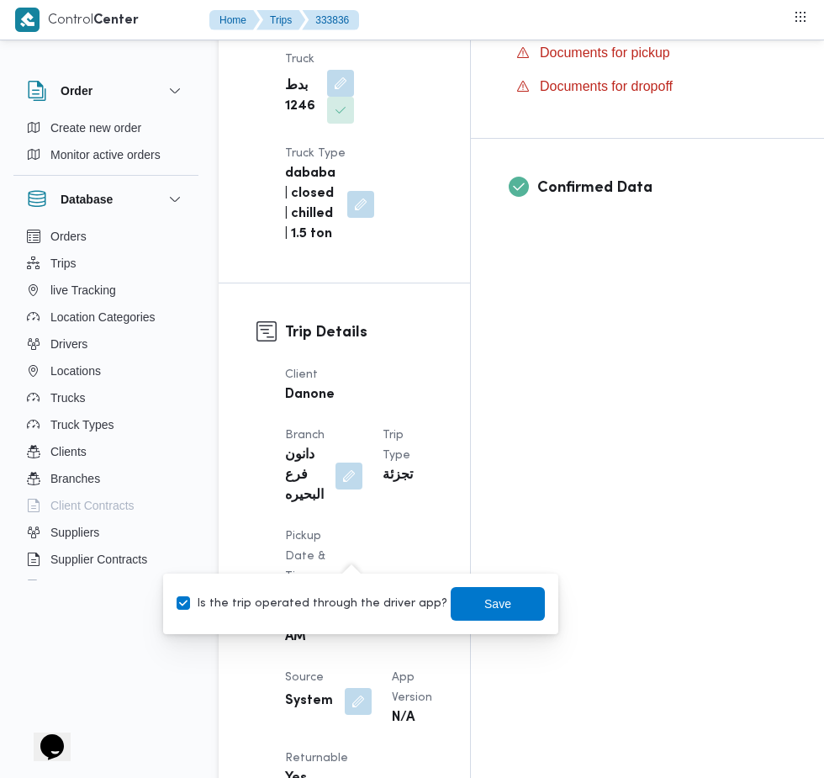
click at [360, 603] on label "Is the trip operated through the driver app?" at bounding box center [312, 604] width 271 height 20
checkbox input "false"
click at [506, 602] on span "Save" at bounding box center [498, 604] width 94 height 34
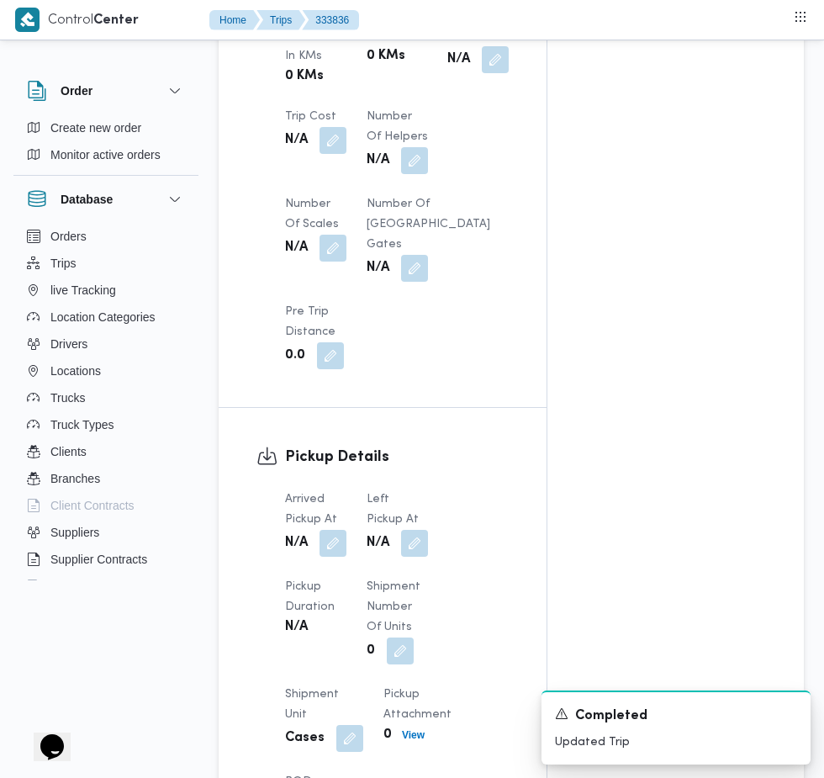
scroll to position [1459, 0]
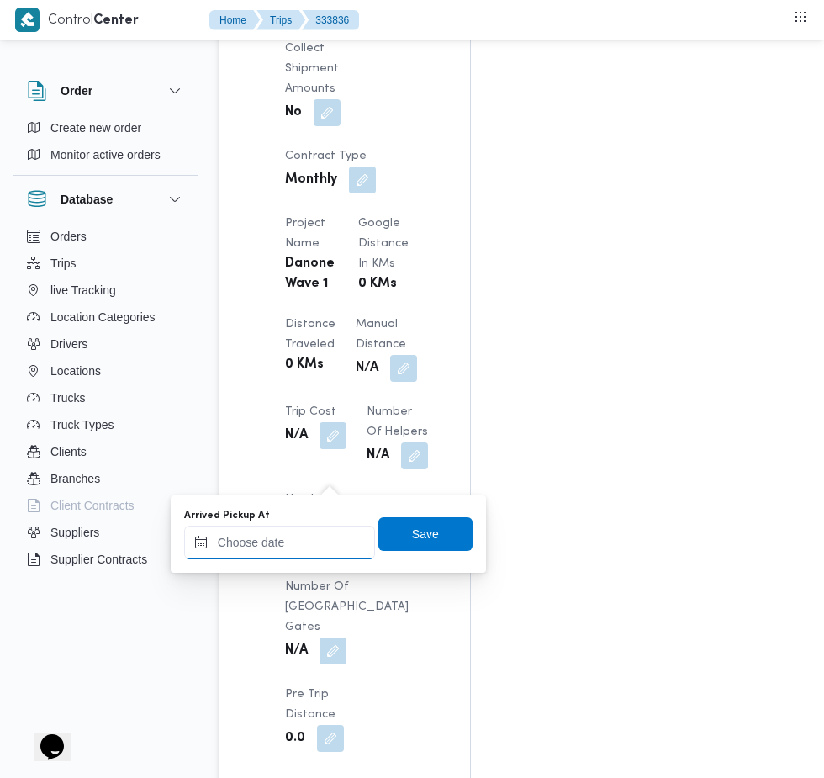
click at [333, 541] on input "Arrived Pickup At" at bounding box center [279, 542] width 191 height 34
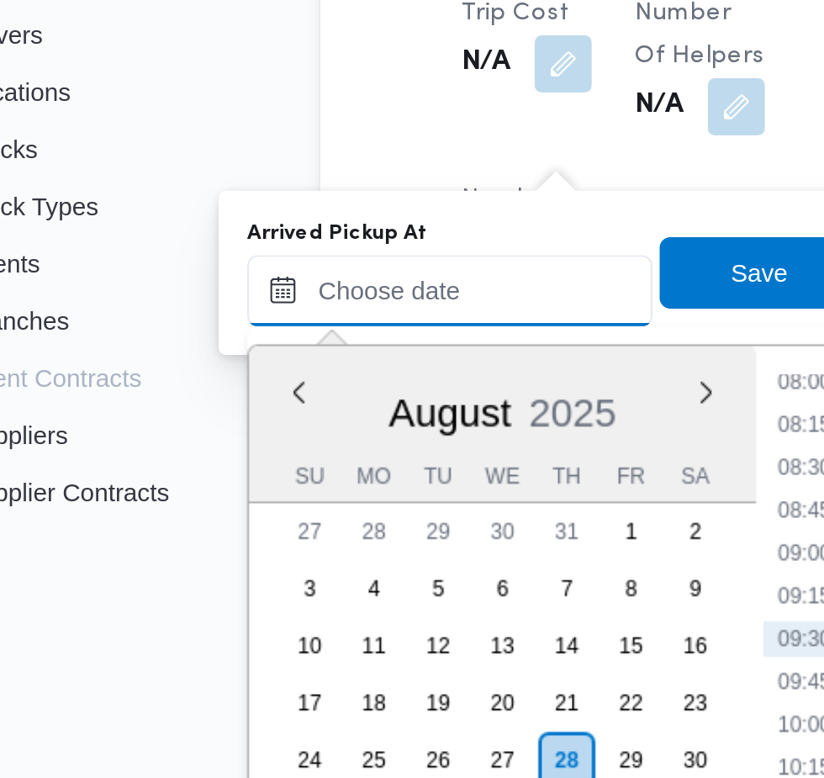
scroll to position [1538, 0]
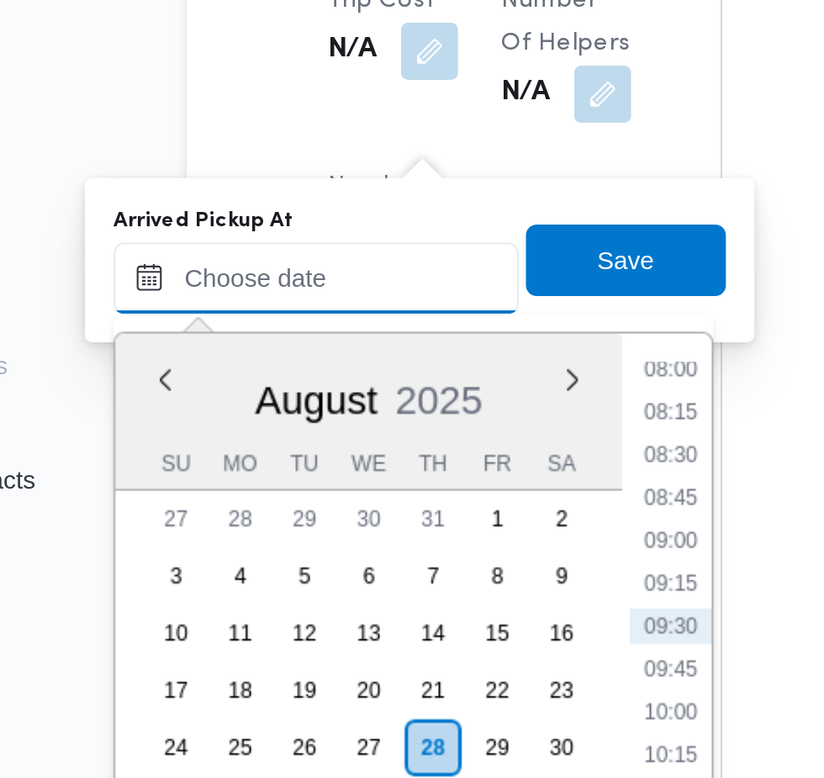
paste input "[DATE] 07:30"
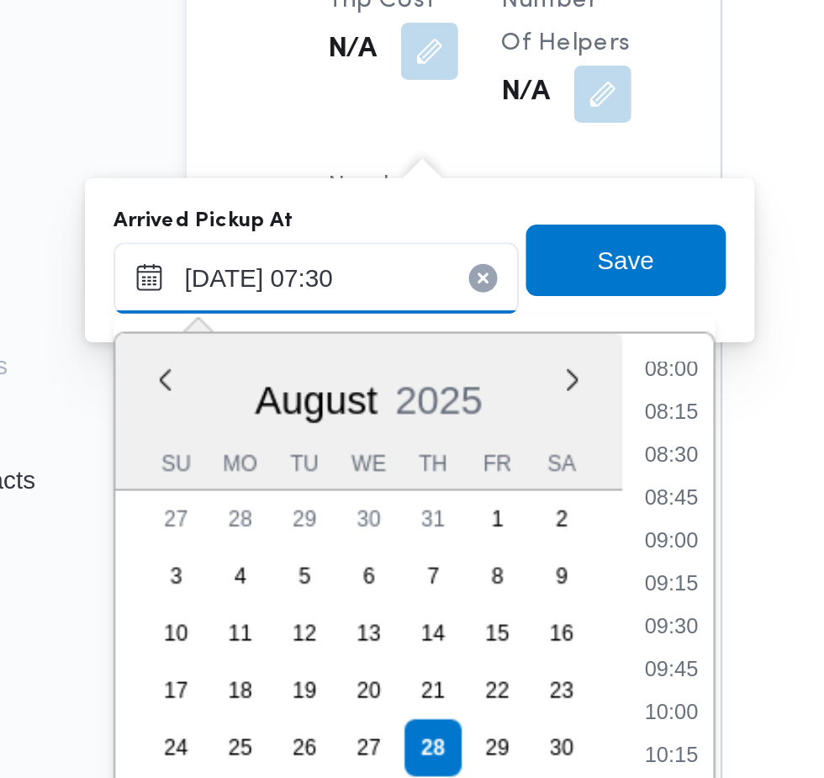
scroll to position [605, 0]
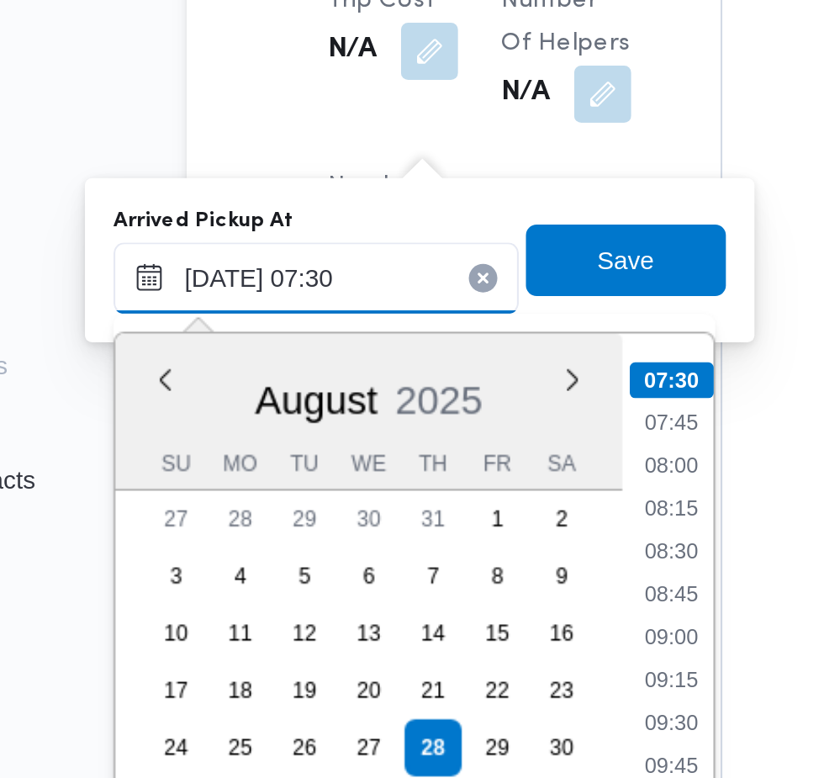
type input "[DATE] 07:30"
click at [445, 514] on li "07:30" at bounding box center [447, 512] width 40 height 17
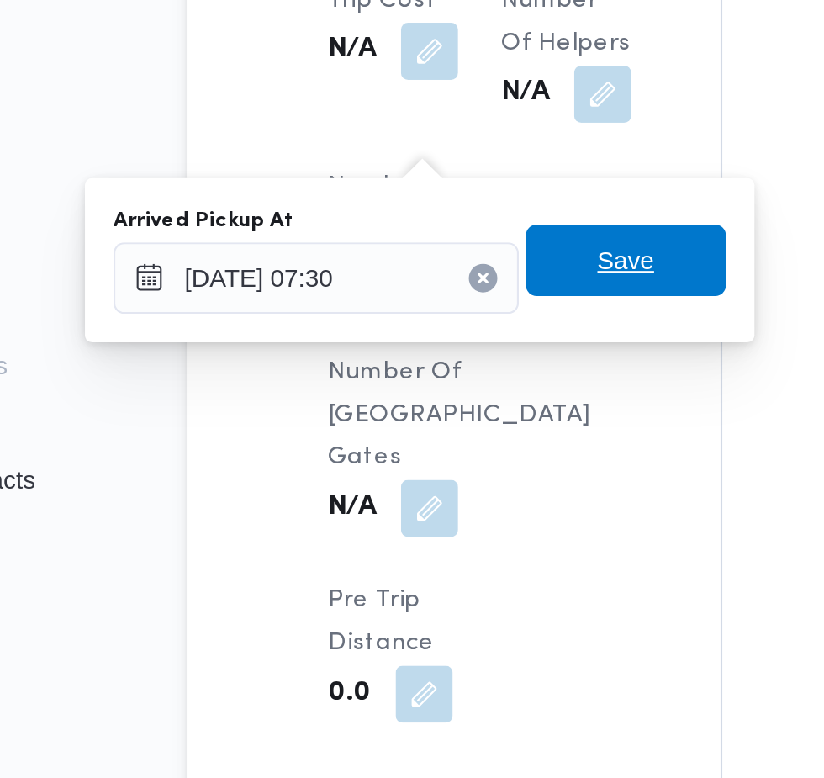
click at [448, 467] on span "Save" at bounding box center [425, 456] width 94 height 34
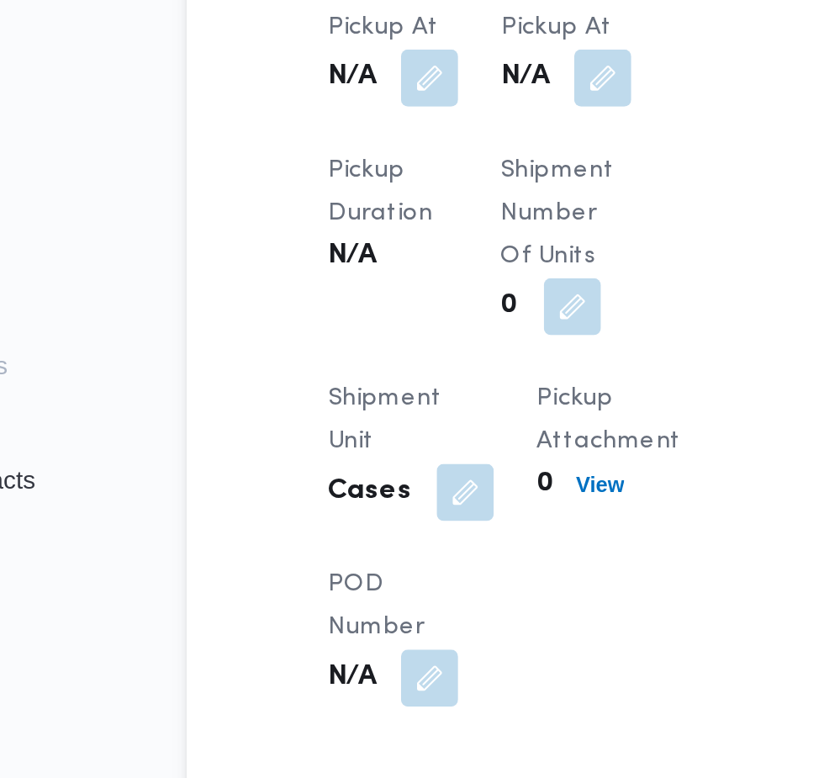
scroll to position [1517, 0]
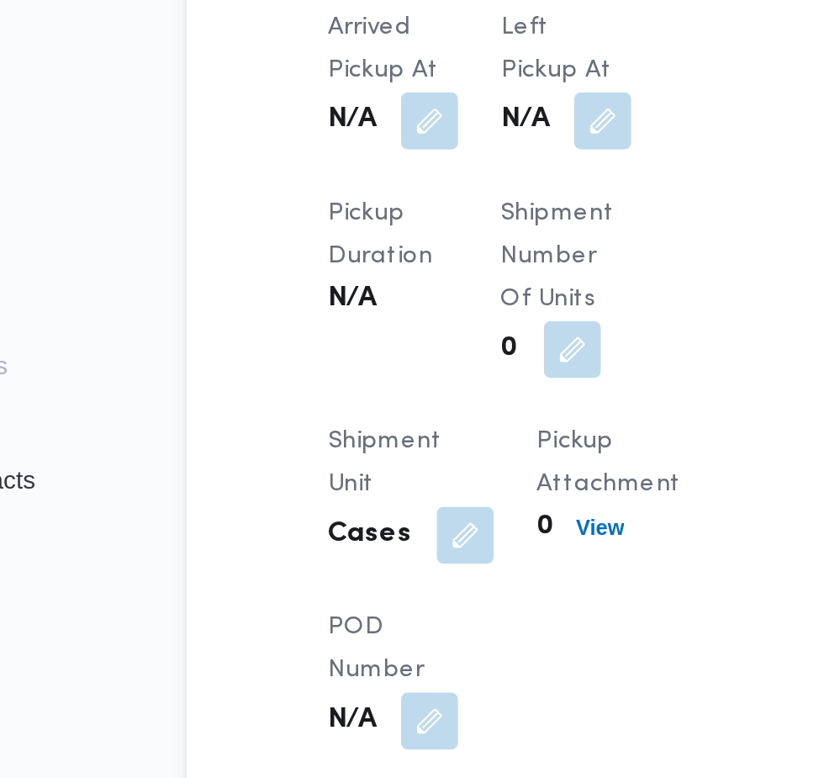
click at [417, 401] on button "button" at bounding box center [414, 390] width 27 height 27
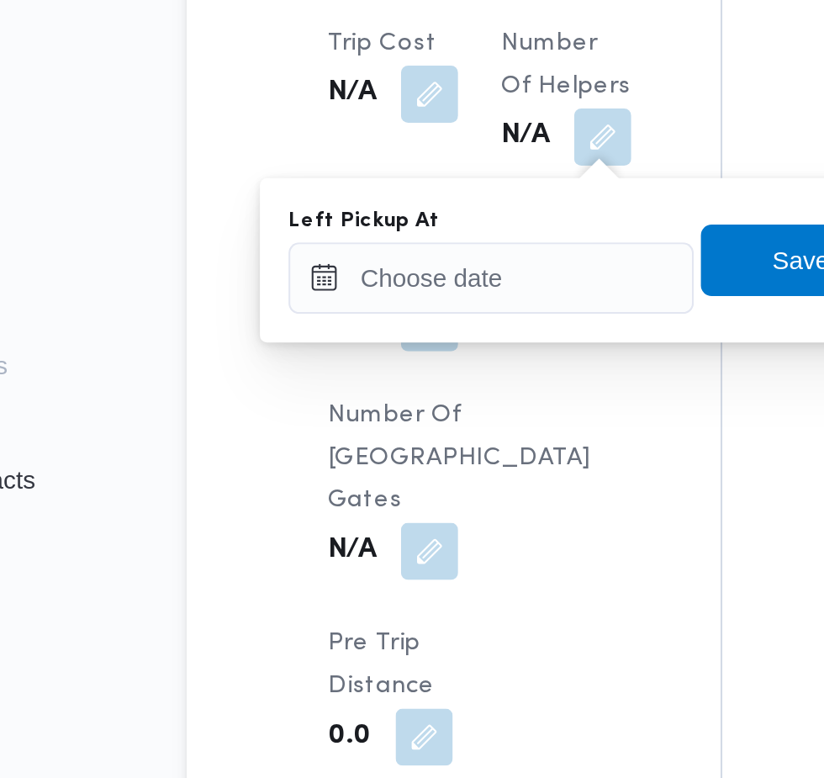
scroll to position [1538, 0]
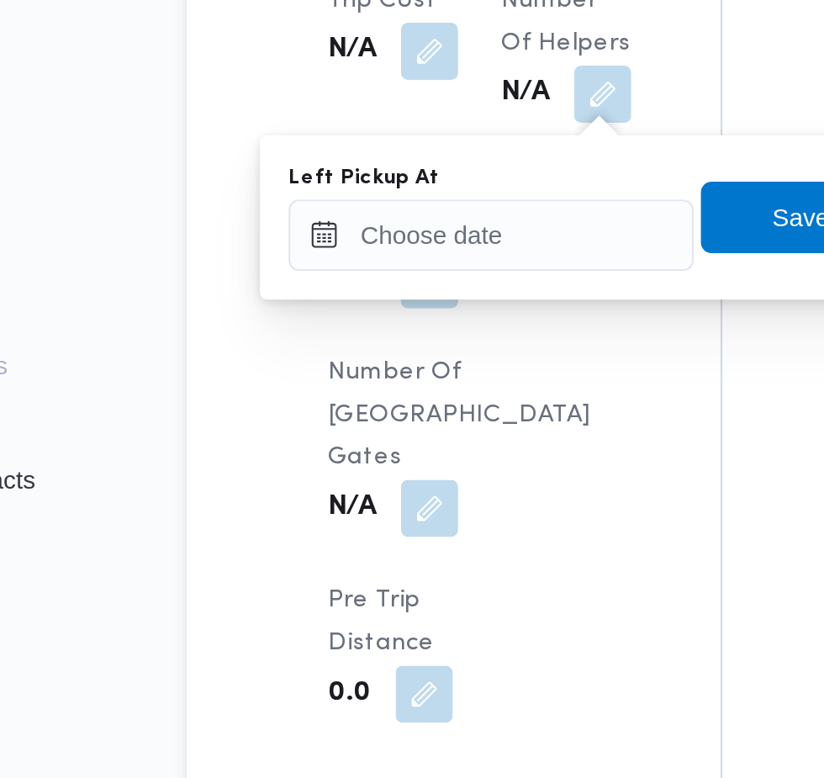
click at [377, 462] on div "You are in a dialog. To close this dialog, hit escape. Left Pickup At Save" at bounding box center [410, 435] width 315 height 77
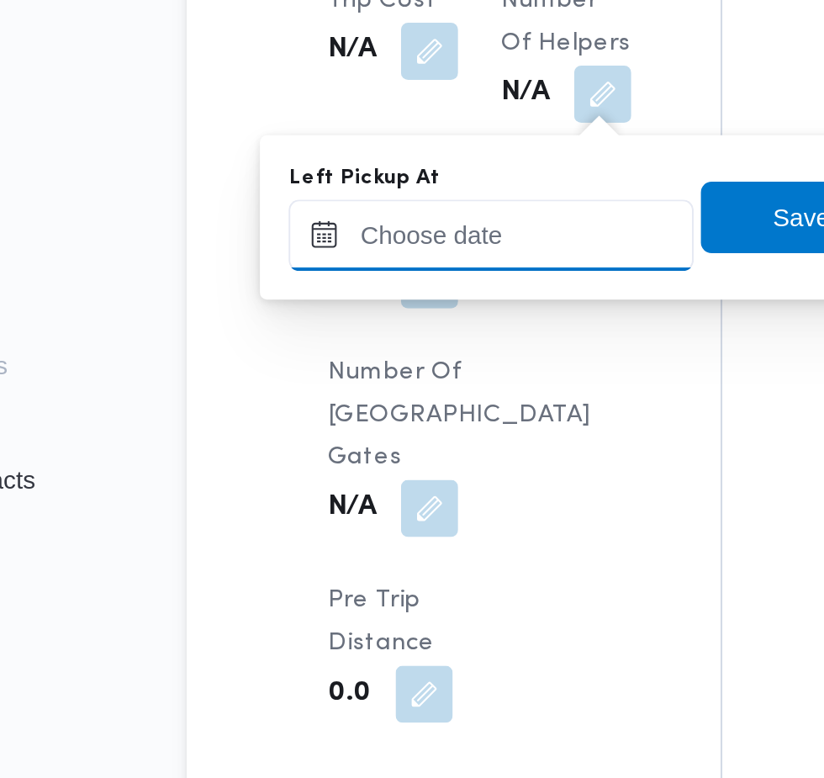
click at [402, 439] on div "Left Pickup At" at bounding box center [361, 435] width 191 height 50
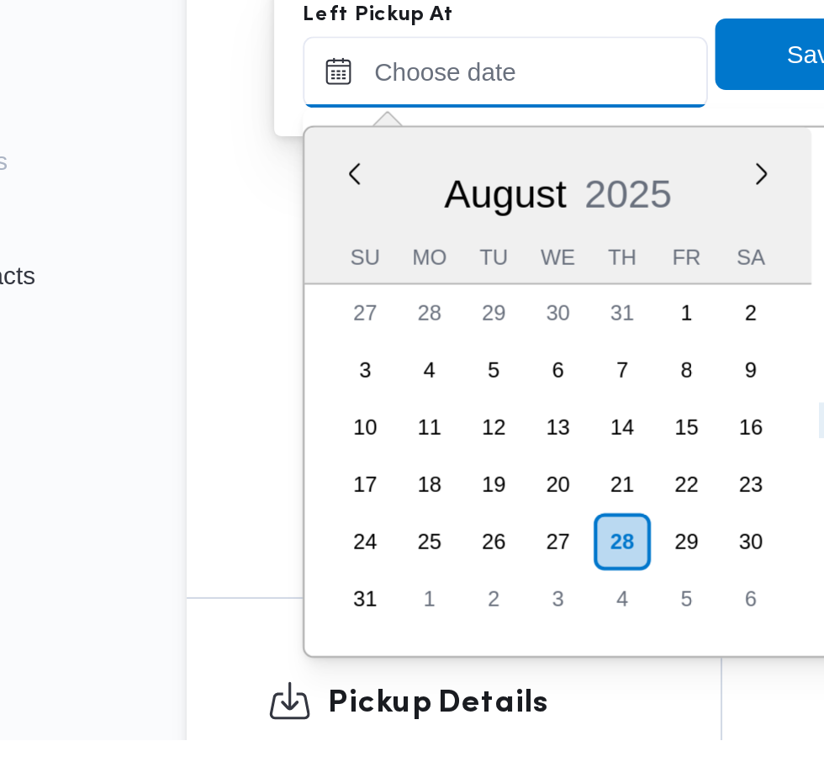
scroll to position [1538, 0]
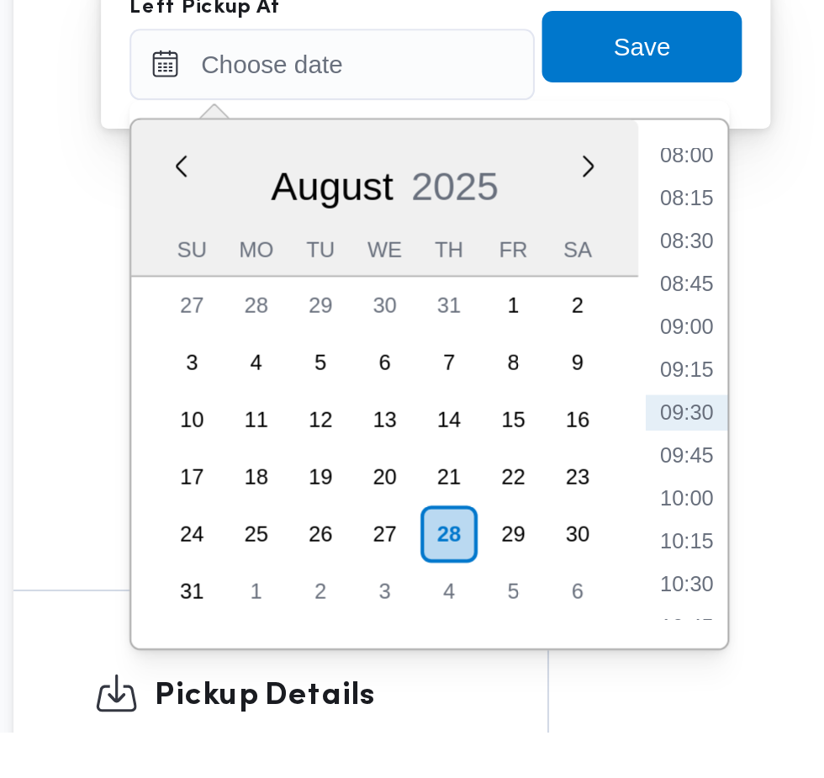
click at [538, 569] on li "08:45" at bounding box center [535, 566] width 39 height 17
type input "[DATE] 08:45"
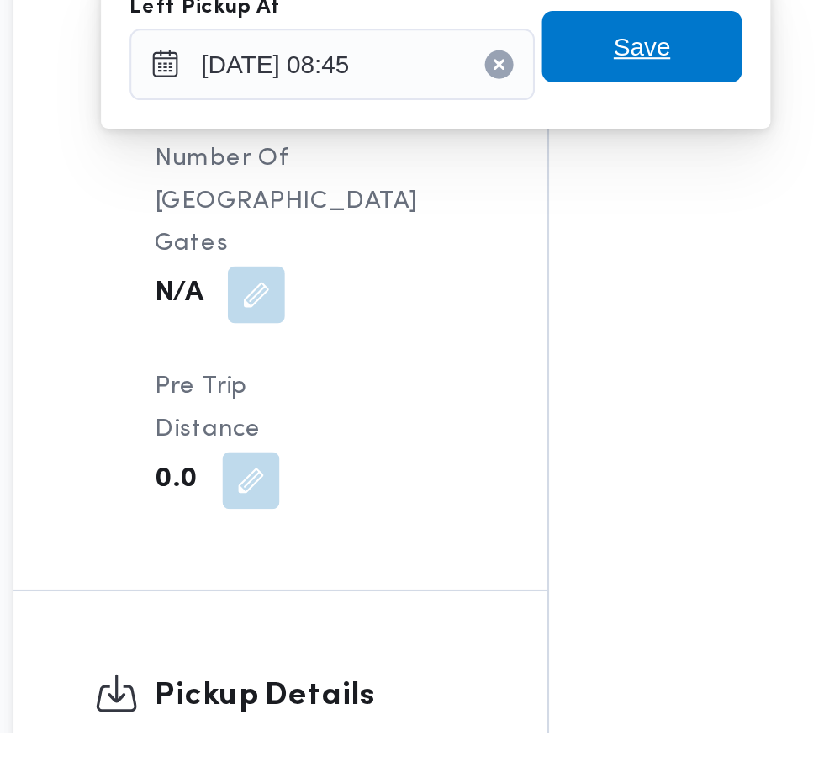
click at [534, 452] on span "Save" at bounding box center [514, 455] width 94 height 34
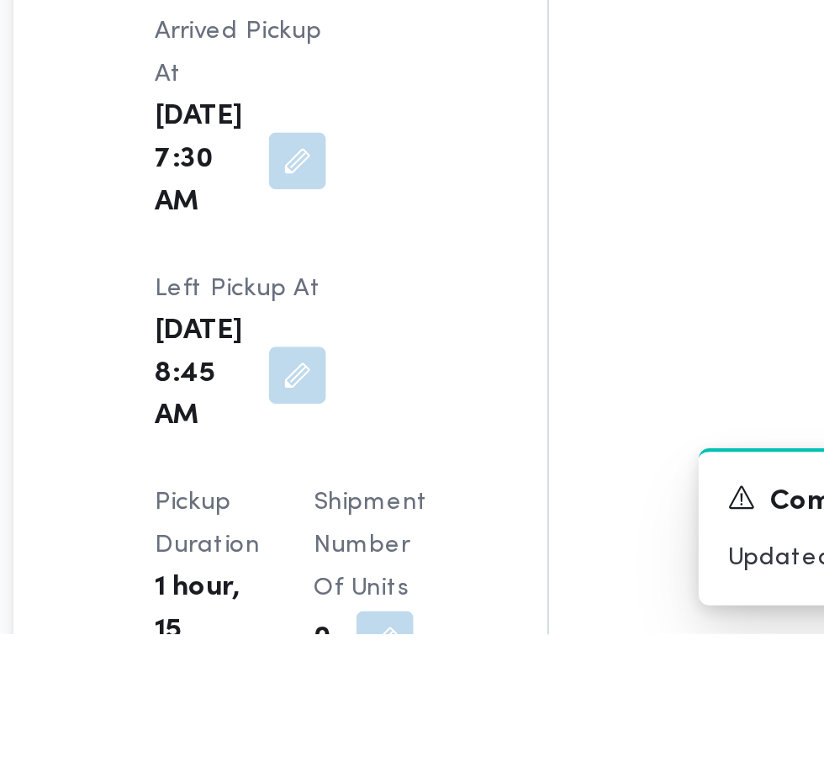
scroll to position [1870, 0]
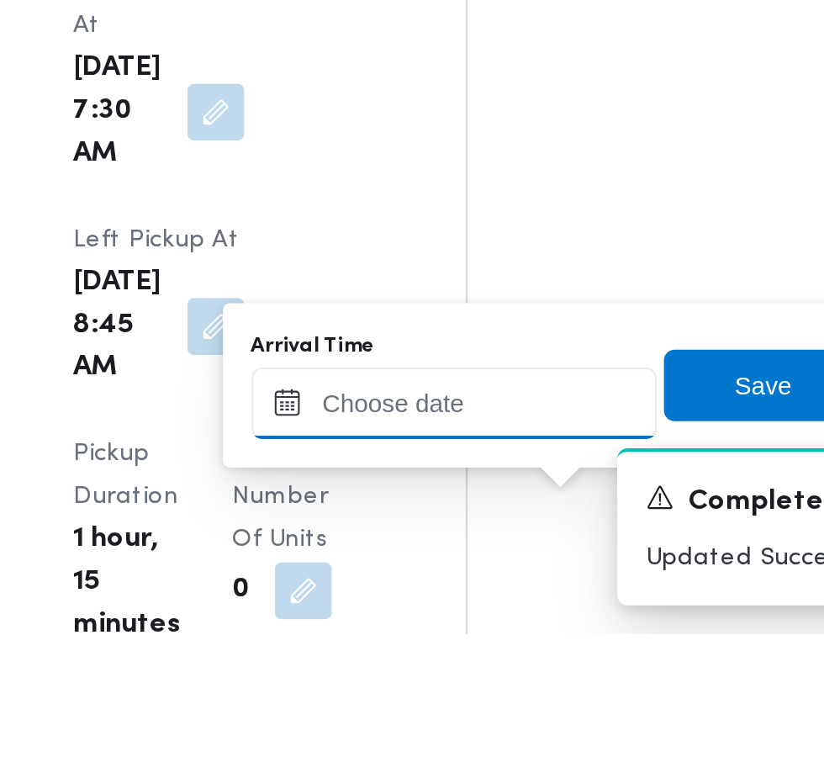
click at [500, 664] on input "Arrival Time" at bounding box center [464, 669] width 191 height 34
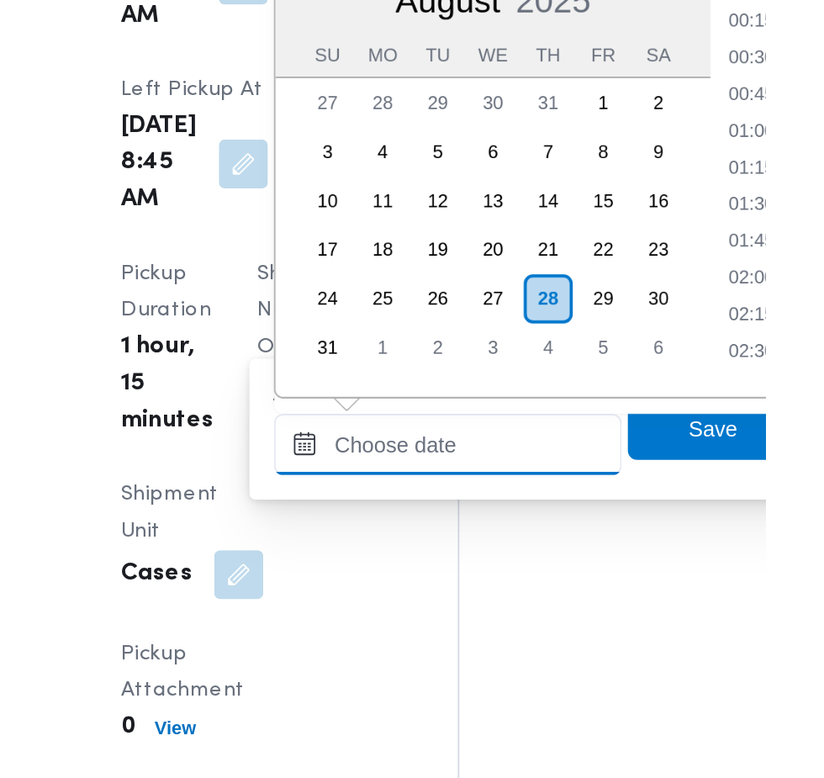
scroll to position [651, 0]
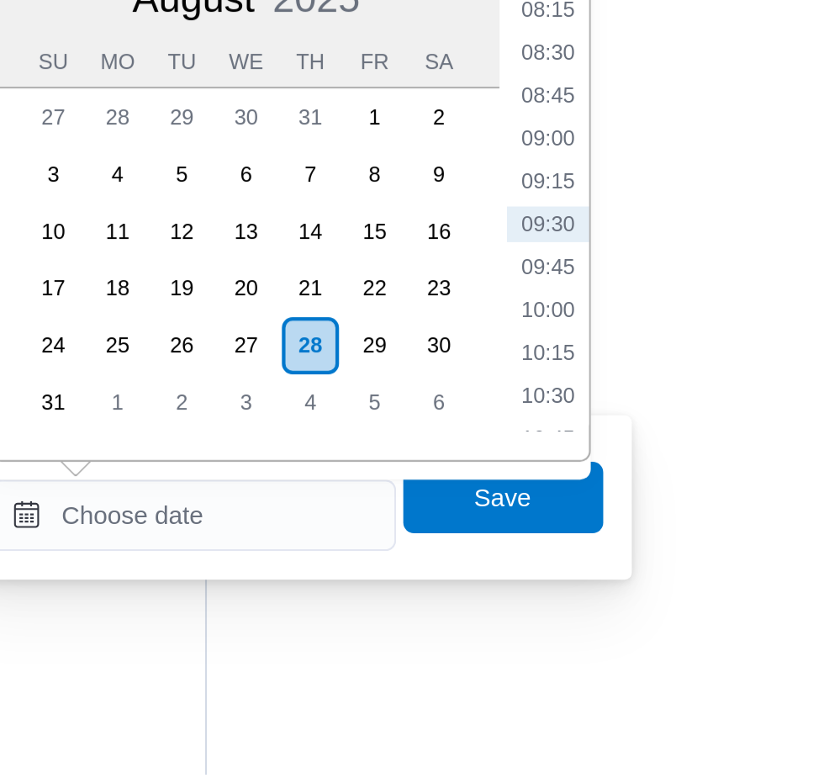
click at [638, 509] on ul "00:00 00:15 00:30 00:45 01:00 01:15 01:30 01:45 02:00 02:15 02:30 02:45 03:00 0…" at bounding box center [631, 505] width 39 height 222
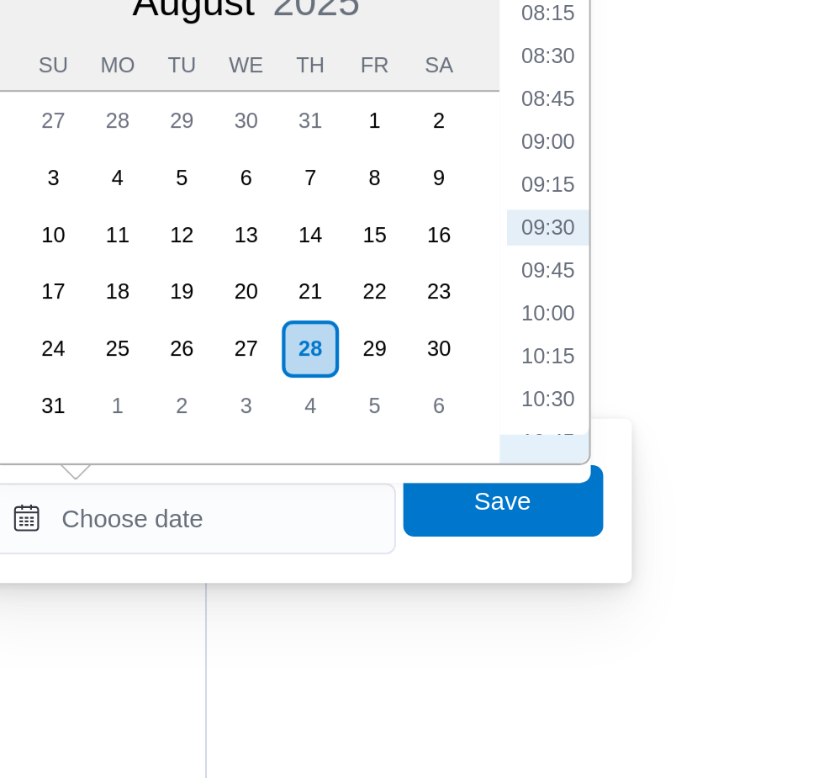
click at [642, 522] on li "09:30" at bounding box center [631, 518] width 39 height 17
type input "[DATE] 09:30"
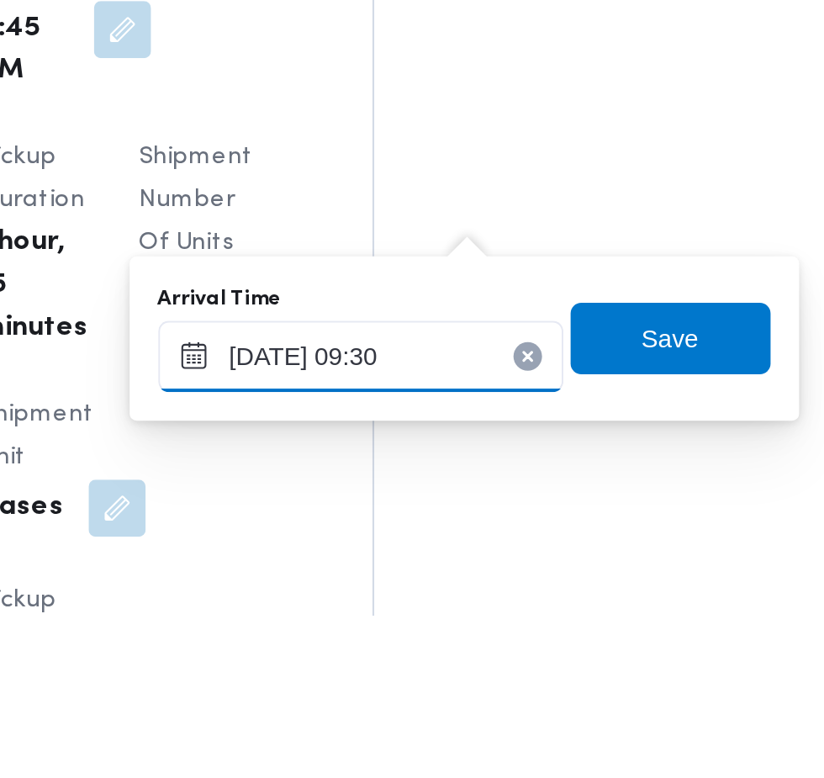
scroll to position [2002, 0]
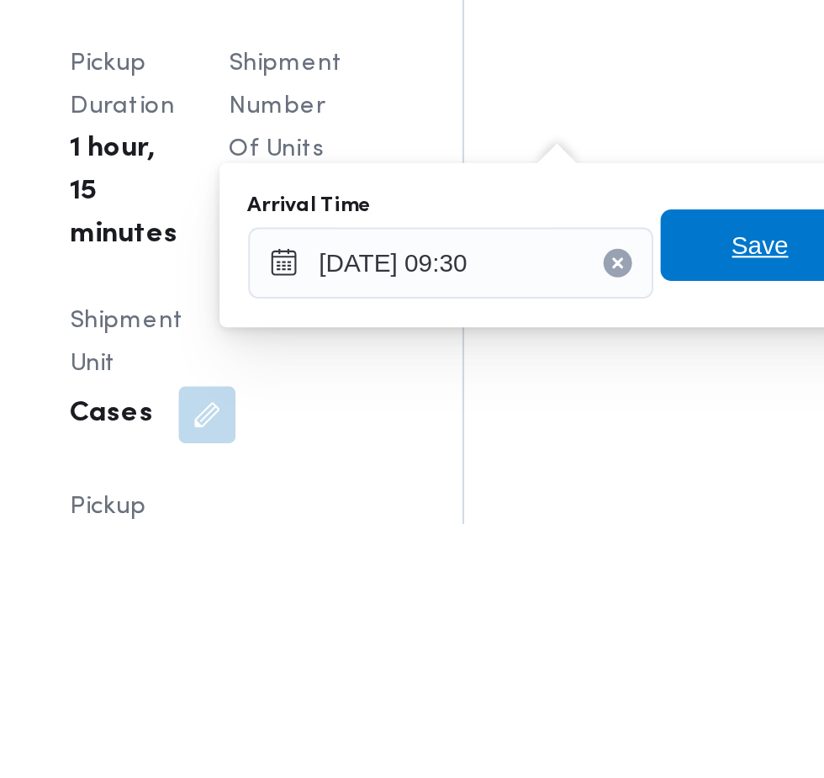
click at [599, 648] on span "Save" at bounding box center [610, 647] width 94 height 34
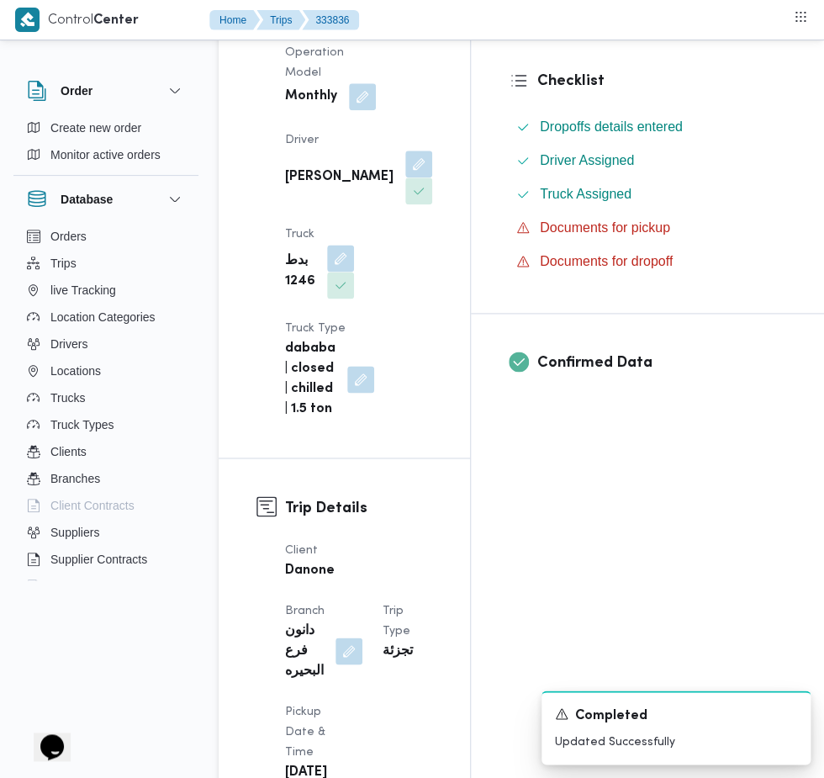
scroll to position [0, 0]
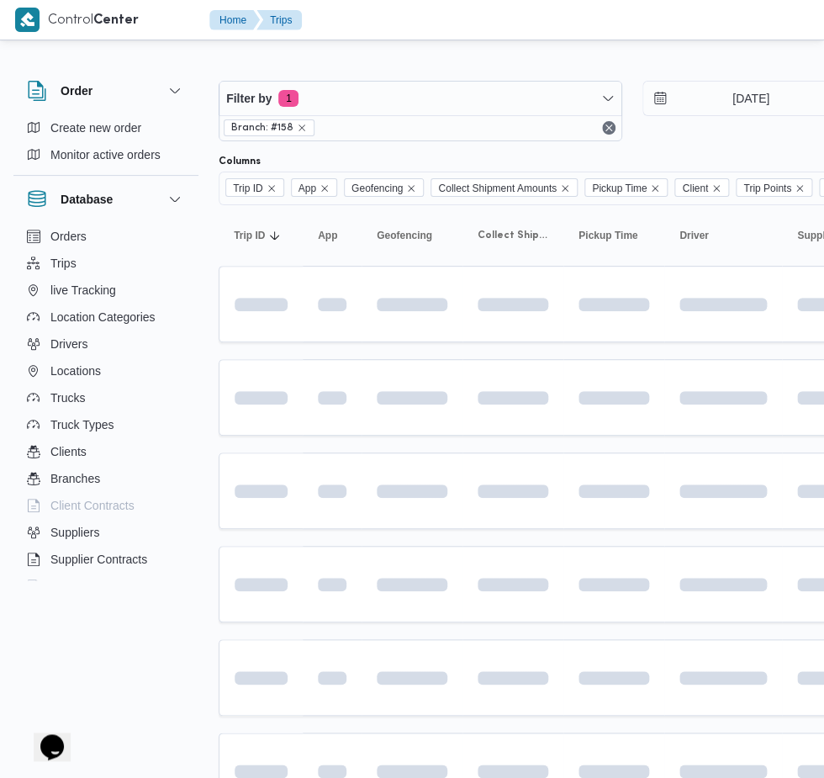
scroll to position [0, 22]
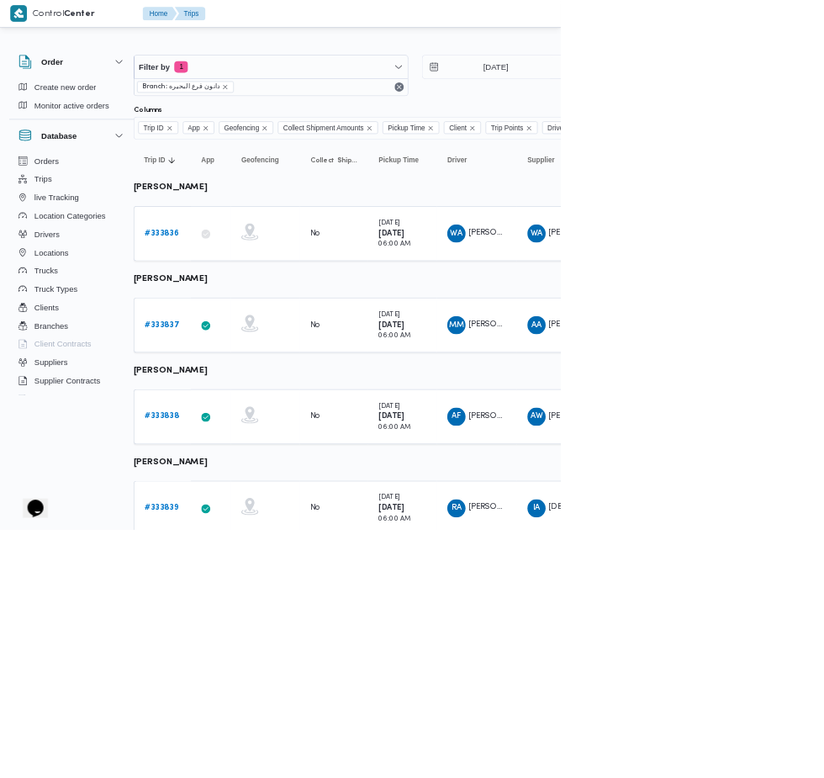
click at [237, 603] on link "# 333838" at bounding box center [238, 612] width 50 height 20
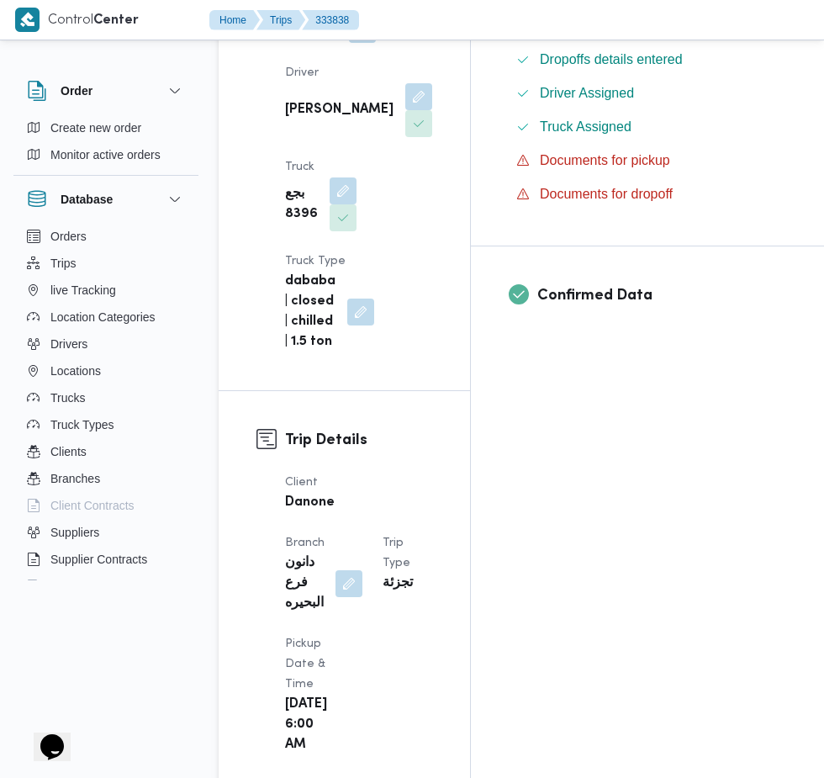
scroll to position [696, 0]
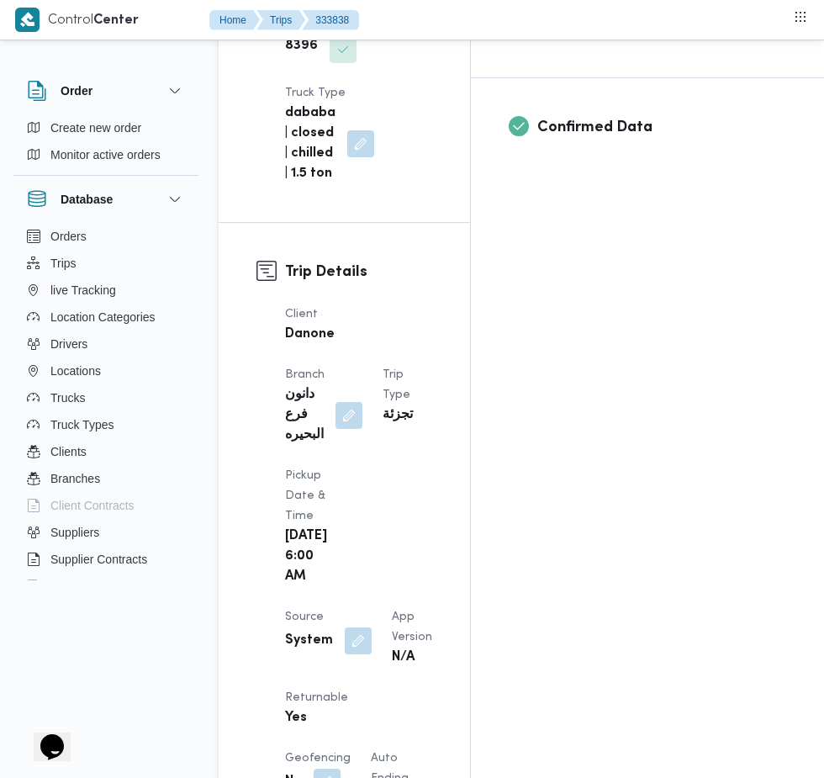
click at [345, 627] on button "button" at bounding box center [358, 640] width 27 height 27
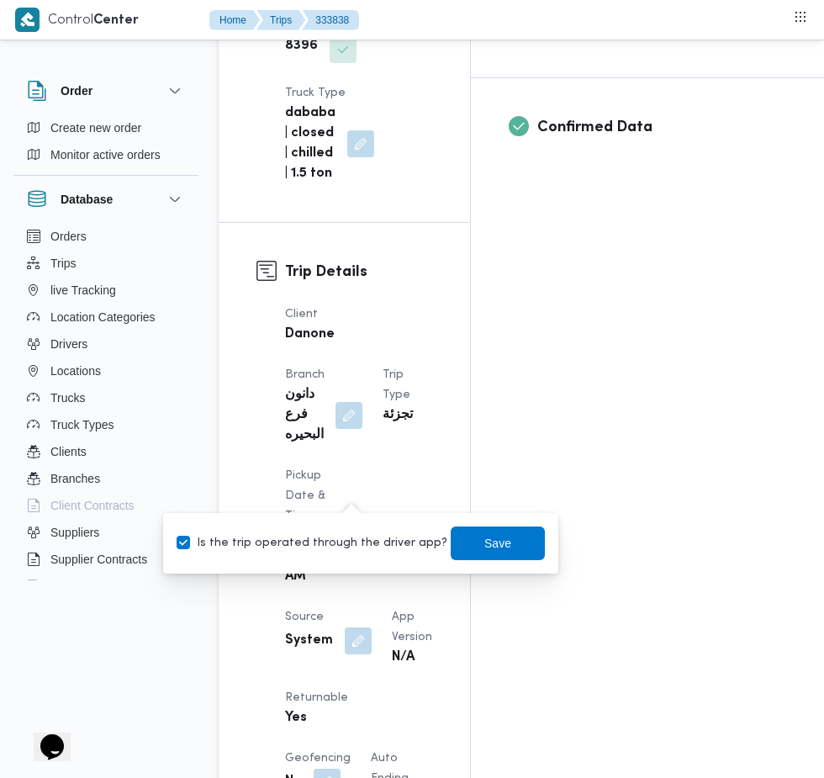
click at [370, 541] on label "Is the trip operated through the driver app?" at bounding box center [312, 543] width 271 height 20
checkbox input "false"
click at [513, 554] on span "Save" at bounding box center [498, 543] width 94 height 34
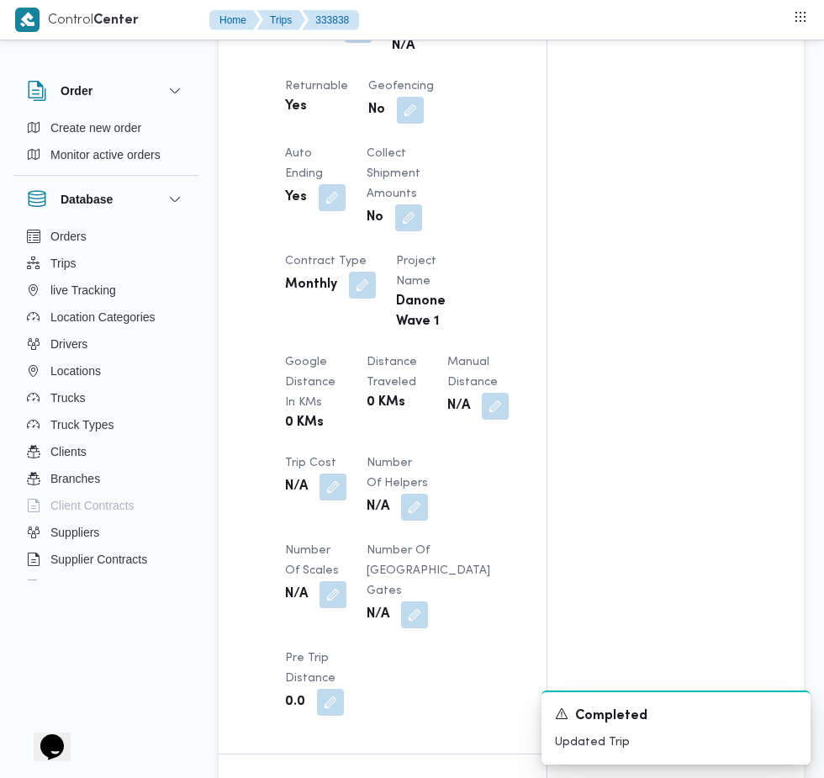
scroll to position [1325, 0]
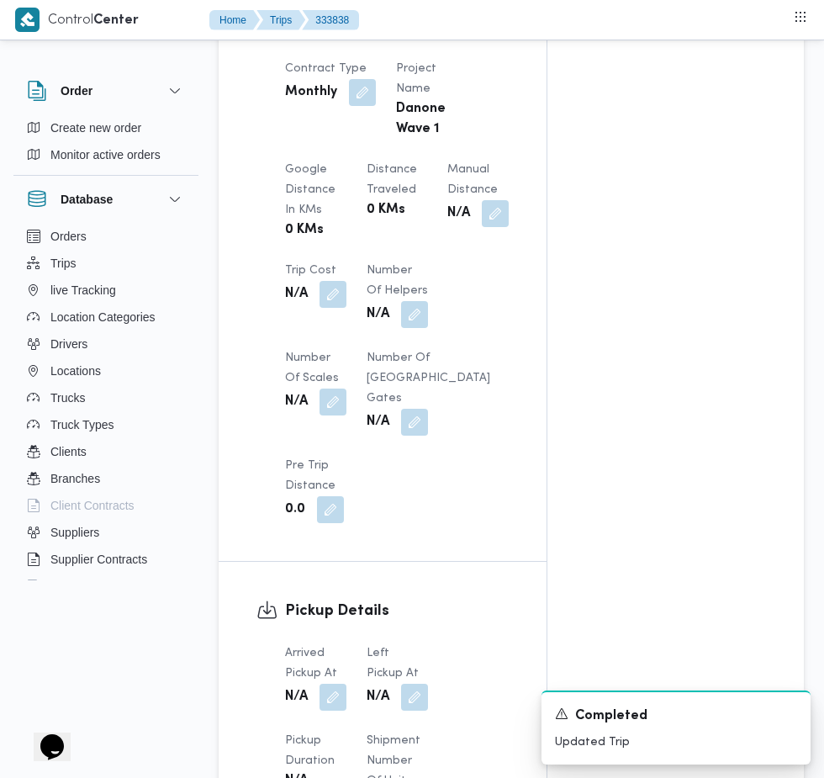
click at [330, 704] on button "button" at bounding box center [332, 696] width 27 height 27
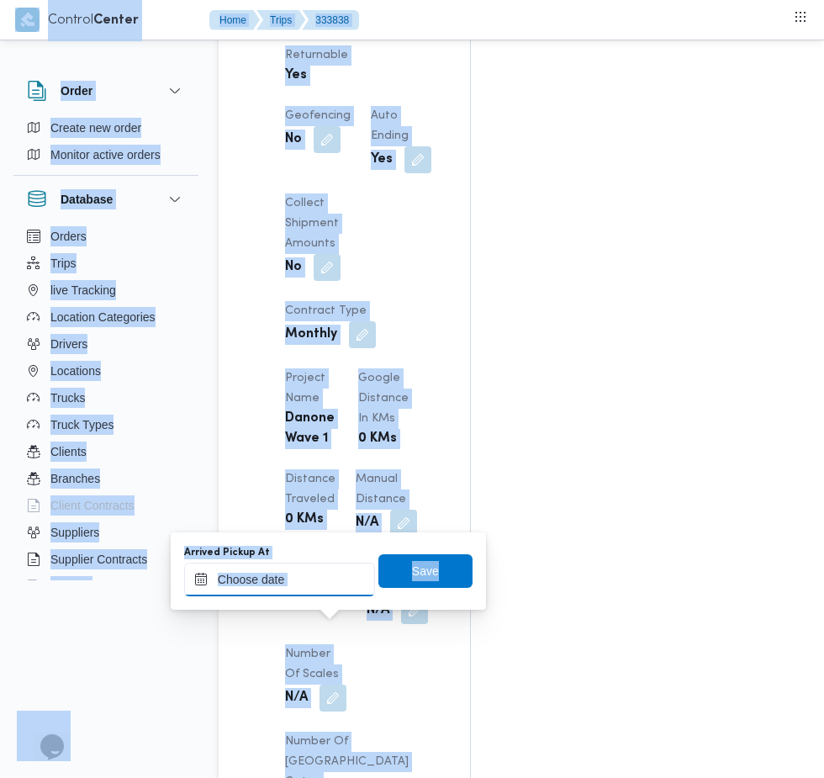
click at [324, 578] on input "Arrived Pickup At" at bounding box center [279, 579] width 191 height 34
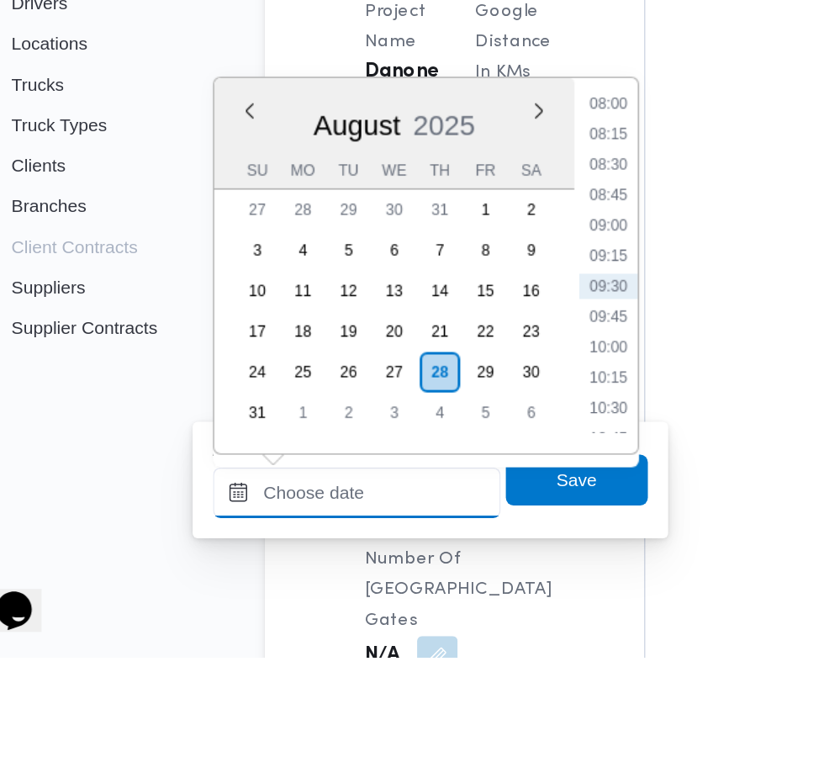
scroll to position [1353, 0]
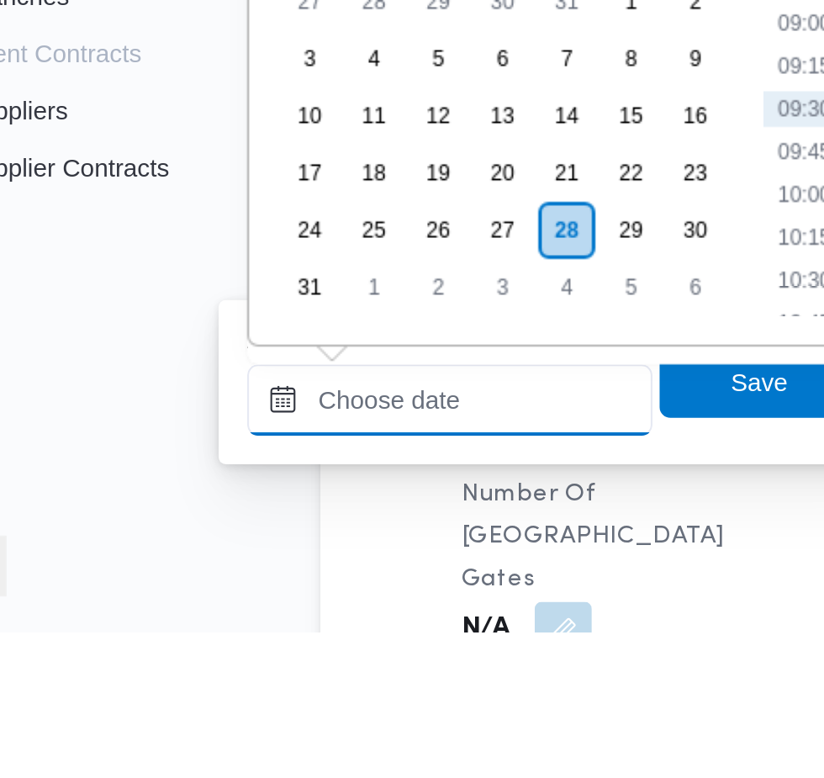
paste input "[DATE] 07:30"
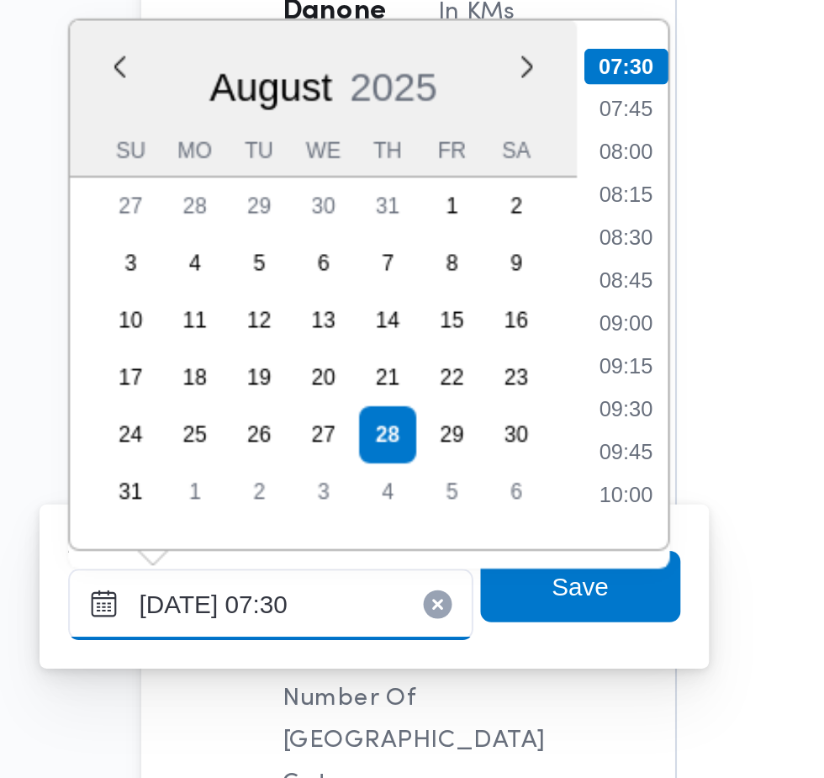
type input "[DATE] 07:30"
click at [456, 408] on li "07:30" at bounding box center [447, 415] width 40 height 17
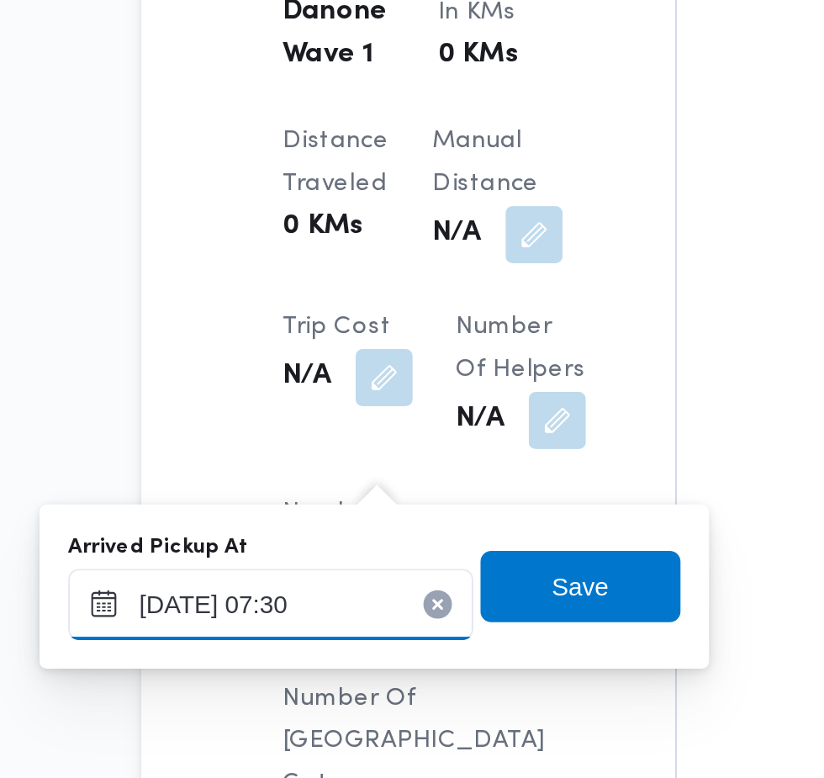
scroll to position [1367, 0]
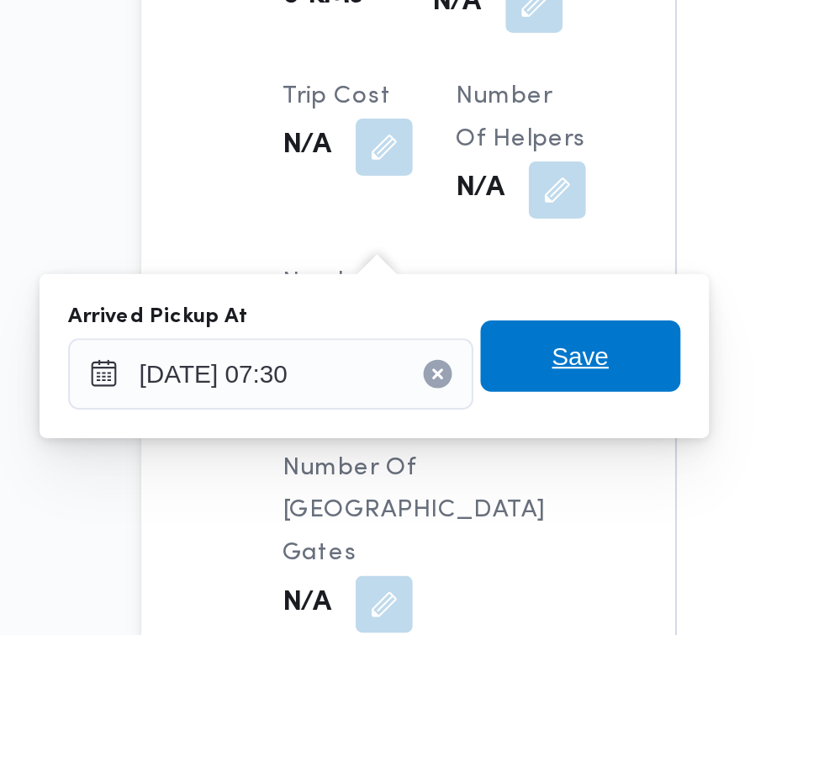
click at [455, 647] on span "Save" at bounding box center [425, 647] width 94 height 34
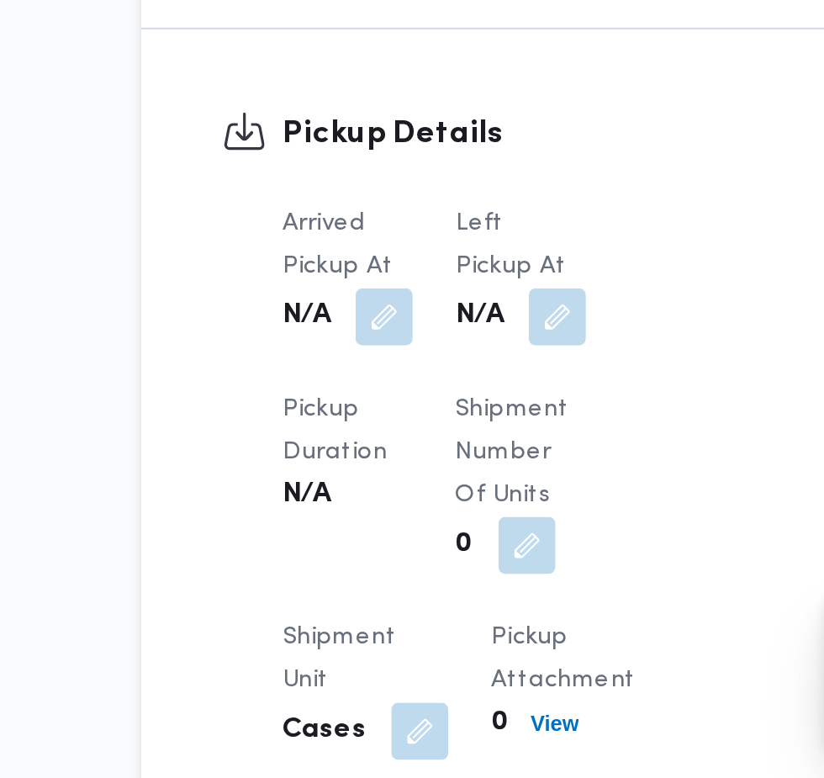
click at [419, 547] on dt "Left Pickup At" at bounding box center [397, 527] width 61 height 40
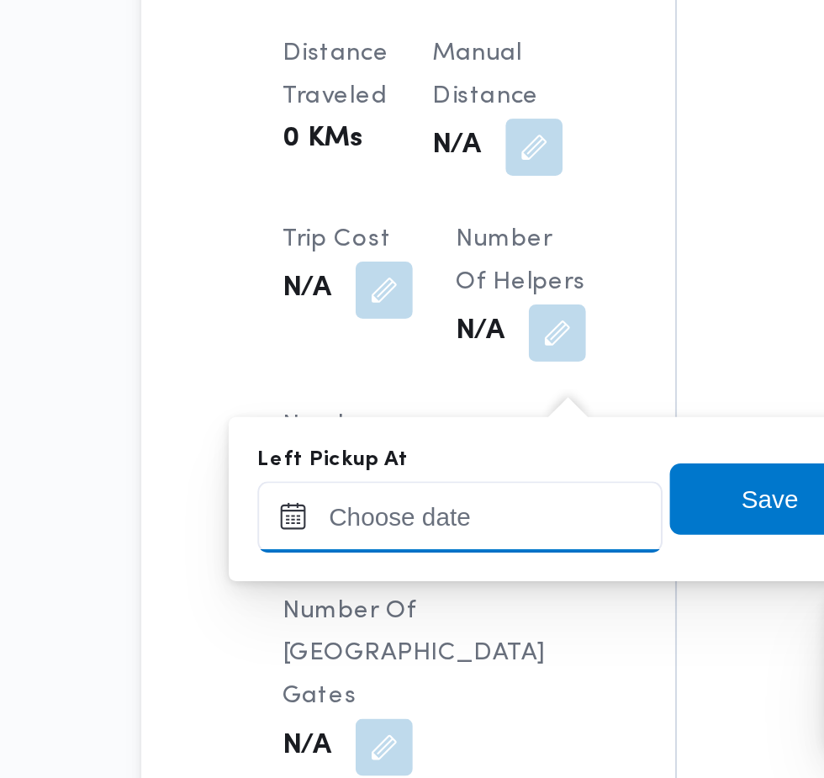
click at [394, 658] on input "Left Pickup At" at bounding box center [368, 655] width 191 height 34
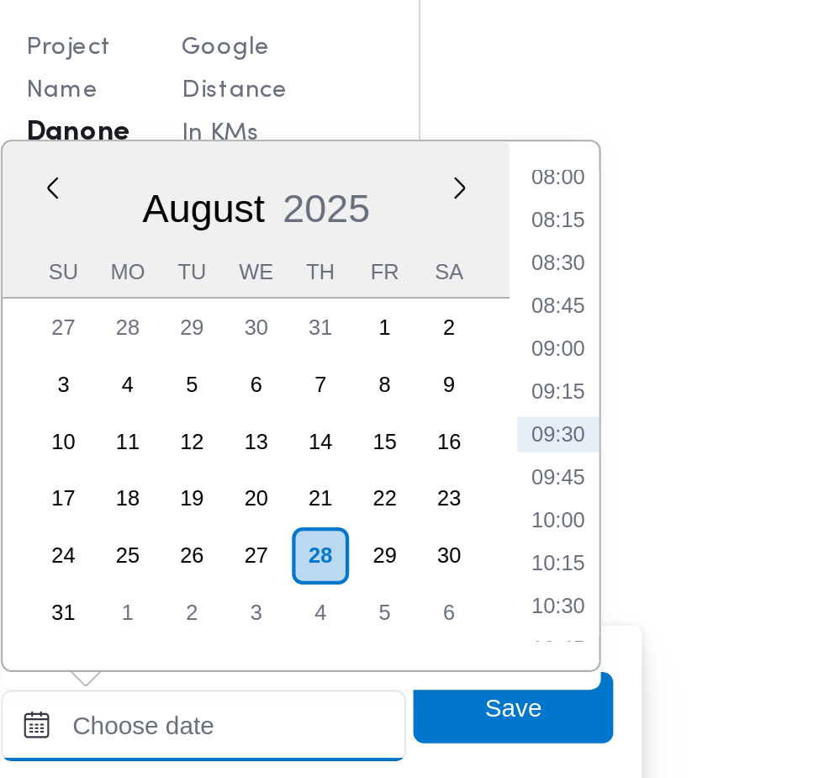
scroll to position [1368, 0]
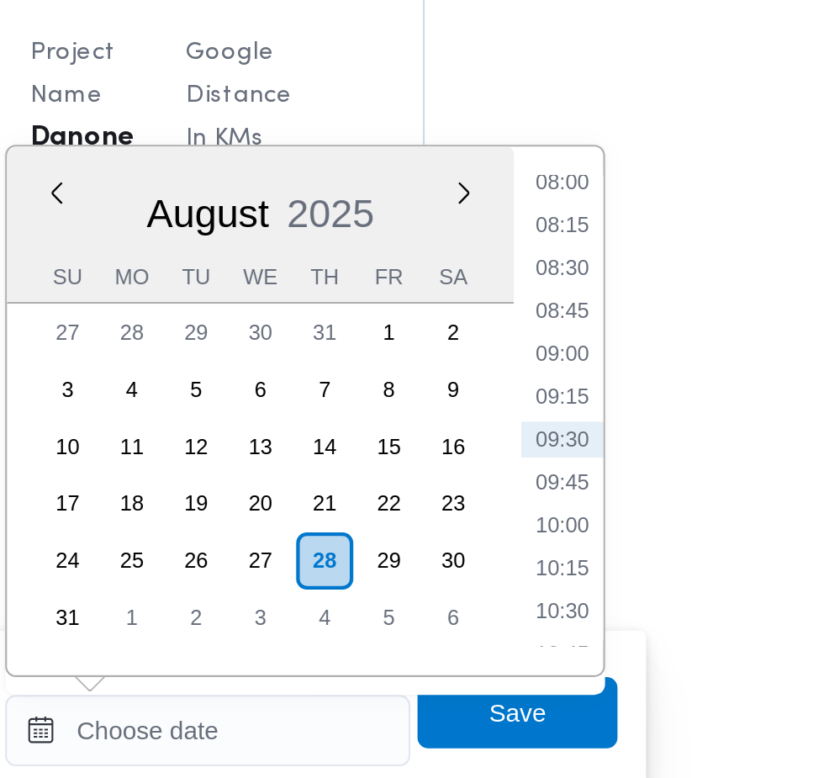
click at [535, 456] on li "08:45" at bounding box center [535, 456] width 39 height 17
type input "[DATE] 08:45"
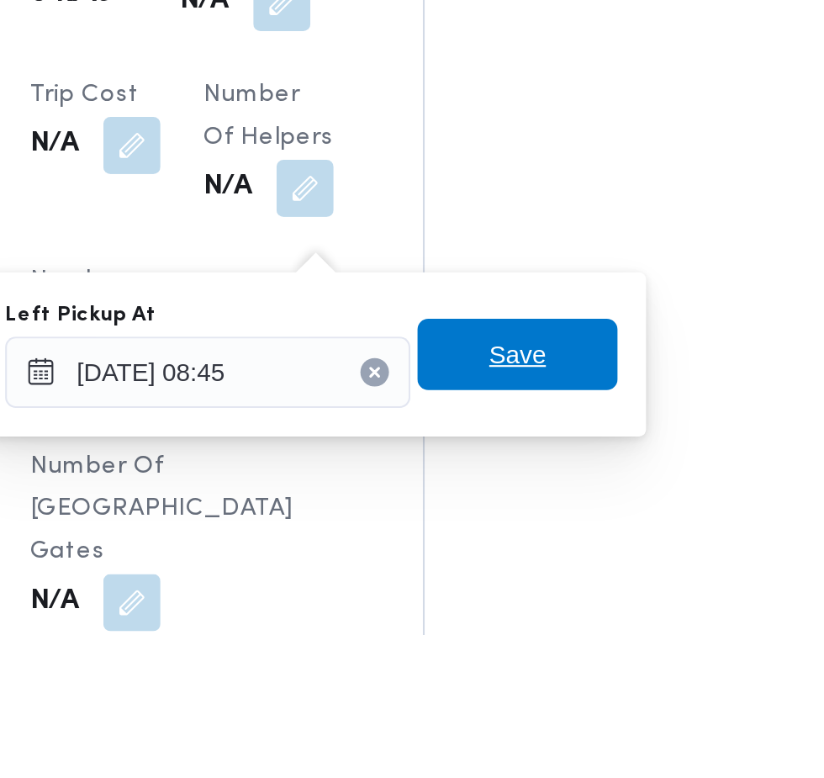
click at [541, 649] on span "Save" at bounding box center [514, 646] width 94 height 34
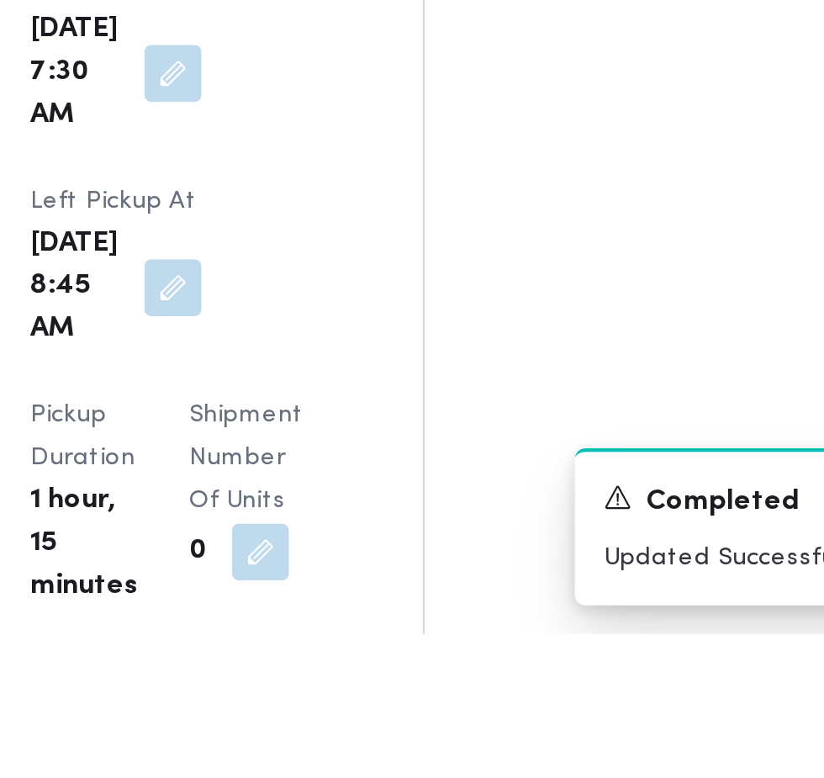
scroll to position [1931, 0]
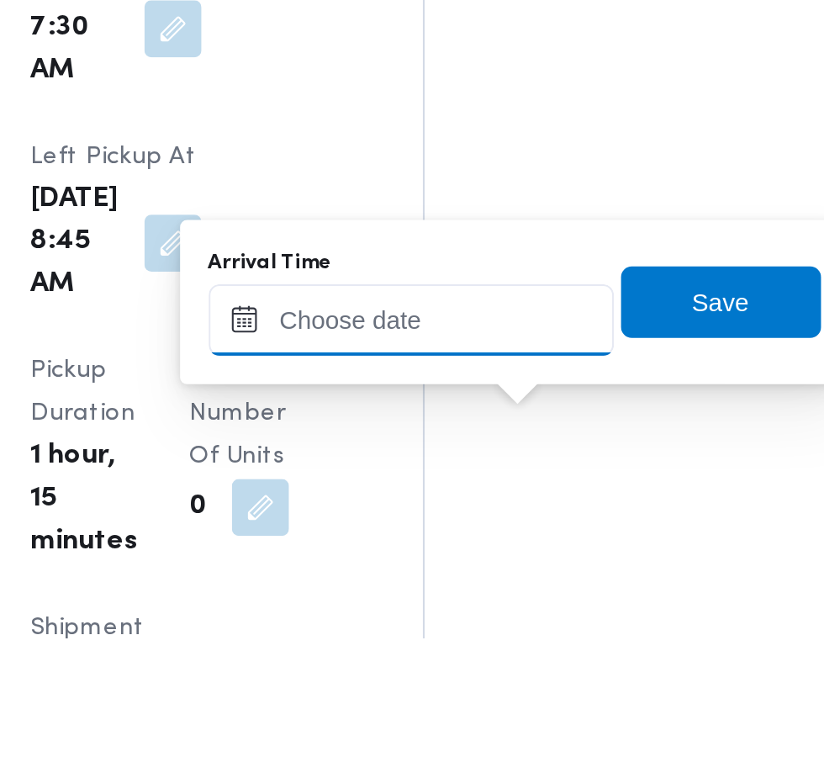
click at [499, 633] on input "Arrival Time" at bounding box center [464, 628] width 191 height 34
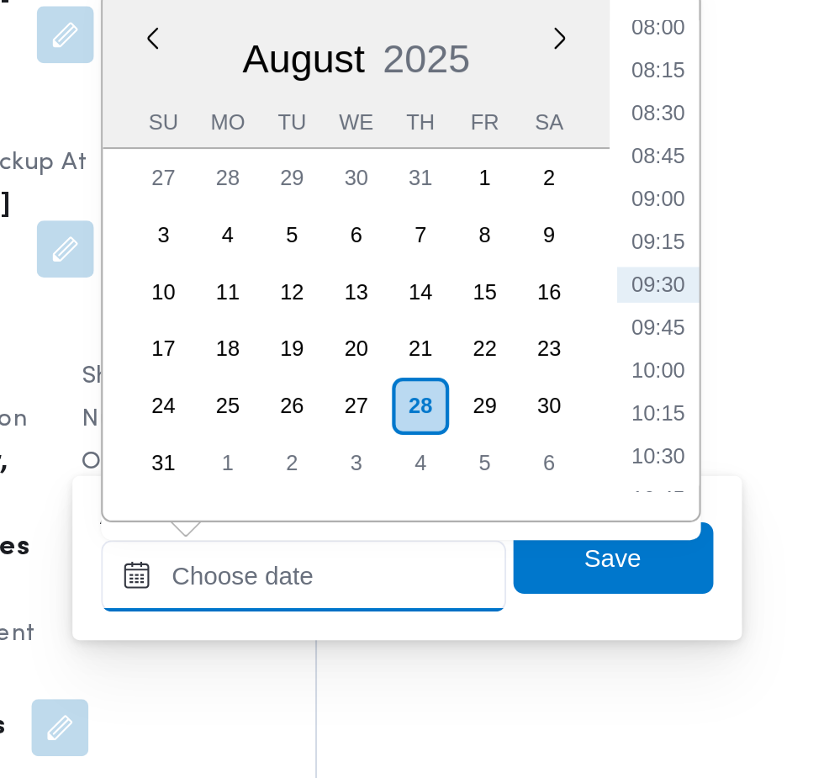
scroll to position [2029, 0]
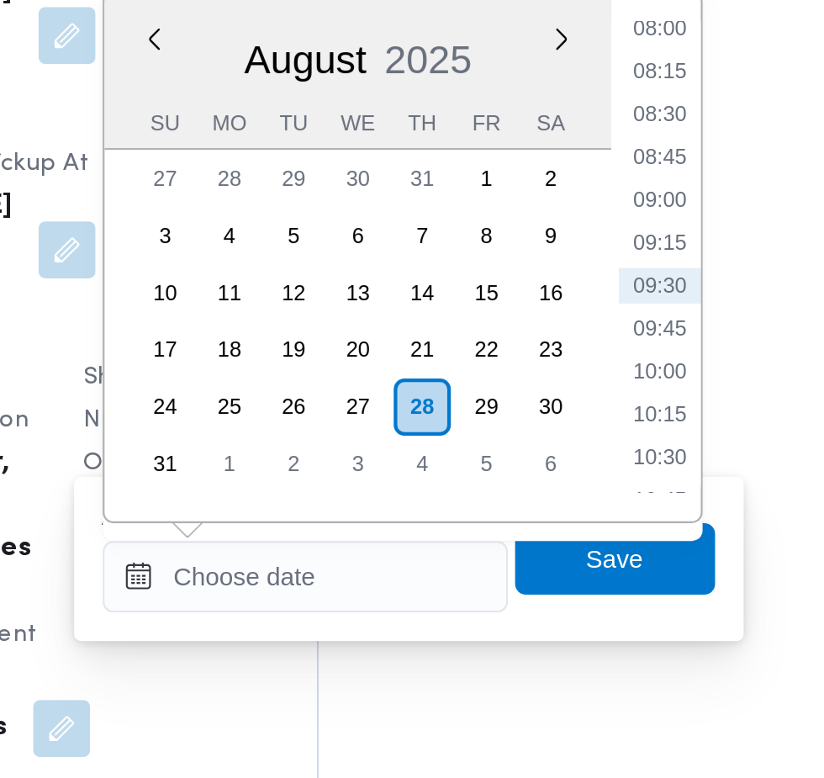
click at [629, 516] on li "09:30" at bounding box center [631, 510] width 39 height 17
type input "[DATE] 09:30"
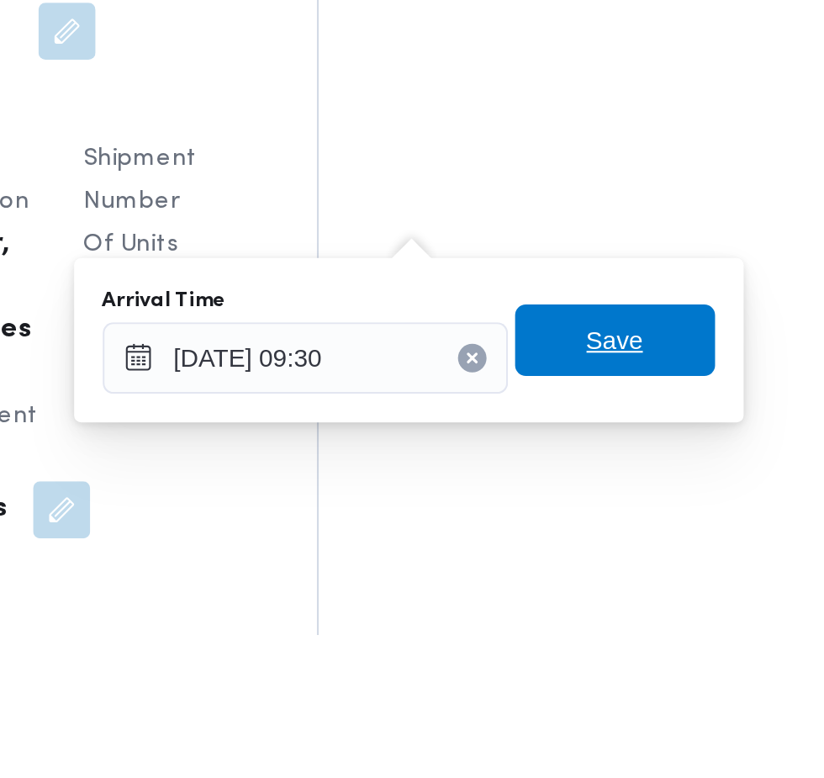
click at [638, 645] on span "Save" at bounding box center [610, 639] width 94 height 34
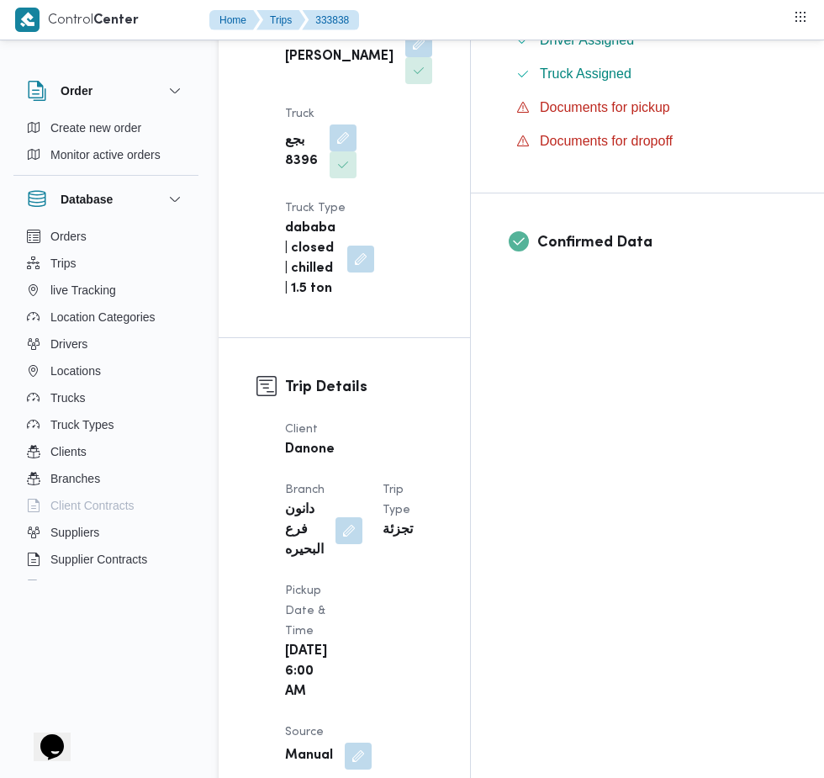
scroll to position [77, 0]
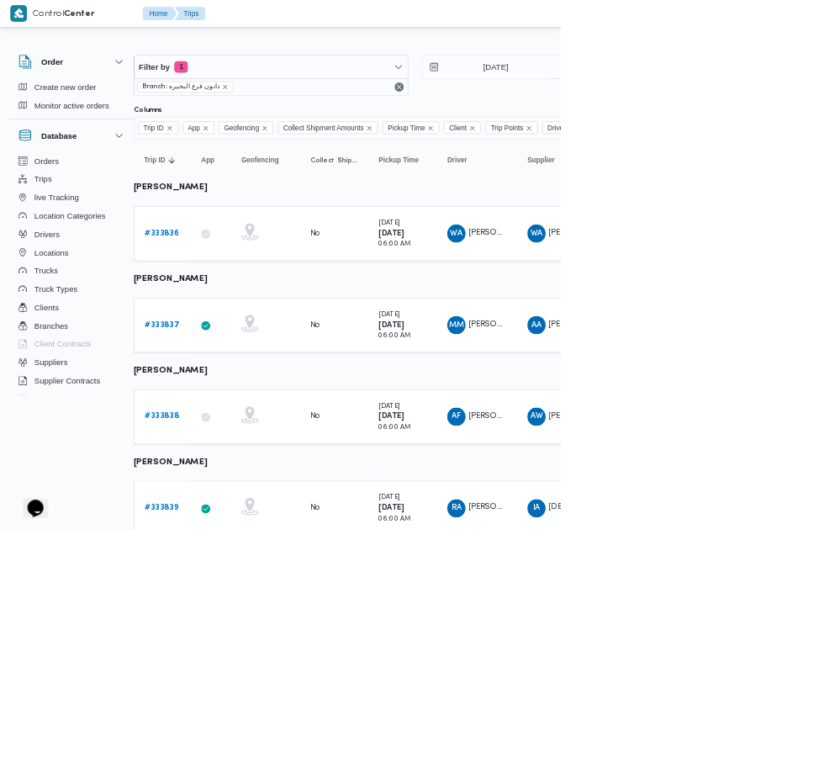
click at [245, 484] on link "# 333837" at bounding box center [238, 477] width 50 height 20
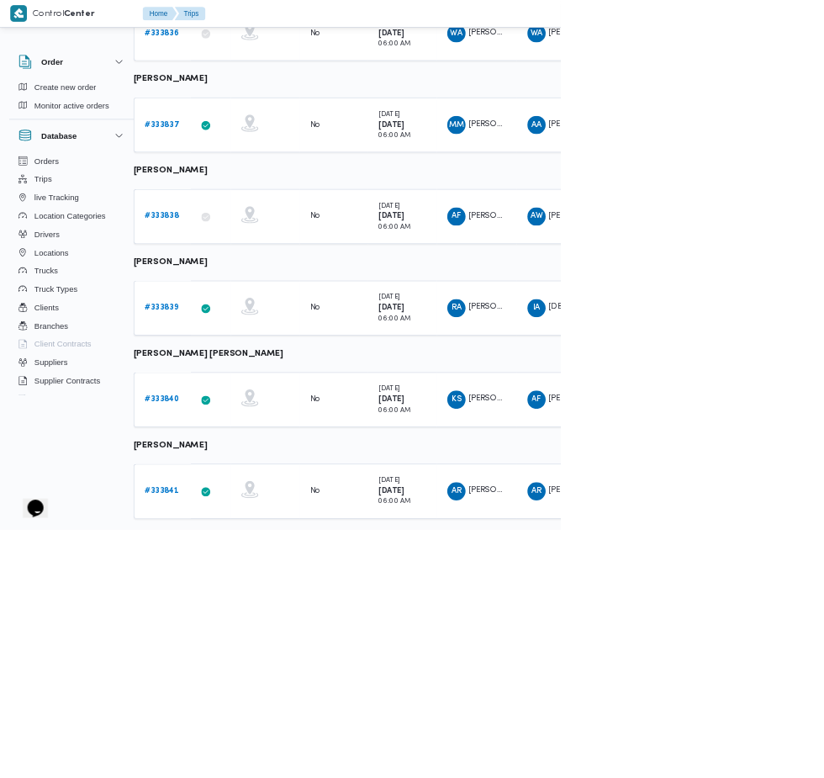
click at [236, 451] on b "# 333839" at bounding box center [238, 452] width 50 height 11
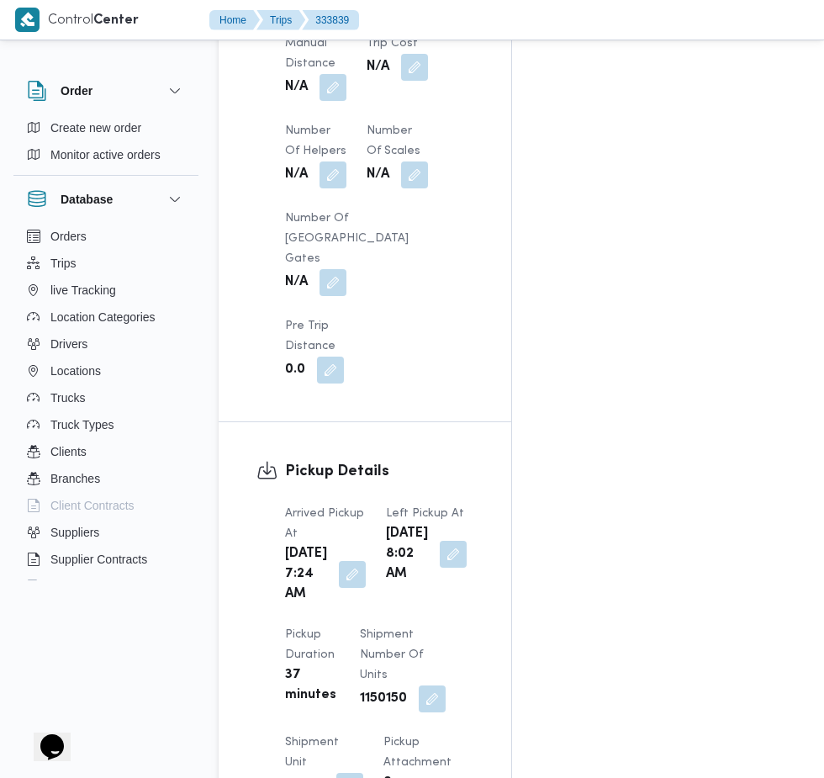
scroll to position [1696, 0]
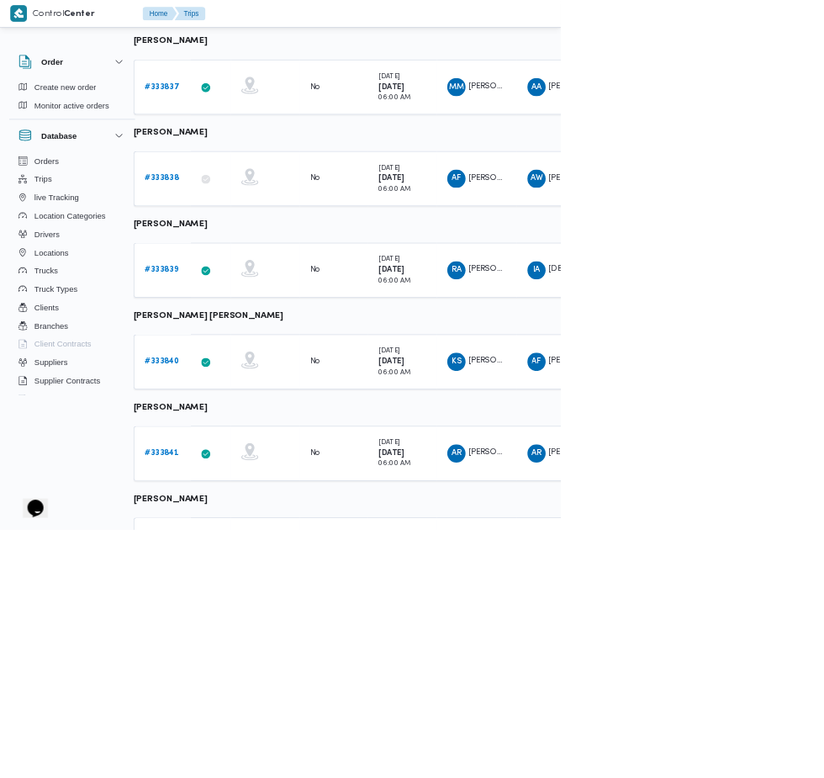
click at [236, 530] on b "# 333840" at bounding box center [238, 530] width 51 height 11
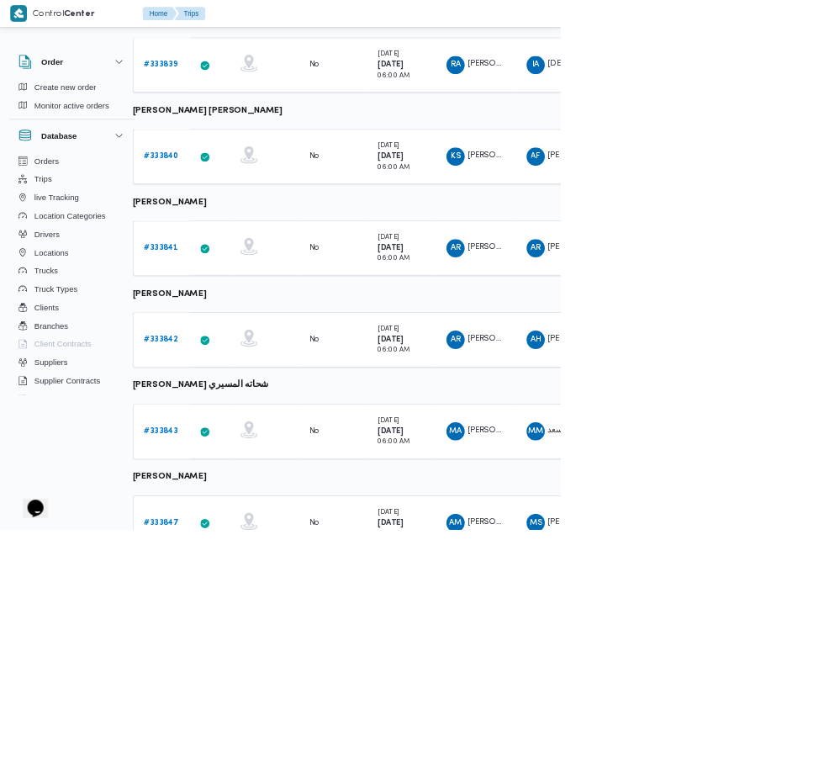
scroll to position [652, 18]
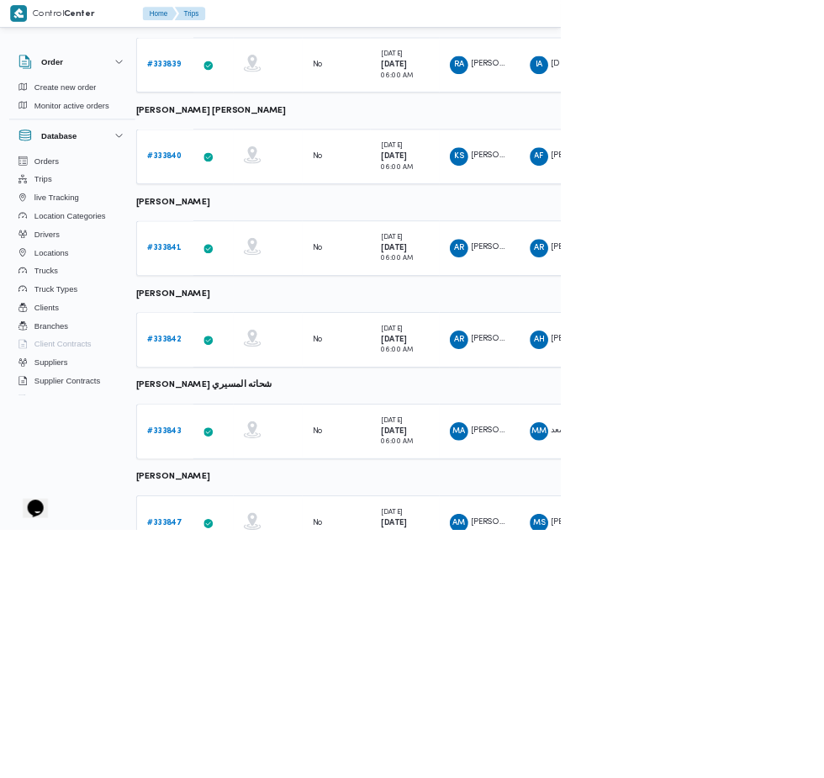
click at [245, 362] on b "# 333841" at bounding box center [241, 363] width 50 height 11
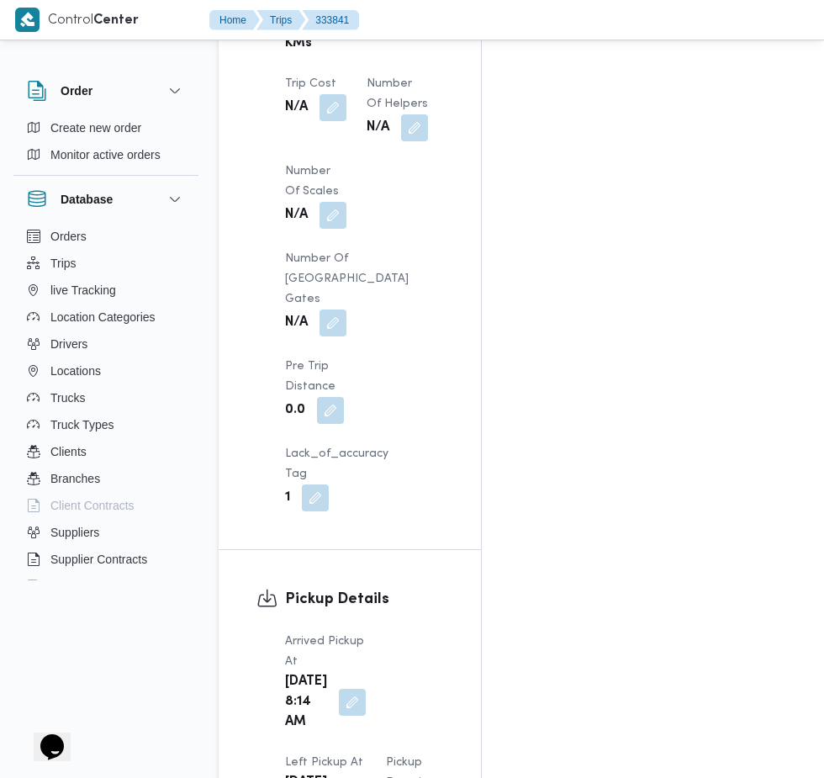
scroll to position [1759, 0]
click at [339, 690] on button "button" at bounding box center [352, 703] width 27 height 27
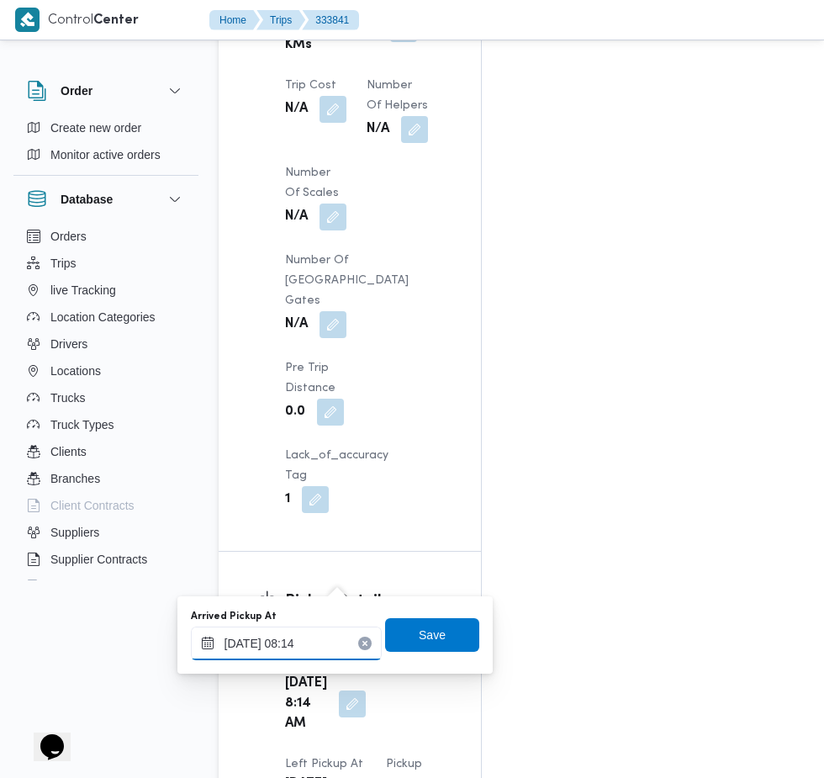
click at [340, 646] on input "28/08/2025 08:14" at bounding box center [286, 643] width 191 height 34
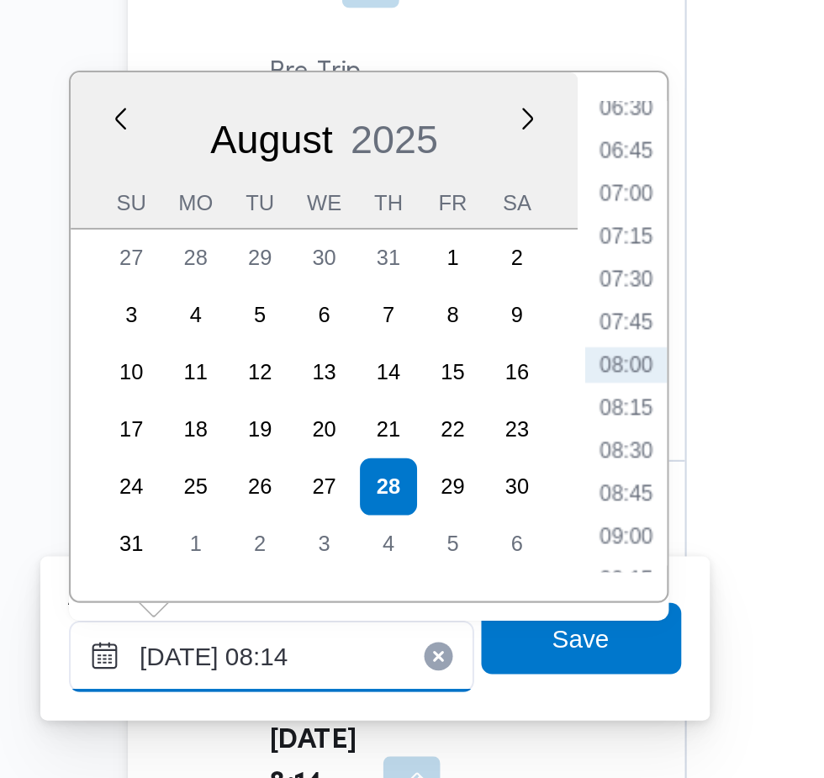
scroll to position [1886, 0]
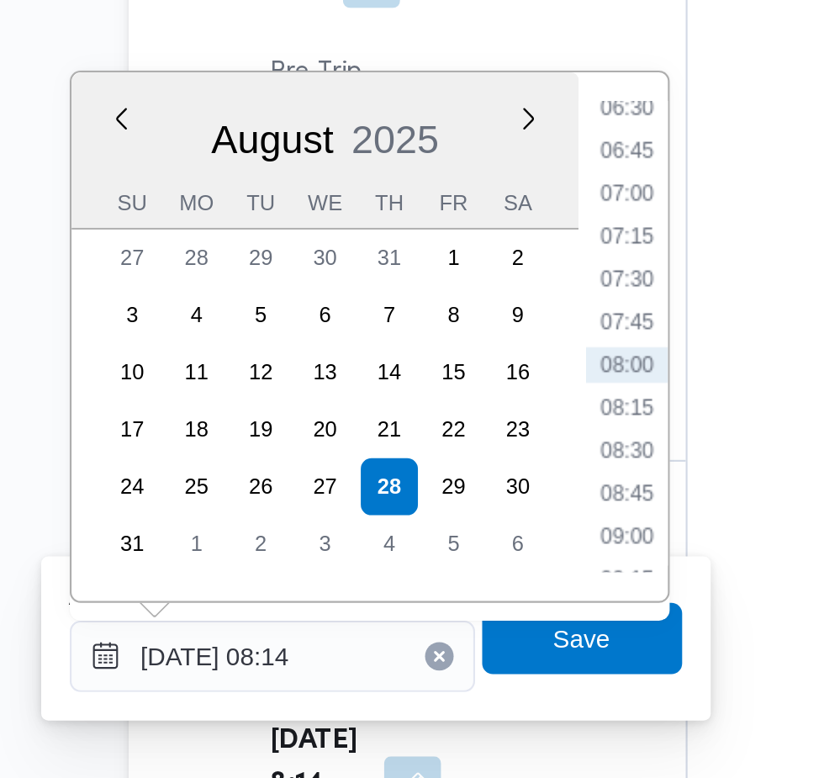
click at [456, 341] on li "07:30" at bounding box center [453, 338] width 39 height 17
type input "[DATE] 07:30"
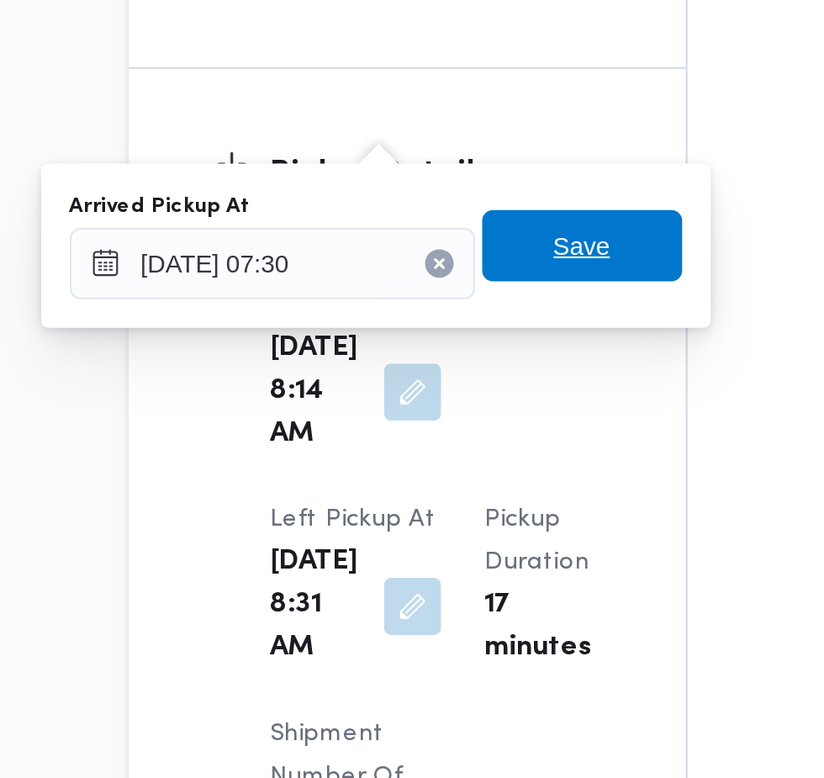
click at [457, 509] on span "Save" at bounding box center [432, 507] width 94 height 34
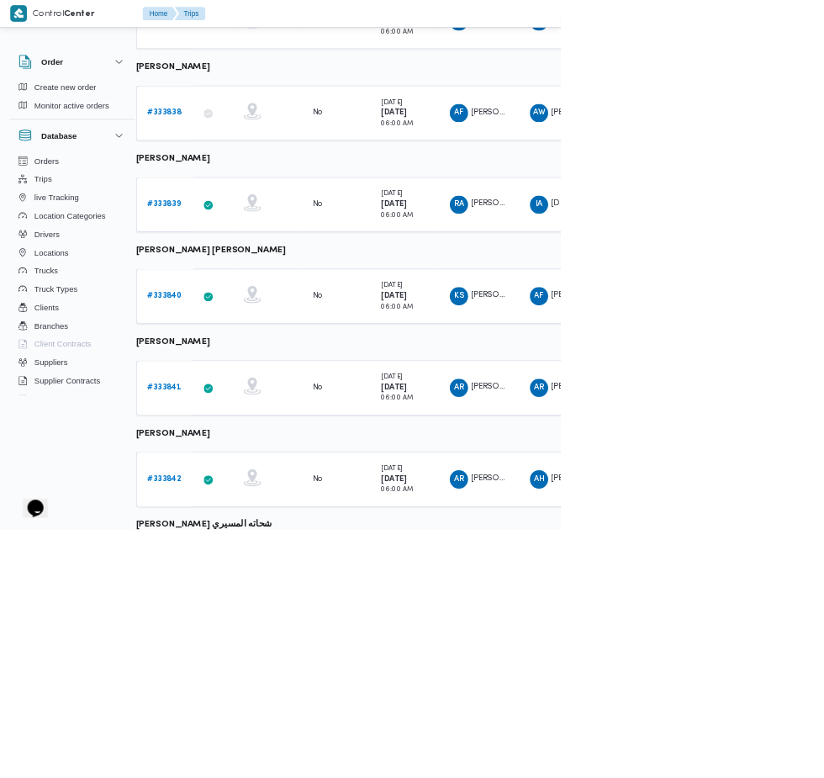
scroll to position [415, 18]
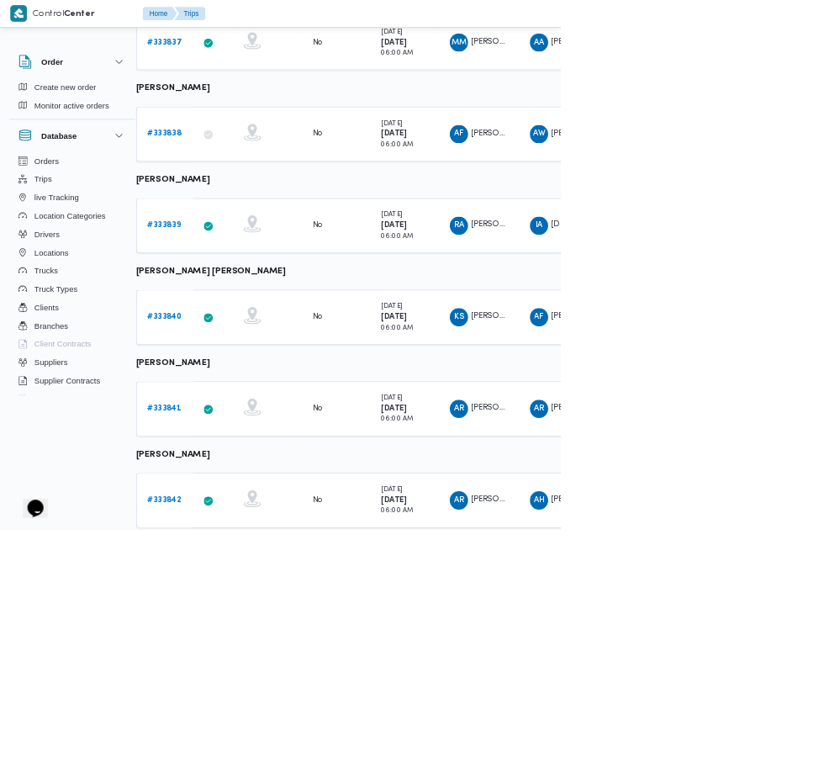
click at [251, 741] on link "# 333842" at bounding box center [241, 735] width 50 height 20
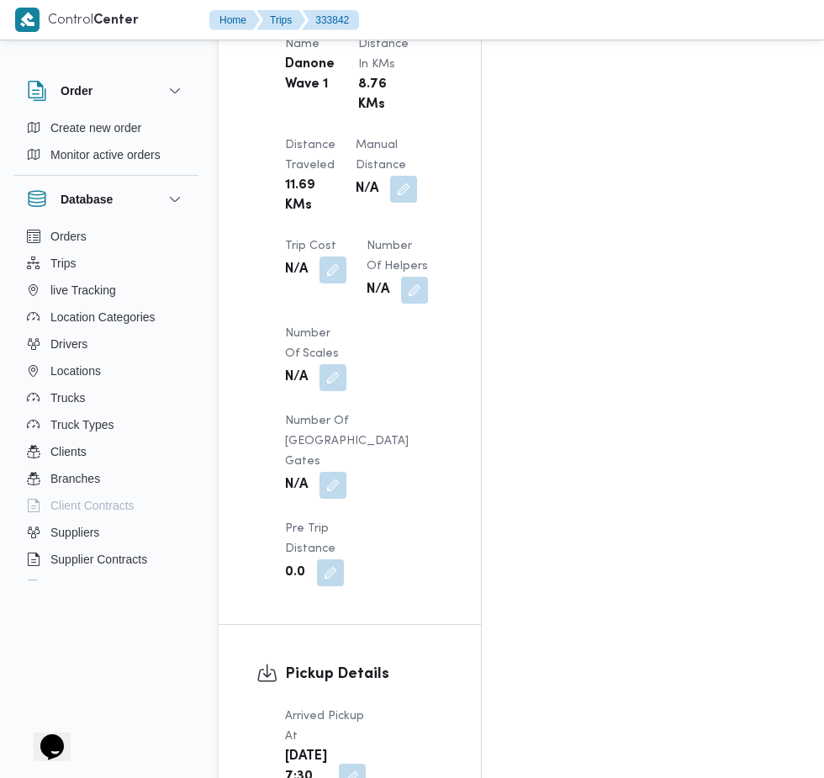
scroll to position [1627, 0]
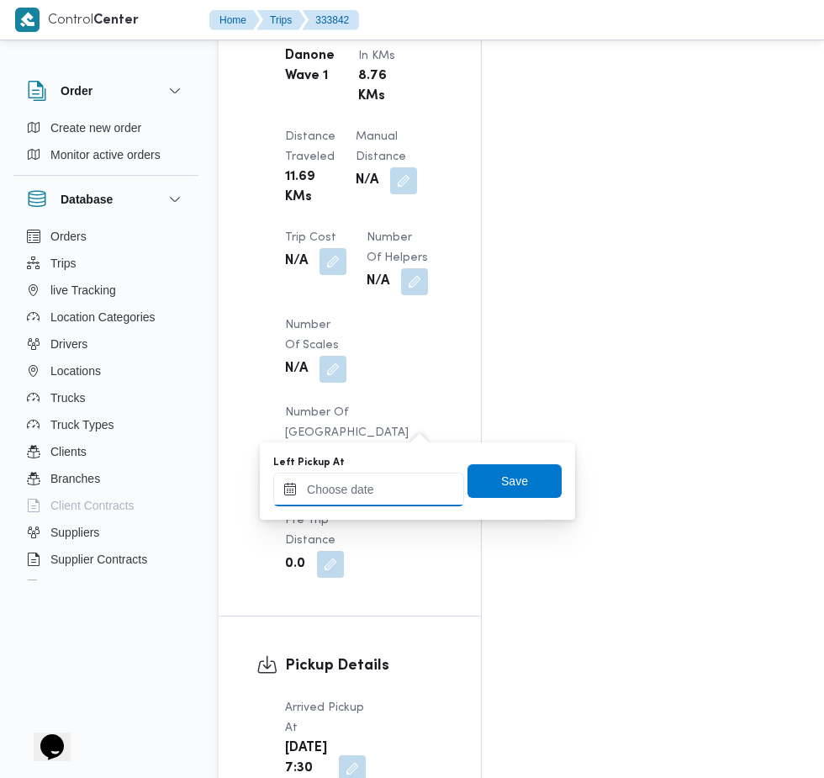
click at [381, 489] on input "Left Pickup At" at bounding box center [368, 489] width 191 height 34
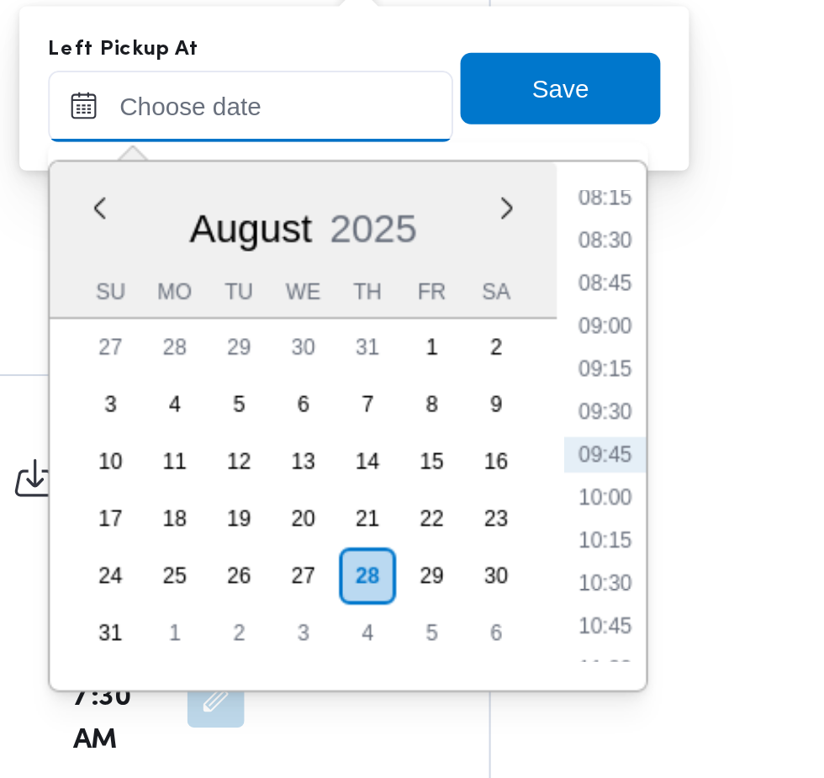
scroll to position [1670, 0]
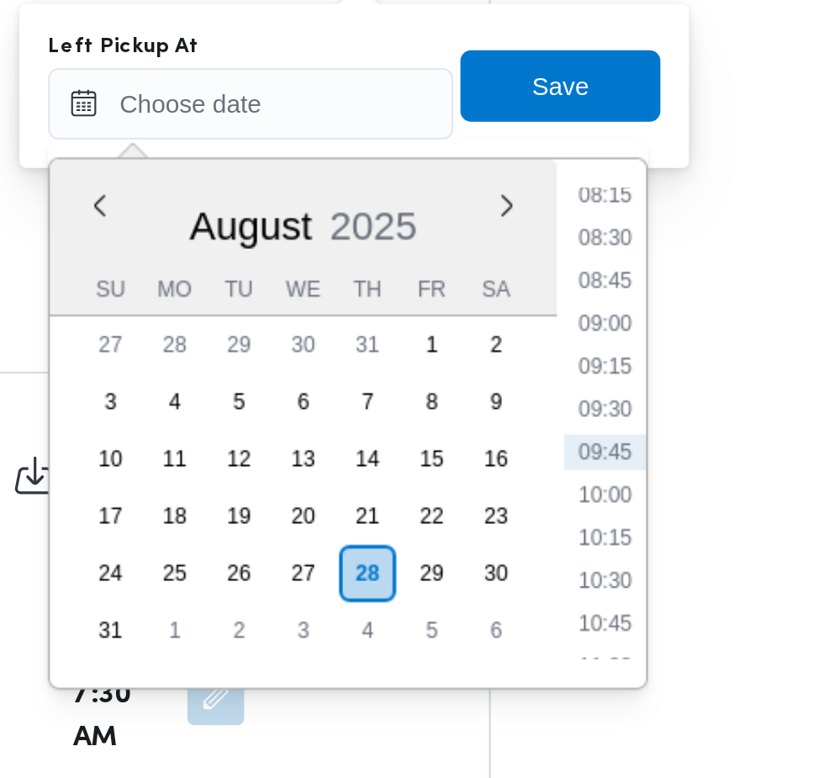
click at [535, 530] on li "08:45" at bounding box center [535, 529] width 39 height 17
type input "[DATE] 08:45"
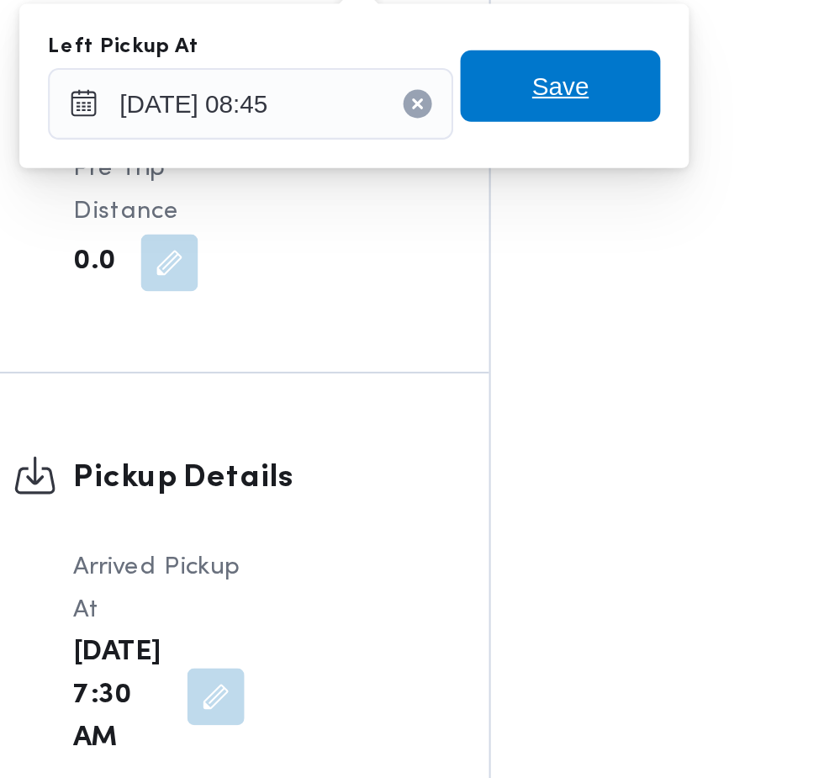
click at [541, 445] on span "Save" at bounding box center [514, 438] width 94 height 34
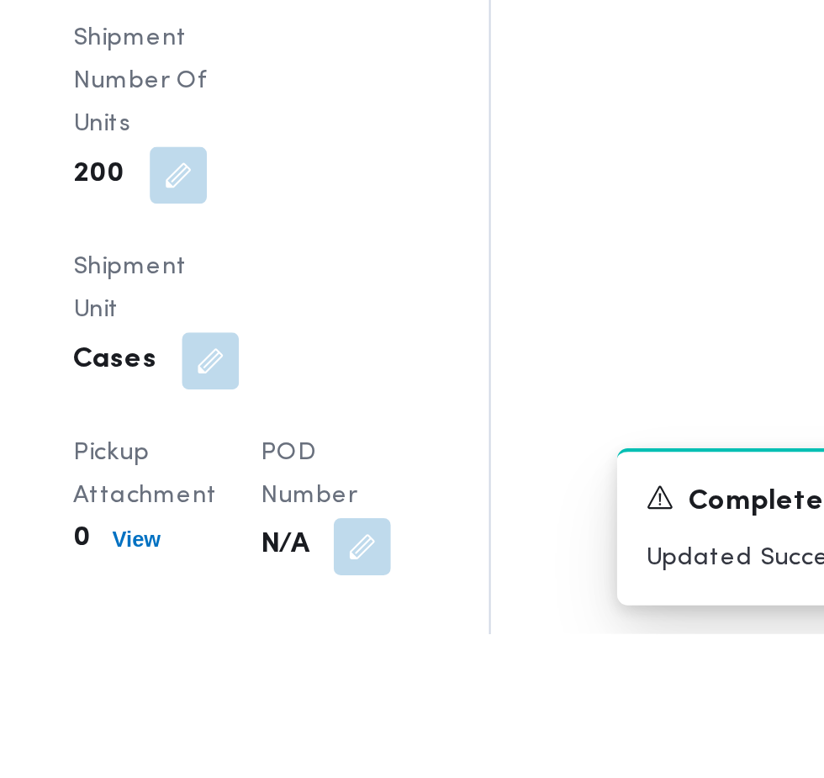
scroll to position [2081, 0]
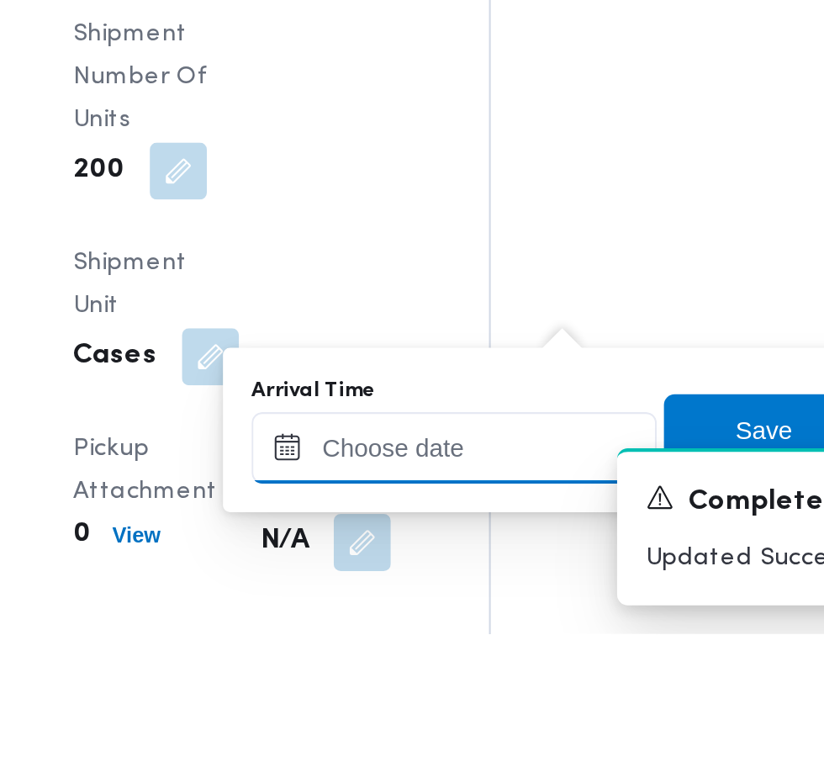
click at [469, 689] on input "Arrival Time" at bounding box center [464, 690] width 191 height 34
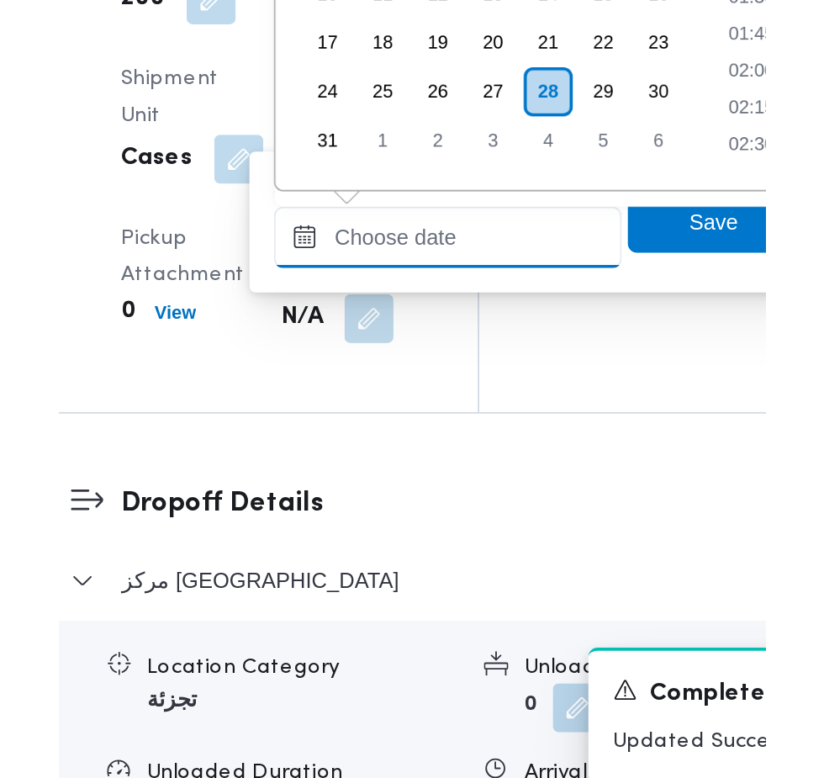
scroll to position [671, 0]
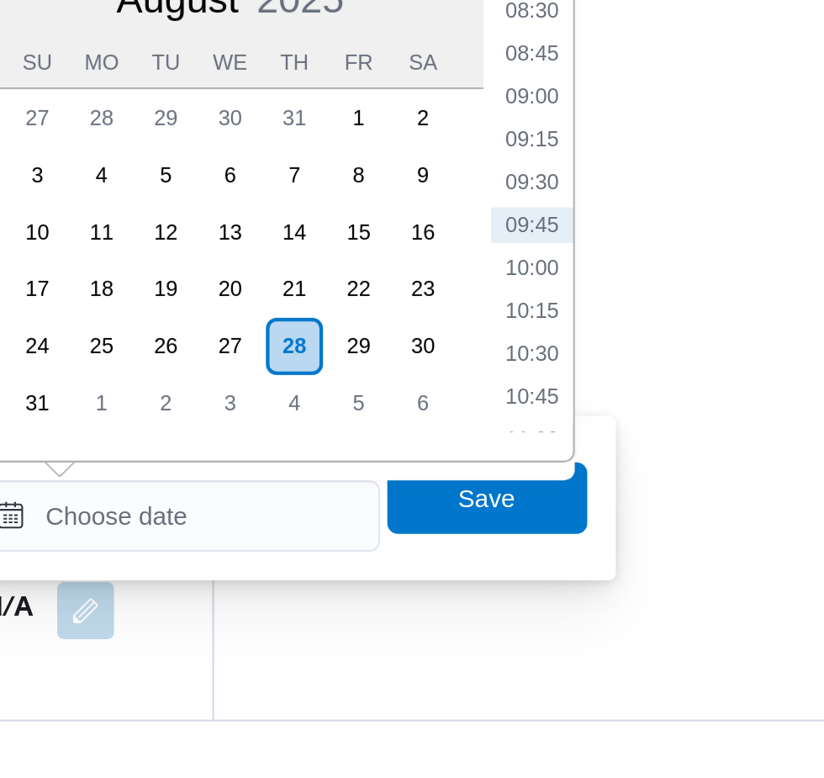
click at [634, 463] on li "09:45" at bounding box center [631, 456] width 39 height 17
type input "28/08/2025 09:45"
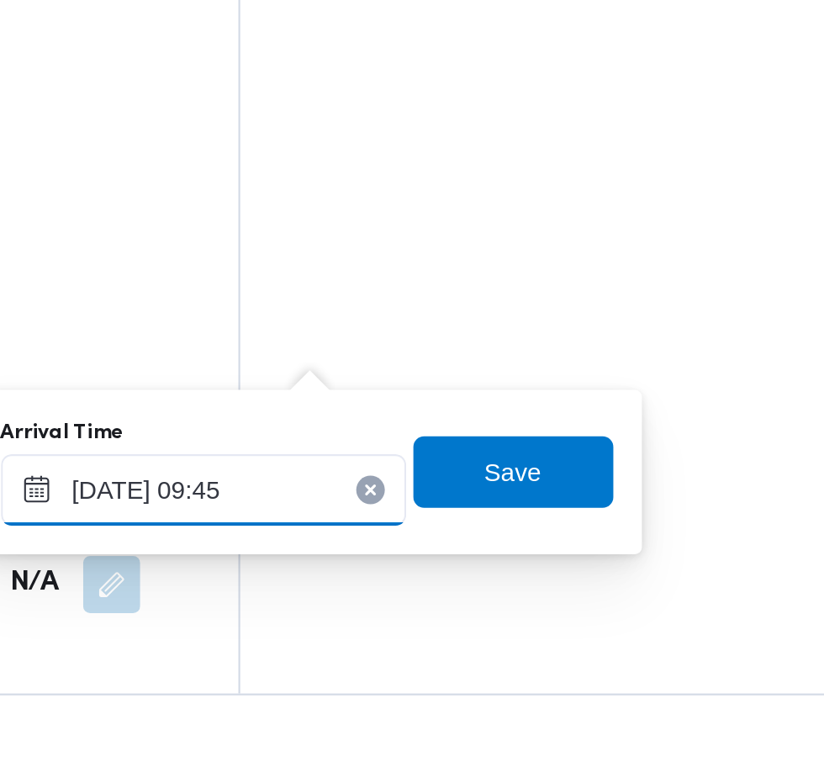
scroll to position [2177, 0]
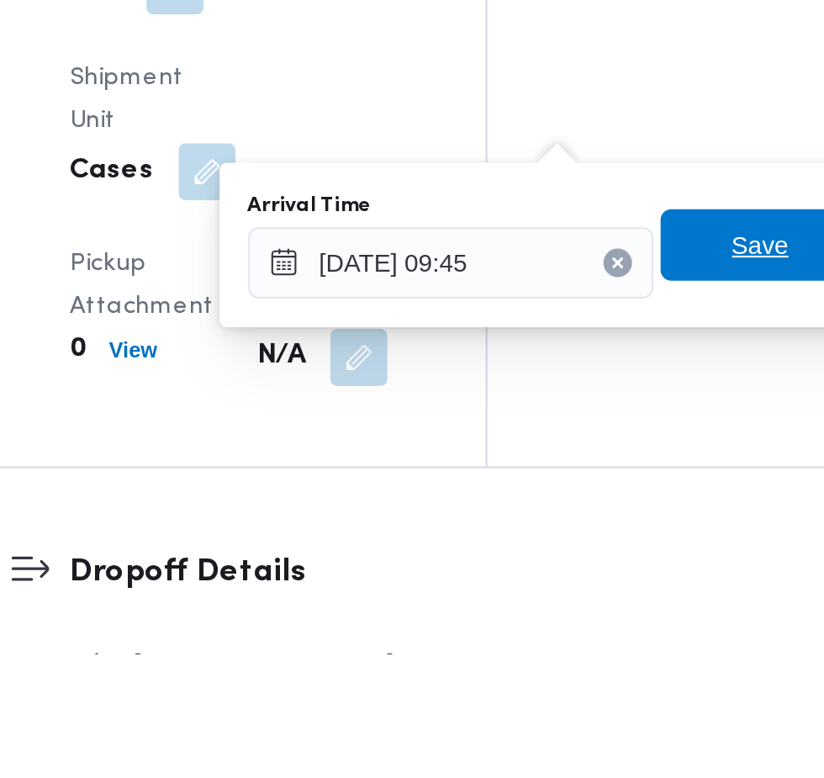
click at [610, 585] on span "Save" at bounding box center [610, 585] width 27 height 20
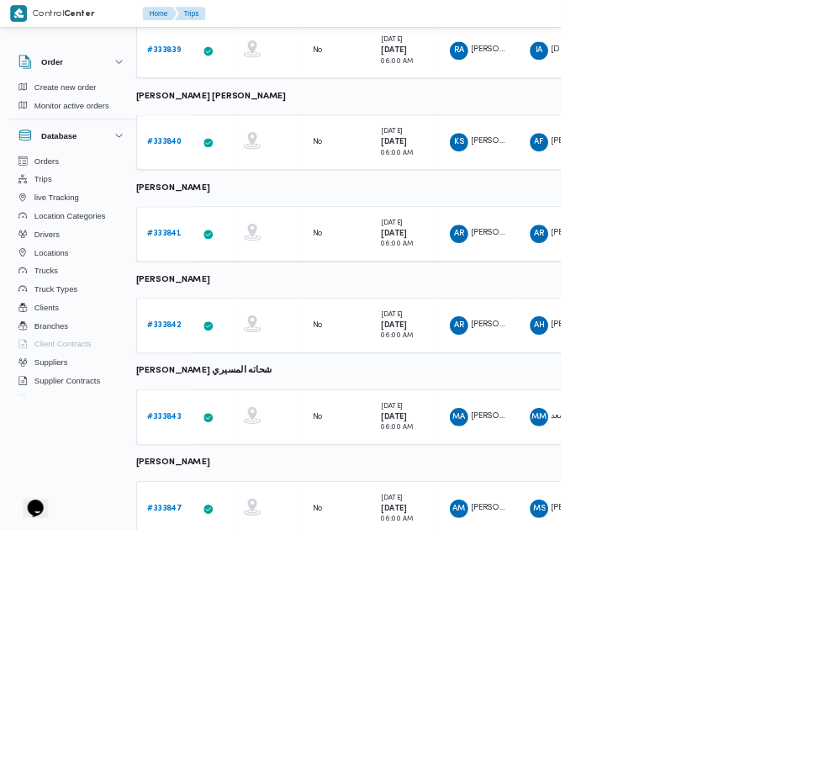
scroll to position [720, 9]
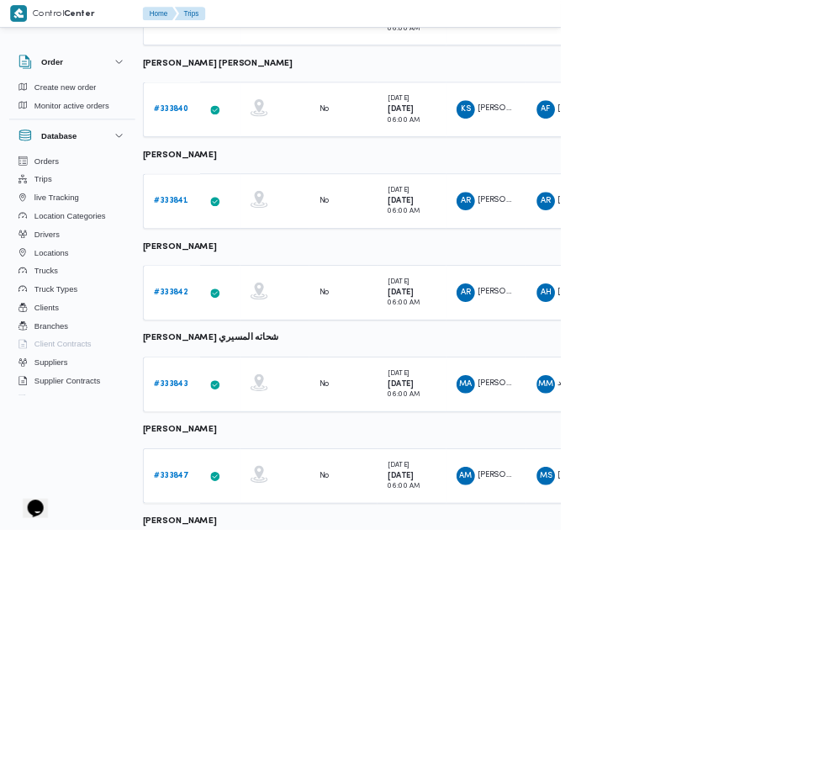
click at [249, 562] on b "# 333843" at bounding box center [250, 564] width 50 height 11
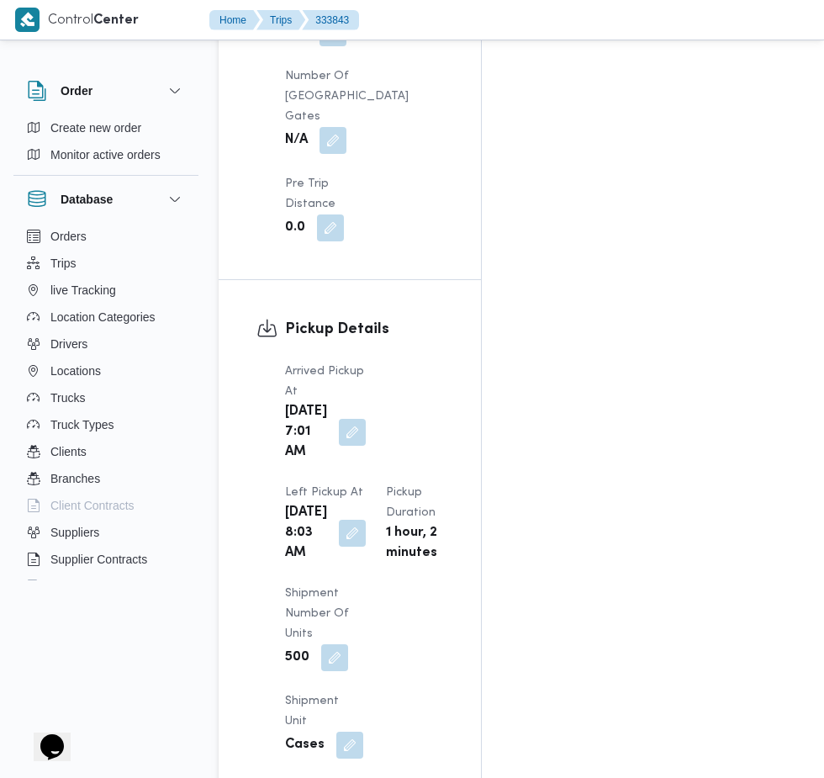
scroll to position [1955, 0]
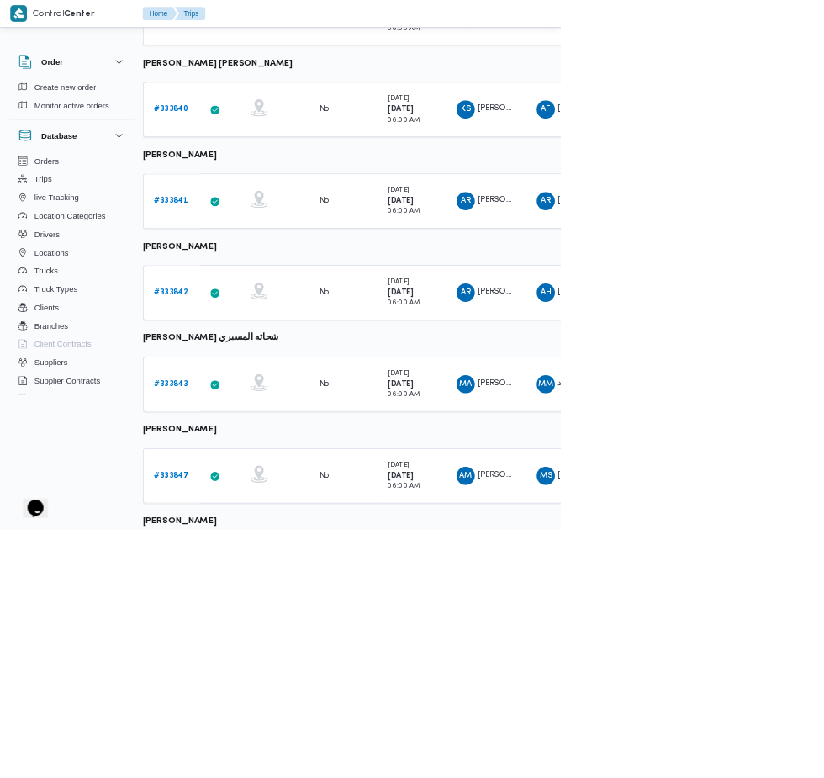
click at [249, 696] on b "# 333847" at bounding box center [250, 699] width 51 height 11
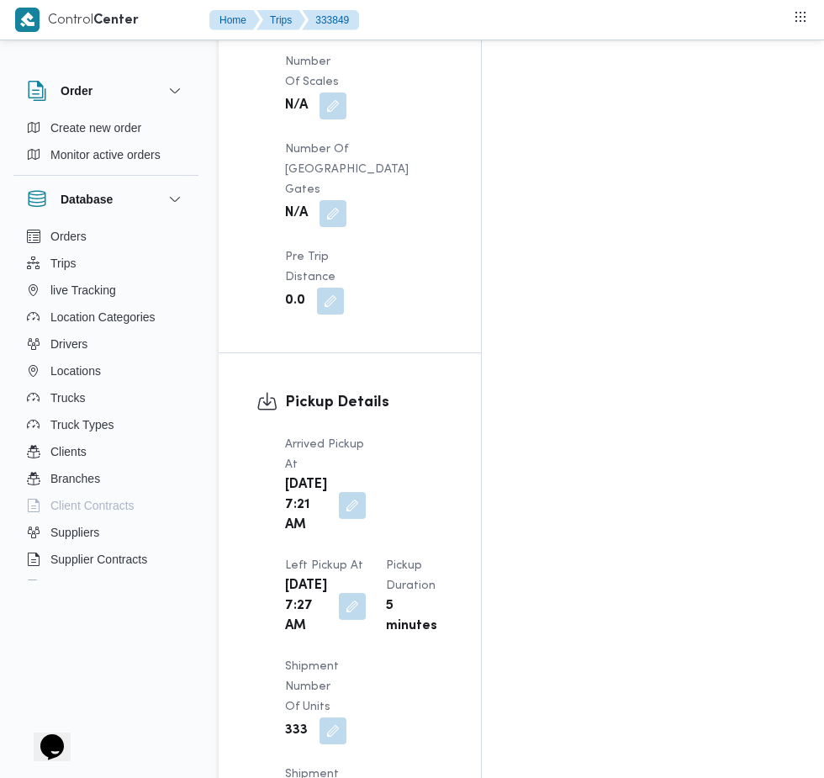
click at [366, 593] on button "button" at bounding box center [352, 606] width 27 height 27
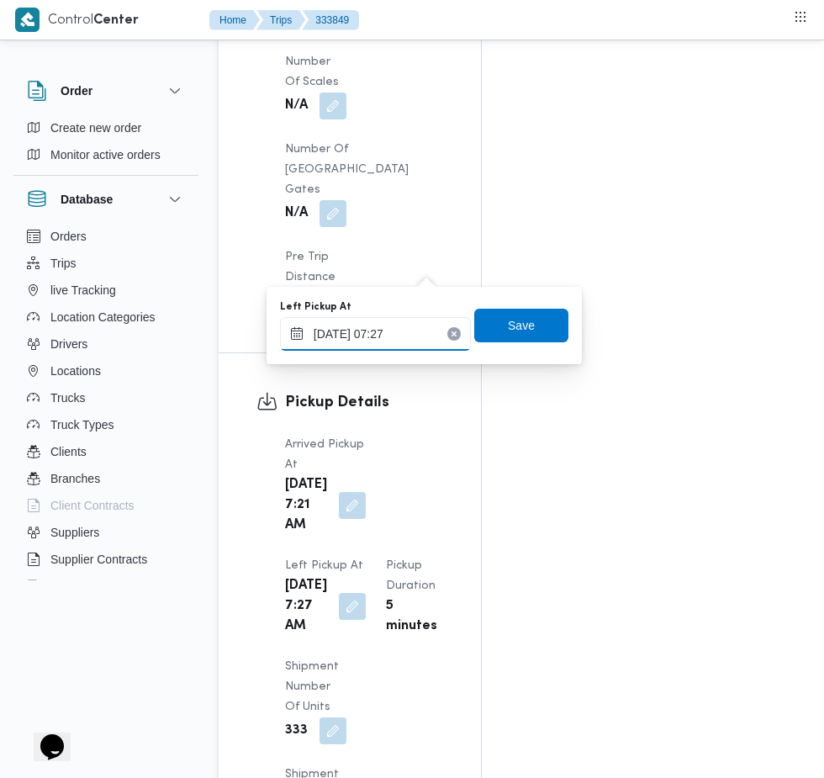
click at [404, 333] on input "28/08/2025 07:27" at bounding box center [375, 334] width 191 height 34
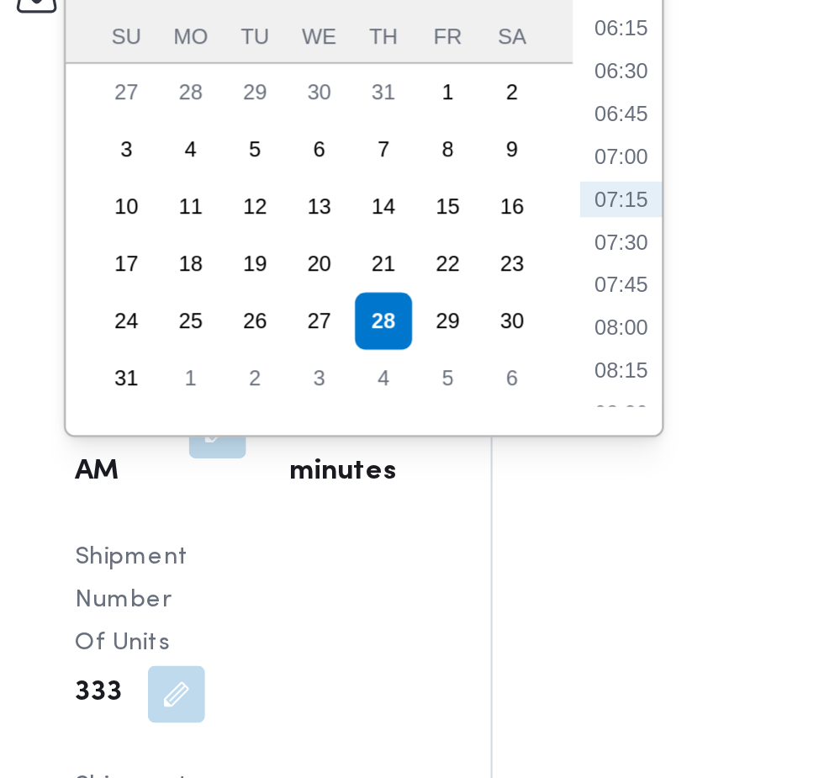
click at [557, 581] on li "08:15" at bounding box center [542, 578] width 39 height 17
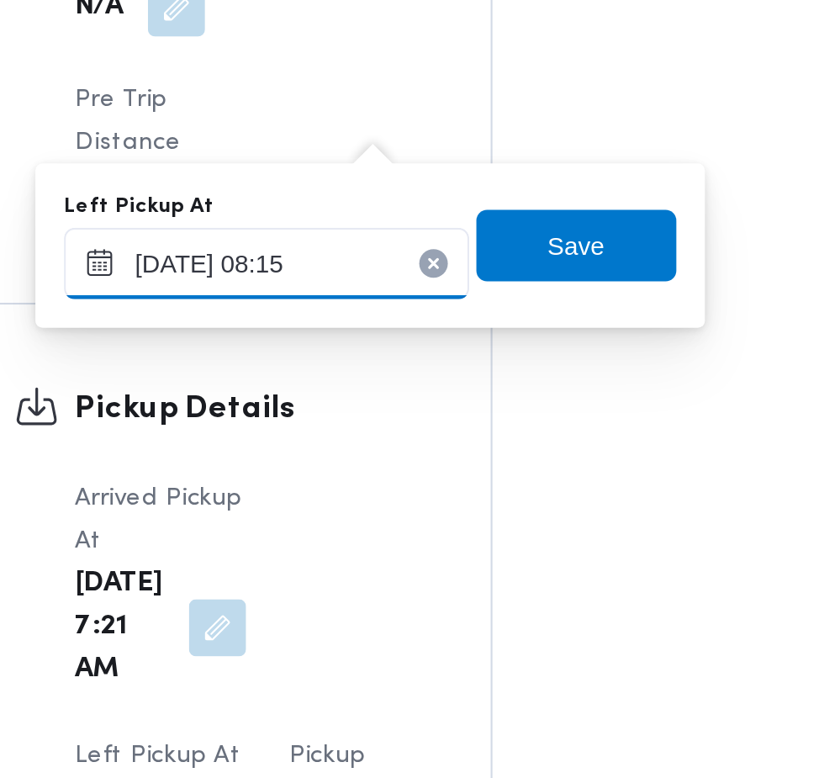
click at [431, 339] on input "[DATE] 08:15" at bounding box center [375, 334] width 191 height 34
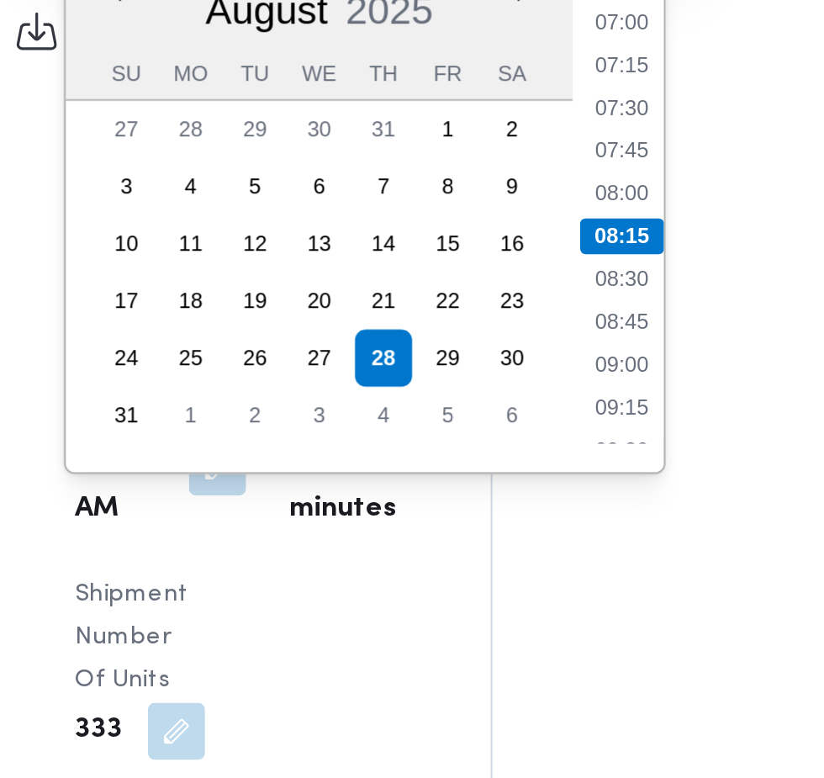
click at [550, 541] on li "08:45" at bounding box center [542, 538] width 39 height 17
type input "[DATE] 08:45"
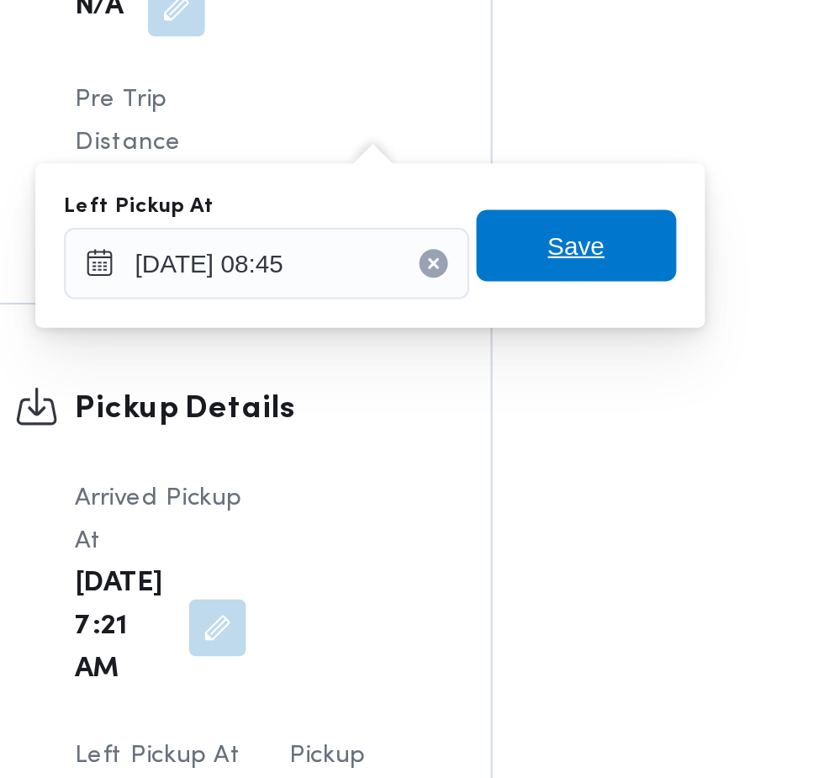
click at [535, 323] on span "Save" at bounding box center [521, 325] width 27 height 20
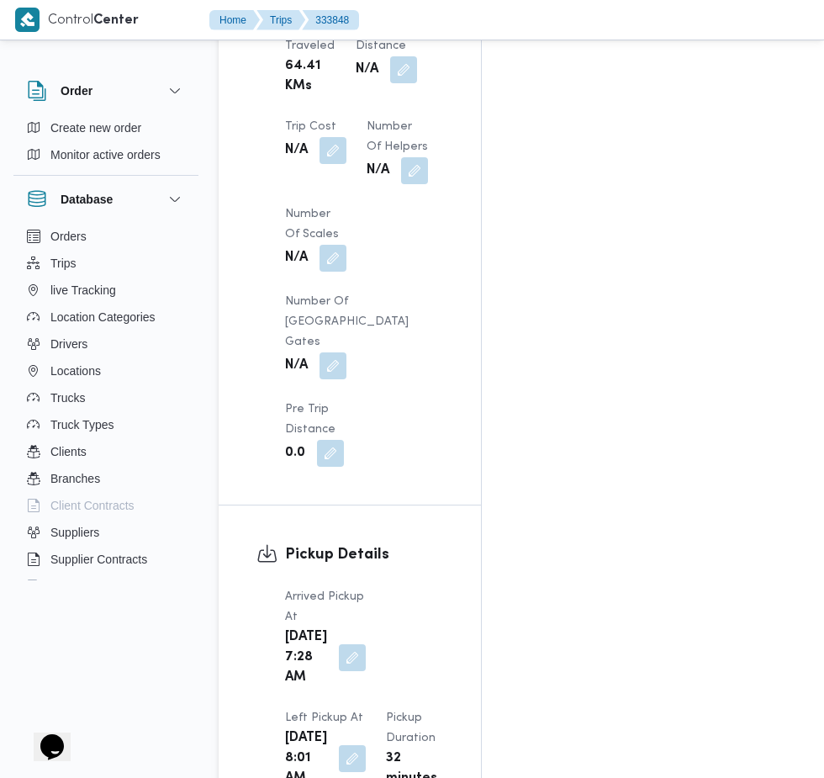
scroll to position [1712, 0]
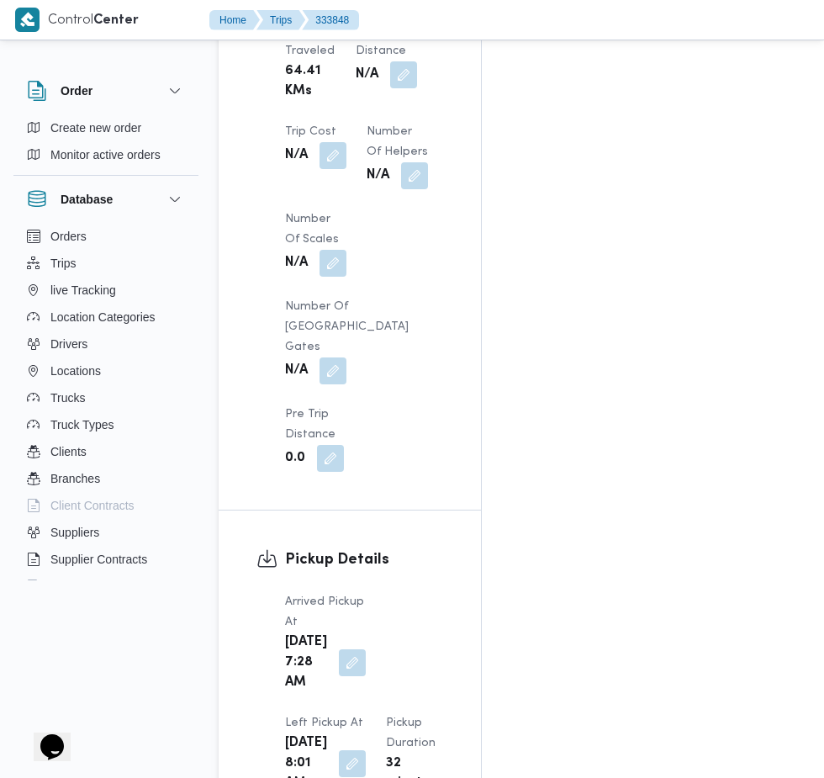
click at [366, 750] on button "button" at bounding box center [352, 763] width 27 height 27
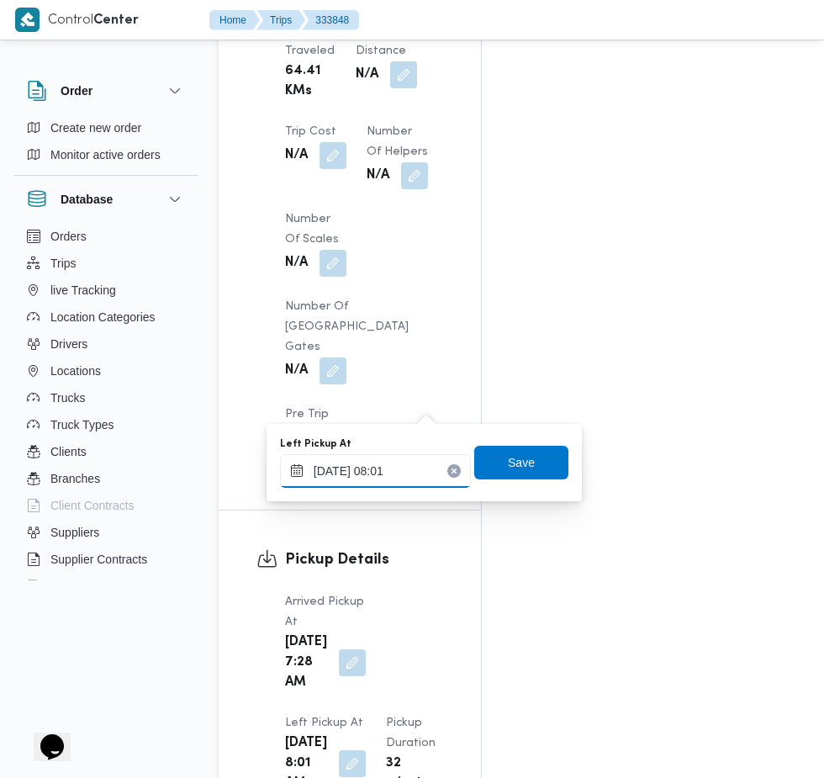
click at [398, 473] on input "28/08/2025 08:01" at bounding box center [375, 471] width 191 height 34
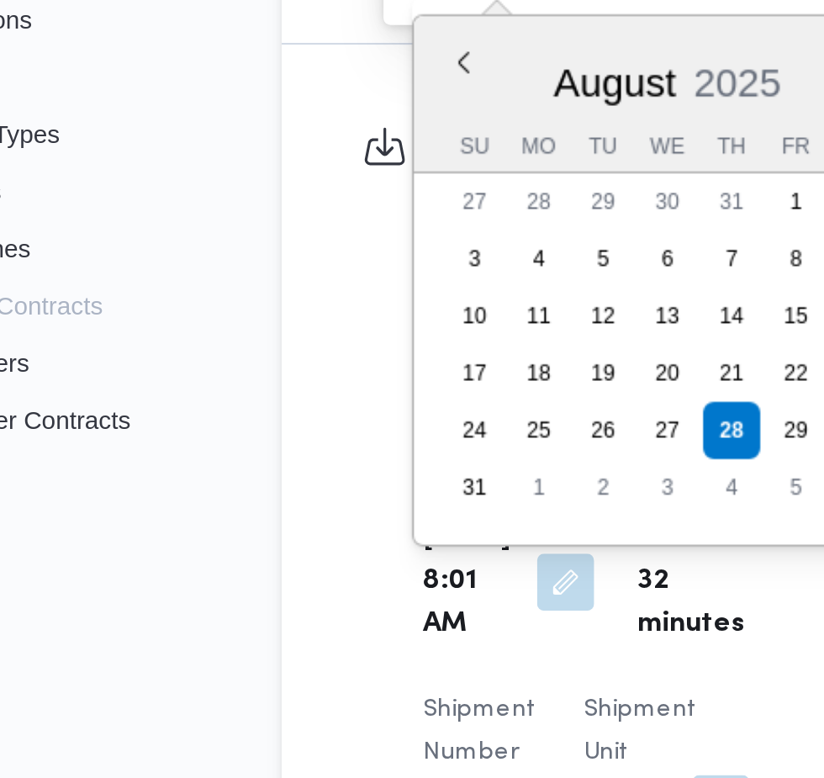
scroll to position [1840, 0]
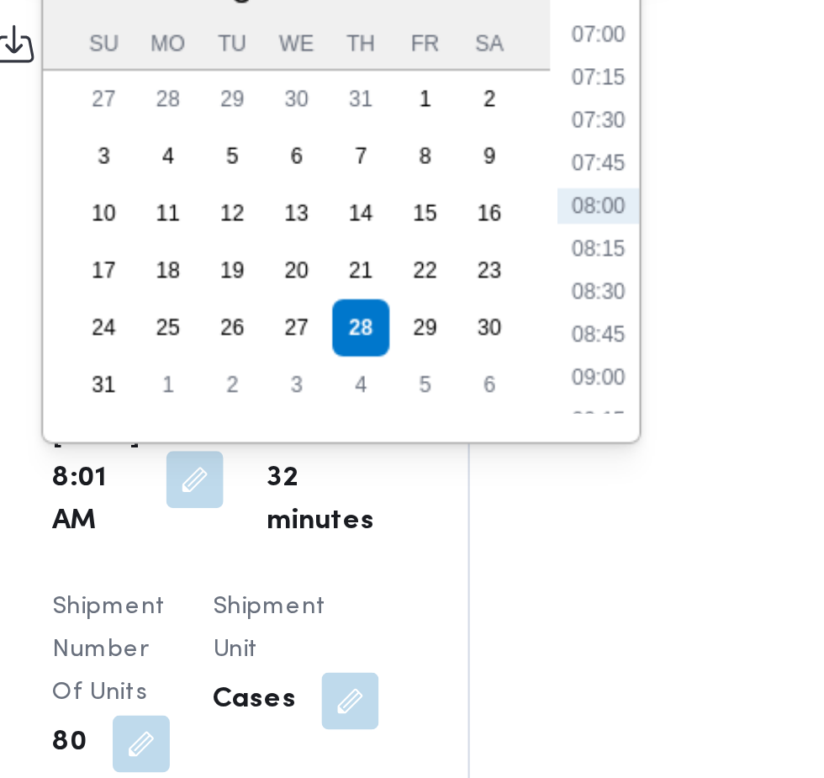
click at [547, 572] on li "08:45" at bounding box center [542, 567] width 39 height 17
type input "[DATE] 08:45"
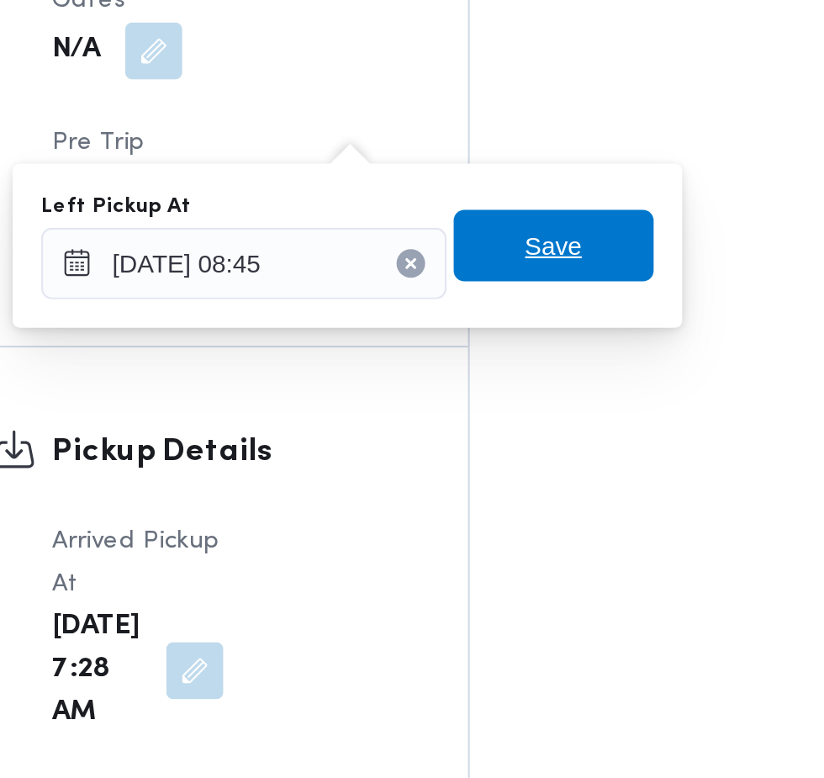
click at [535, 325] on span "Save" at bounding box center [521, 334] width 27 height 20
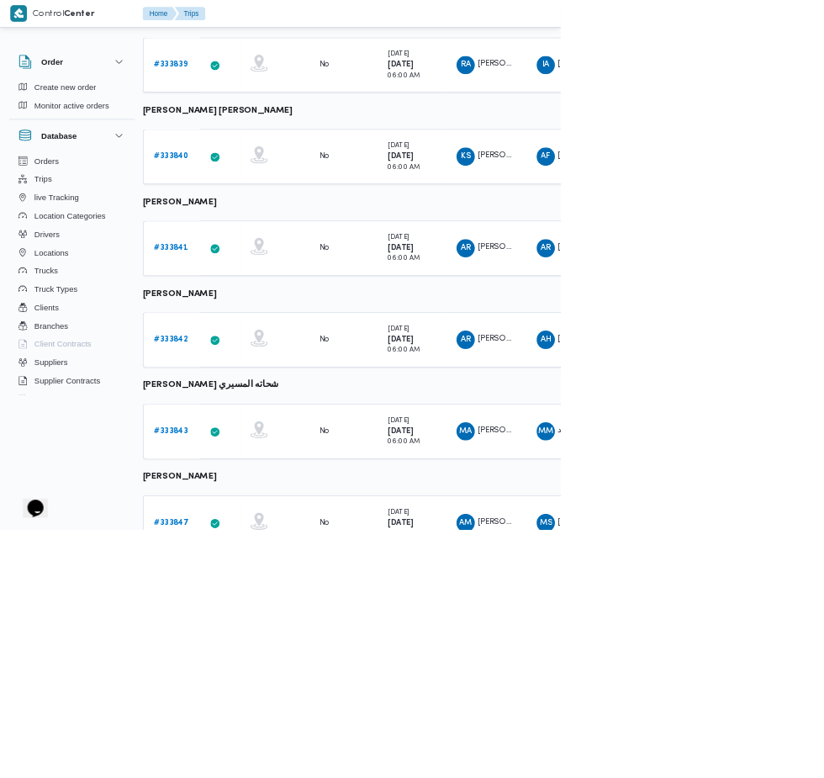
scroll to position [720, 9]
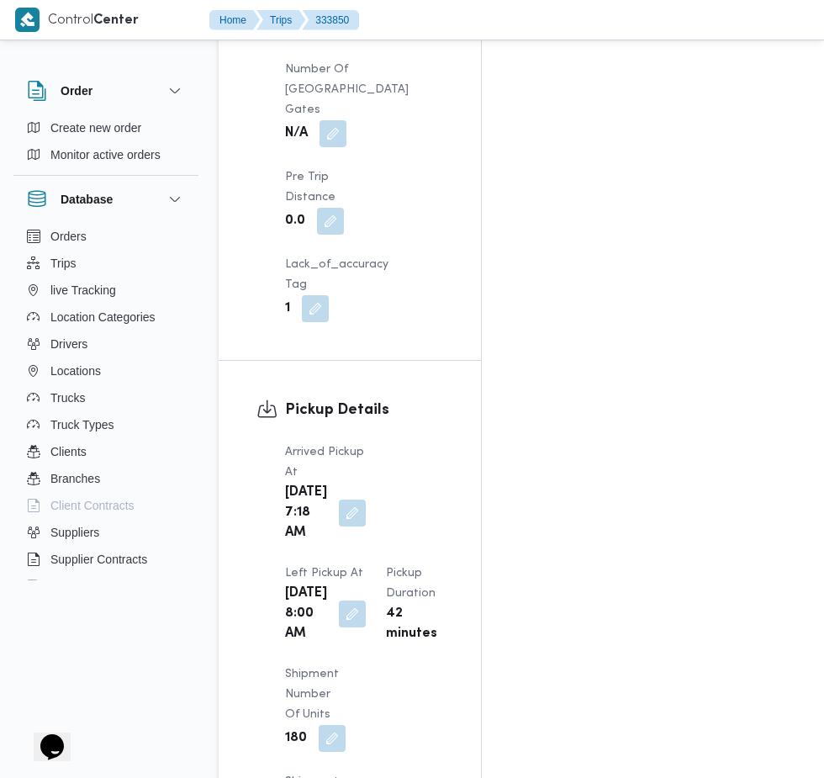
scroll to position [1950, 0]
click at [366, 599] on button "button" at bounding box center [352, 612] width 27 height 27
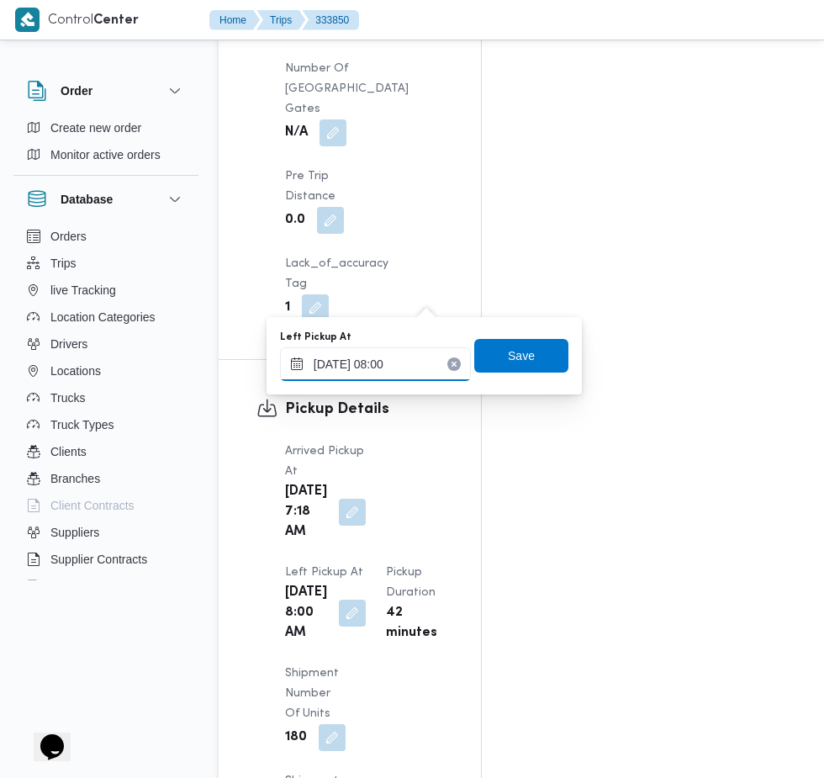
click at [417, 359] on input "[DATE] 08:00" at bounding box center [375, 364] width 191 height 34
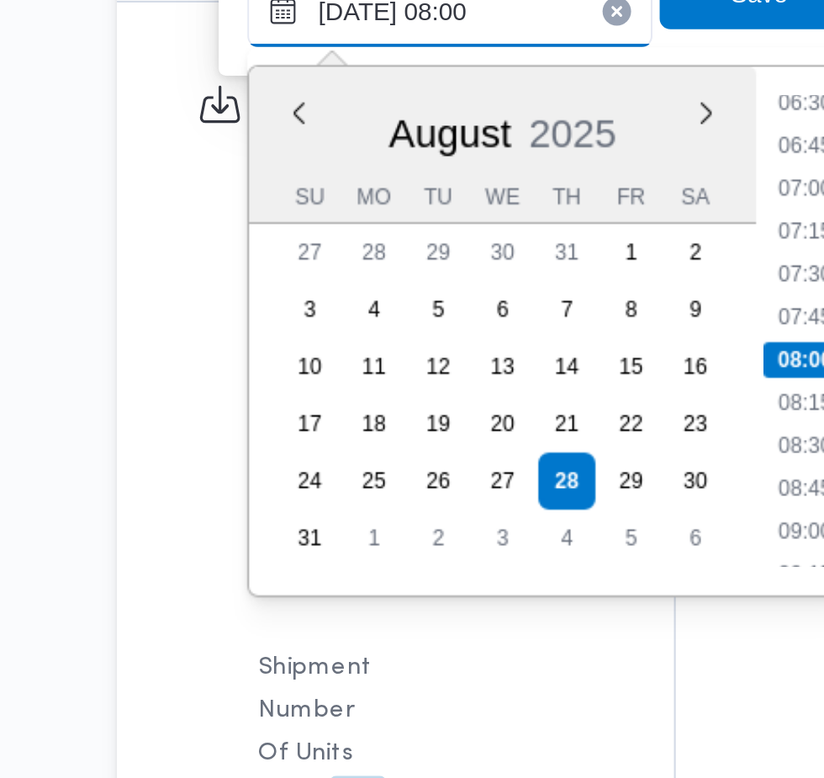
scroll to position [2078, 0]
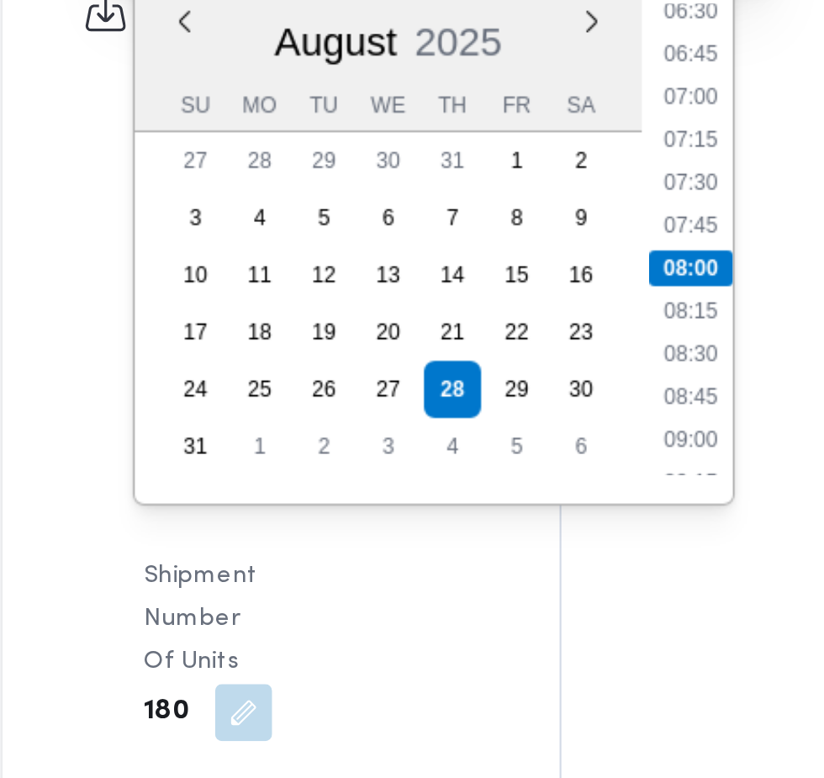
click at [539, 465] on li "08:45" at bounding box center [542, 460] width 39 height 17
type input "[DATE] 08:45"
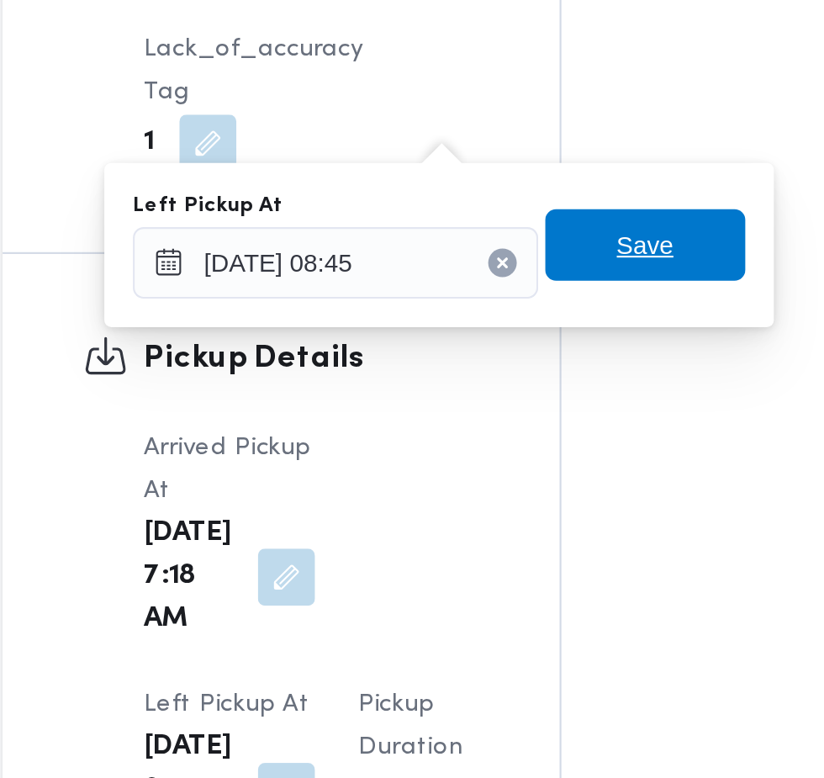
click at [538, 235] on span "Save" at bounding box center [521, 228] width 94 height 34
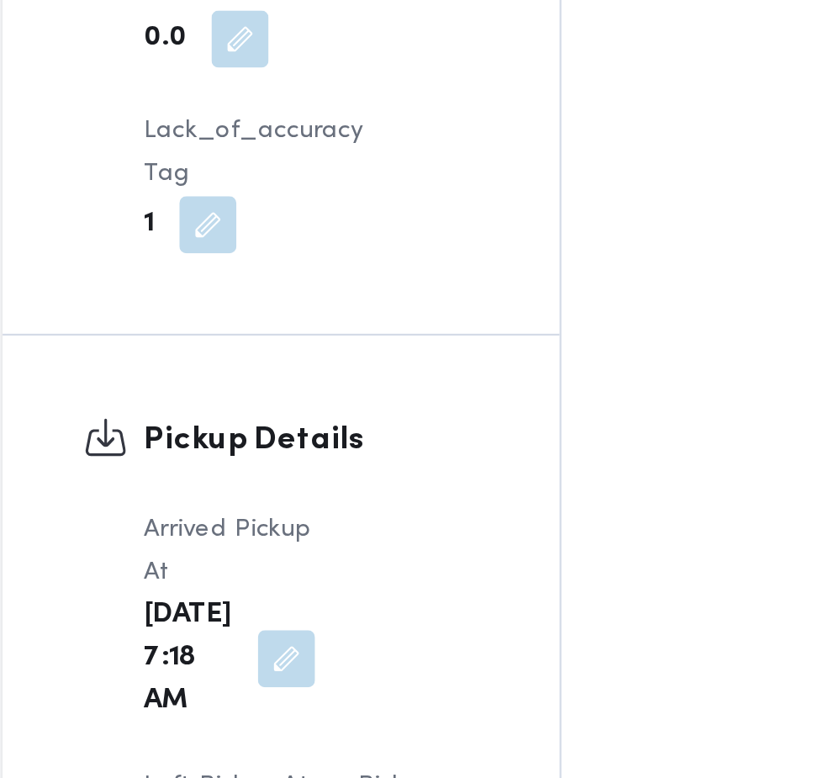
click at [366, 472] on button "button" at bounding box center [352, 485] width 27 height 27
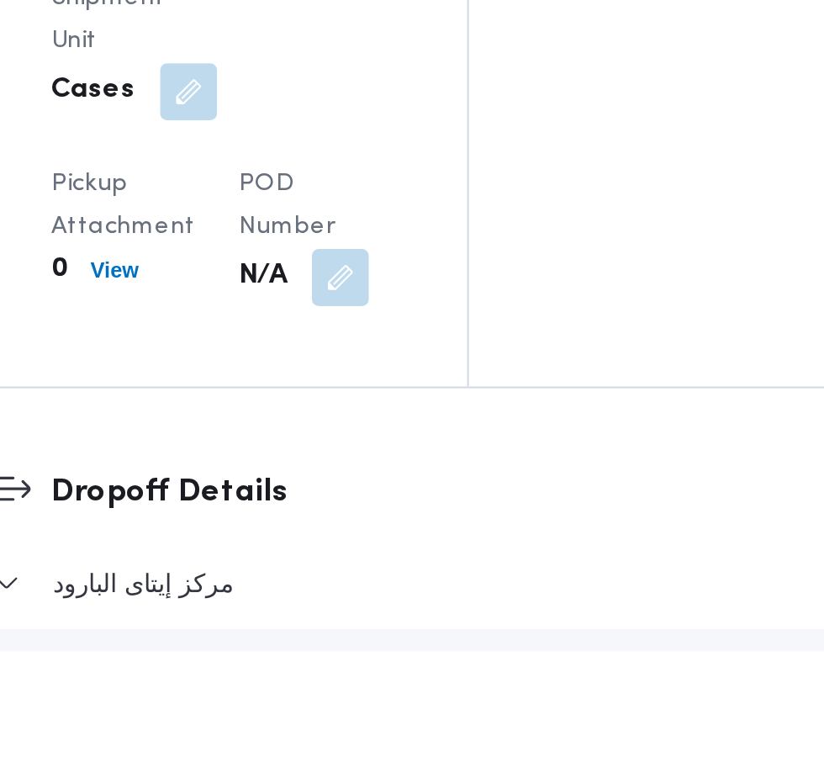
scroll to position [2262, 0]
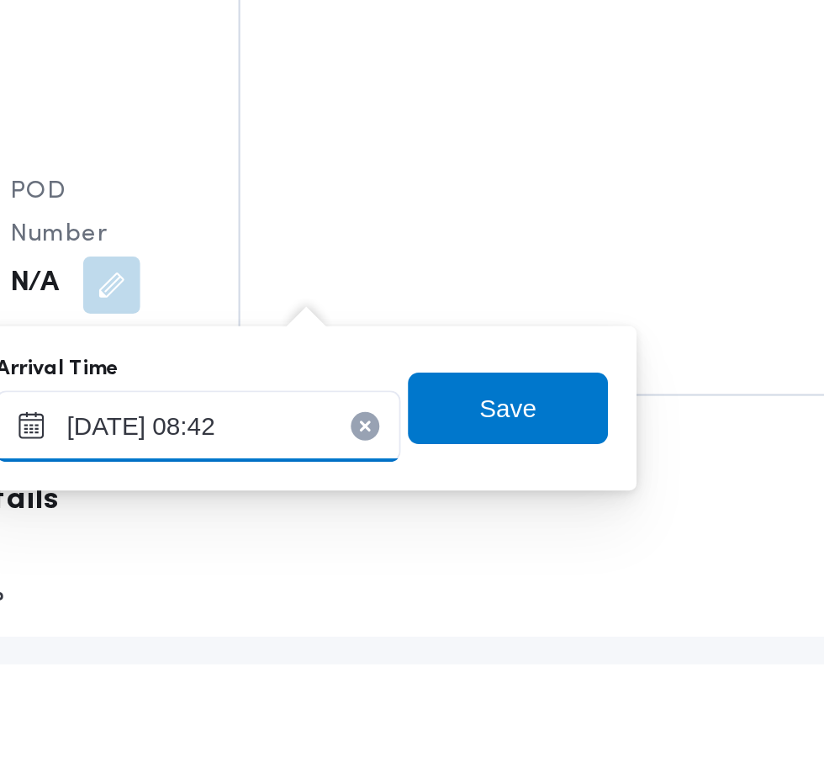
click at [487, 662] on input "28/08/2025 08:42" at bounding box center [462, 666] width 191 height 34
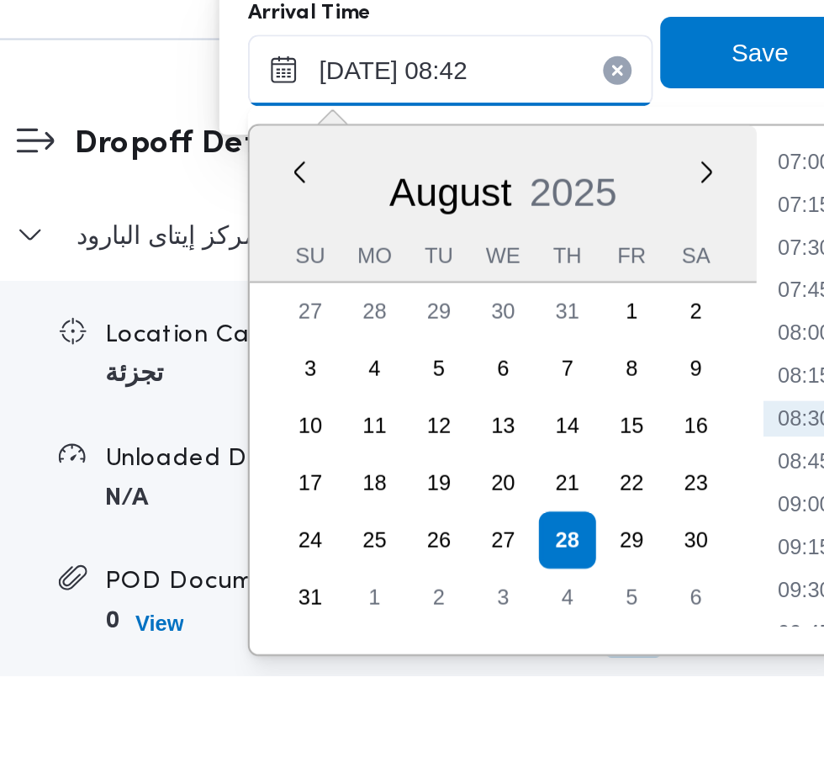
scroll to position [2436, 0]
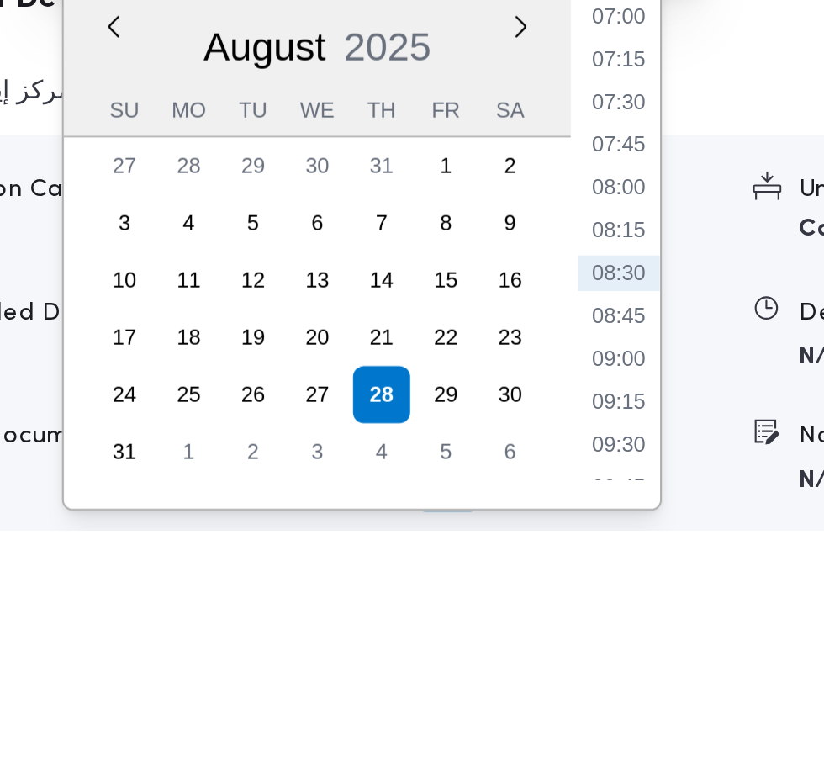
click at [634, 737] on li "09:30" at bounding box center [628, 737] width 39 height 17
type input "[DATE] 09:30"
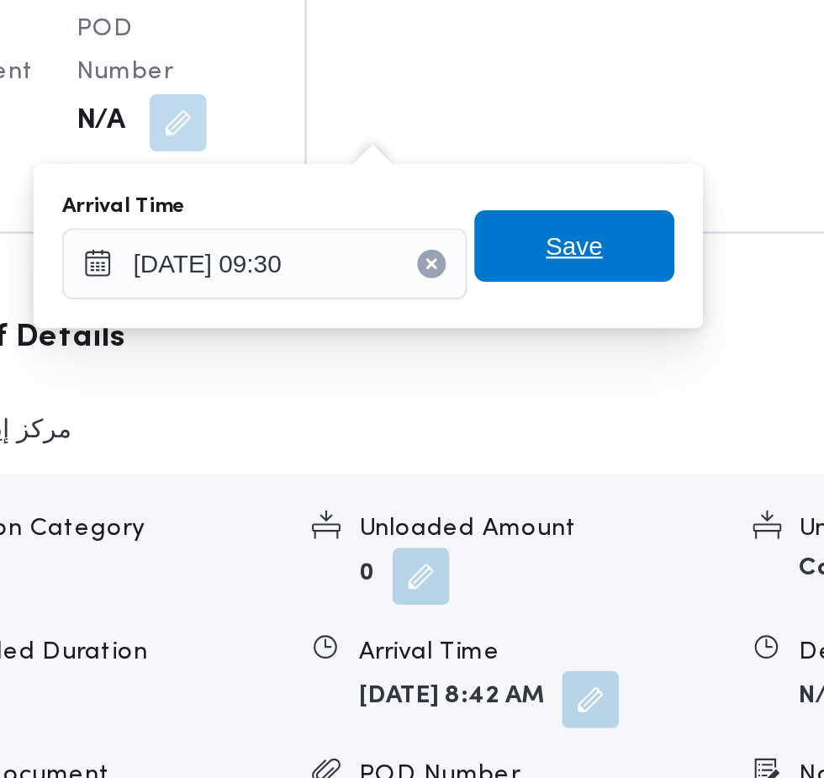
click at [625, 485] on span "Save" at bounding box center [608, 484] width 94 height 34
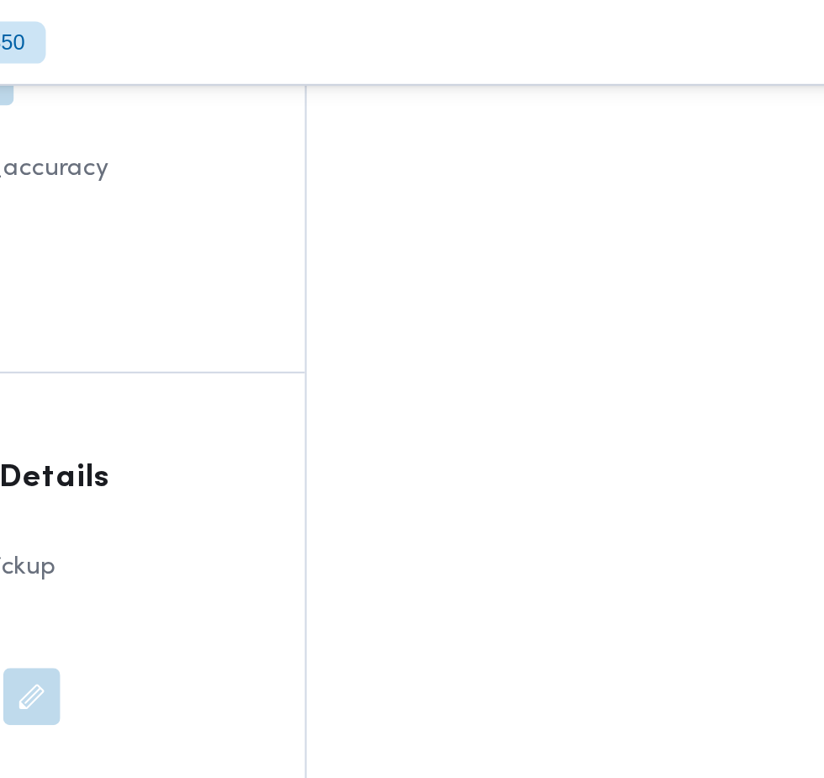
scroll to position [2127, 0]
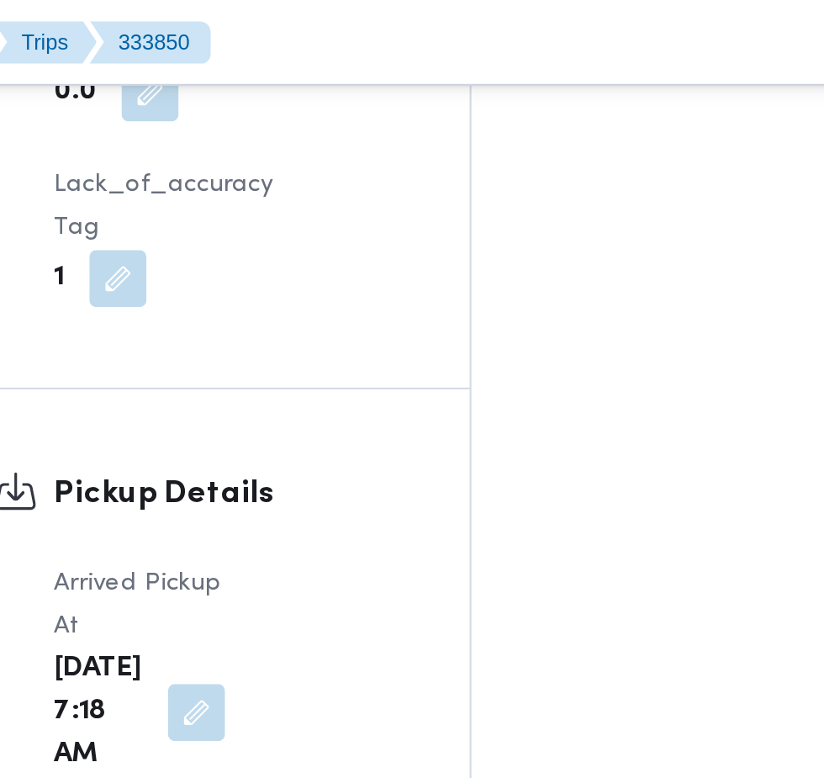
click at [366, 423] on button "button" at bounding box center [352, 436] width 27 height 27
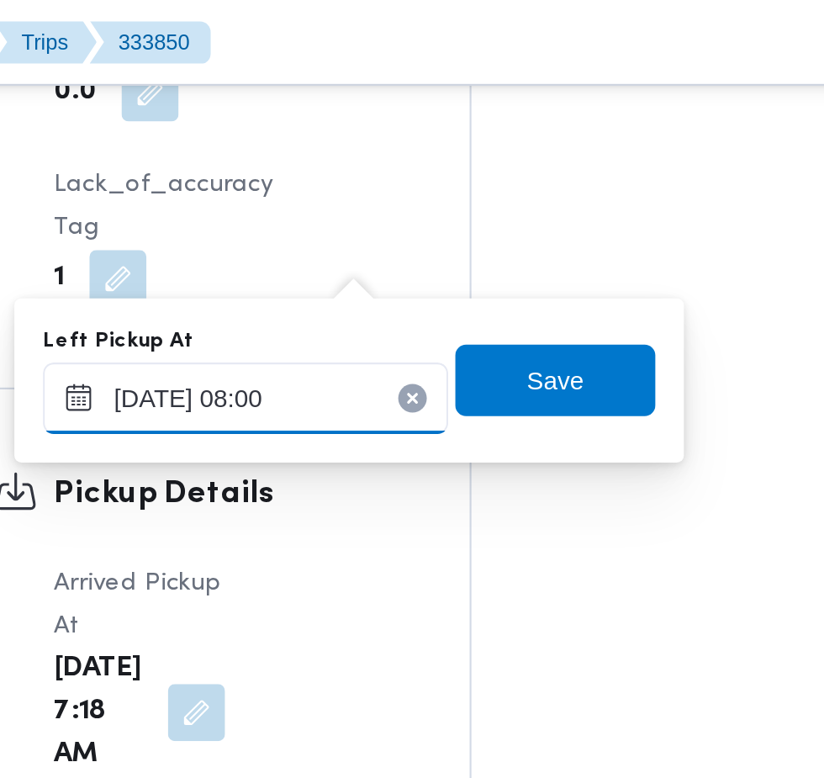
click at [388, 187] on input "[DATE] 08:00" at bounding box center [375, 188] width 191 height 34
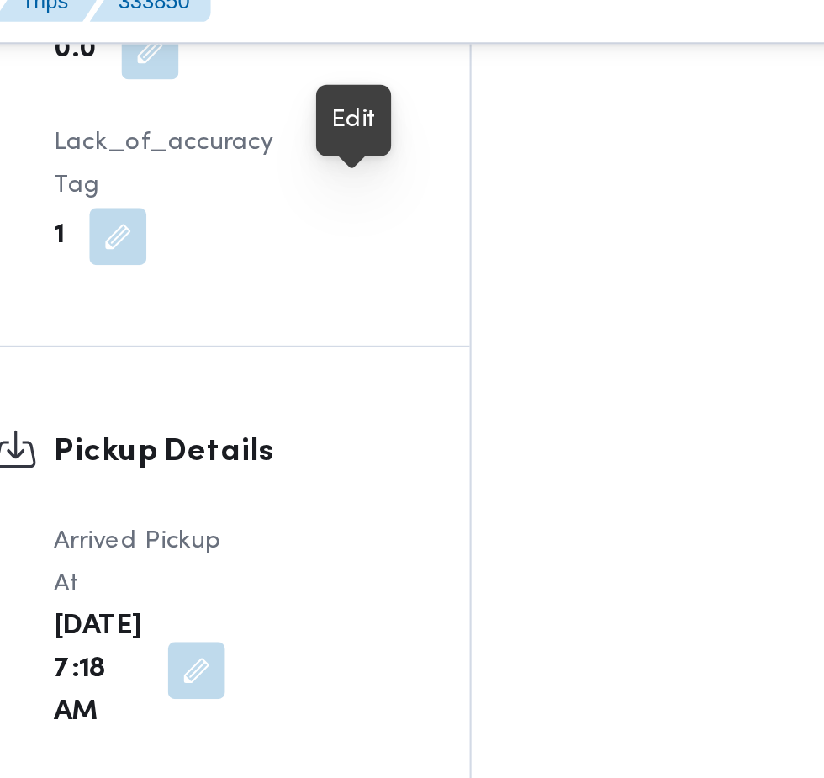
click at [366, 423] on button "button" at bounding box center [352, 436] width 27 height 27
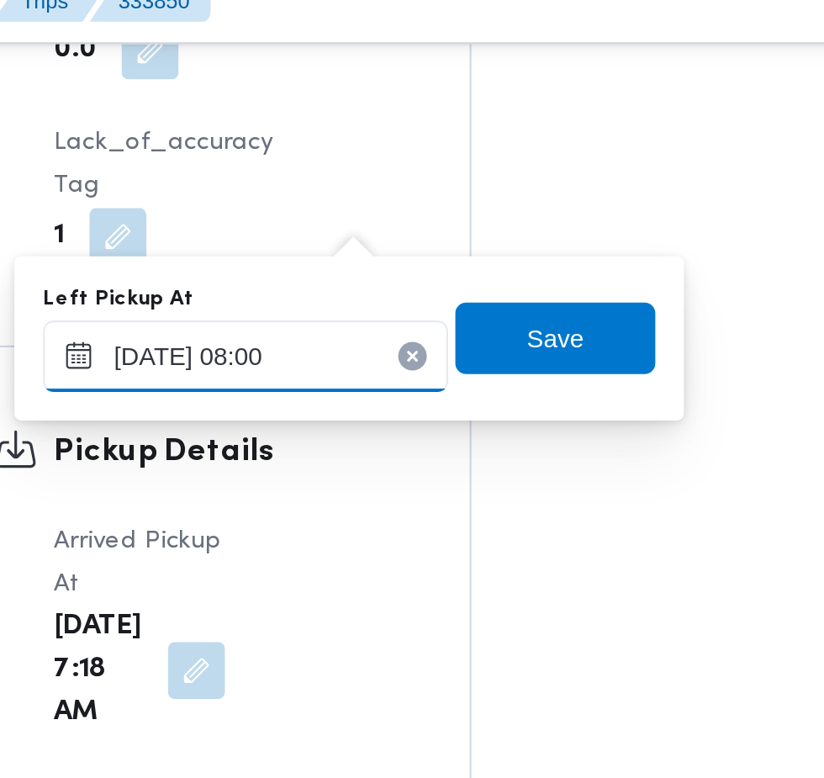
click at [411, 188] on input "[DATE] 08:00" at bounding box center [375, 188] width 191 height 34
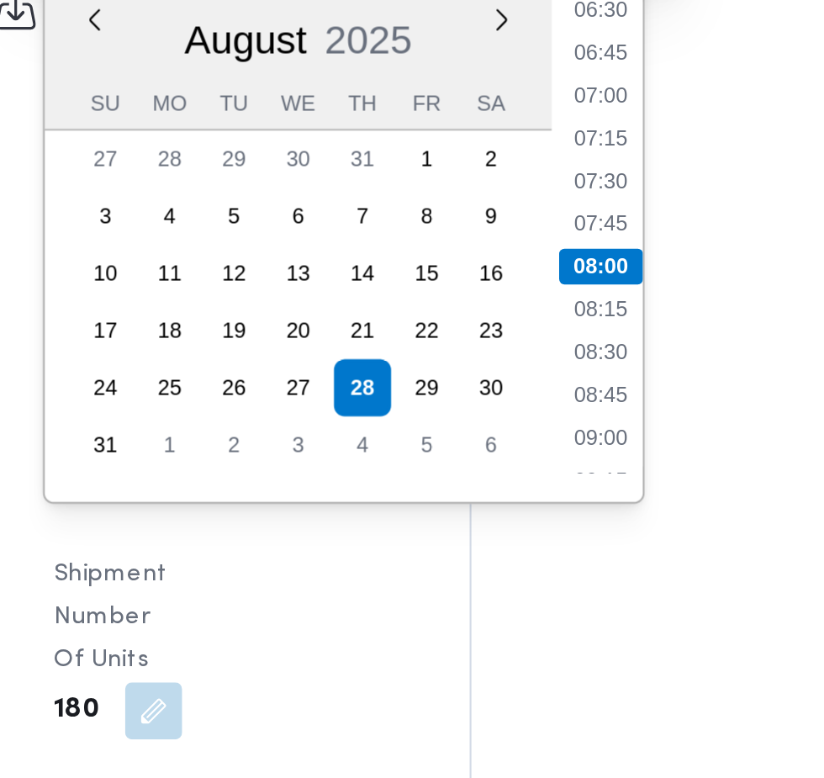
click at [554, 415] on li "08:45" at bounding box center [542, 412] width 39 height 17
type input "[DATE] 08:00"
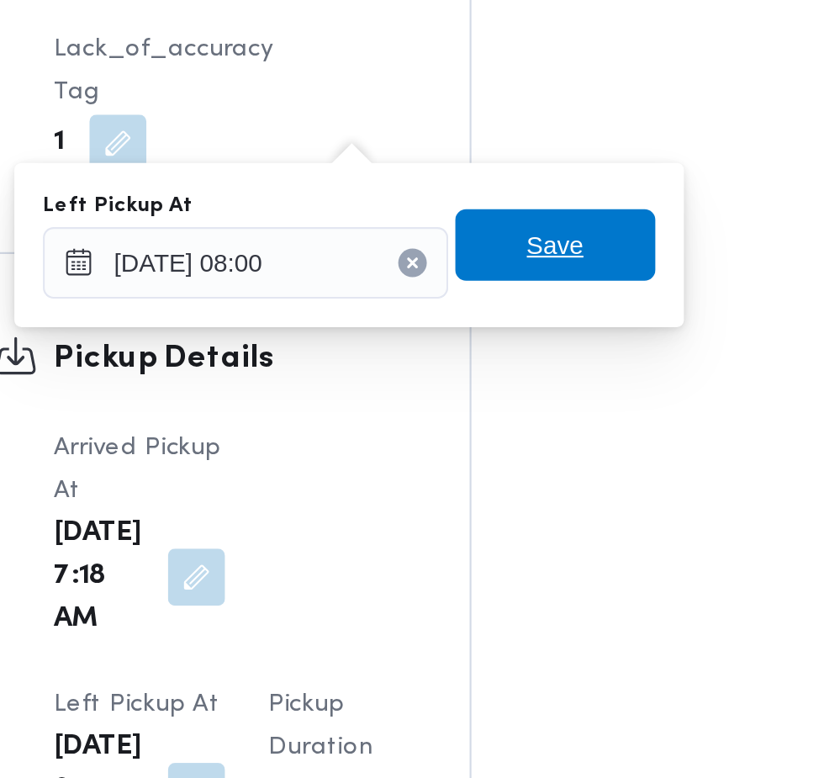
click at [545, 177] on span "Save" at bounding box center [521, 179] width 94 height 34
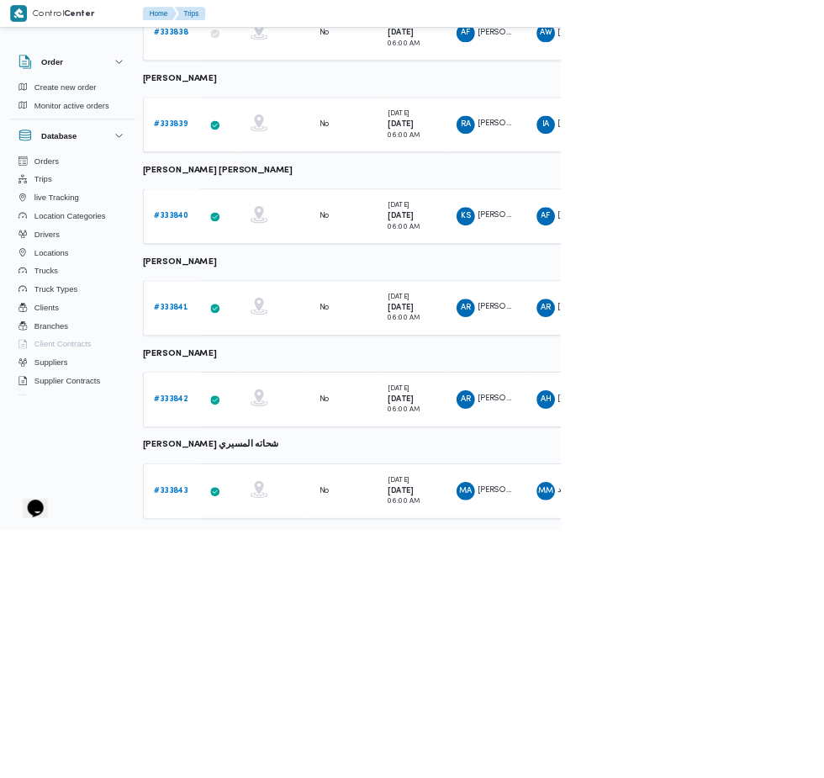
scroll to position [720, 9]
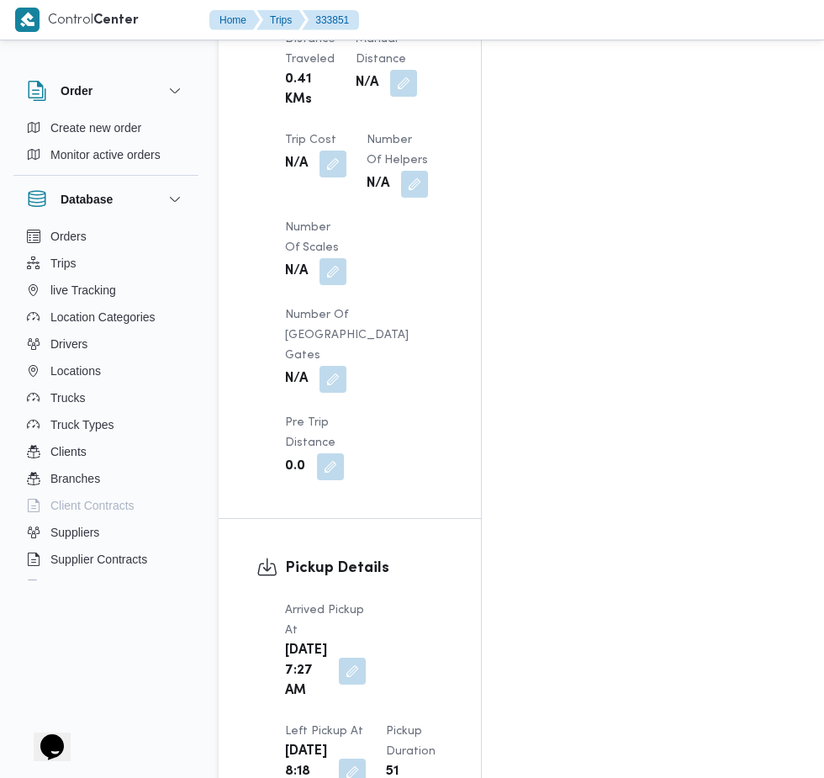
scroll to position [1725, 0]
click at [366, 757] on button "button" at bounding box center [352, 770] width 27 height 27
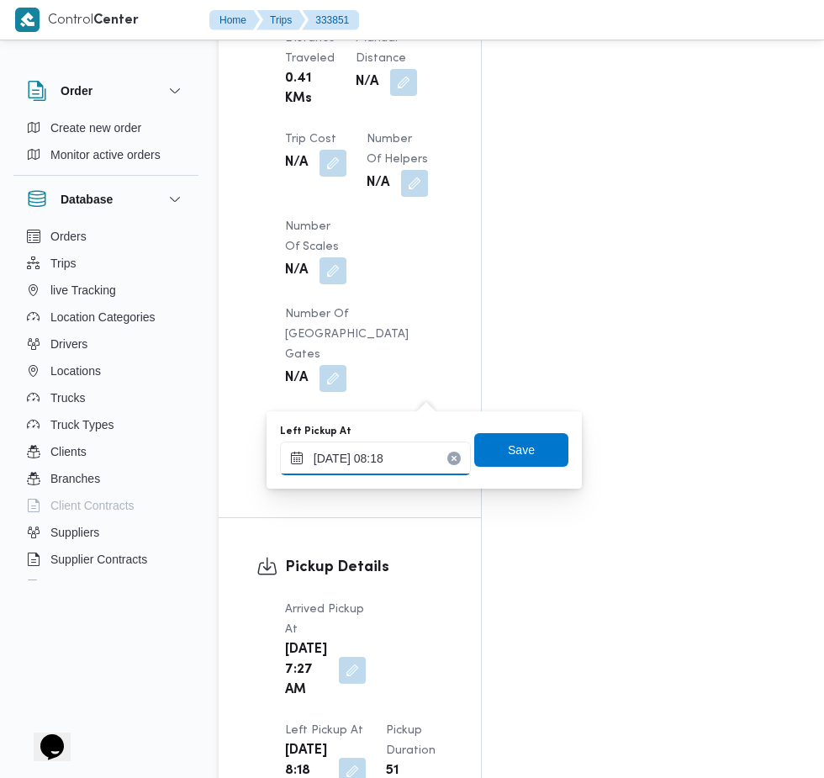
click at [418, 458] on input "28/08/2025 08:18" at bounding box center [375, 458] width 191 height 34
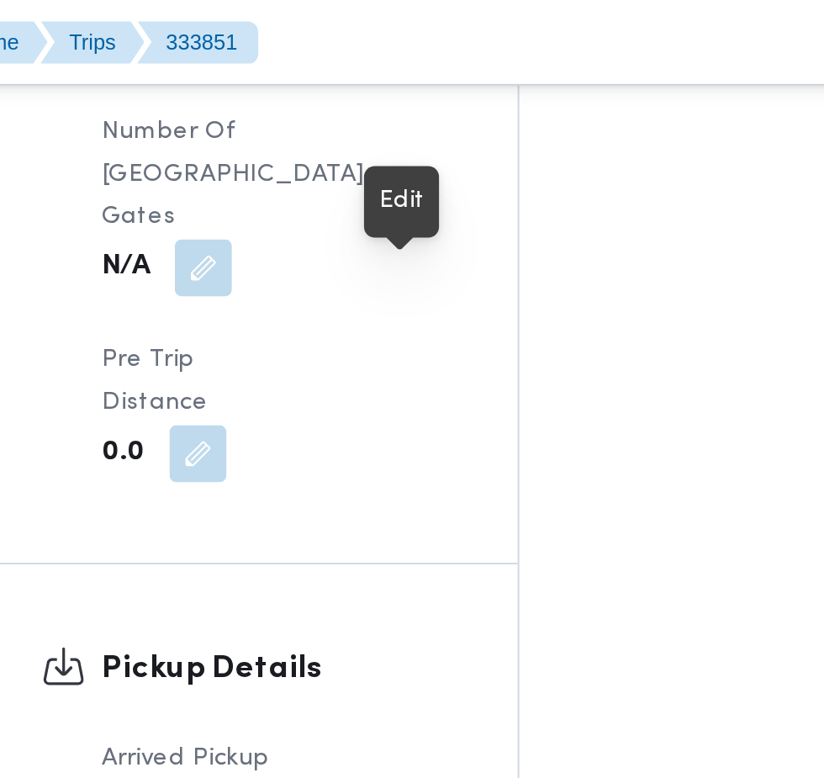
scroll to position [1976, 0]
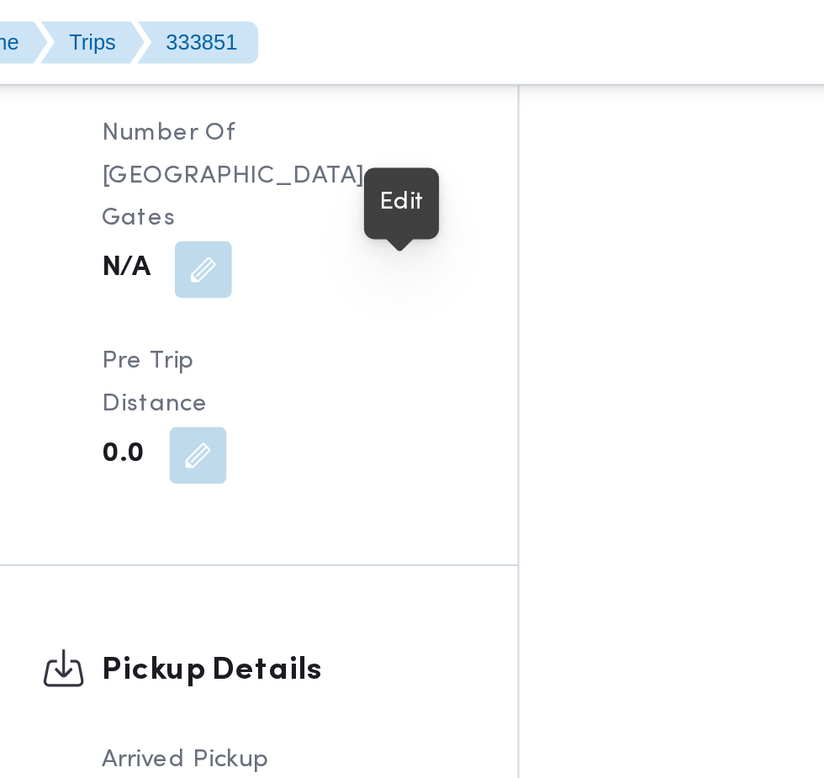
click at [366, 506] on button "button" at bounding box center [352, 519] width 27 height 27
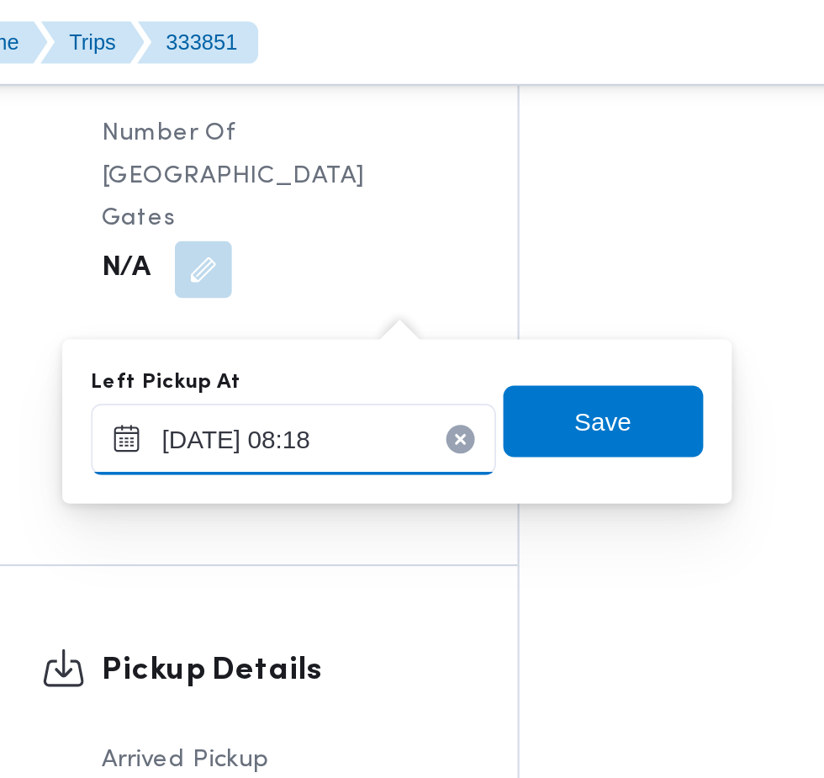
click at [407, 211] on input "28/08/2025 08:18" at bounding box center [375, 207] width 191 height 34
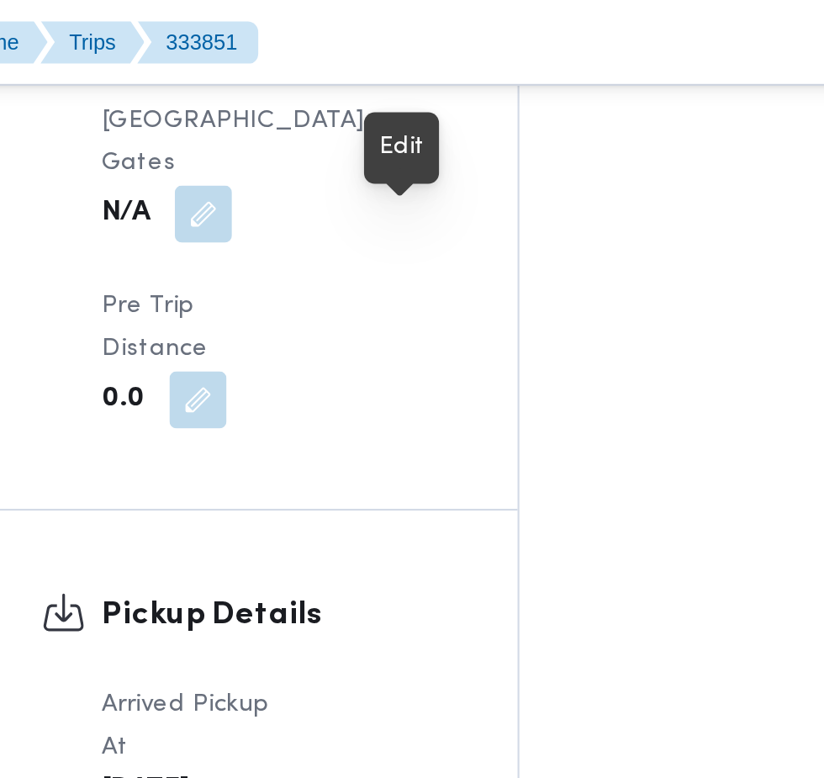
scroll to position [1986, 0]
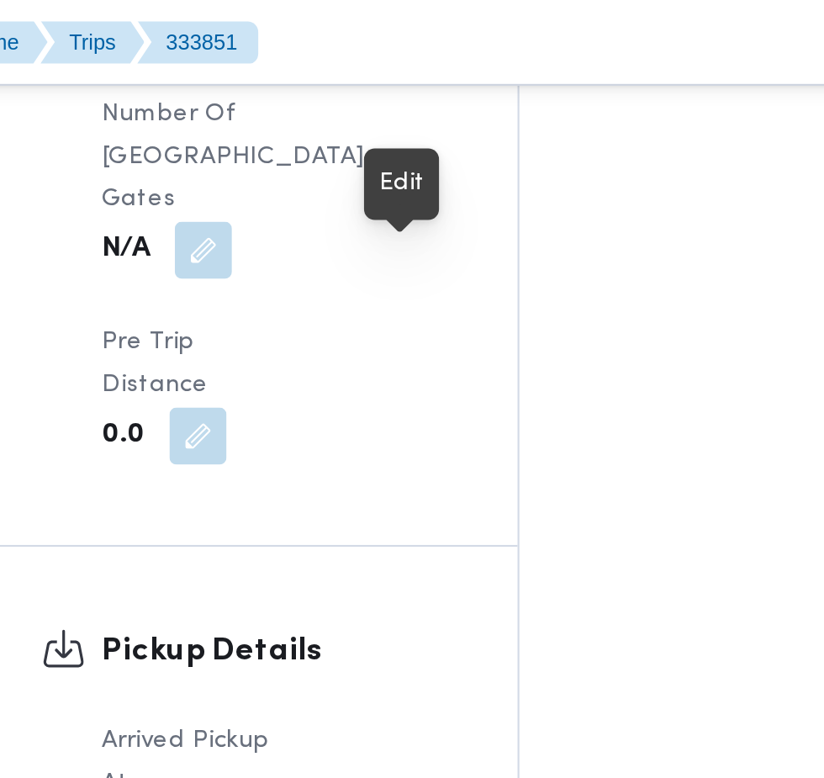
click at [366, 497] on button "button" at bounding box center [352, 510] width 27 height 27
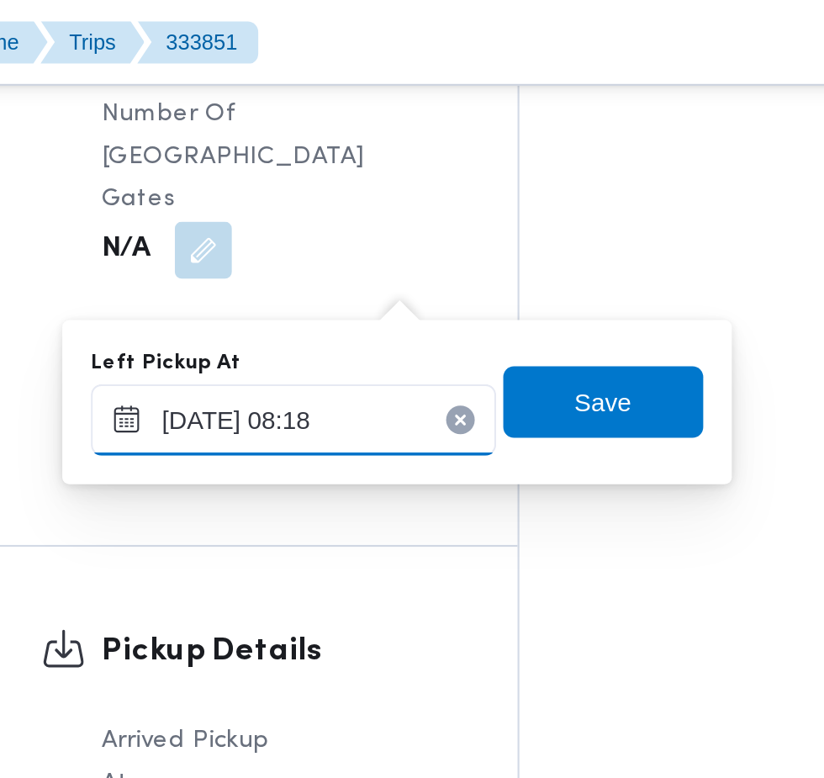
click at [388, 198] on input "28/08/2025 08:18" at bounding box center [375, 198] width 191 height 34
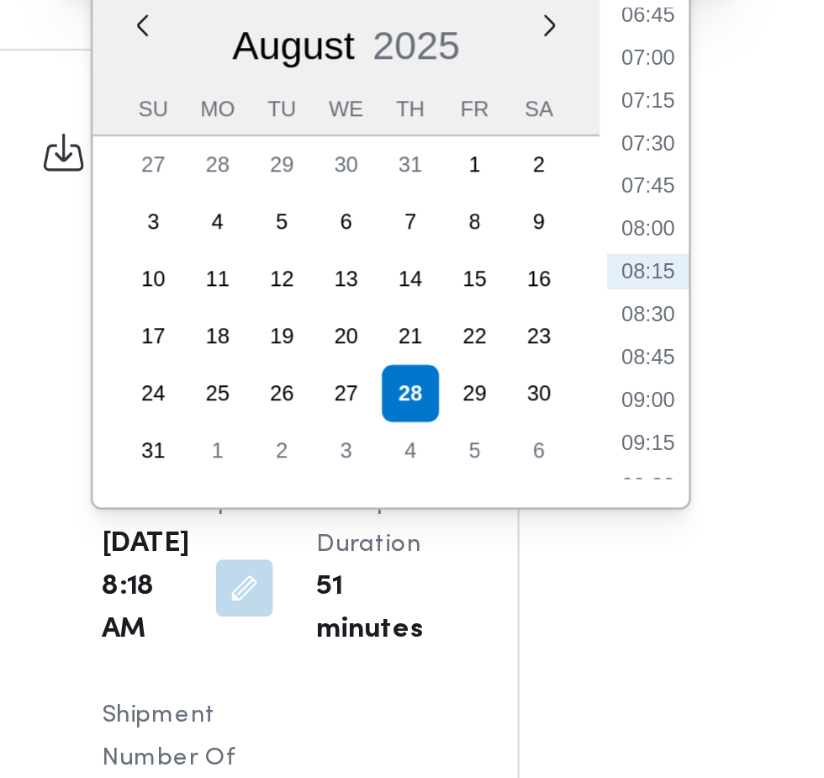
scroll to position [1985, 0]
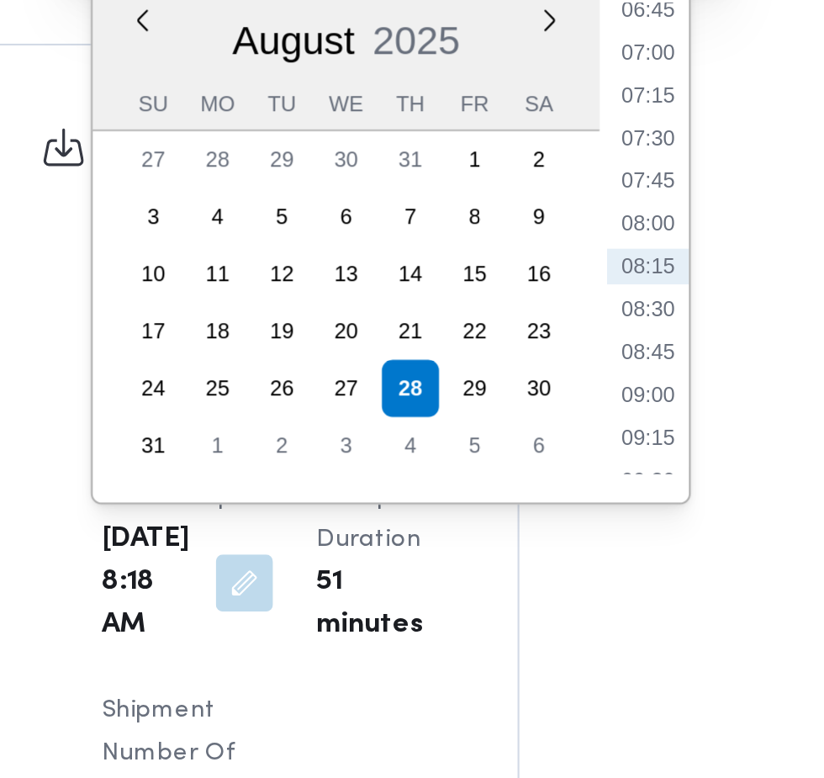
click at [549, 404] on li "08:45" at bounding box center [542, 401] width 39 height 17
type input "[DATE] 08:45"
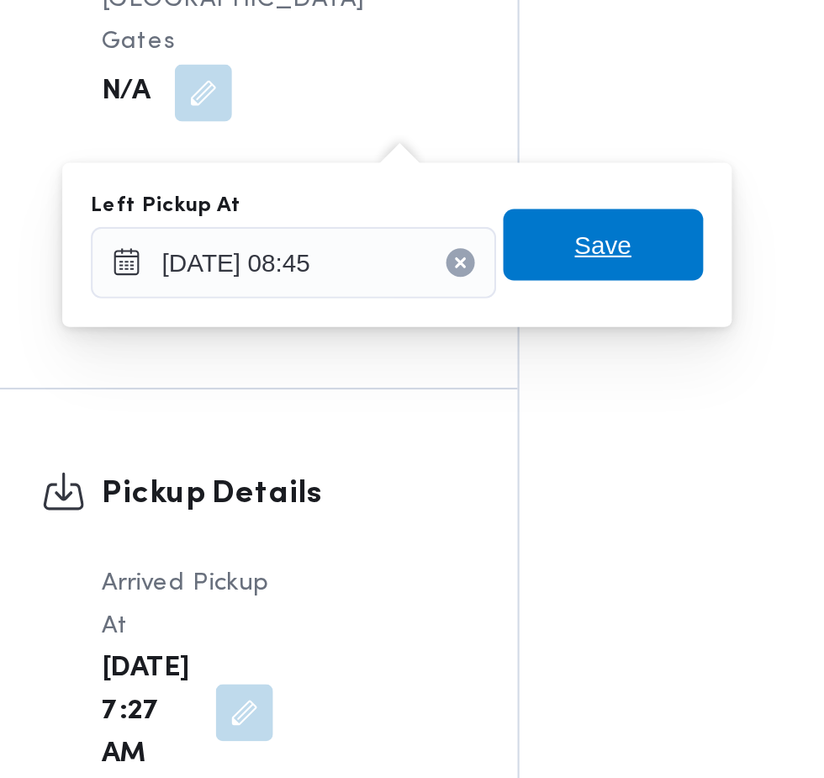
click at [549, 192] on span "Save" at bounding box center [521, 189] width 94 height 34
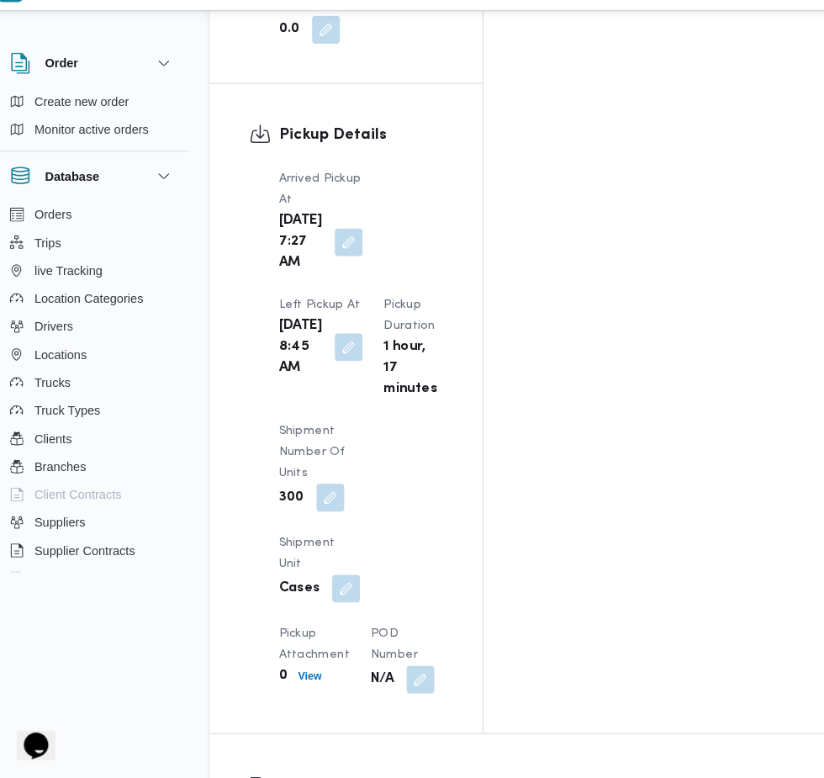
scroll to position [2146, 0]
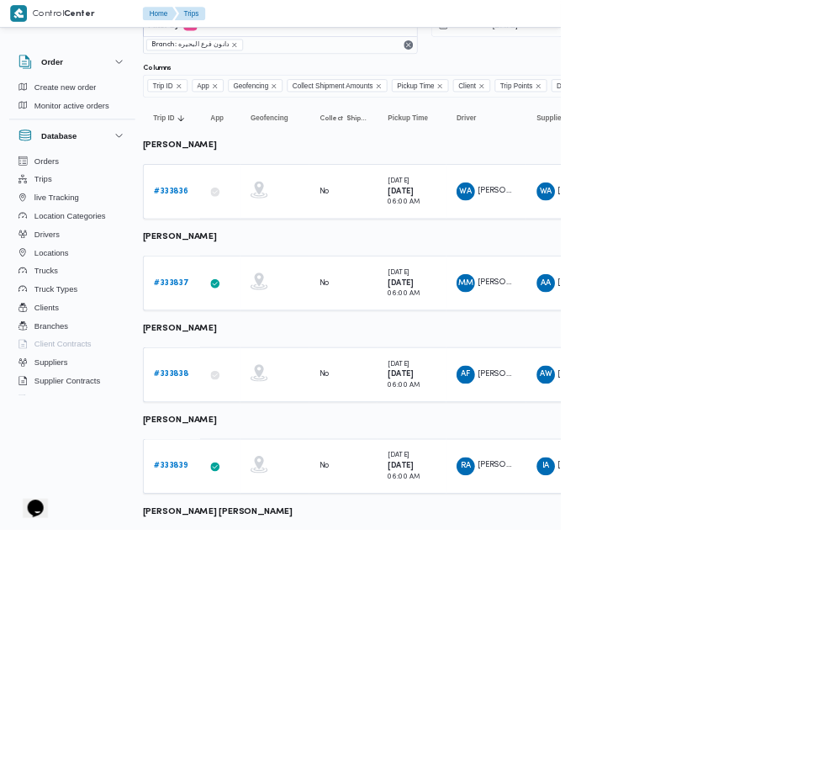
scroll to position [0, 9]
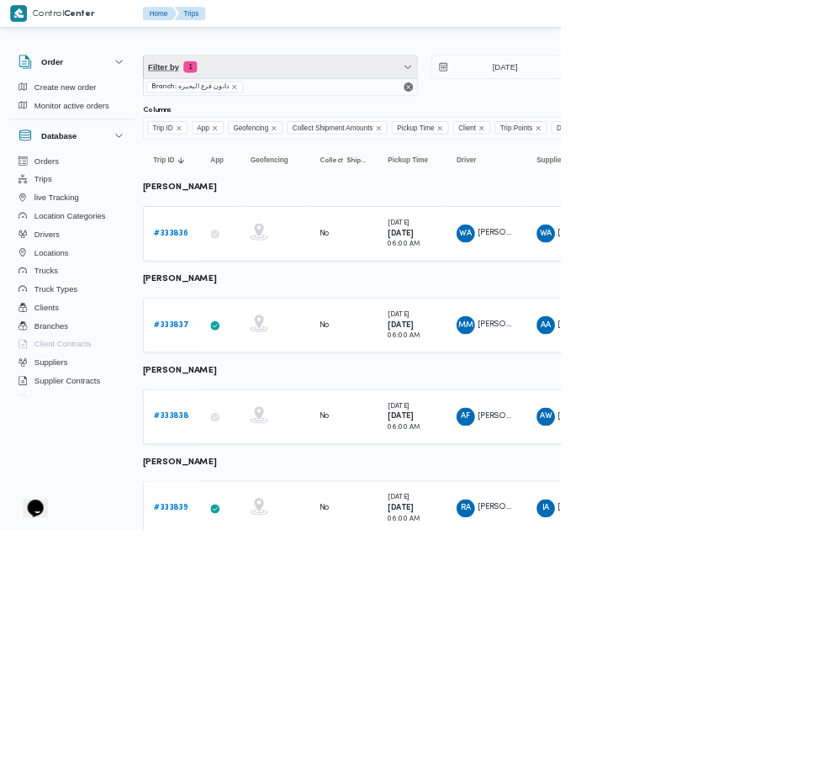
click at [446, 98] on span "Filter by 1" at bounding box center [411, 99] width 402 height 34
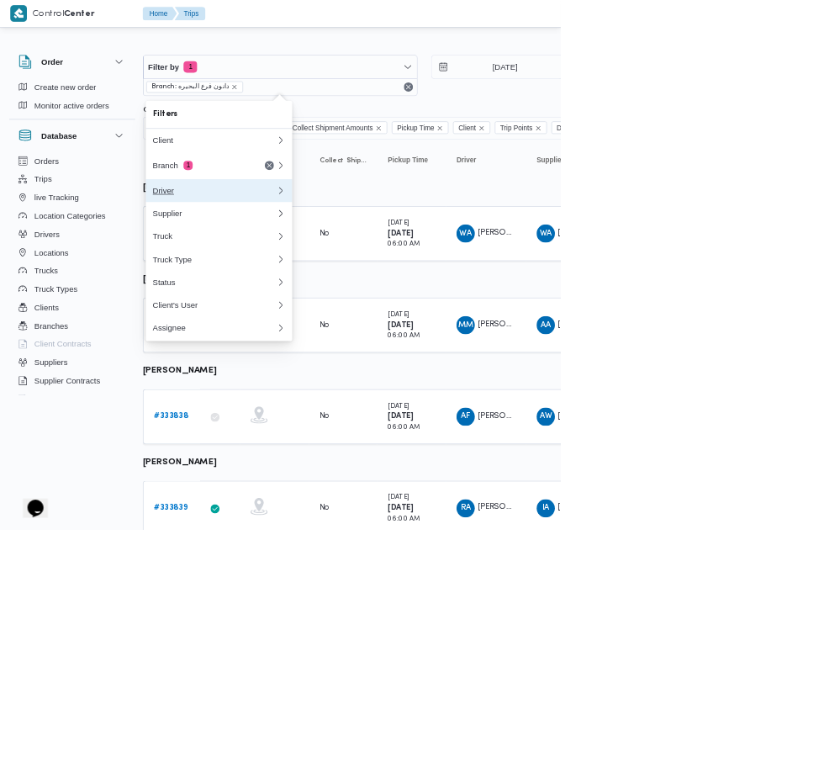
click at [351, 280] on div "Driver" at bounding box center [315, 279] width 182 height 13
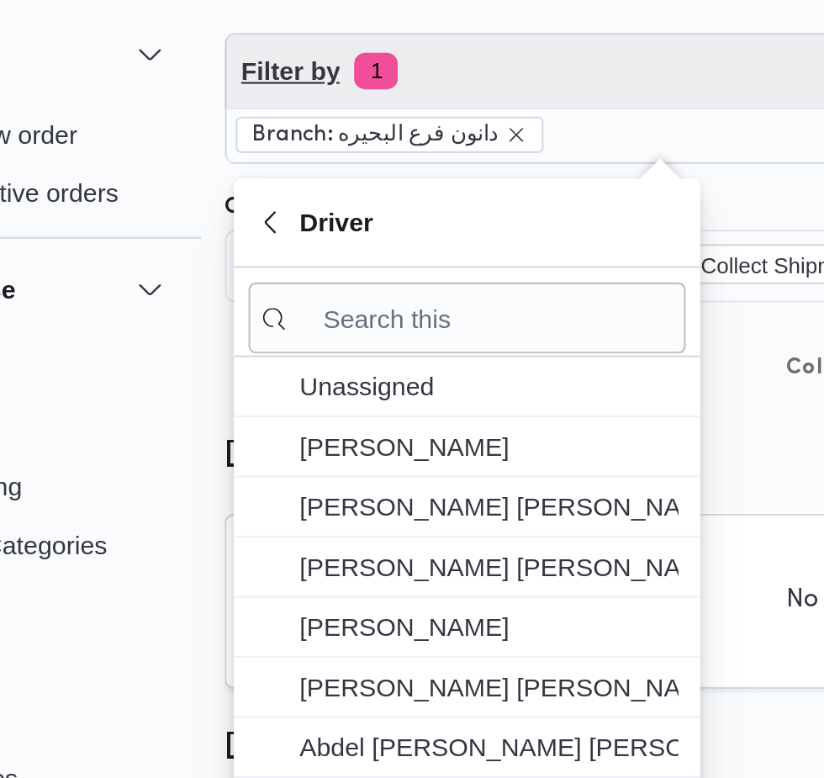
click at [373, 97] on span "Filter by 1" at bounding box center [411, 99] width 402 height 34
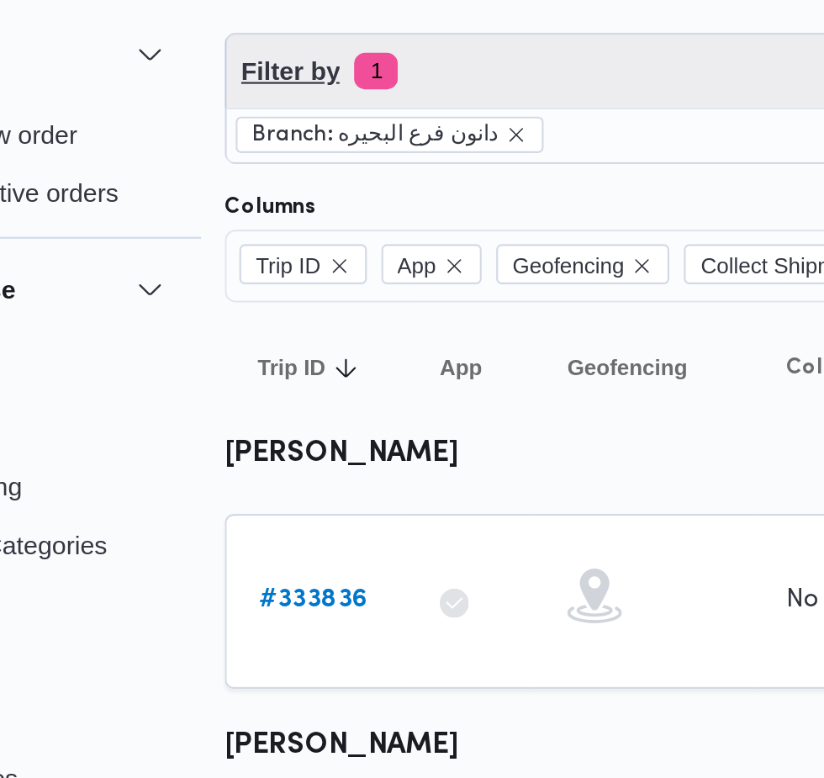
click at [385, 113] on span "Filter by 1" at bounding box center [411, 99] width 402 height 34
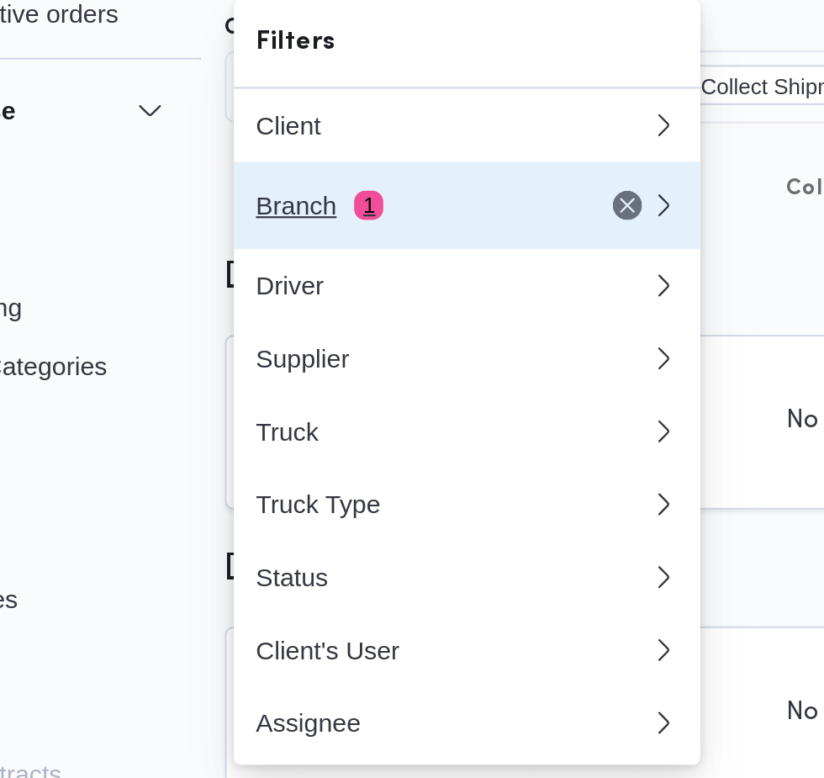
click at [314, 243] on div "Branch 1" at bounding box center [294, 242] width 141 height 13
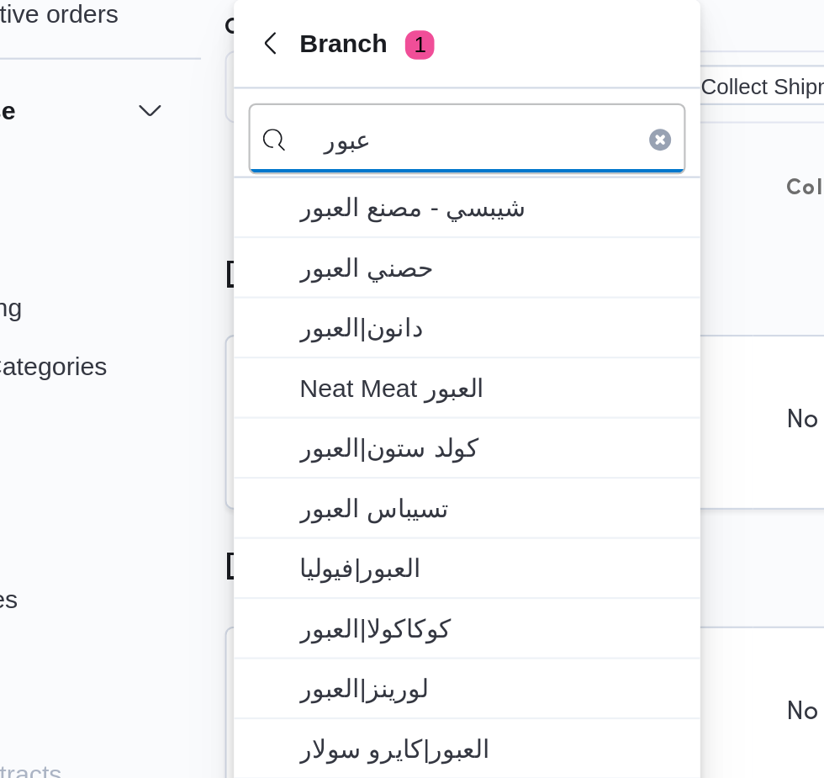
type input "عبور"
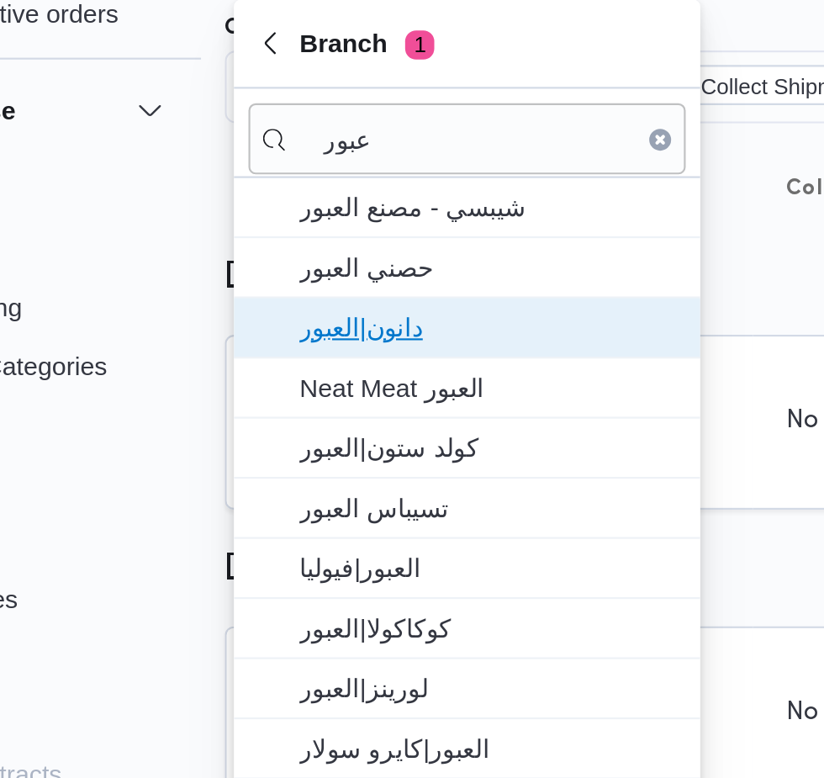
click at [347, 302] on span "دانون|العبور" at bounding box center [331, 299] width 175 height 20
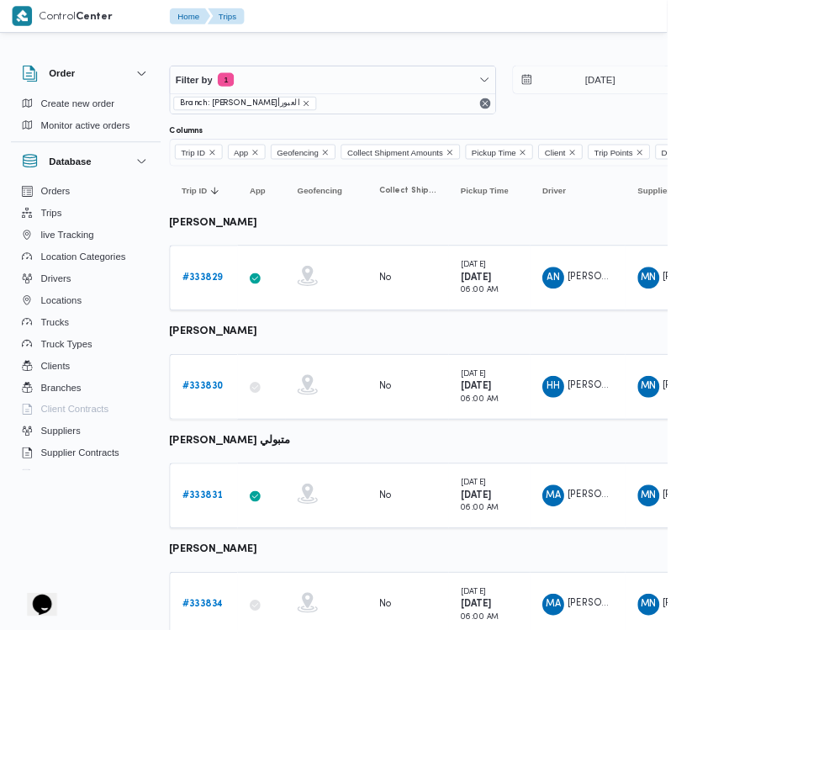
scroll to position [0, 9]
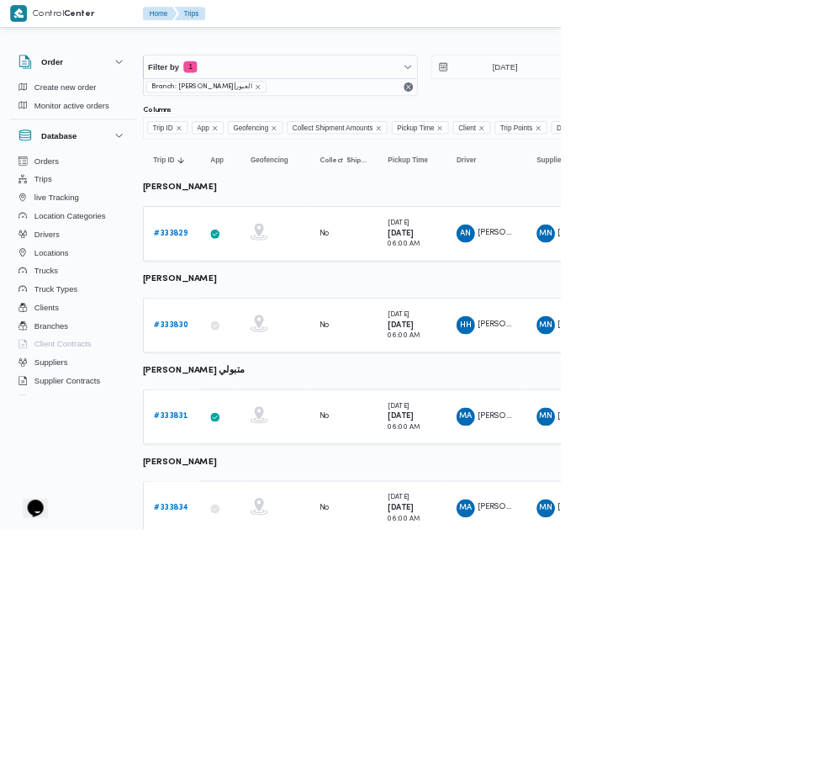
click at [250, 343] on b "# 333829" at bounding box center [250, 342] width 50 height 11
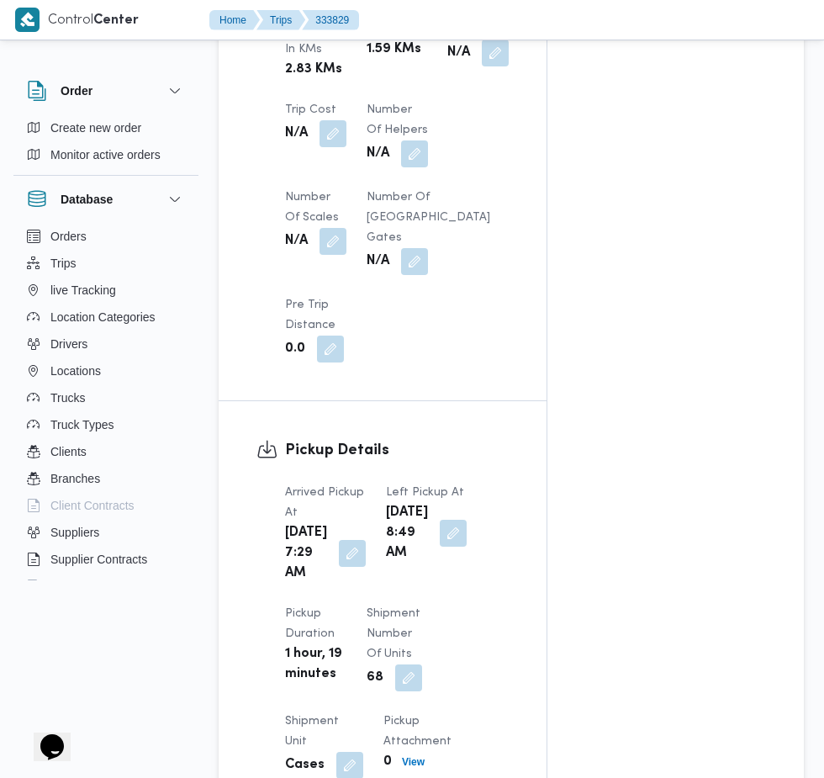
scroll to position [1564, 0]
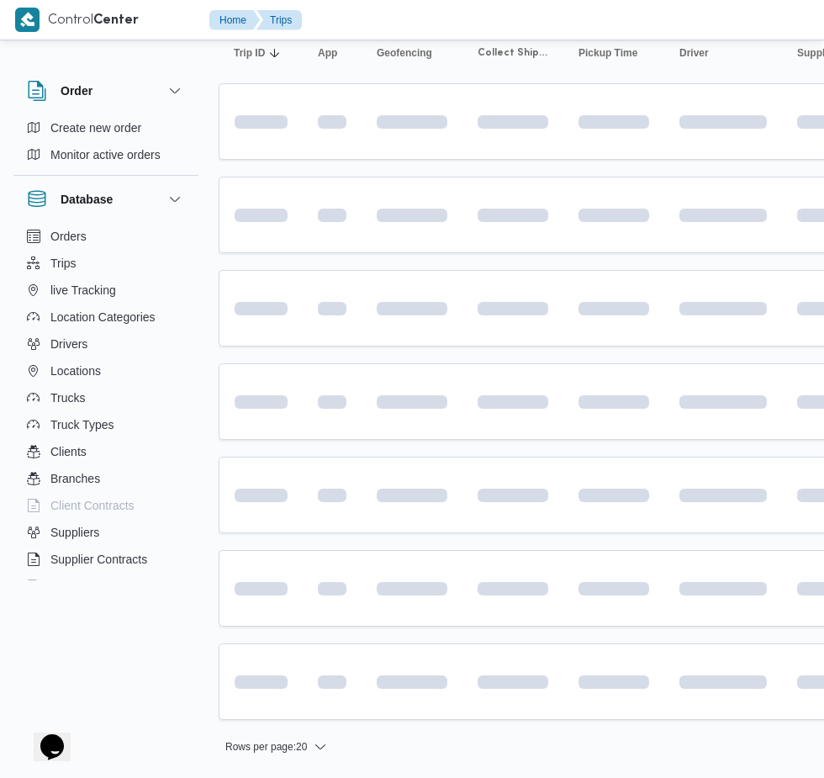
scroll to position [0, 9]
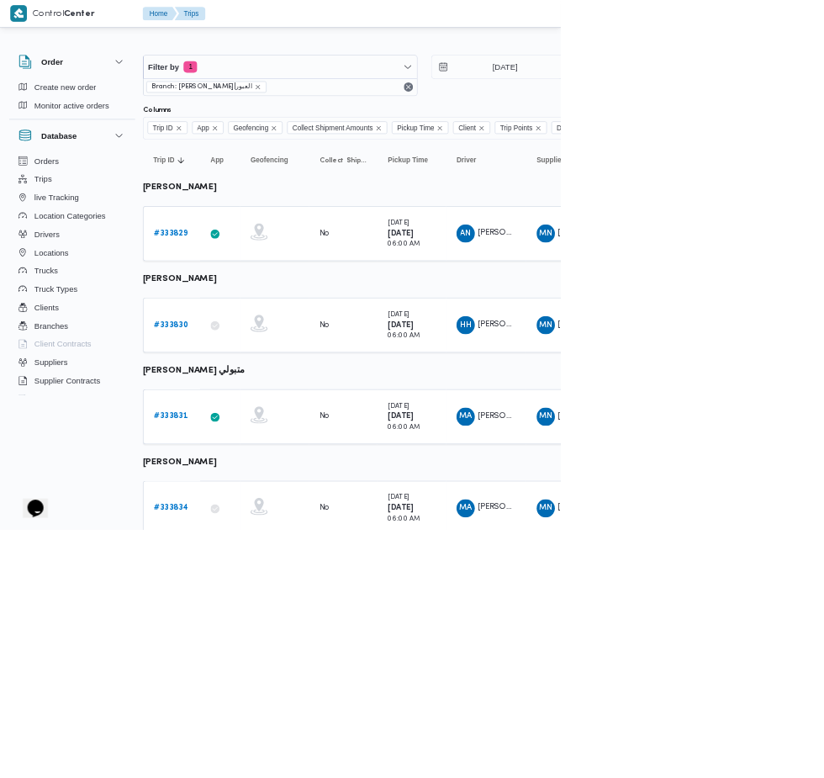
click at [249, 476] on b "# 333830" at bounding box center [250, 477] width 50 height 11
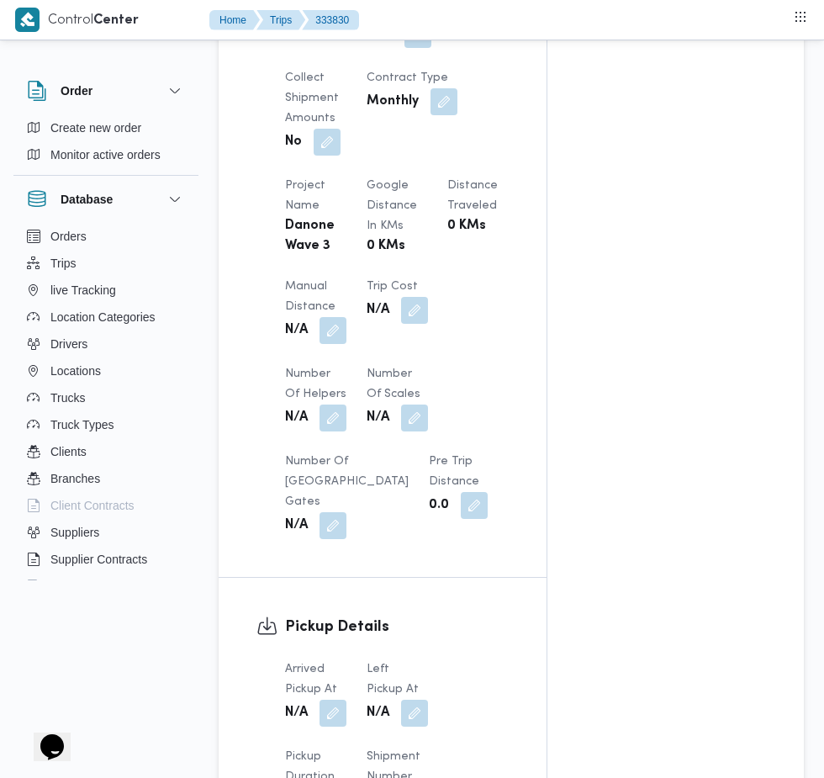
scroll to position [1250, 0]
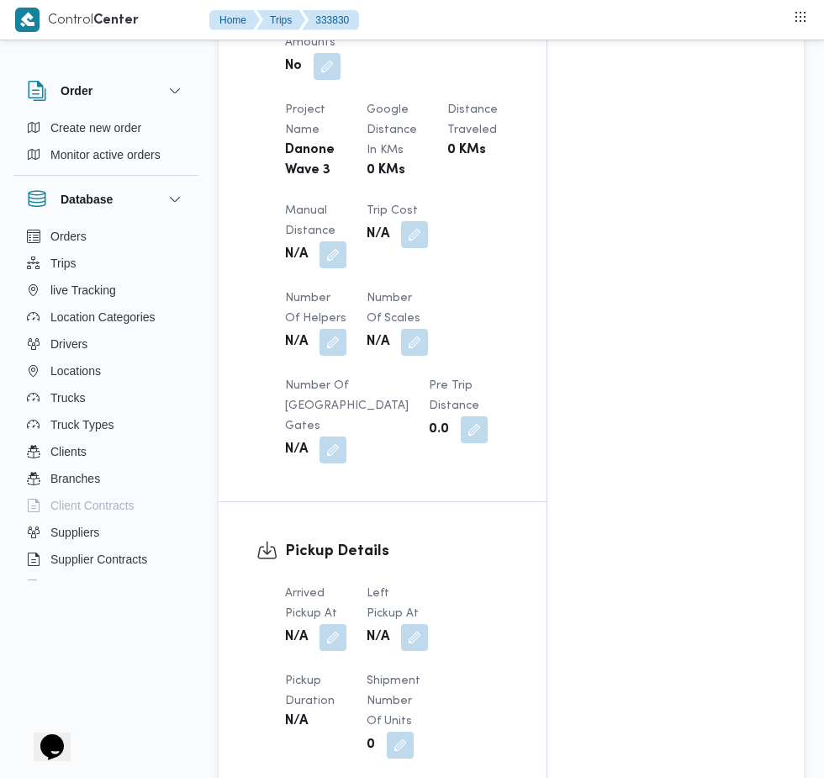
click at [336, 648] on button "button" at bounding box center [332, 637] width 27 height 27
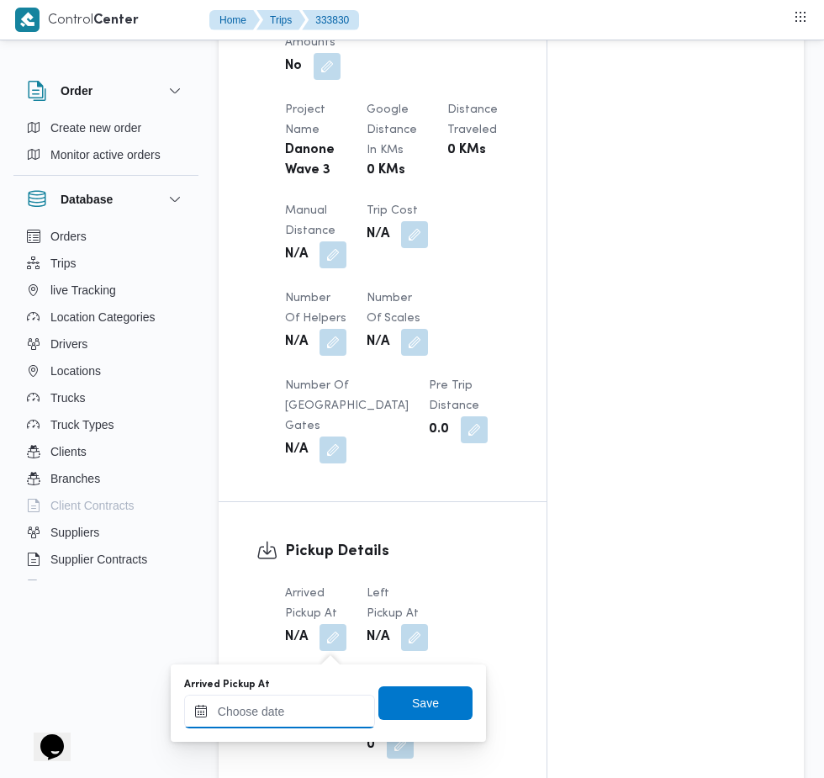
click at [294, 710] on input "Arrived Pickup At" at bounding box center [279, 711] width 191 height 34
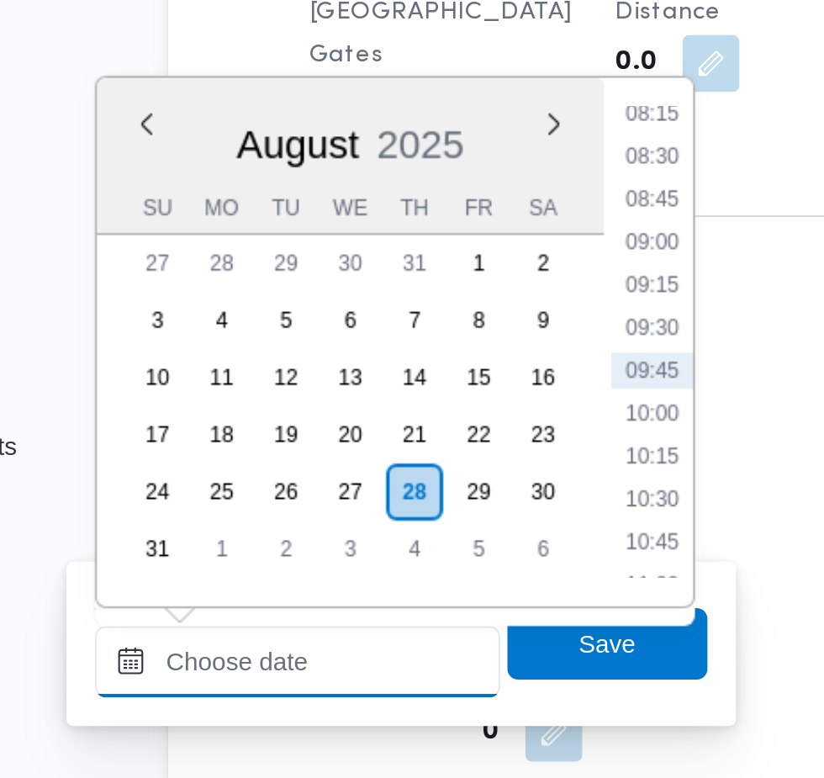
scroll to position [1300, 0]
click at [461, 421] on li "08:30" at bounding box center [446, 422] width 39 height 17
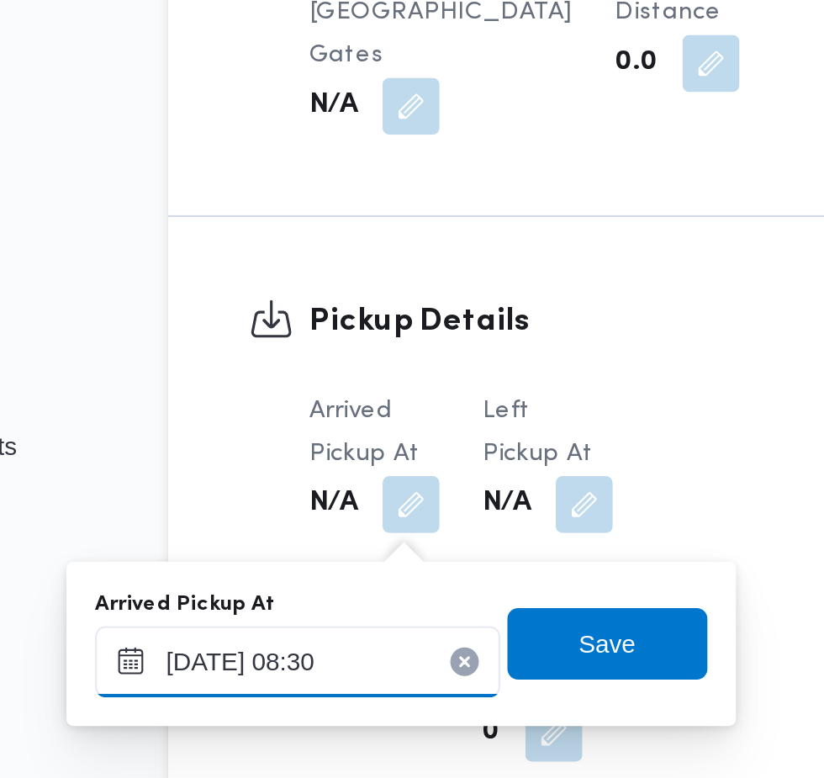
scroll to position [1306, 0]
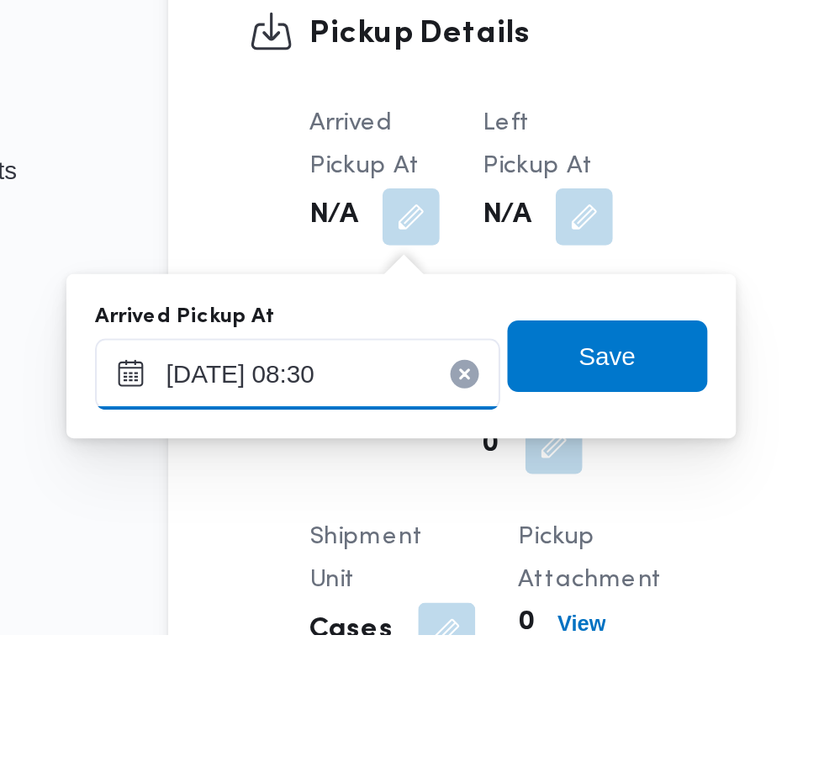
click at [334, 660] on input "[DATE] 08:30" at bounding box center [279, 655] width 191 height 34
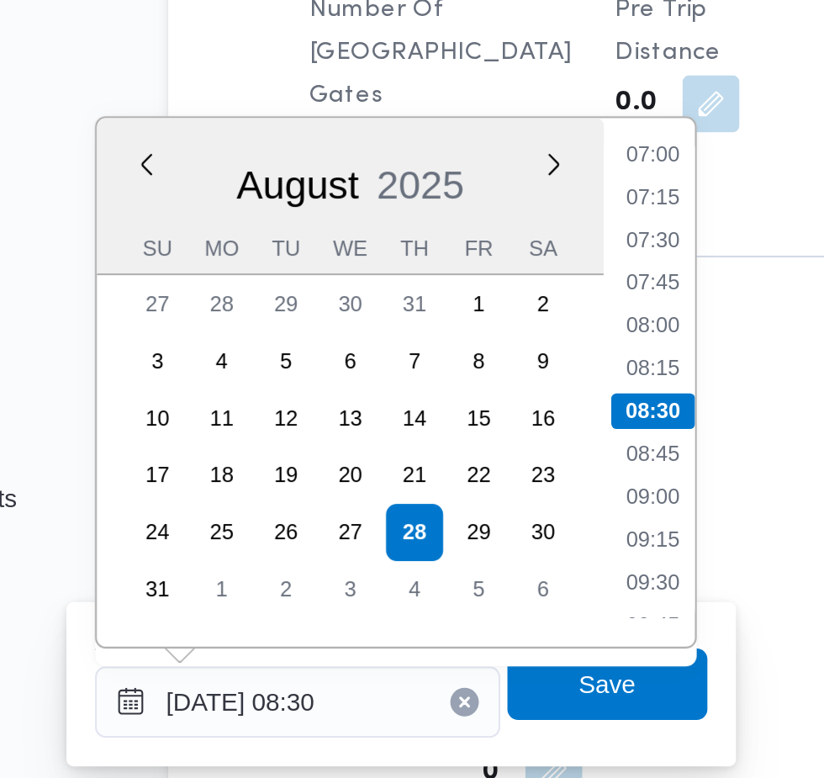
click at [454, 452] on li "07:45" at bounding box center [446, 457] width 39 height 17
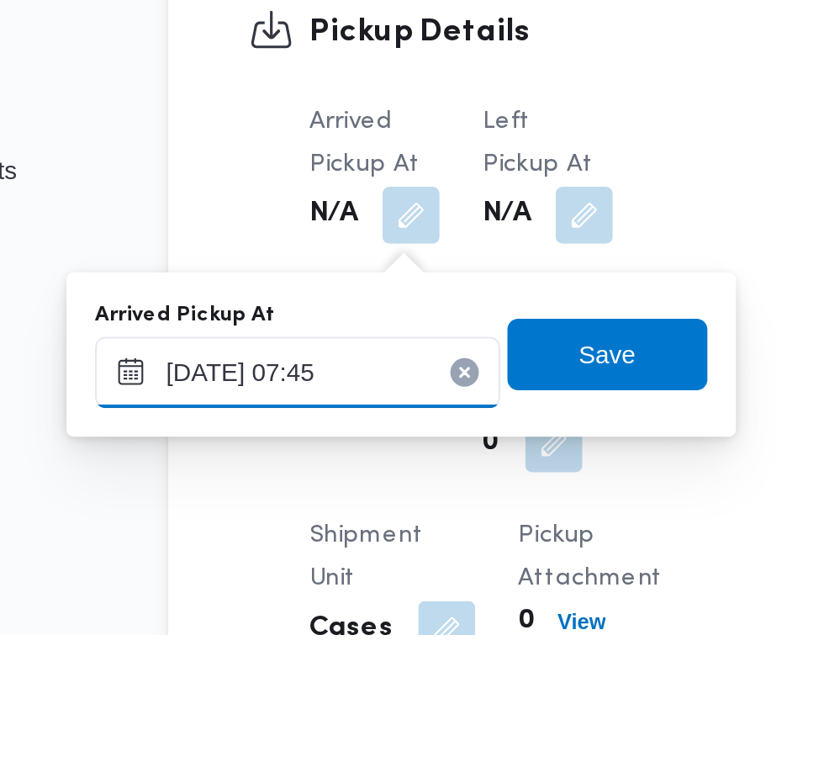
click at [298, 651] on input "[DATE] 07:45" at bounding box center [279, 654] width 191 height 34
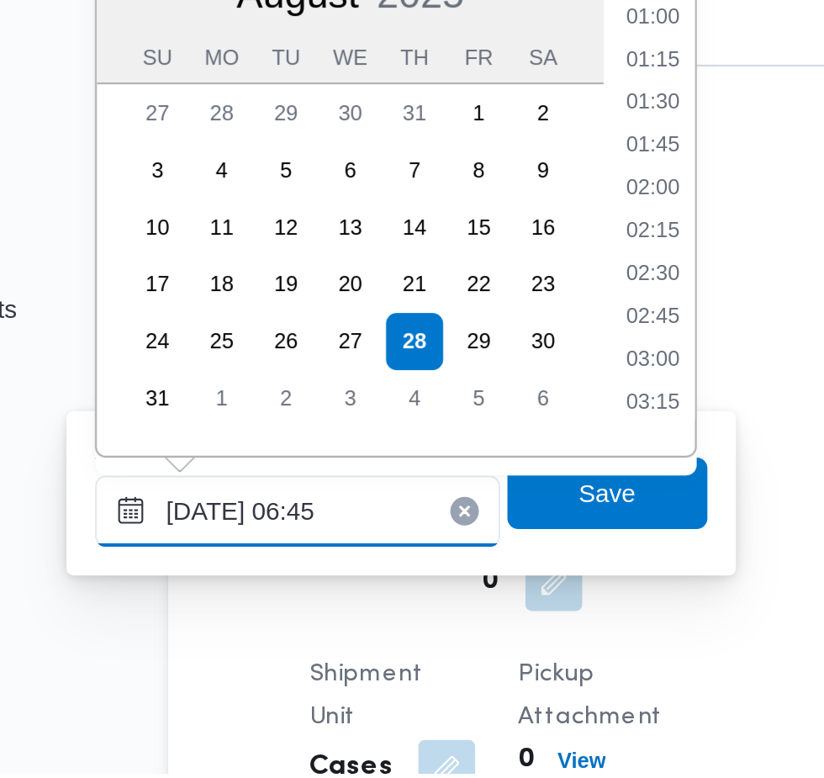
scroll to position [340, 0]
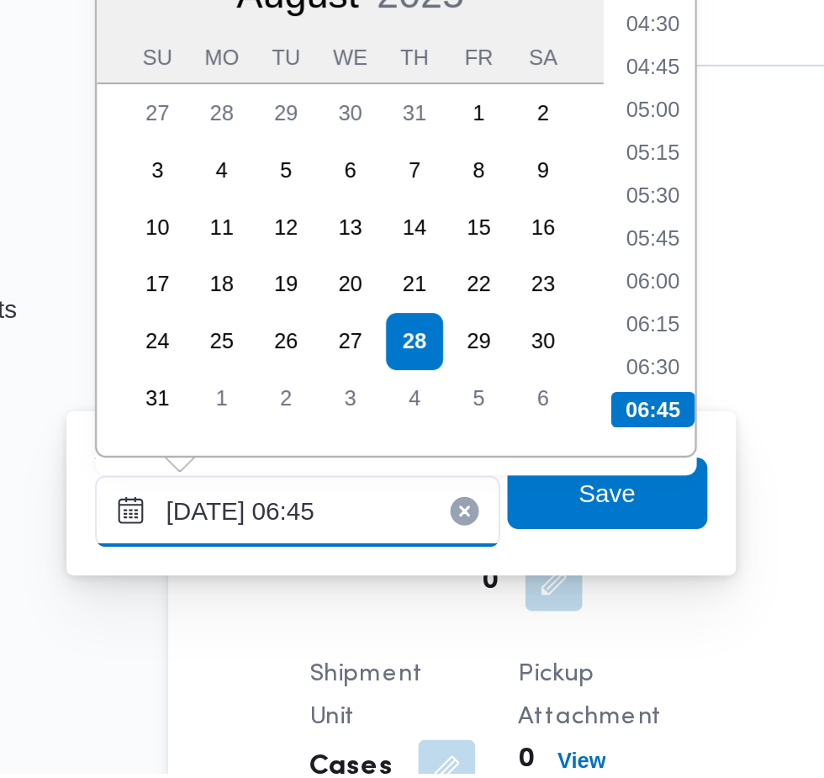
type input "28/08/2025 06:45"
click at [455, 608] on li "06:45" at bounding box center [447, 606] width 40 height 17
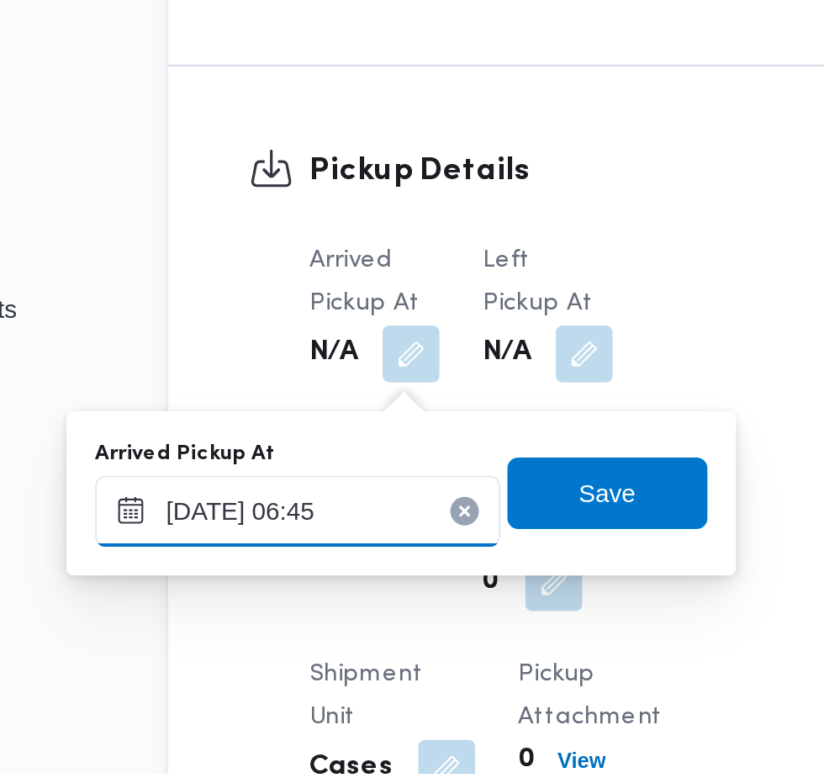
scroll to position [1307, 0]
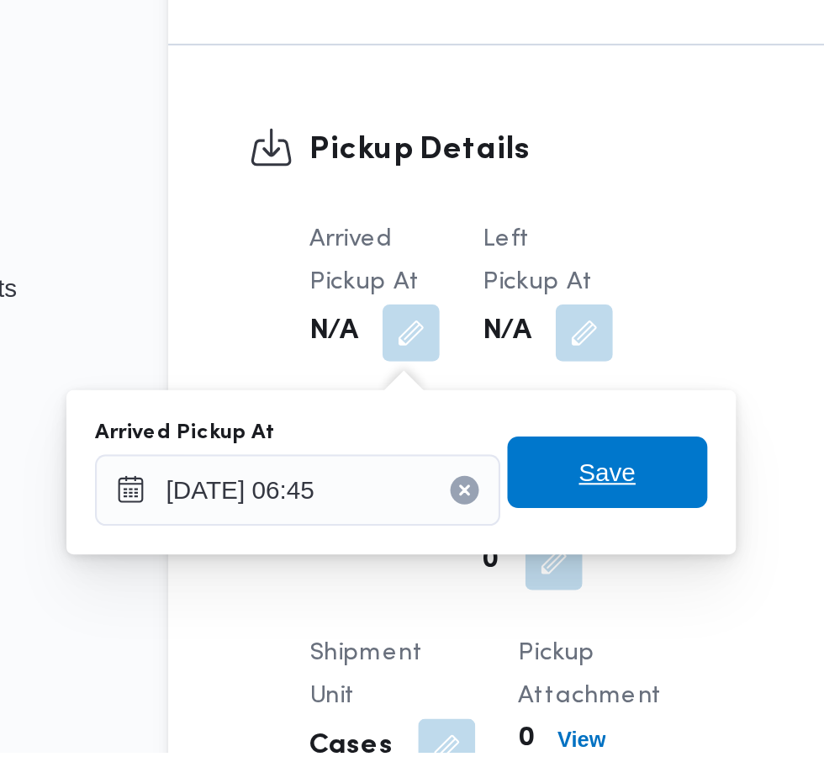
click at [447, 655] on span "Save" at bounding box center [425, 646] width 94 height 34
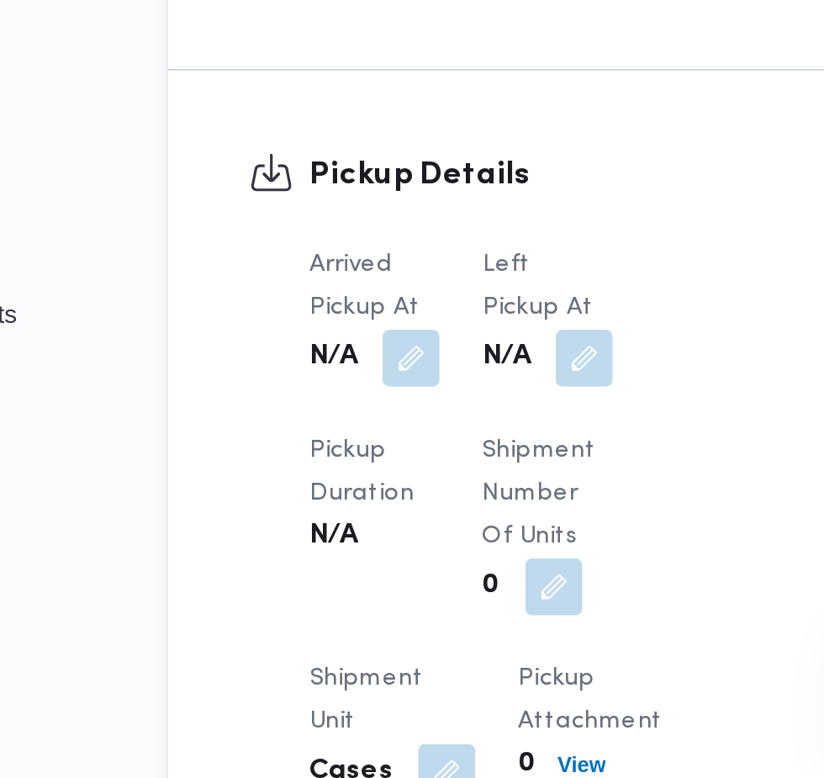
click at [428, 594] on button "button" at bounding box center [414, 580] width 27 height 27
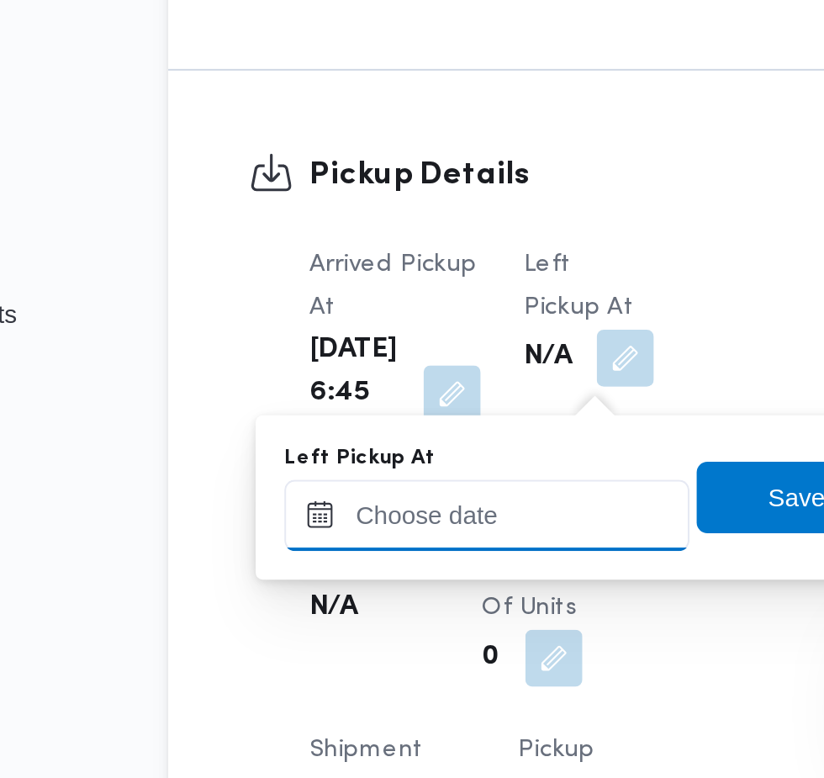
click at [395, 651] on input "Left Pickup At" at bounding box center [368, 654] width 191 height 34
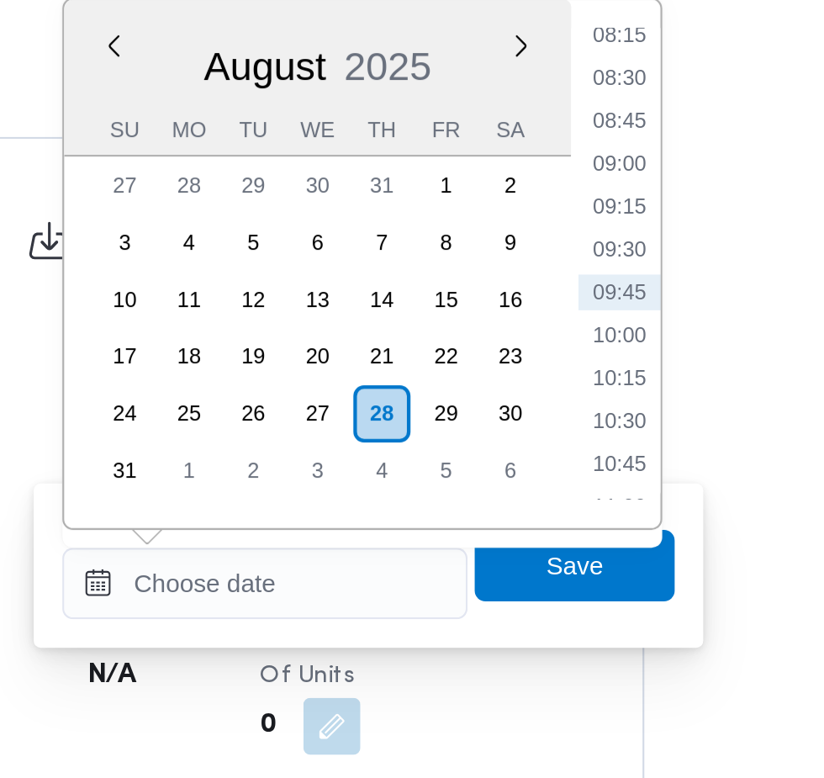
click at [546, 456] on li "09:00" at bounding box center [535, 456] width 39 height 17
type input "[DATE] 09:00"
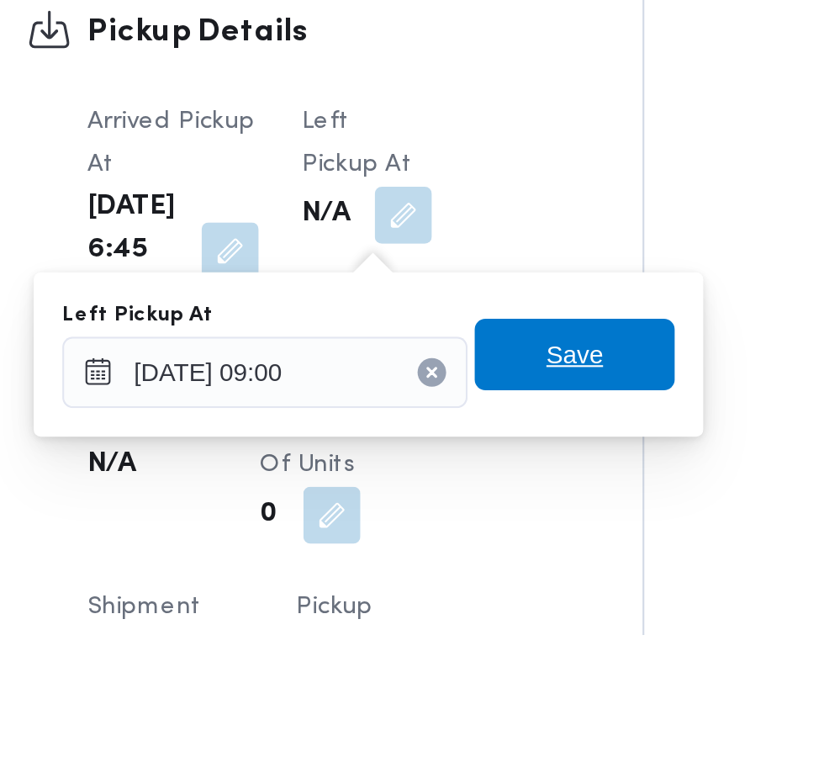
click at [536, 646] on span "Save" at bounding box center [514, 646] width 94 height 34
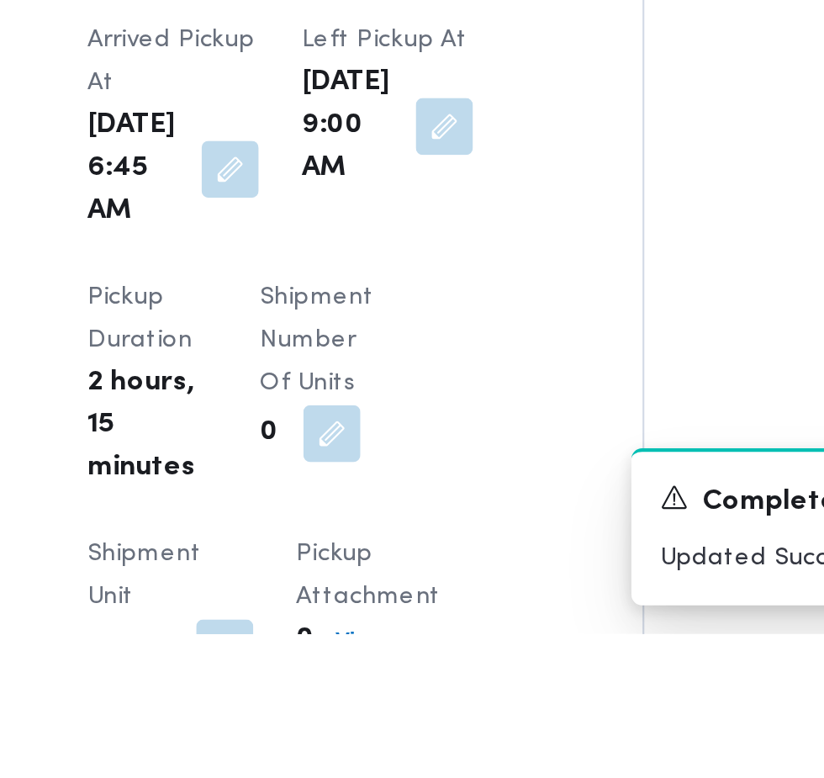
scroll to position [1346, 0]
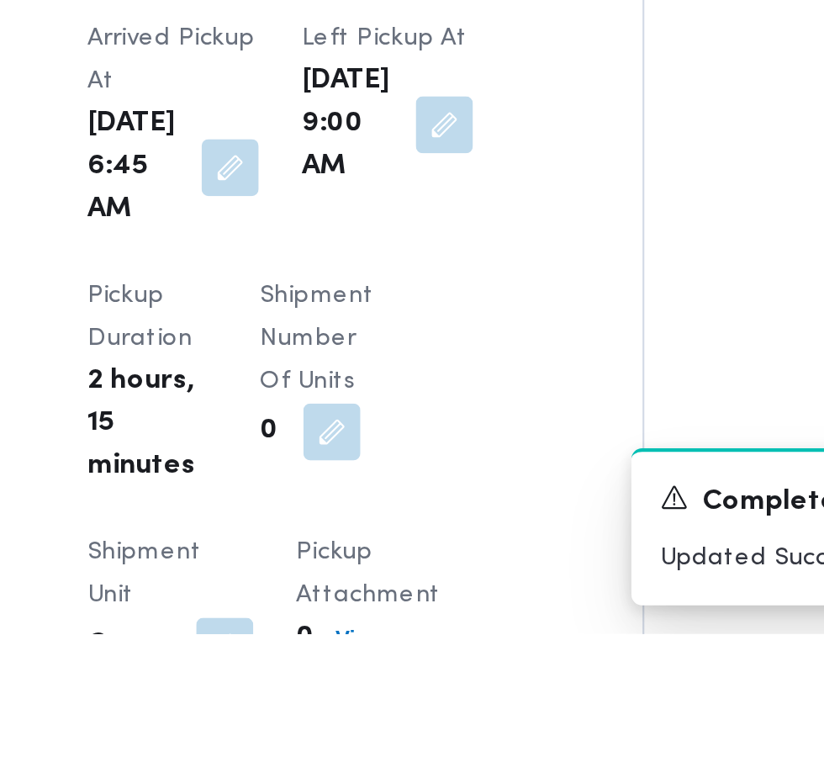
click at [440, 551] on button "button" at bounding box center [453, 538] width 27 height 27
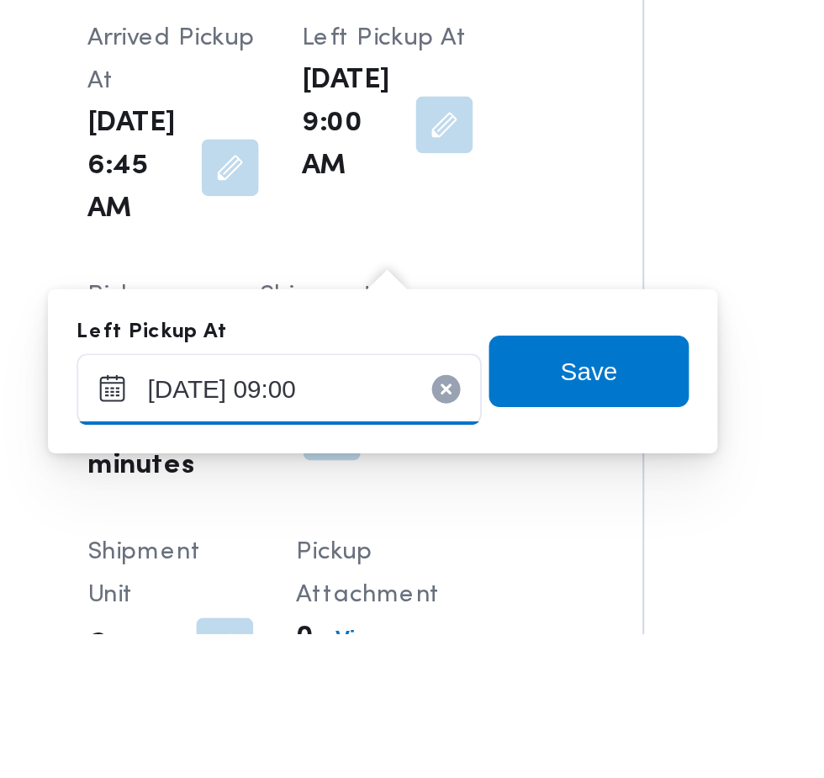
click at [421, 662] on input "[DATE] 09:00" at bounding box center [375, 663] width 191 height 34
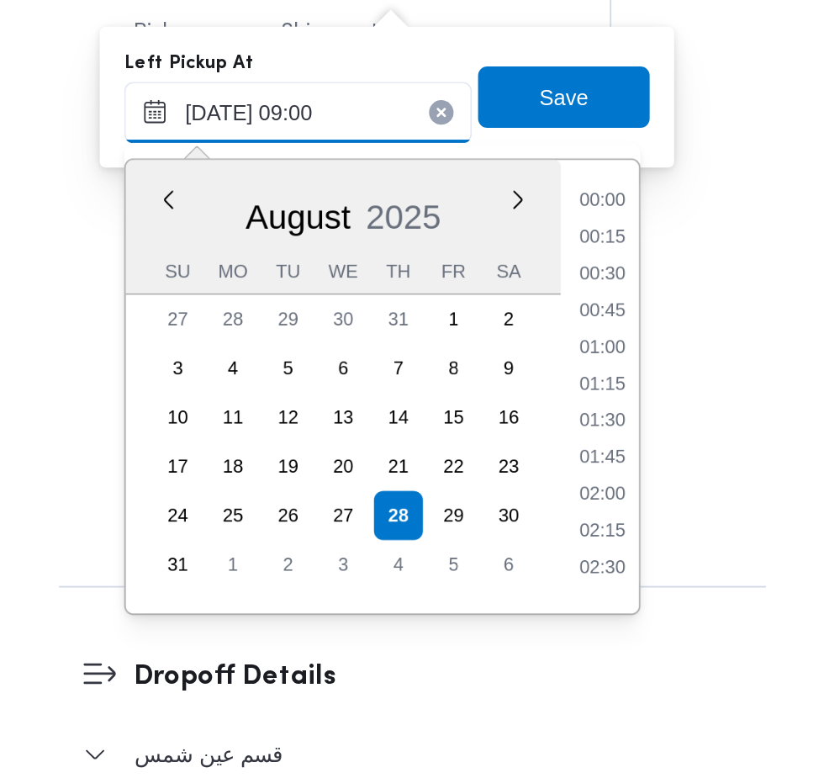
scroll to position [610, 0]
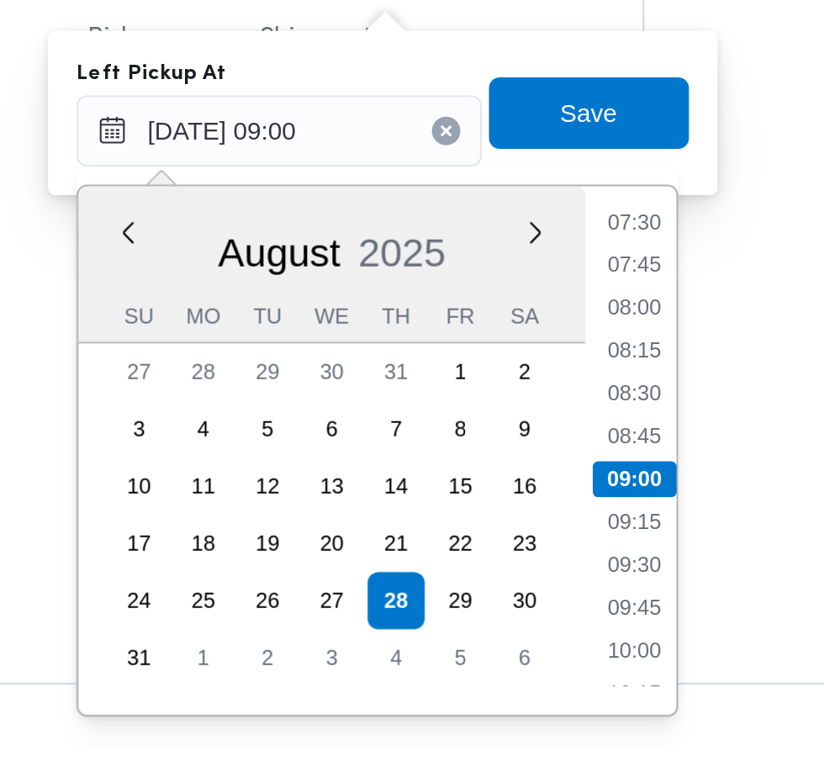
click at [548, 635] on li "08:45" at bounding box center [542, 630] width 39 height 17
type input "[DATE] 09:00"
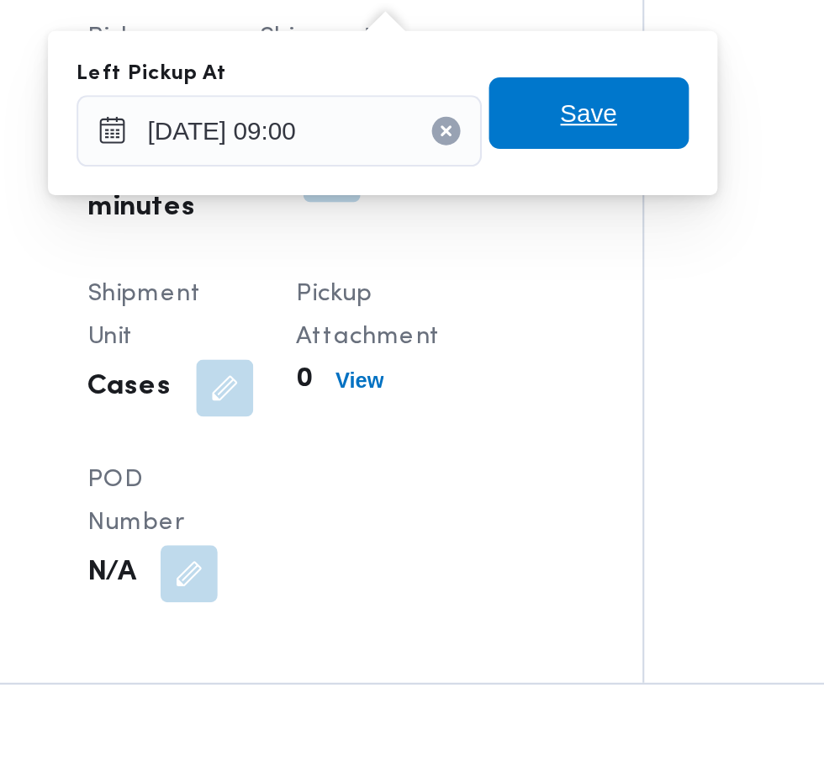
click at [552, 476] on span "Save" at bounding box center [521, 479] width 94 height 34
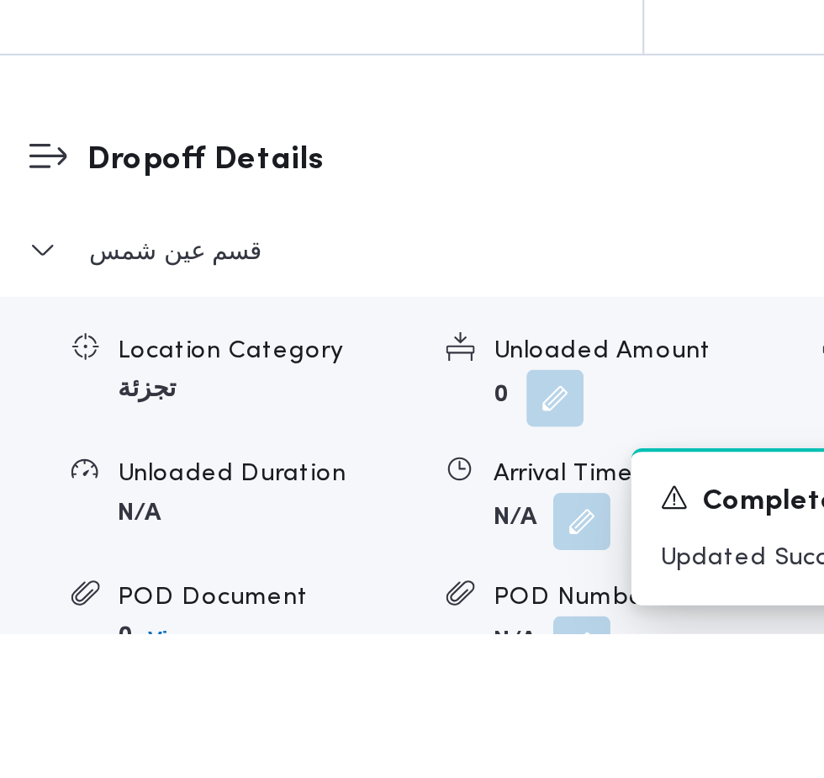
scroll to position [1765, 0]
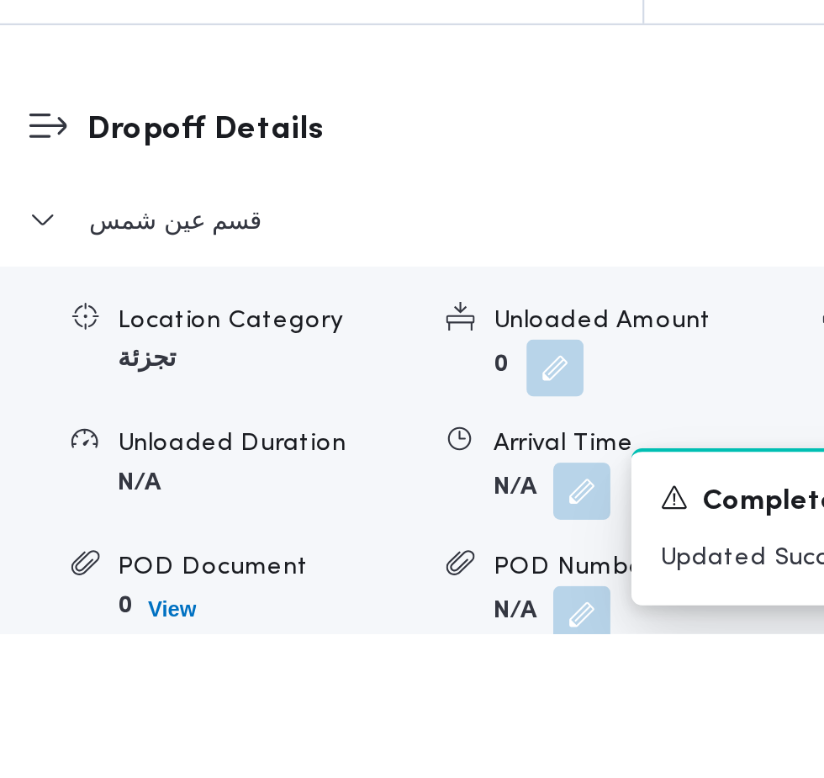
click at [528, 724] on button "button" at bounding box center [517, 710] width 27 height 27
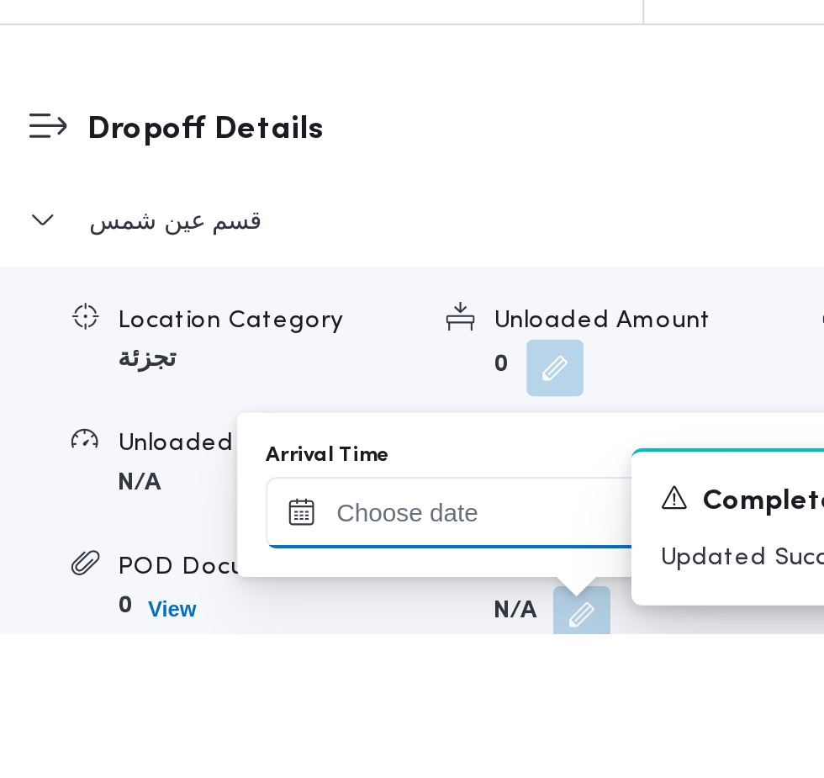
click at [493, 720] on input "Arrival Time" at bounding box center [464, 721] width 191 height 34
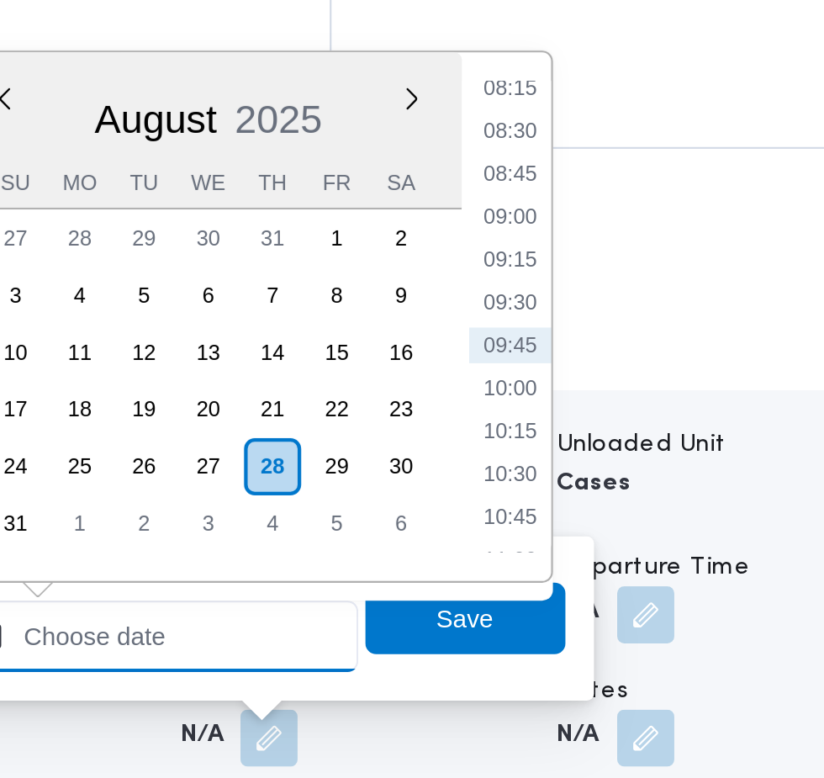
scroll to position [1861, 0]
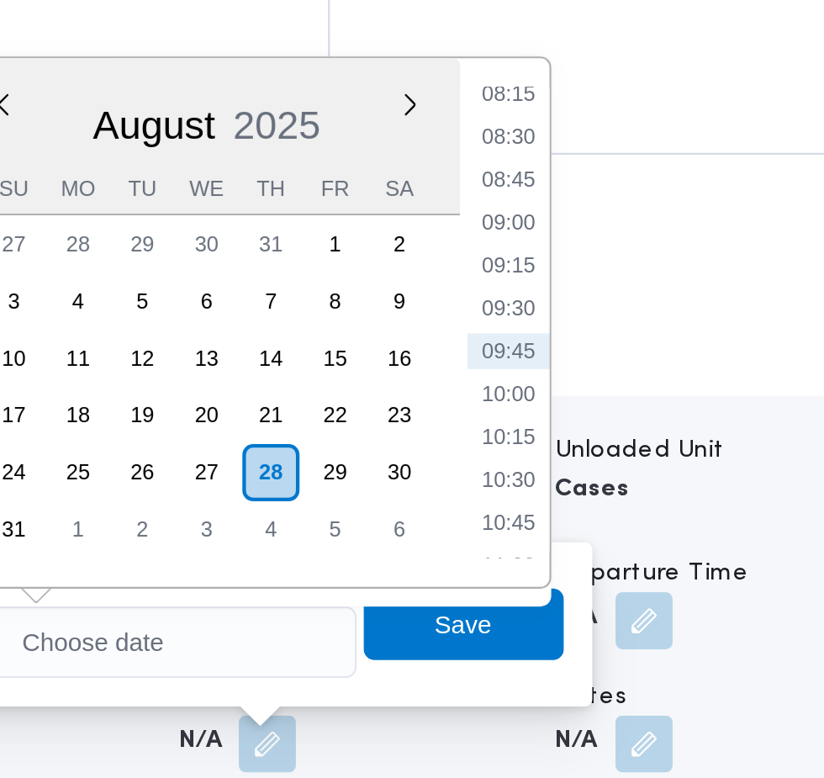
click at [646, 467] on li "09:30" at bounding box center [631, 465] width 39 height 17
type input "[DATE] 09:30"
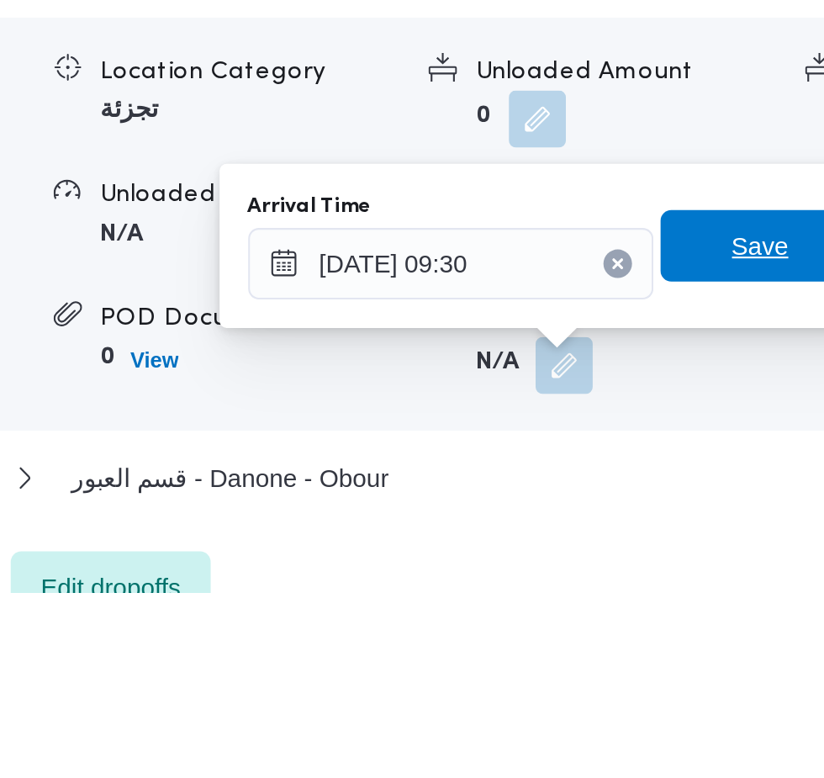
click at [608, 620] on span "Save" at bounding box center [610, 614] width 27 height 20
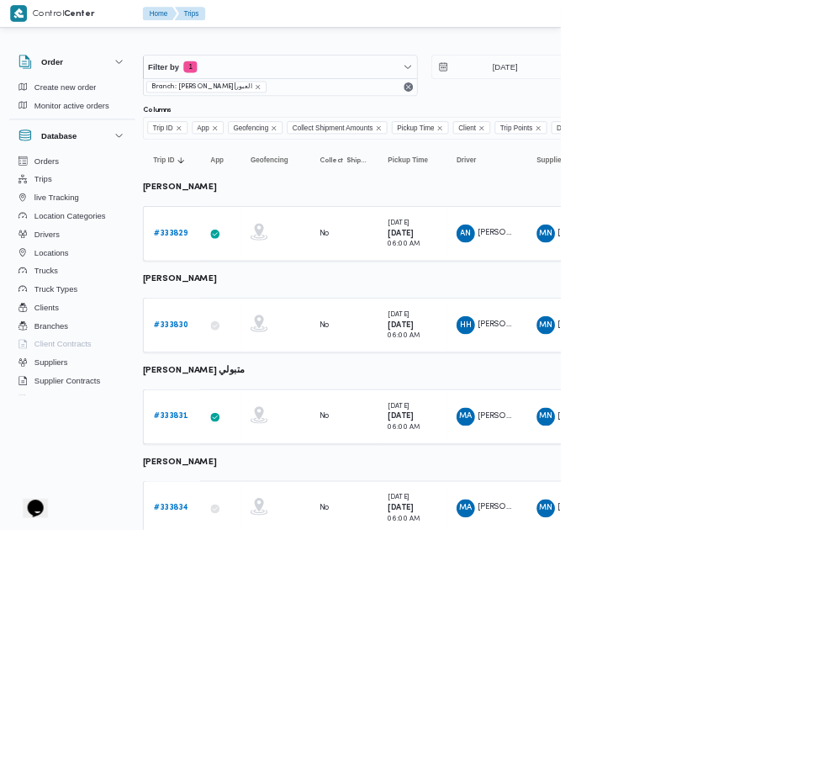
click at [250, 611] on b "# 333831" at bounding box center [250, 611] width 50 height 11
click at [253, 746] on b "# 333834" at bounding box center [250, 746] width 50 height 11
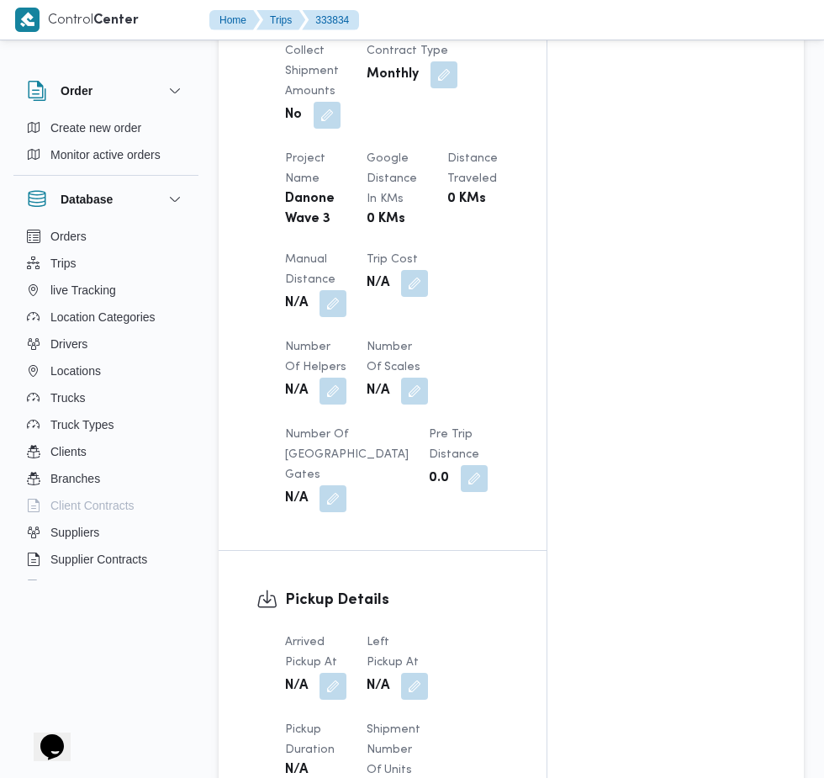
scroll to position [1394, 0]
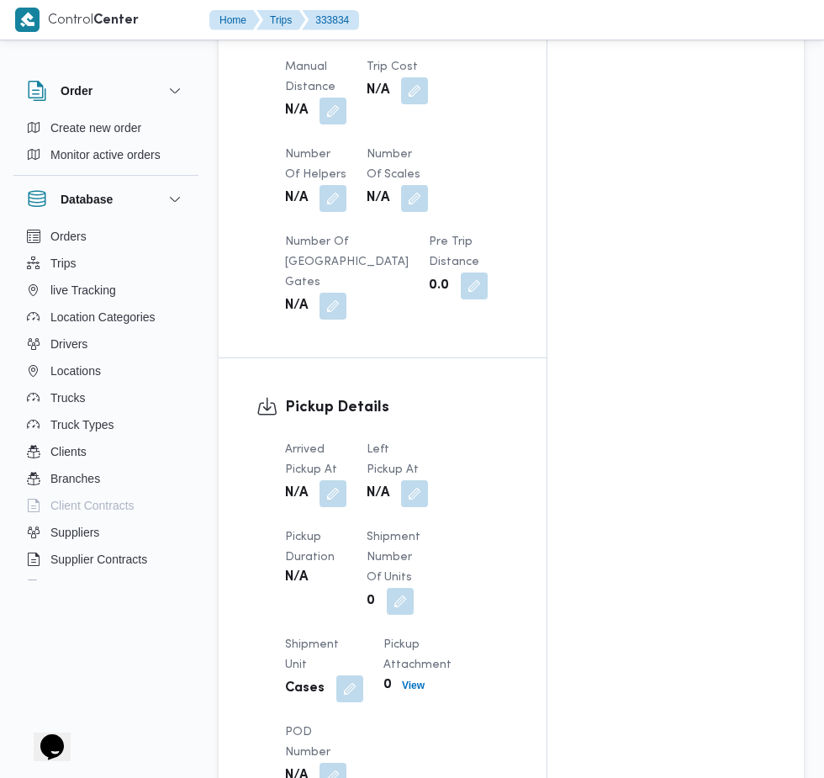
click at [334, 507] on button "button" at bounding box center [332, 493] width 27 height 27
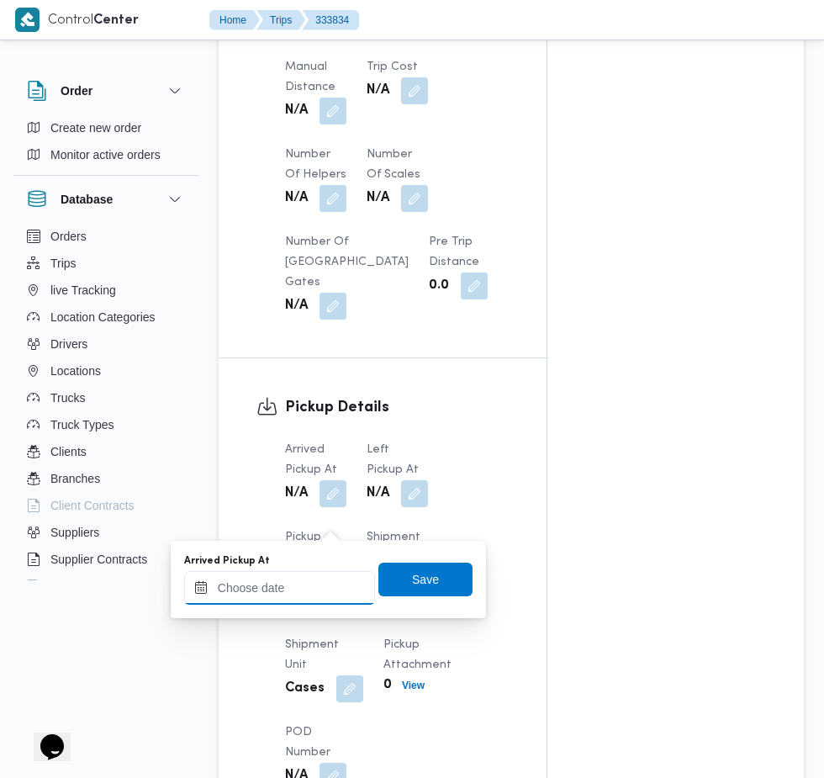
click at [305, 589] on input "Arrived Pickup At" at bounding box center [279, 588] width 191 height 34
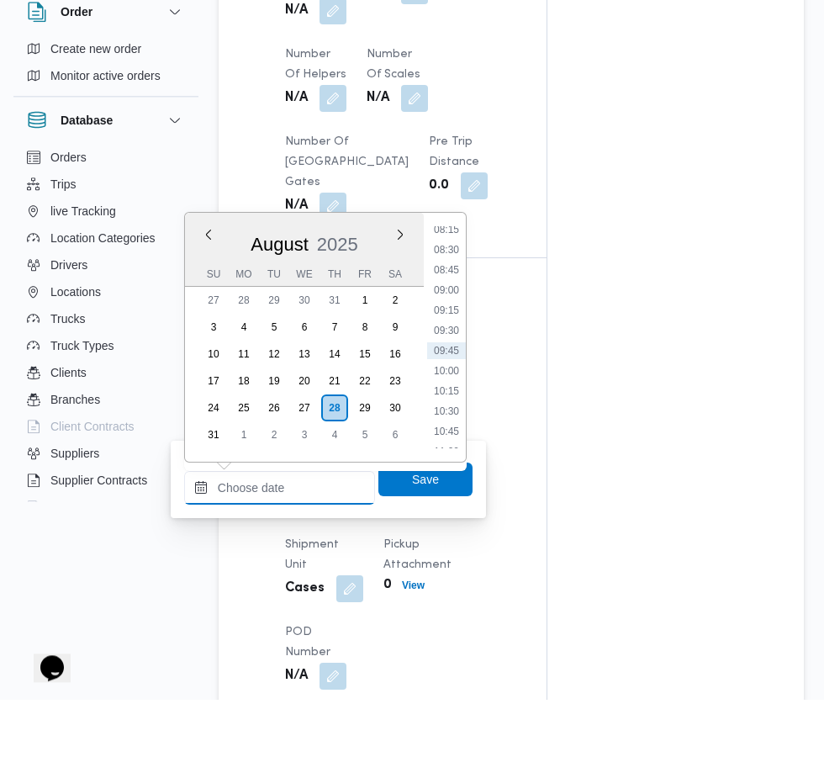
scroll to position [1415, 0]
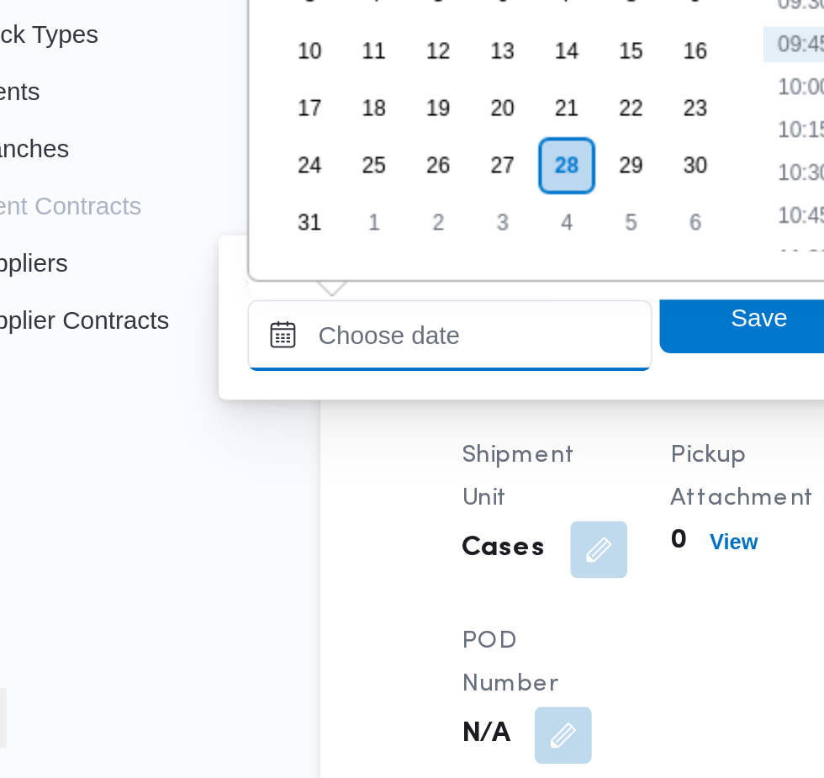
paste input "[DATE] 07:30"
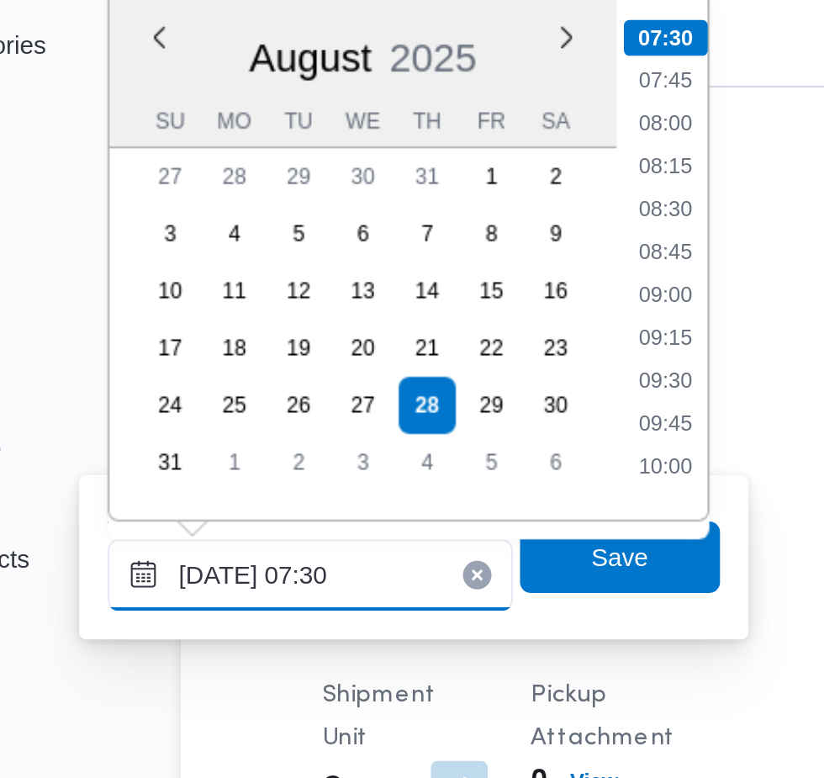
type input "[DATE] 07:30"
click at [460, 311] on li "07:30" at bounding box center [447, 313] width 40 height 17
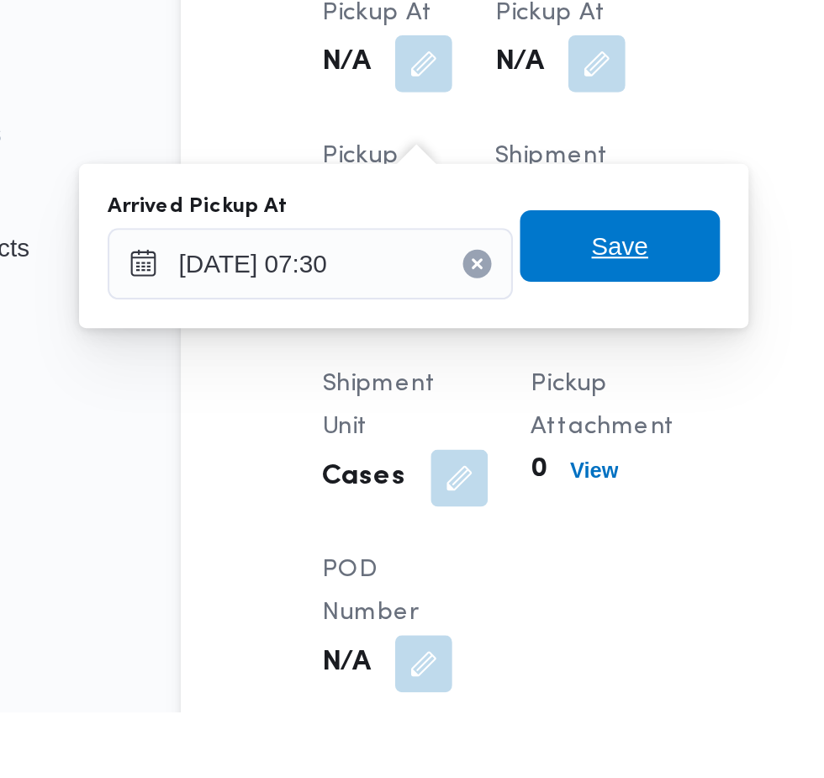
click at [457, 559] on span "Save" at bounding box center [425, 558] width 94 height 34
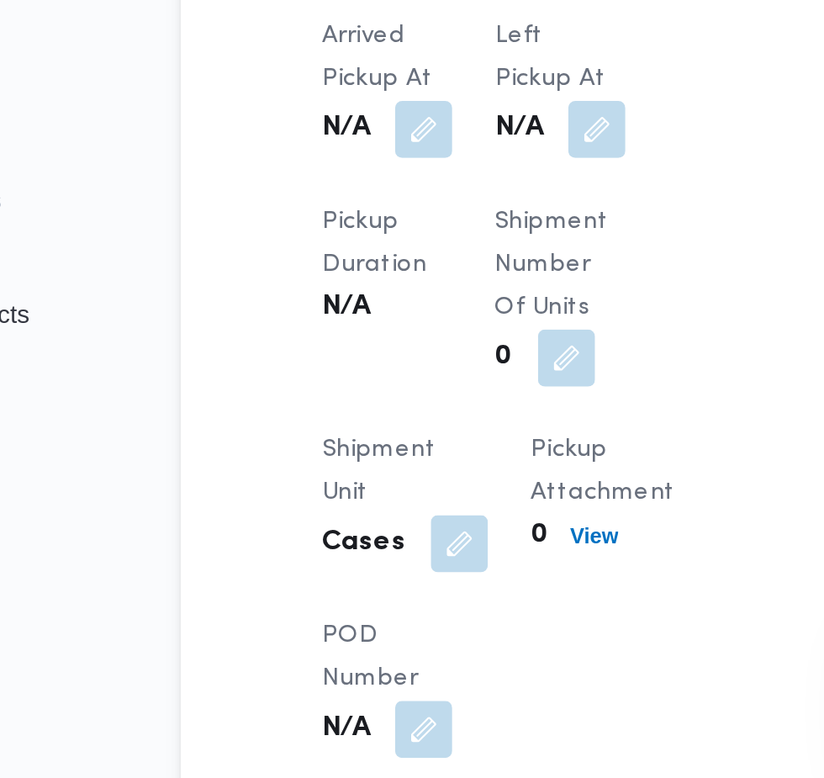
click at [422, 486] on button "button" at bounding box center [414, 472] width 27 height 27
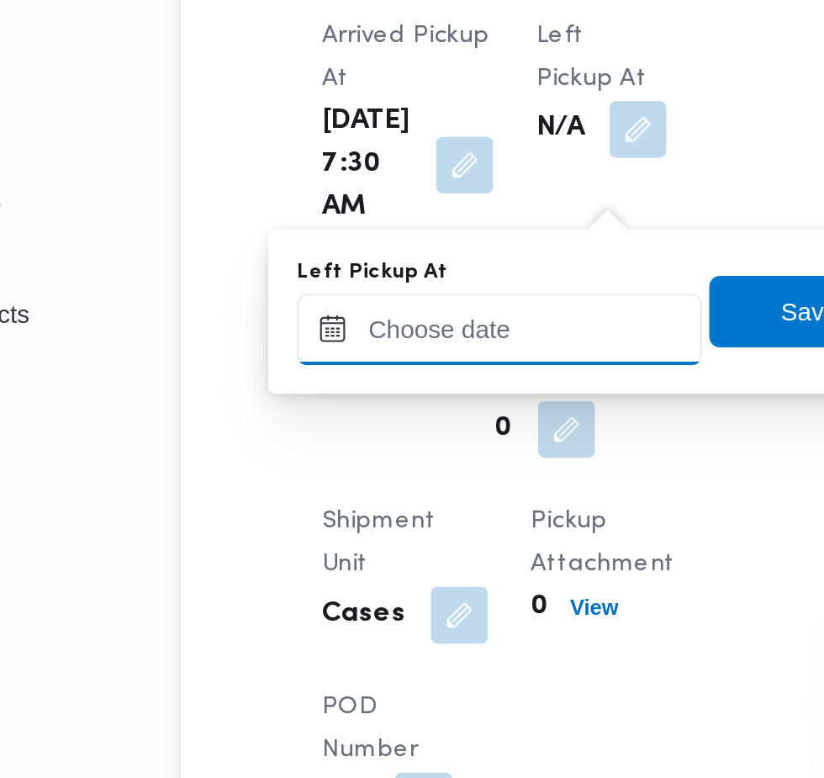
click at [386, 562] on input "Left Pickup At" at bounding box center [368, 567] width 191 height 34
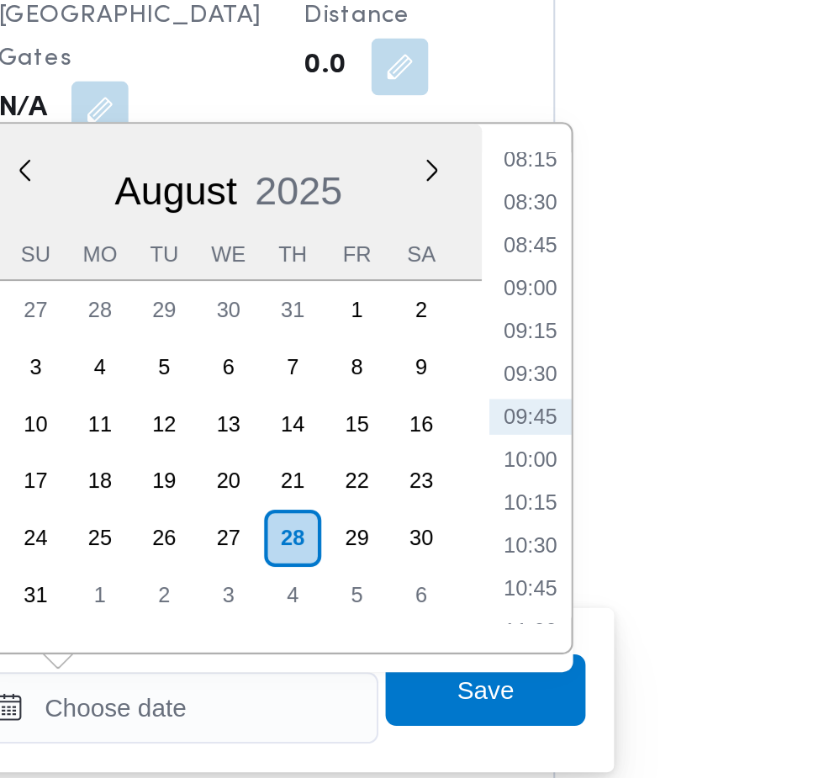
click at [551, 348] on li "08:45" at bounding box center [535, 348] width 39 height 17
type input "[DATE] 08:45"
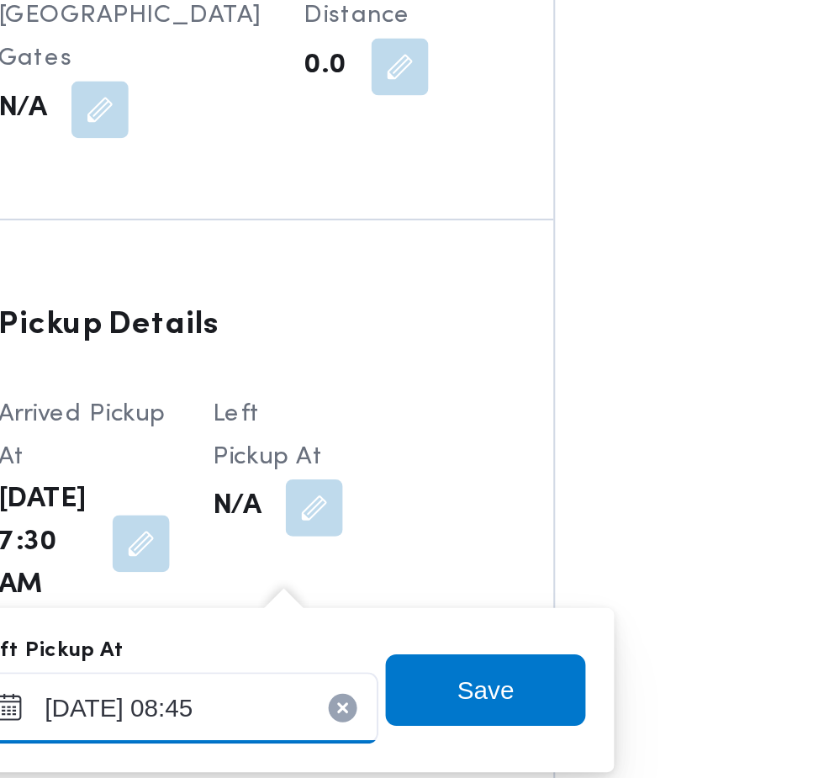
scroll to position [1416, 0]
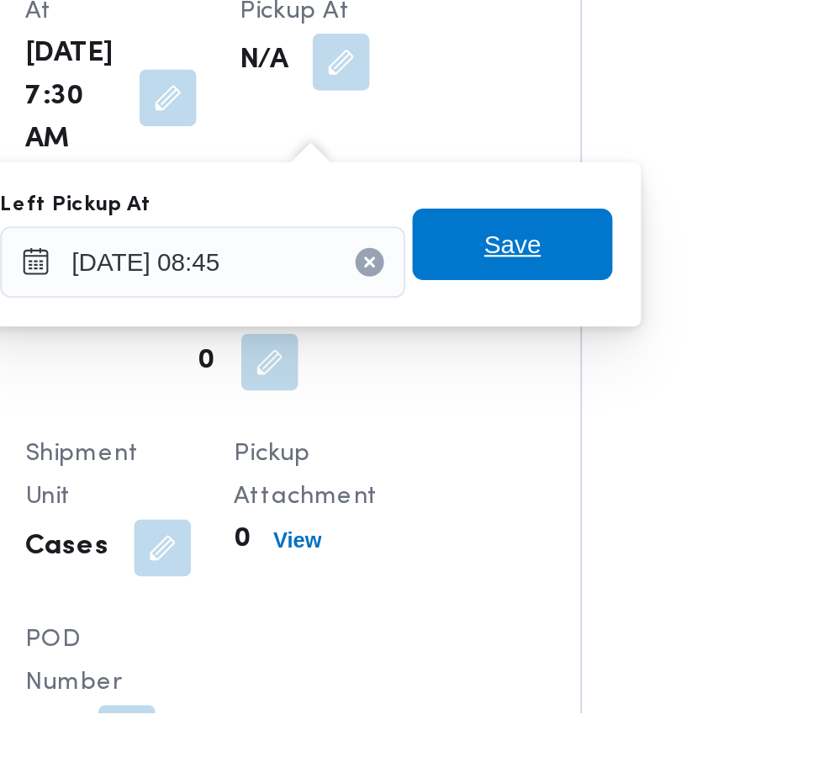
click at [558, 561] on span "Save" at bounding box center [514, 558] width 94 height 34
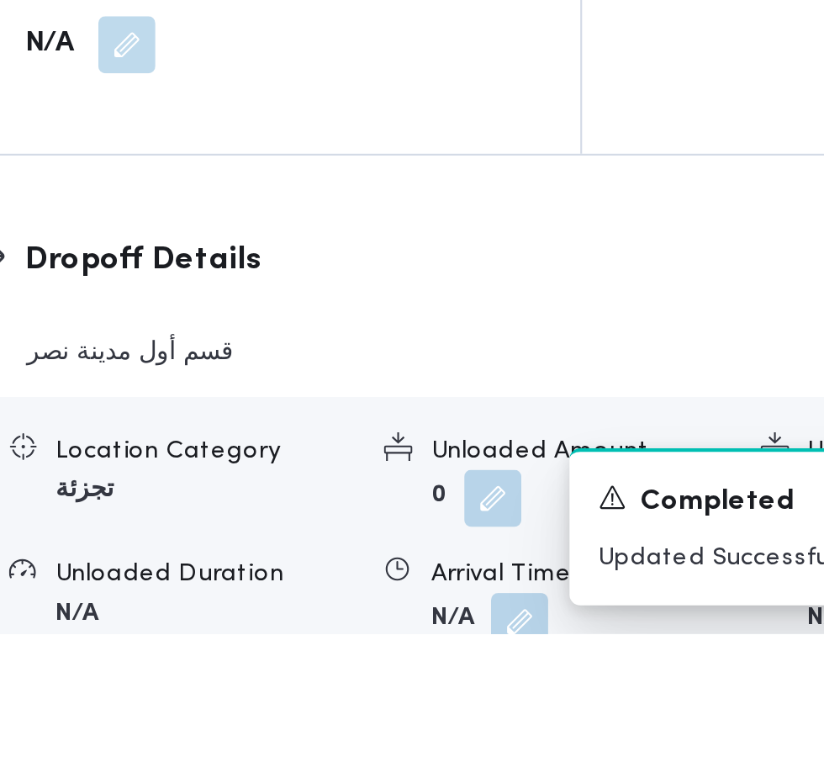
scroll to position [1904, 0]
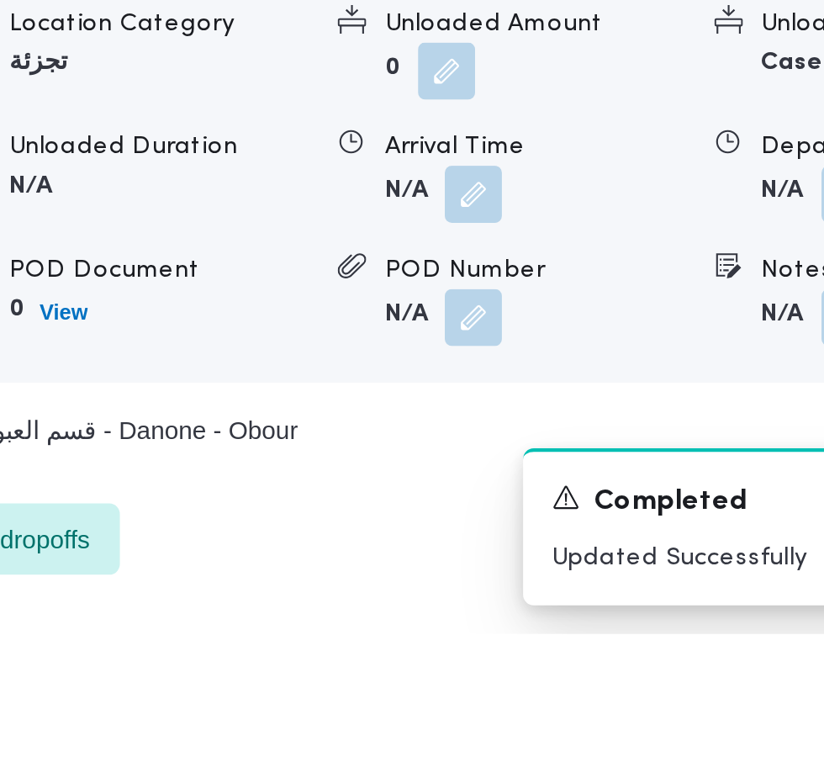
click at [518, 584] on button "button" at bounding box center [517, 570] width 27 height 27
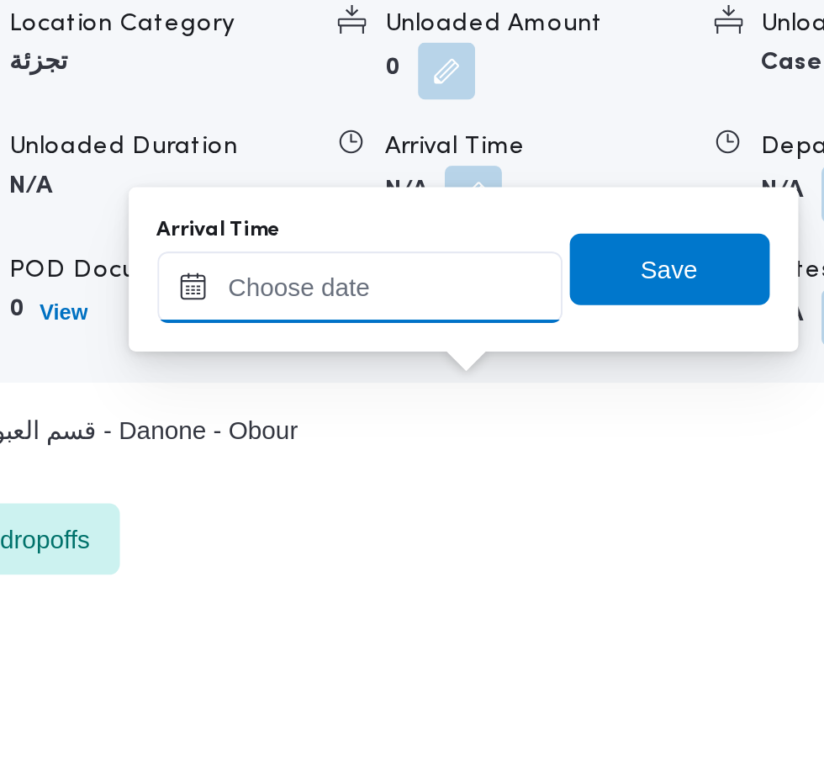
click at [530, 615] on input "Arrival Time" at bounding box center [464, 615] width 191 height 34
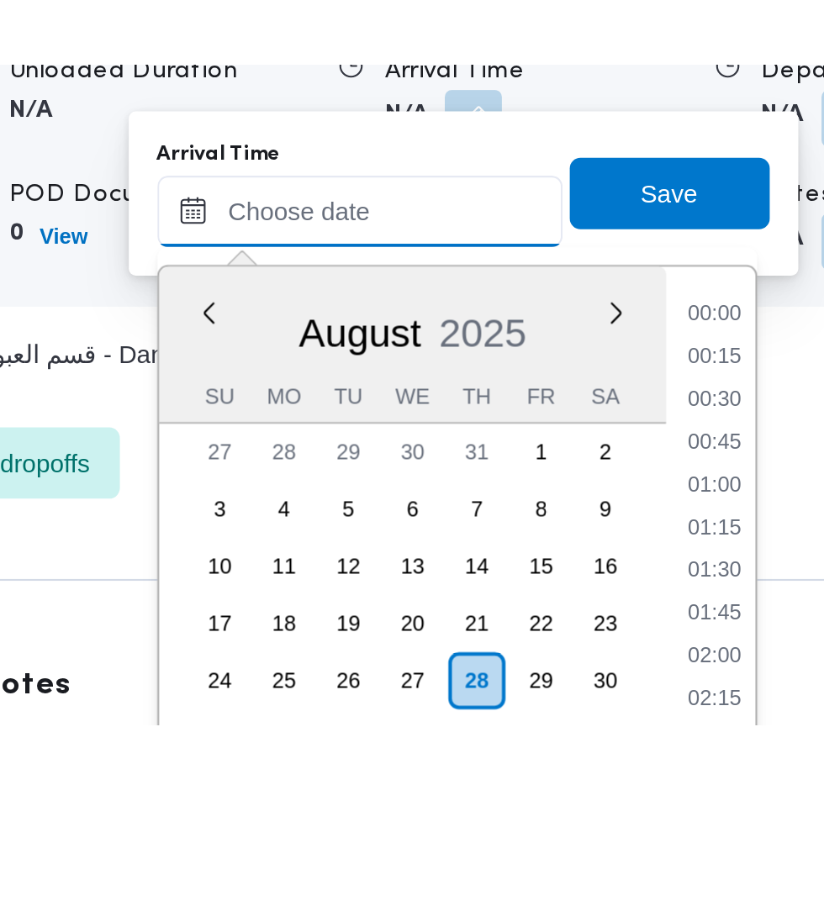
scroll to position [671, 0]
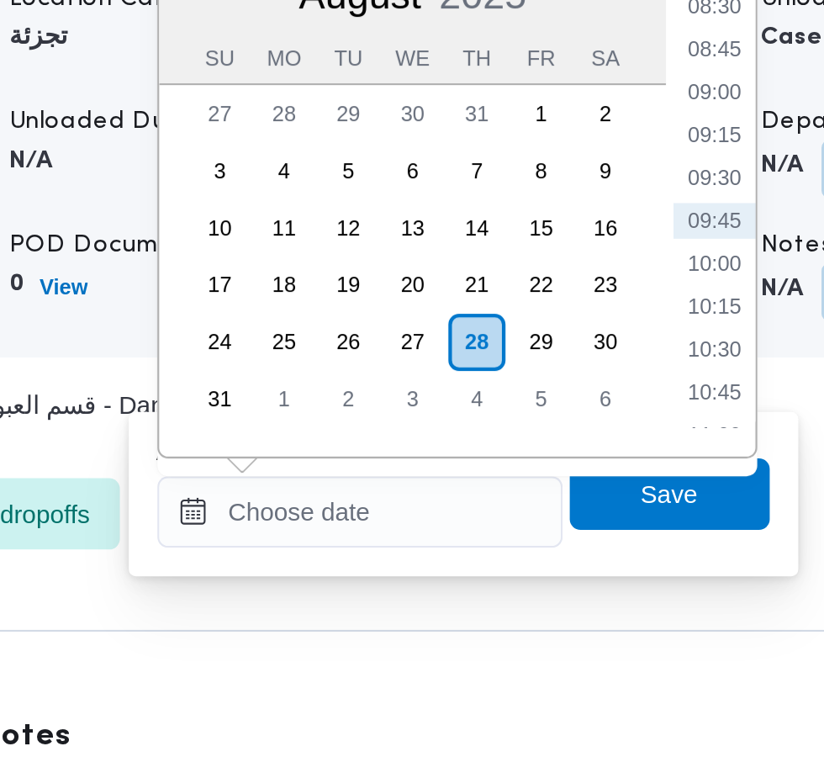
click at [636, 499] on li "09:30" at bounding box center [631, 496] width 39 height 17
type input "[DATE] 09:30"
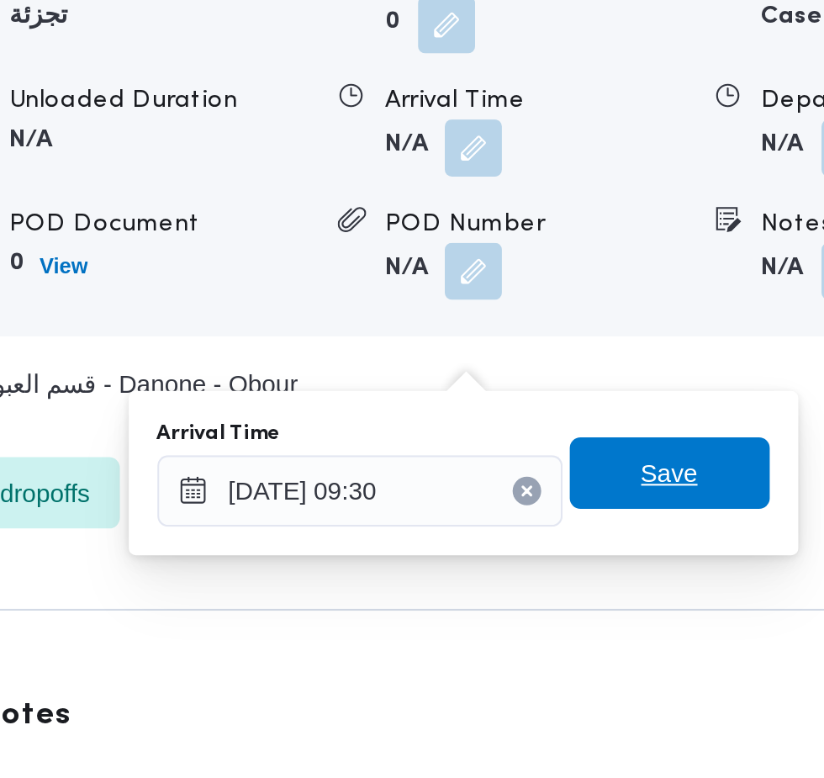
click at [628, 646] on span "Save" at bounding box center [610, 645] width 94 height 34
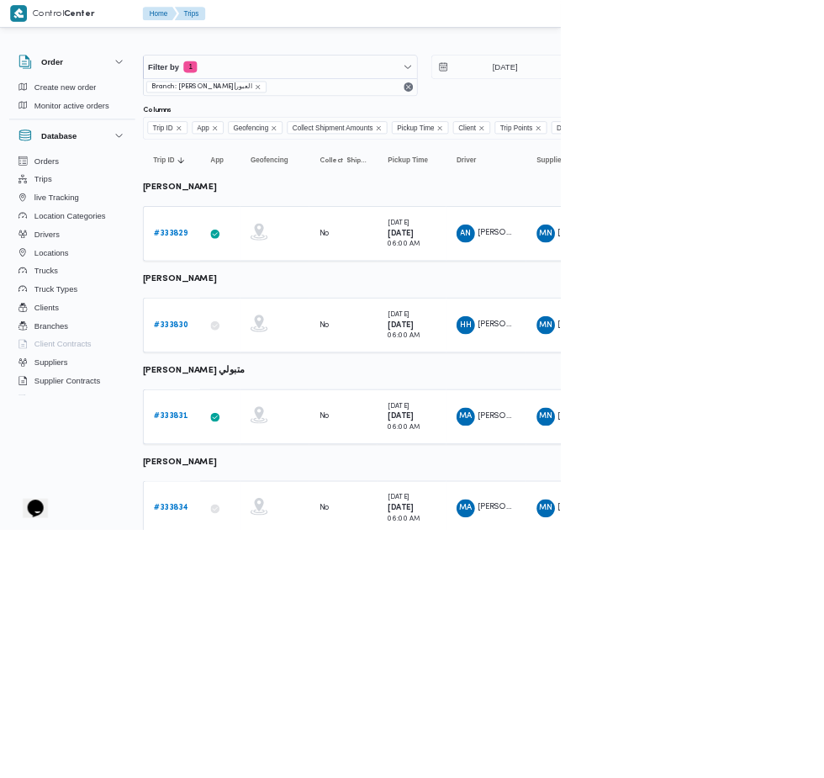
click at [250, 611] on b "# 333831" at bounding box center [250, 611] width 50 height 11
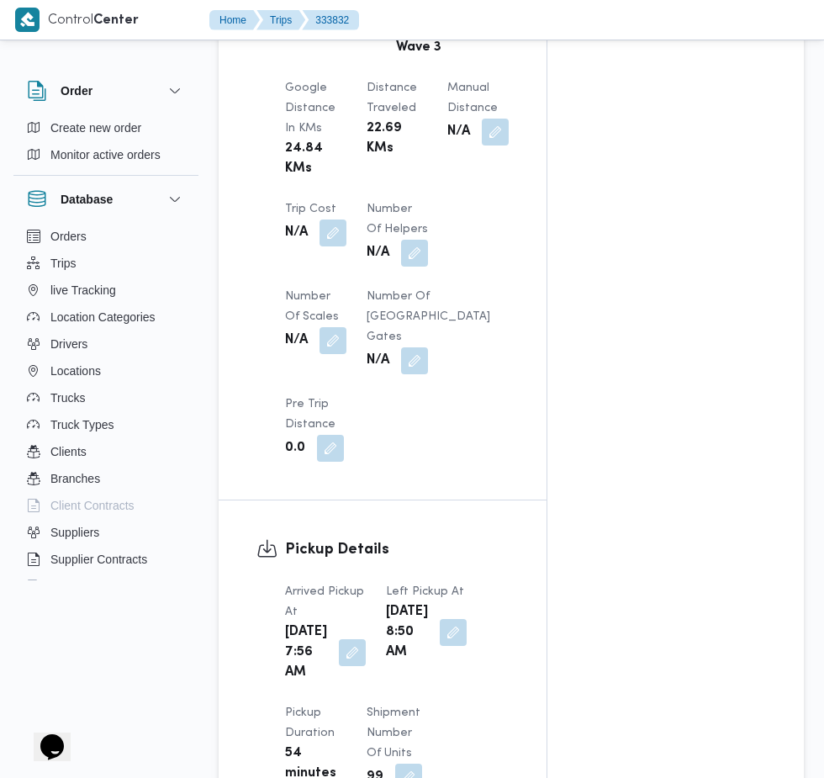
scroll to position [1429, 0]
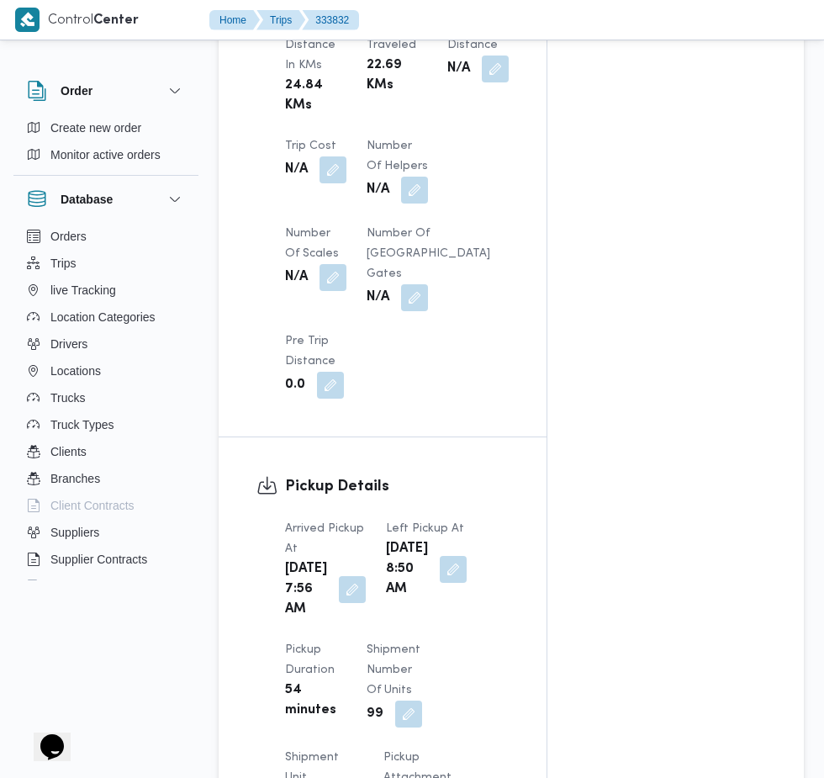
click at [351, 603] on button "button" at bounding box center [352, 589] width 27 height 27
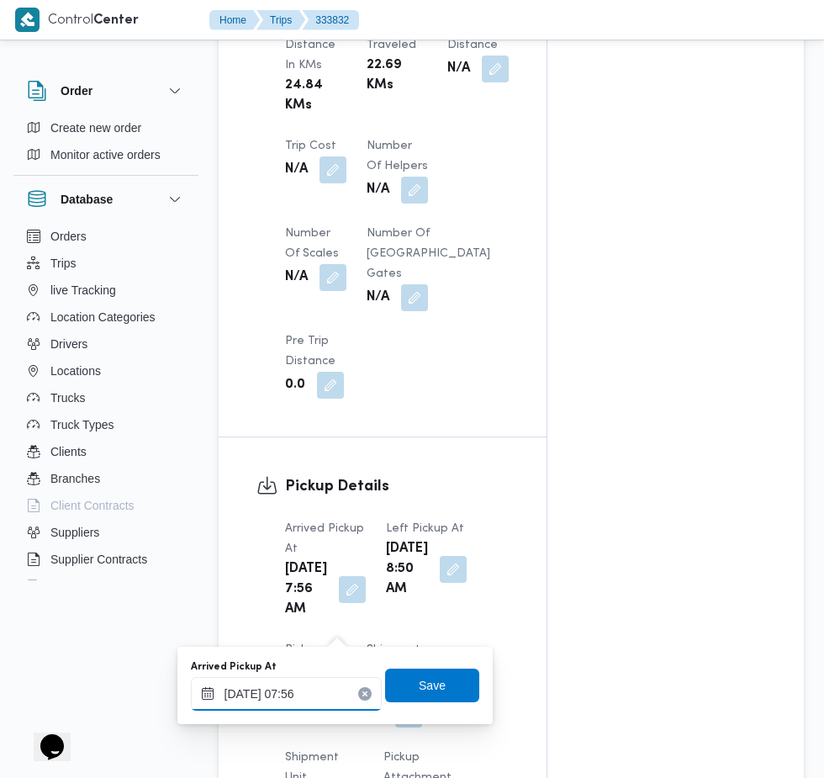
click at [314, 693] on input "28/08/2025 07:56" at bounding box center [286, 694] width 191 height 34
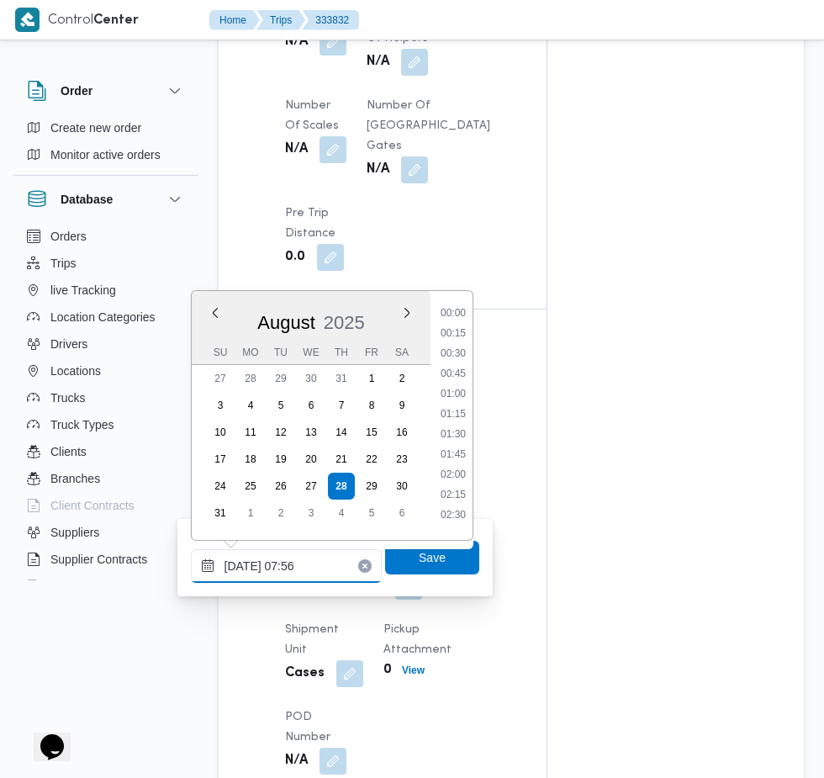
scroll to position [509, 0]
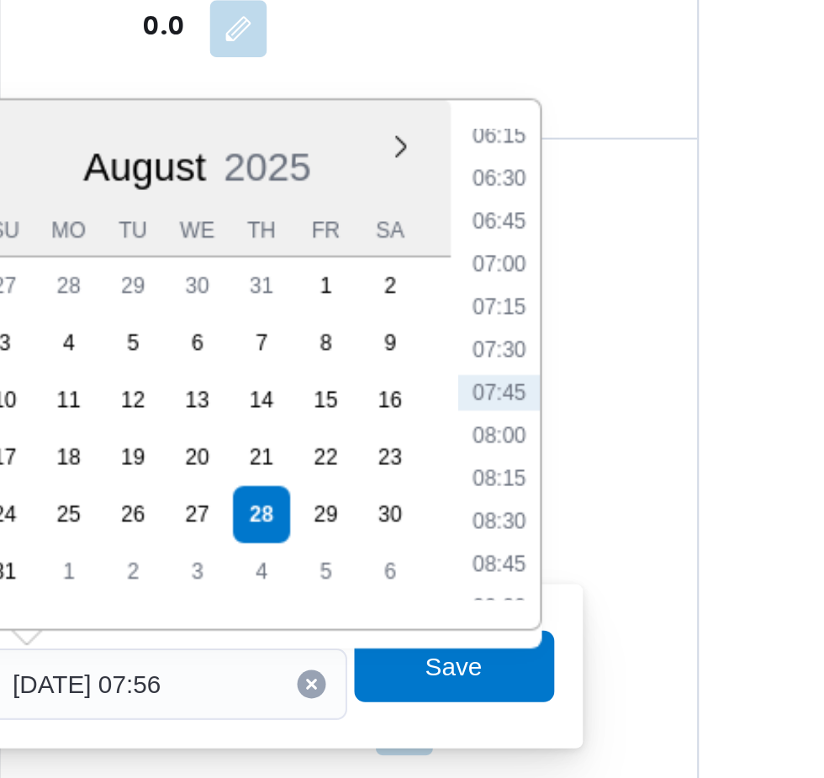
click at [463, 390] on li "07:15" at bounding box center [453, 388] width 39 height 17
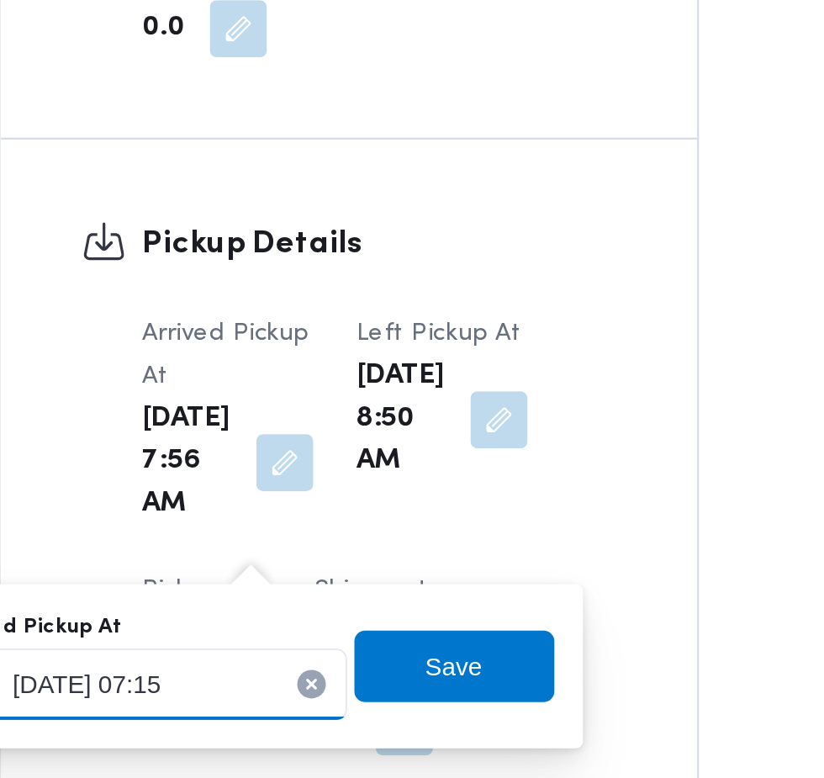
type input "[DATE] 07:15"
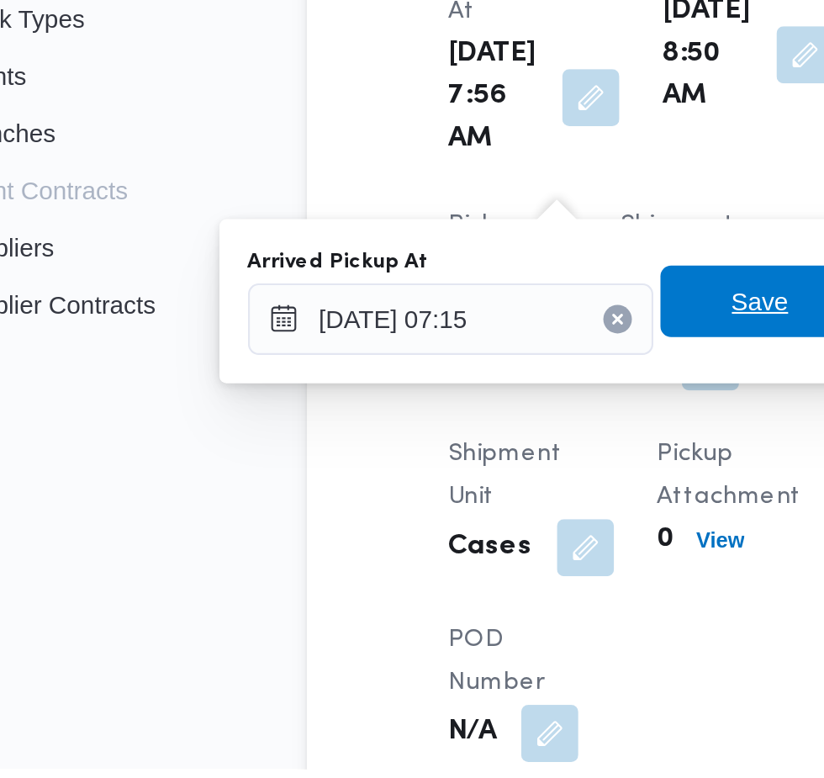
click at [433, 555] on span "Save" at bounding box center [432, 557] width 27 height 20
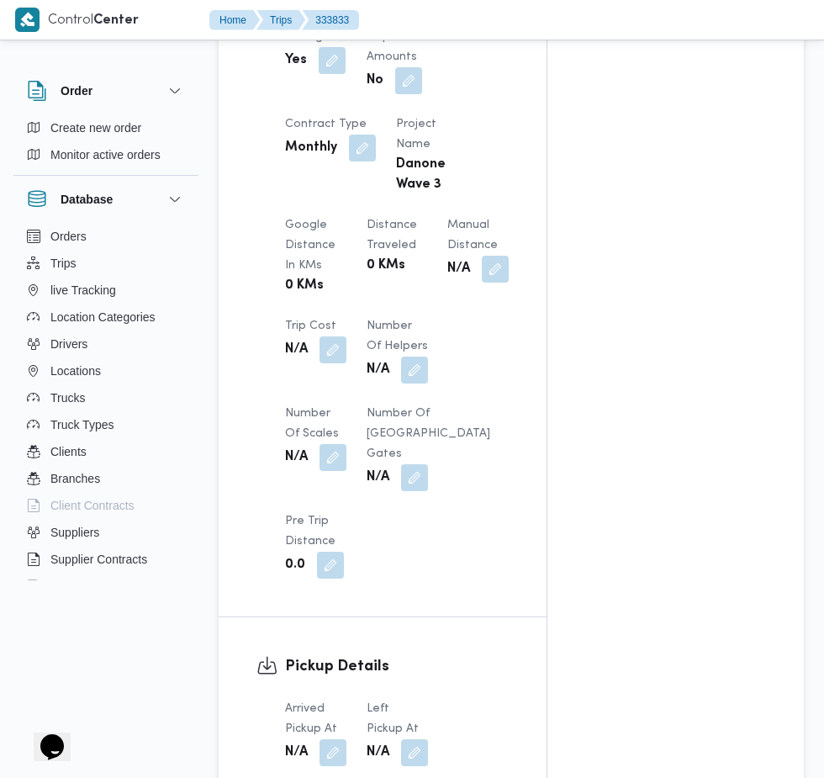
click at [342, 739] on button "button" at bounding box center [332, 752] width 27 height 27
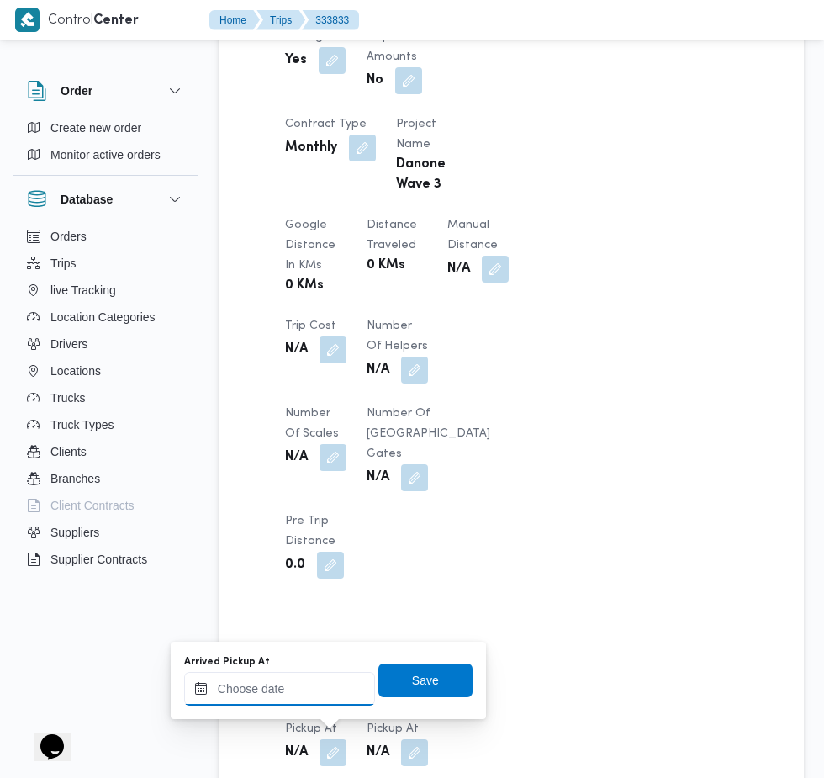
click at [337, 694] on input "Arrived Pickup At" at bounding box center [279, 689] width 191 height 34
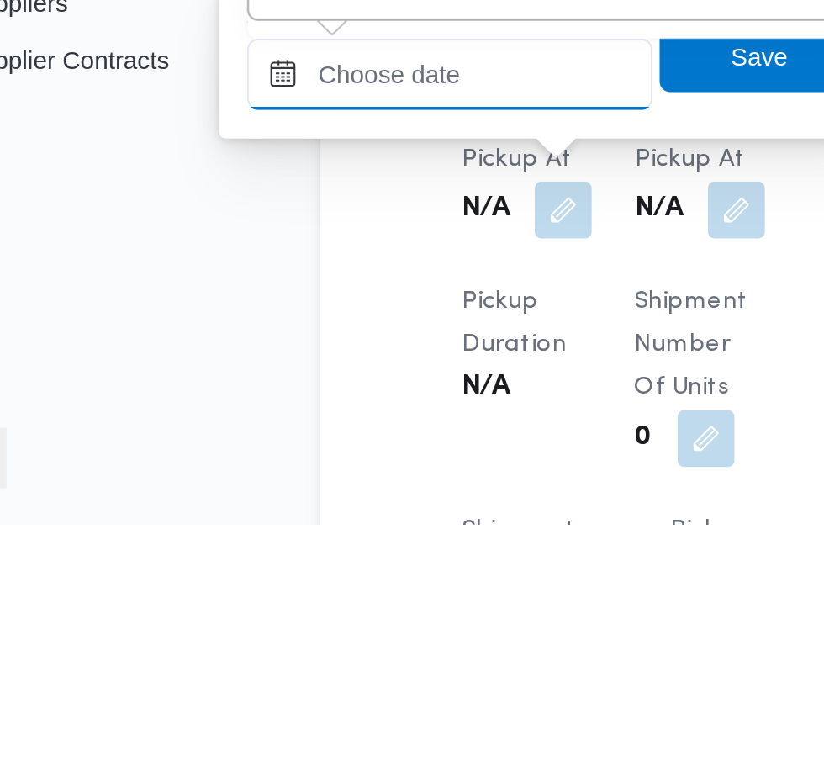
paste input "[DATE] 07:30"
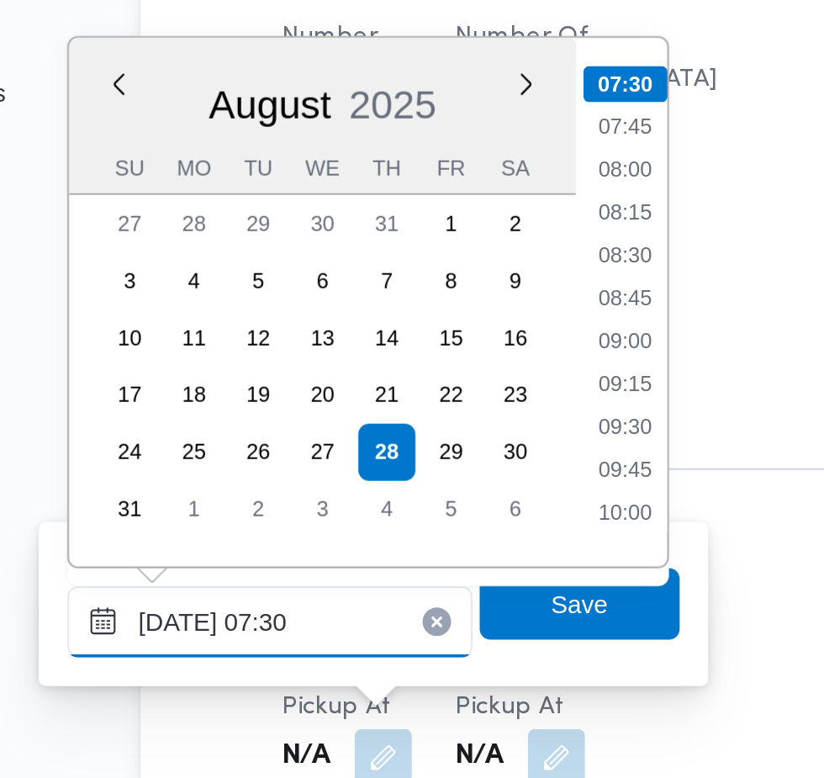
type input "[DATE] 07:30"
click at [453, 312] on li "07:30" at bounding box center [447, 312] width 40 height 17
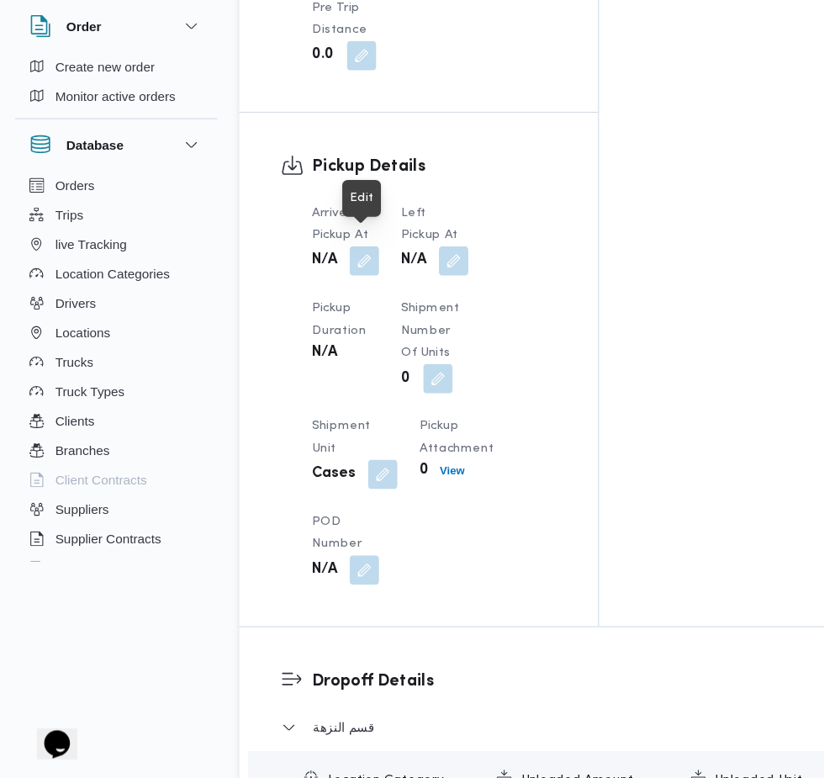
click at [346, 297] on button "button" at bounding box center [332, 305] width 27 height 27
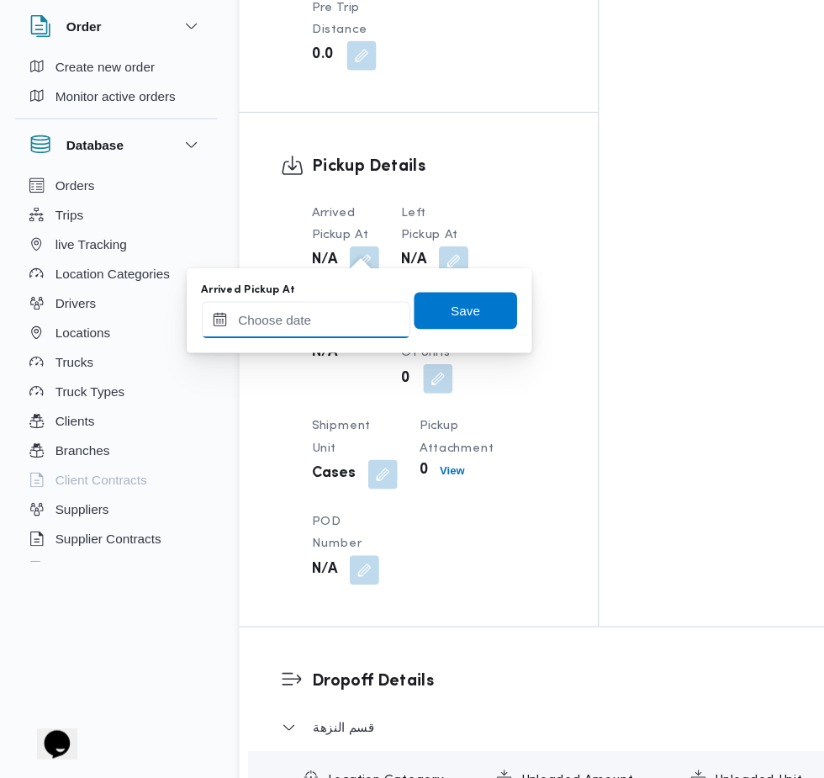
click at [311, 357] on input "Arrived Pickup At" at bounding box center [279, 359] width 191 height 34
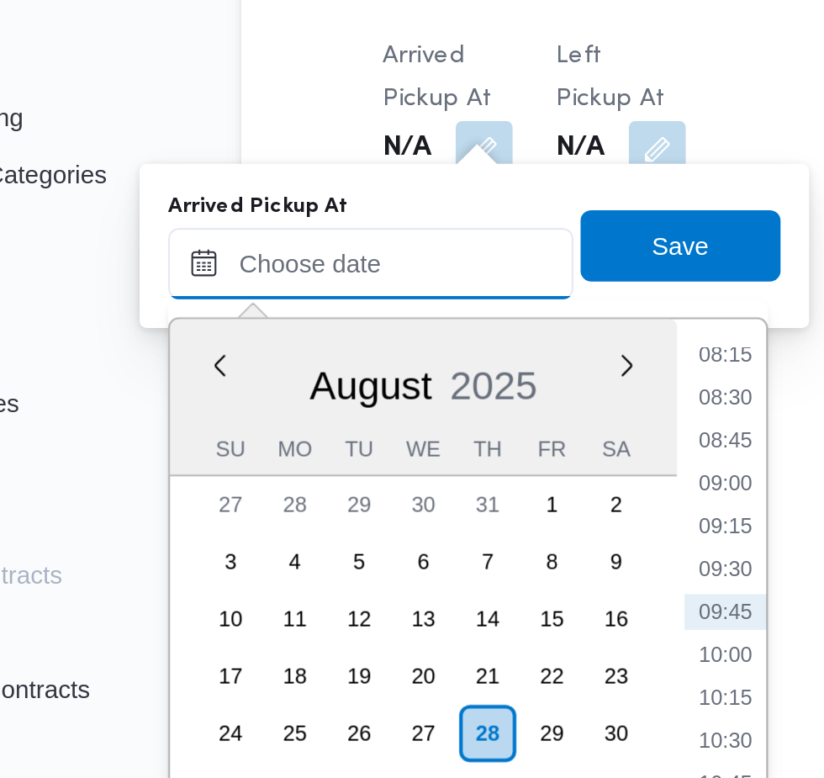
paste input "[DATE] 07:30"
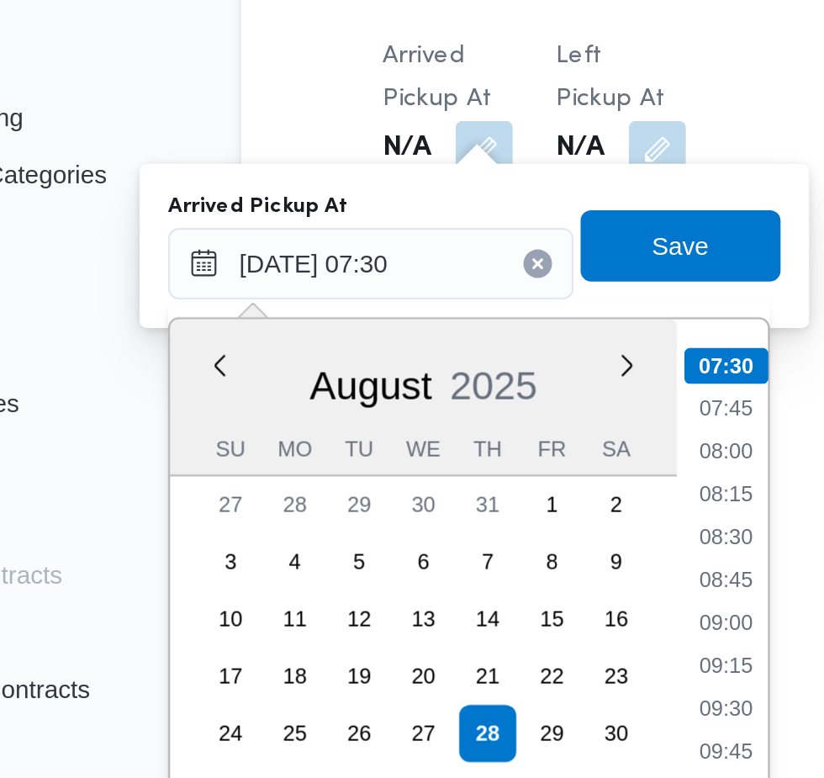
click at [453, 406] on li "07:30" at bounding box center [447, 406] width 40 height 17
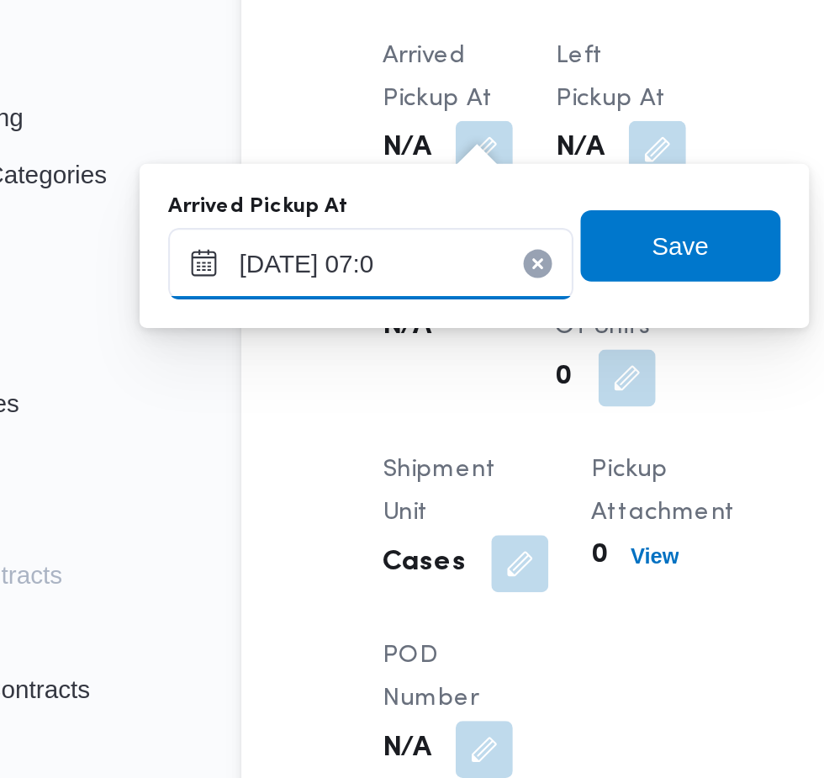
type input "[DATE] 07:00"
click at [441, 363] on span "Save" at bounding box center [425, 351] width 94 height 34
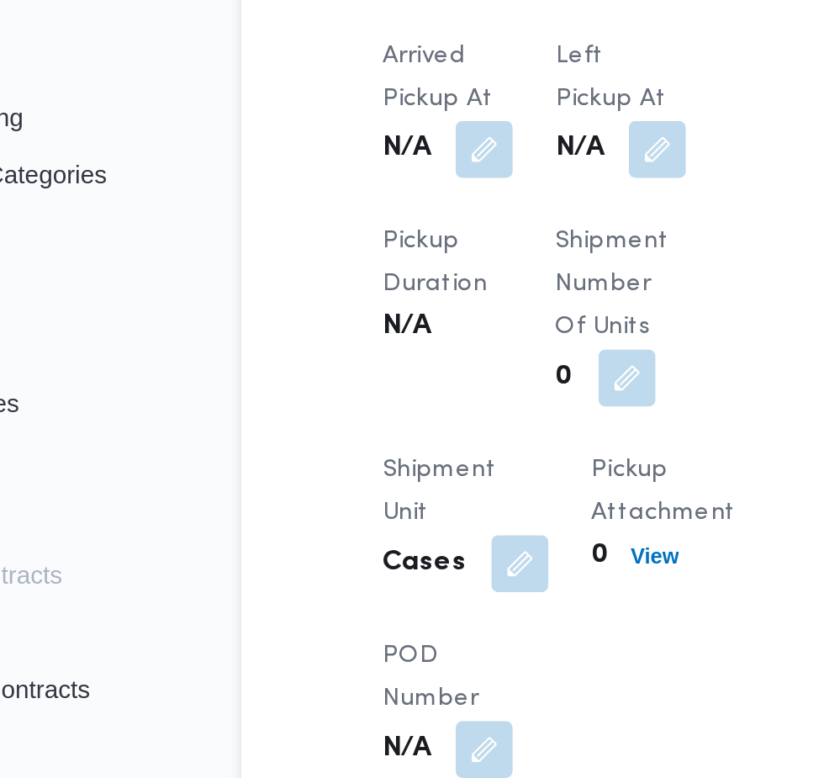
click at [424, 297] on button "button" at bounding box center [414, 305] width 27 height 27
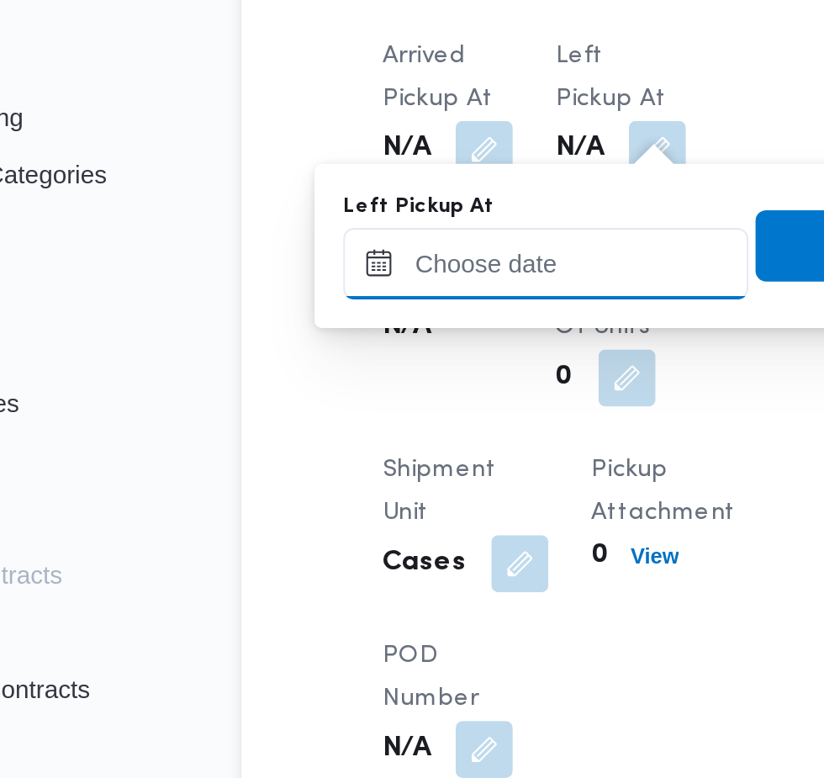
click at [390, 355] on input "Left Pickup At" at bounding box center [361, 359] width 191 height 34
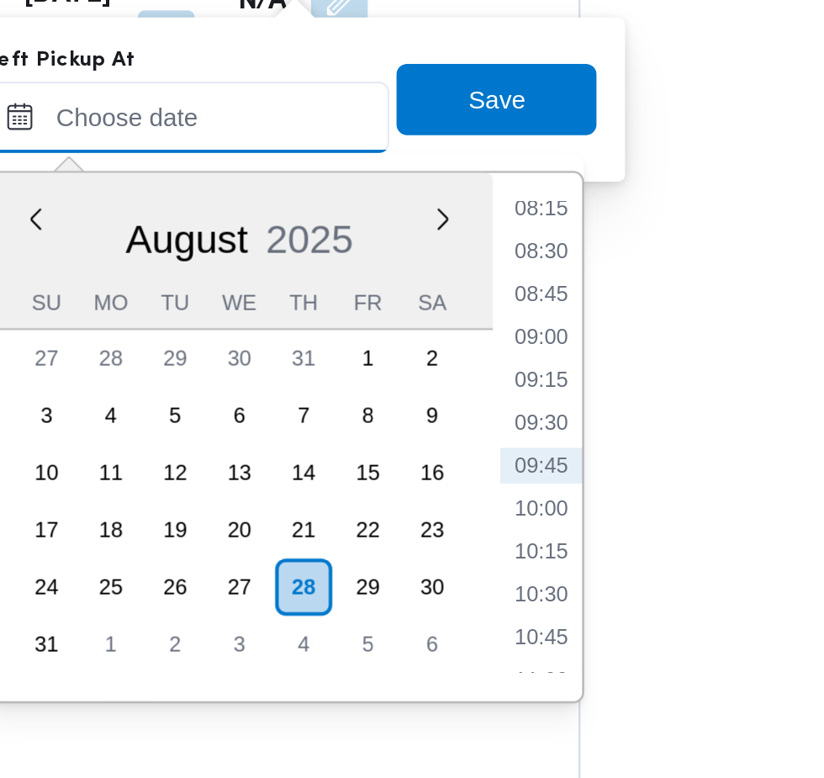
scroll to position [1676, 0]
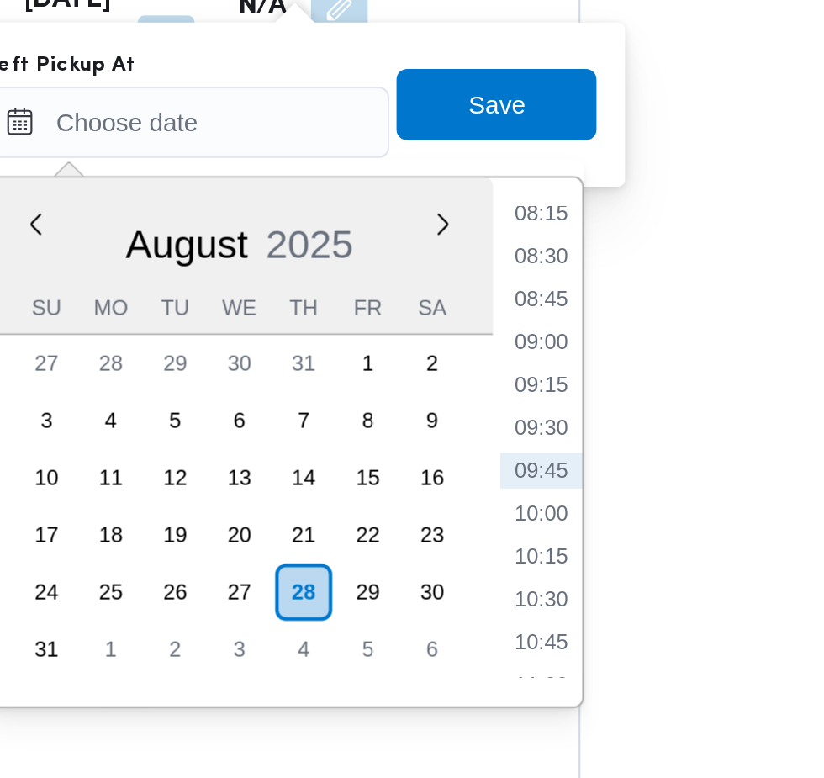
click at [541, 446] on li "08:45" at bounding box center [528, 442] width 39 height 17
type input "[DATE] 08:45"
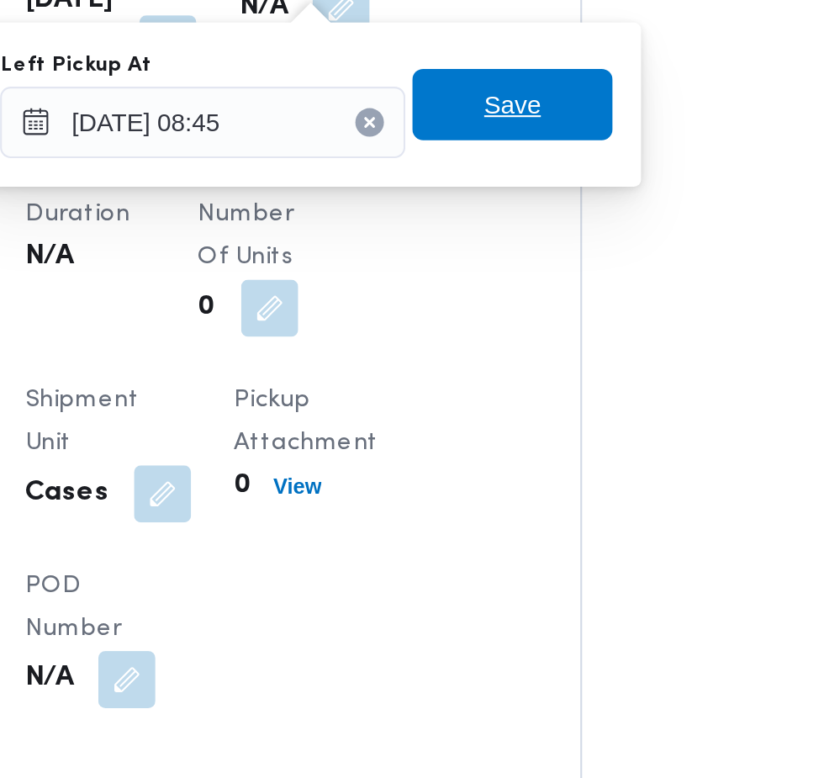
click at [534, 357] on span "Save" at bounding box center [514, 351] width 94 height 34
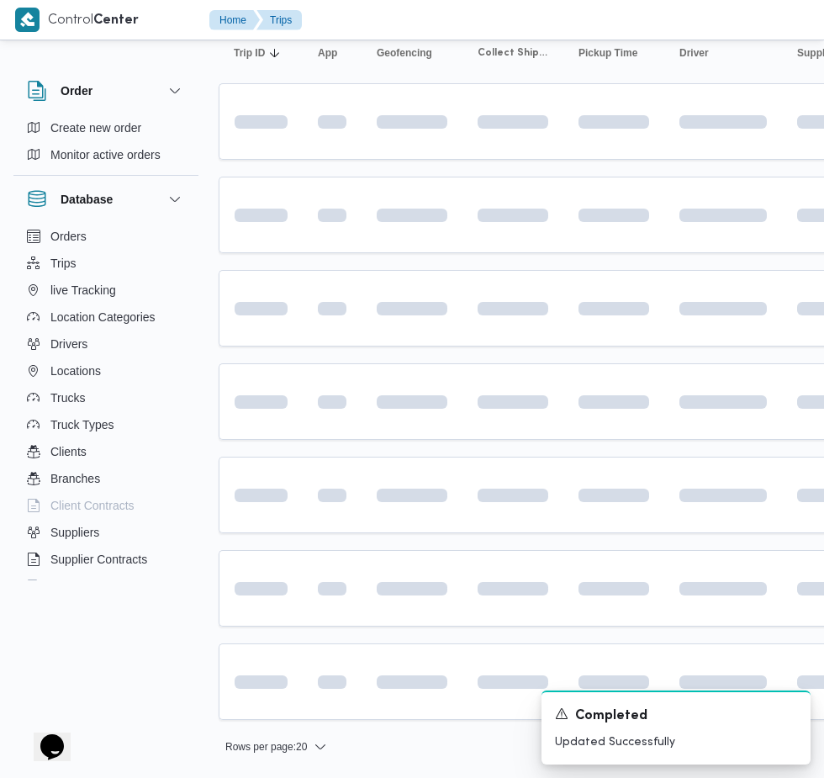
scroll to position [0, 9]
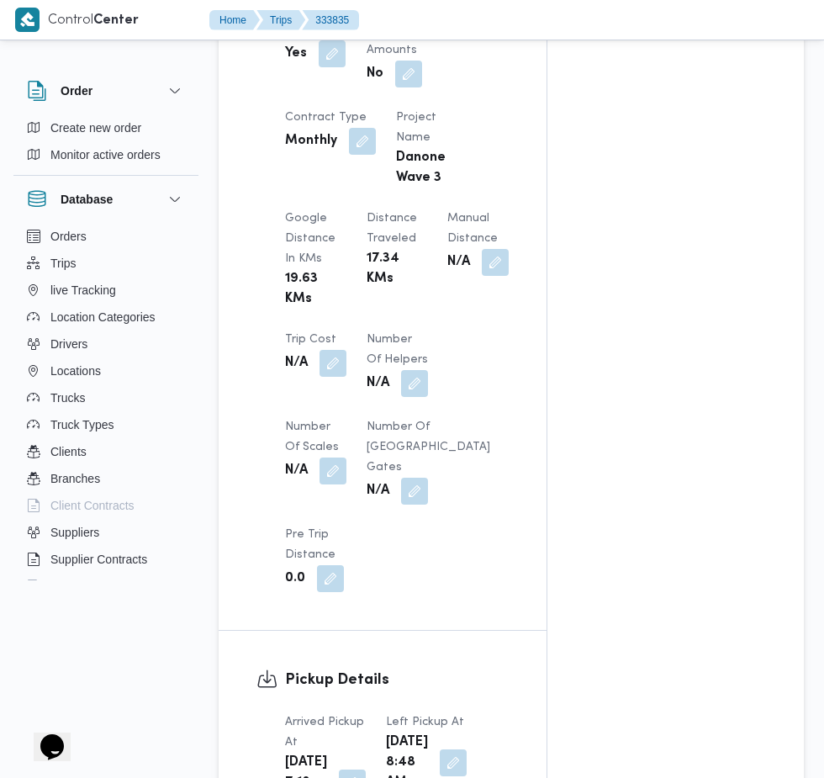
scroll to position [1228, 0]
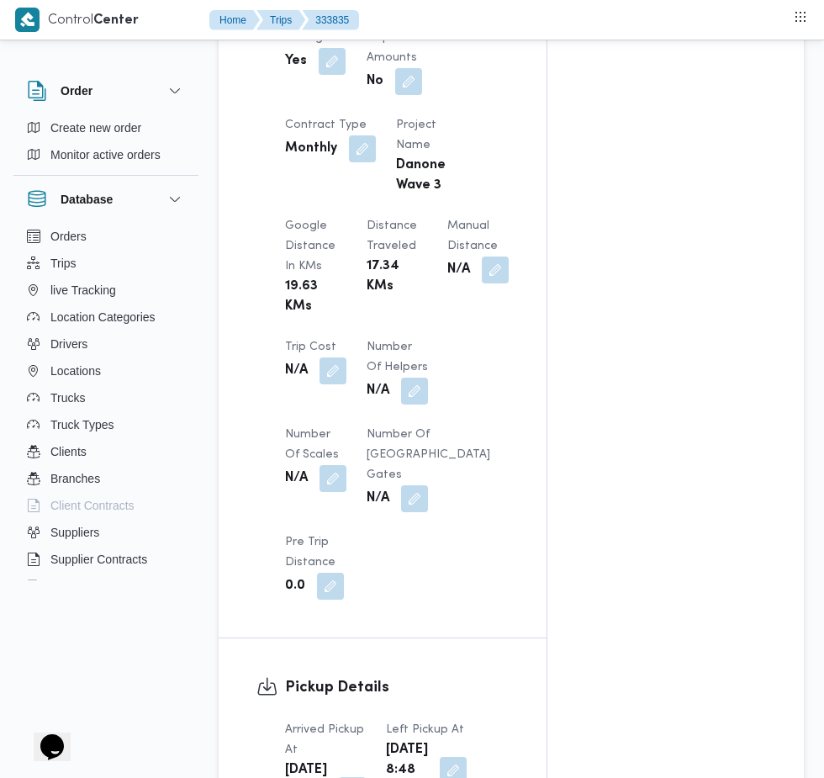
scroll to position [0, 9]
